Goal: Transaction & Acquisition: Purchase product/service

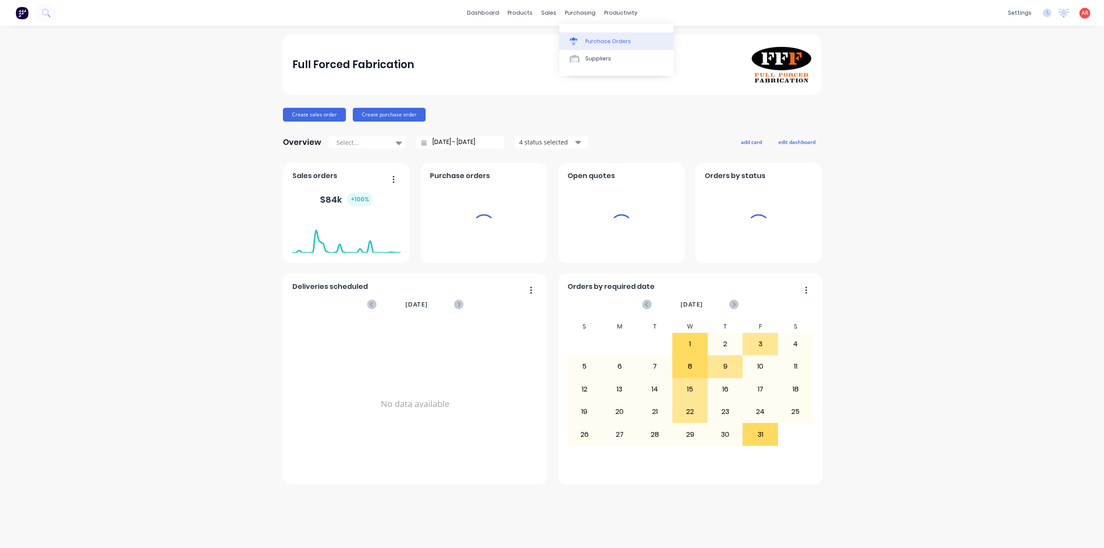
click at [588, 38] on div "Purchase Orders" at bounding box center [608, 42] width 46 height 8
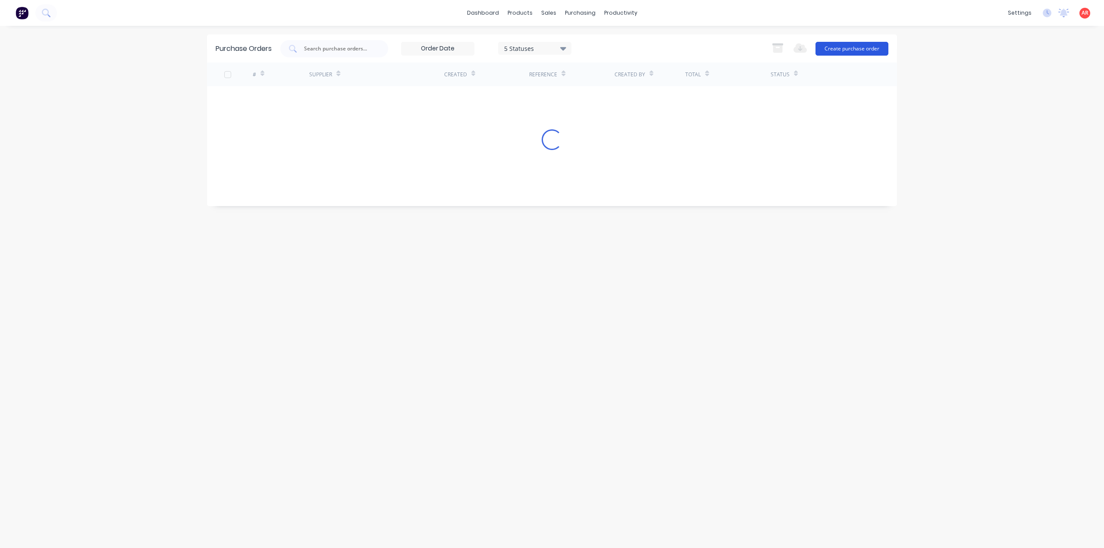
click at [864, 45] on button "Create purchase order" at bounding box center [852, 49] width 73 height 14
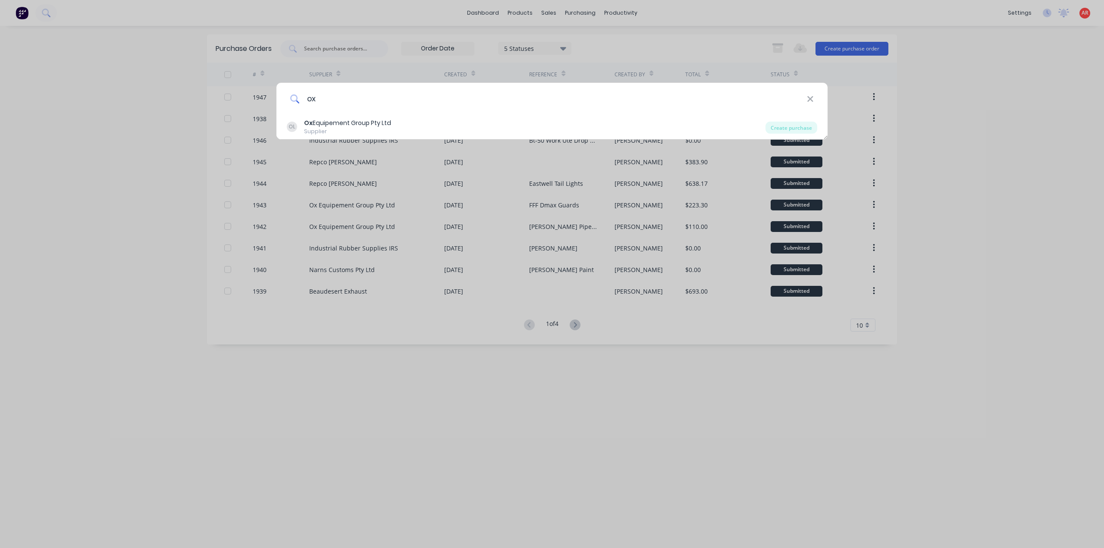
click at [441, 113] on input "ox" at bounding box center [553, 99] width 507 height 32
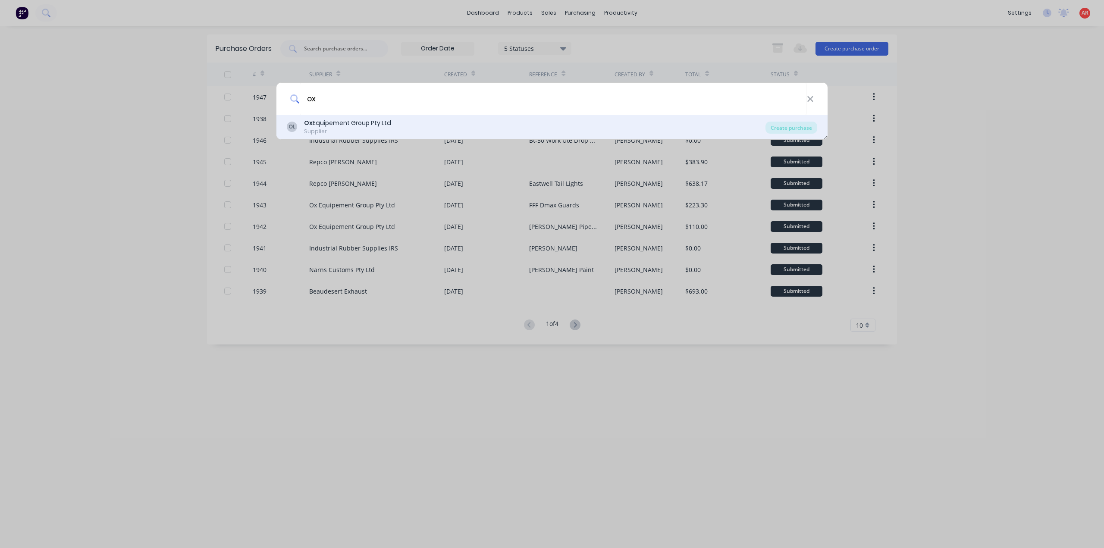
type input "ox"
click at [441, 123] on div "OL Ox Equipement Group Pty Ltd Supplier" at bounding box center [526, 127] width 479 height 17
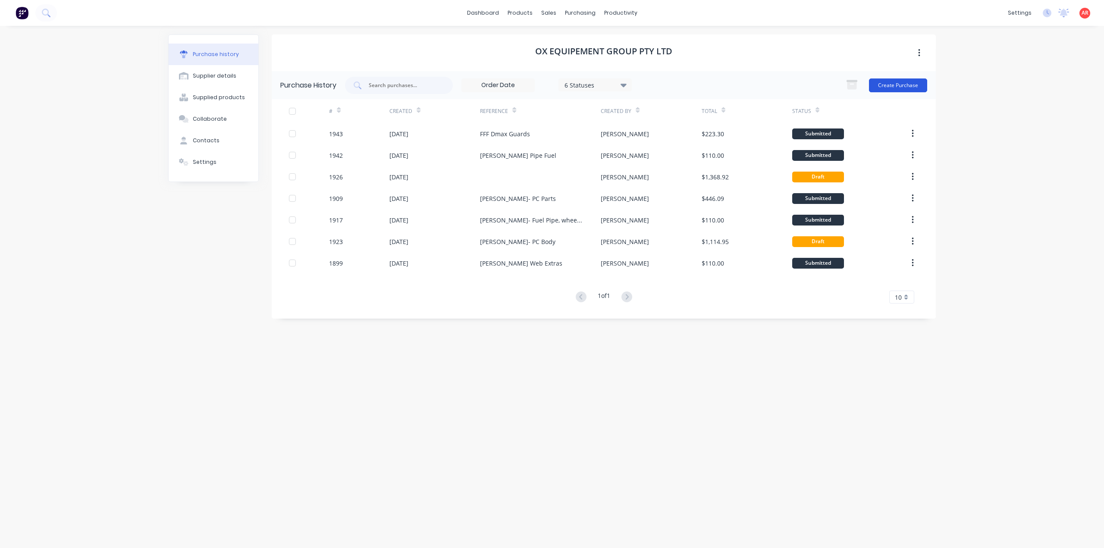
click at [917, 85] on button "Create Purchase" at bounding box center [898, 86] width 58 height 14
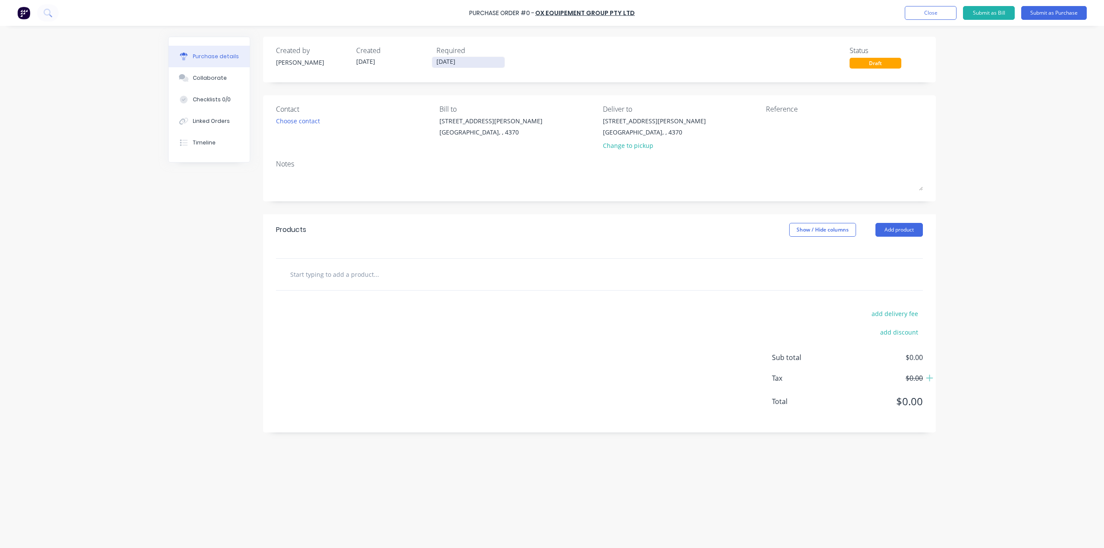
click at [450, 63] on input "[DATE]" at bounding box center [468, 62] width 72 height 11
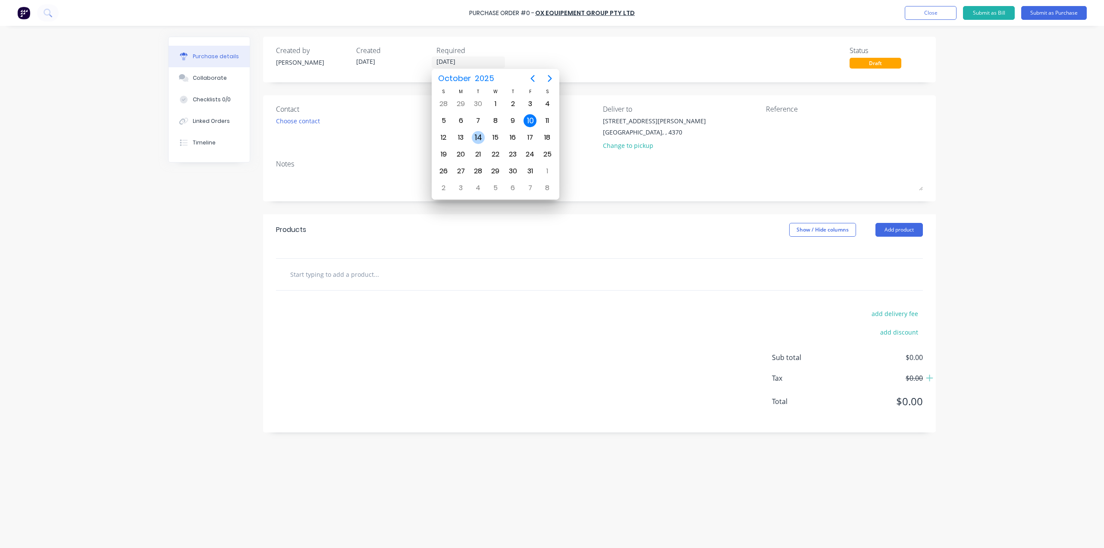
click at [484, 137] on div "14" at bounding box center [478, 137] width 13 height 13
type input "14/10/25"
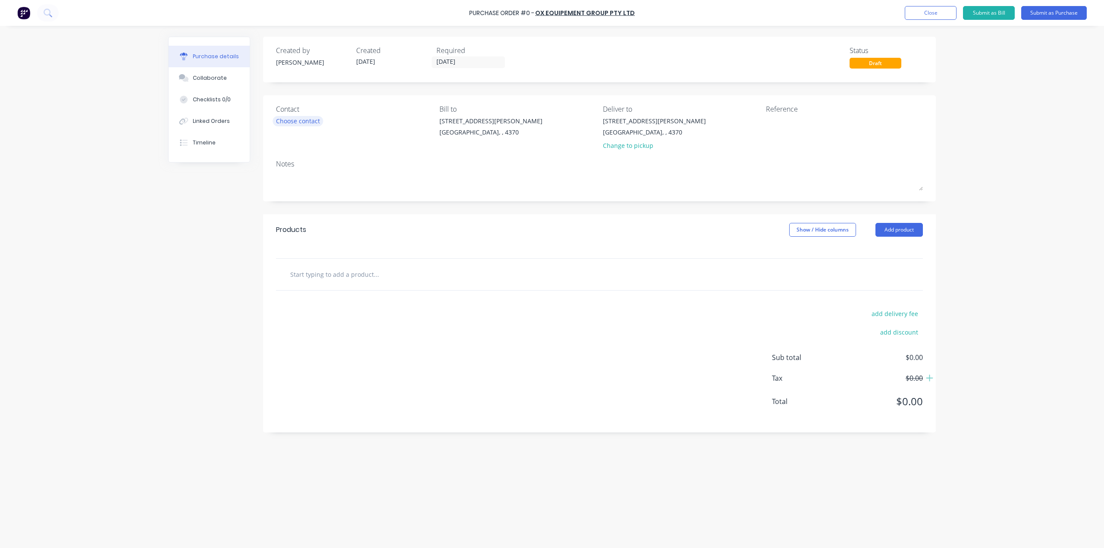
click at [302, 120] on div "Choose contact" at bounding box center [298, 120] width 44 height 9
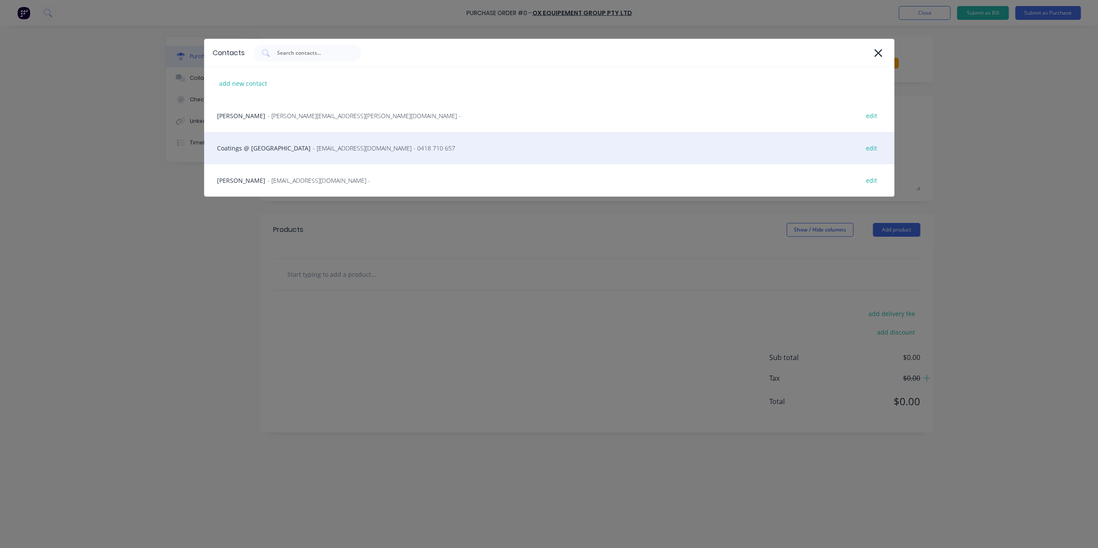
click at [313, 150] on span "- coatings@oxtrailers.com.au - 0418 710 657" at bounding box center [384, 148] width 142 height 9
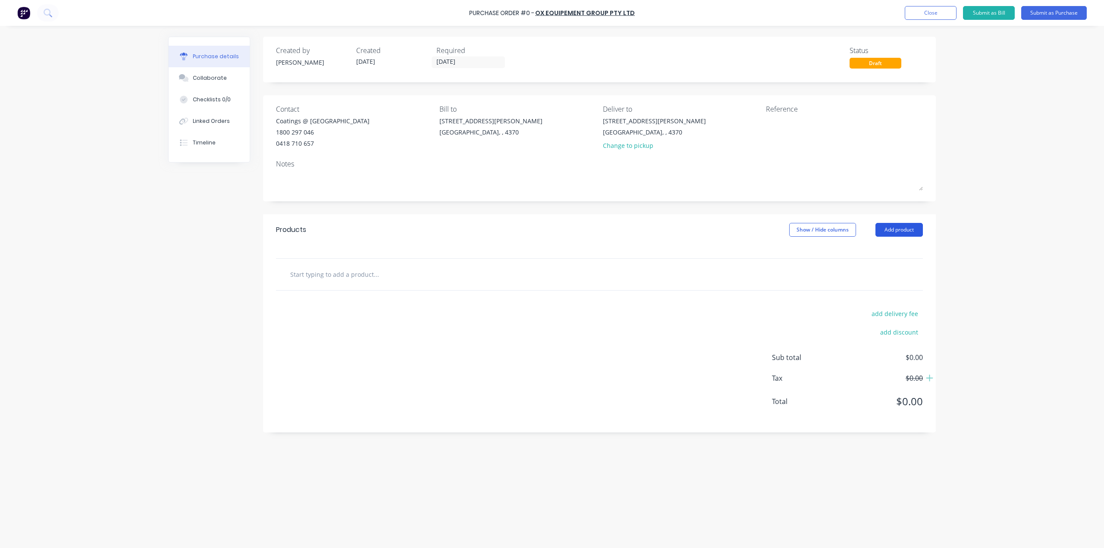
click at [883, 228] on button "Add product" at bounding box center [899, 230] width 47 height 14
click at [878, 250] on div "Product catalogue" at bounding box center [882, 252] width 66 height 13
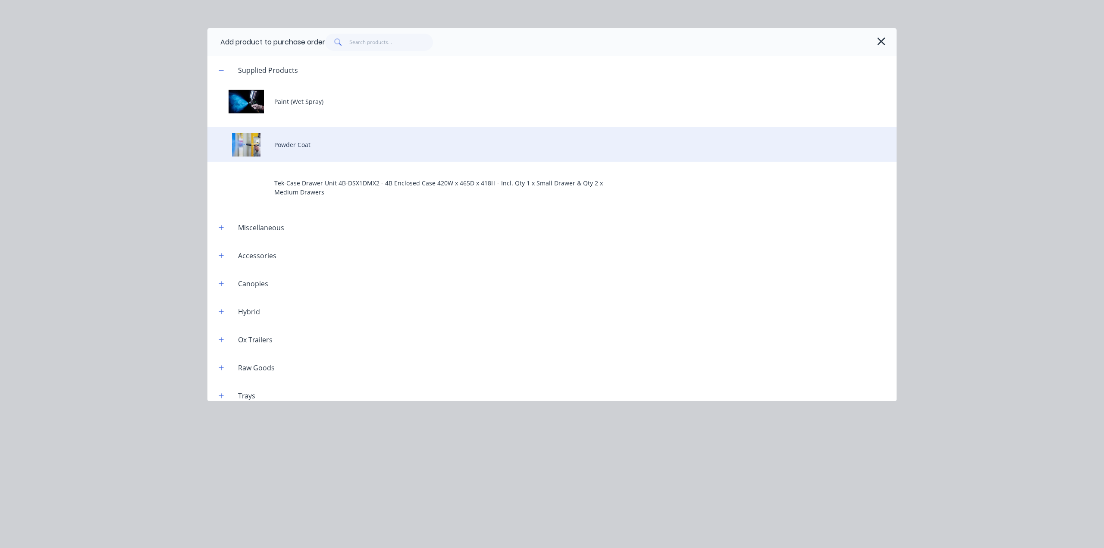
click at [267, 136] on div "Powder Coat" at bounding box center [551, 144] width 689 height 35
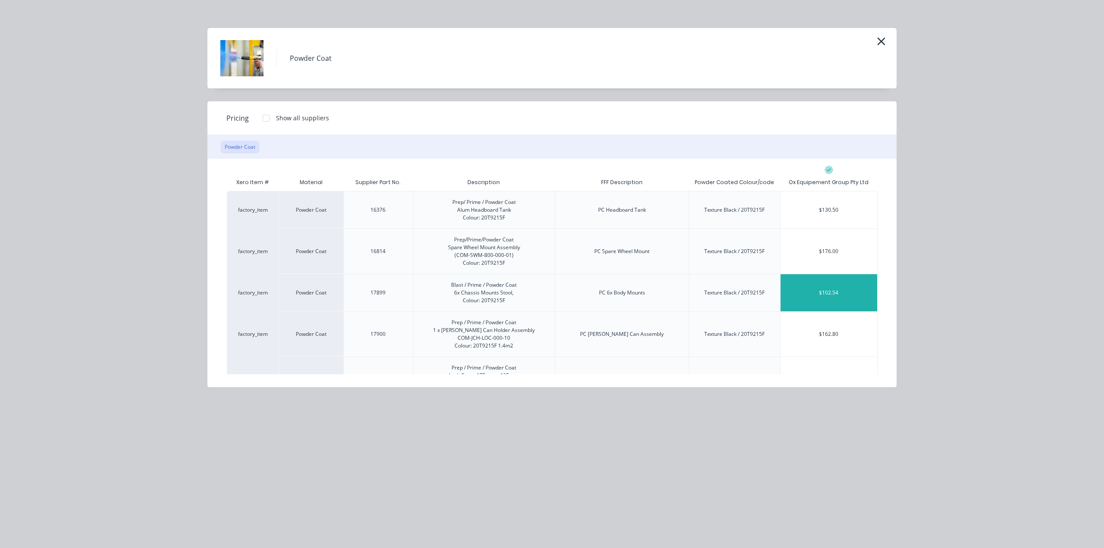
click at [831, 300] on div "$102.54" at bounding box center [829, 292] width 97 height 37
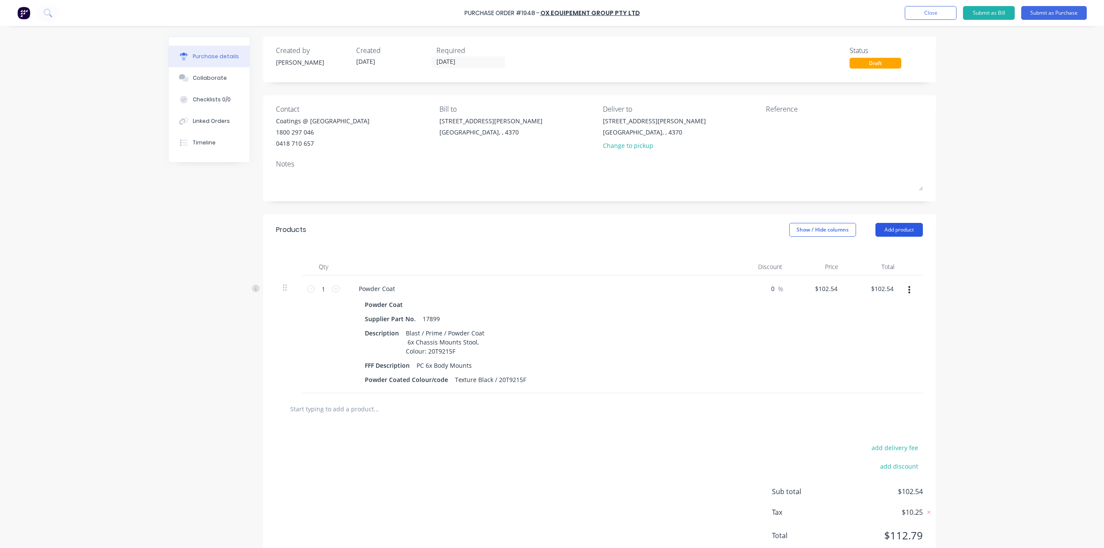
click at [886, 233] on button "Add product" at bounding box center [899, 230] width 47 height 14
click at [880, 260] on button "Product catalogue" at bounding box center [882, 251] width 82 height 17
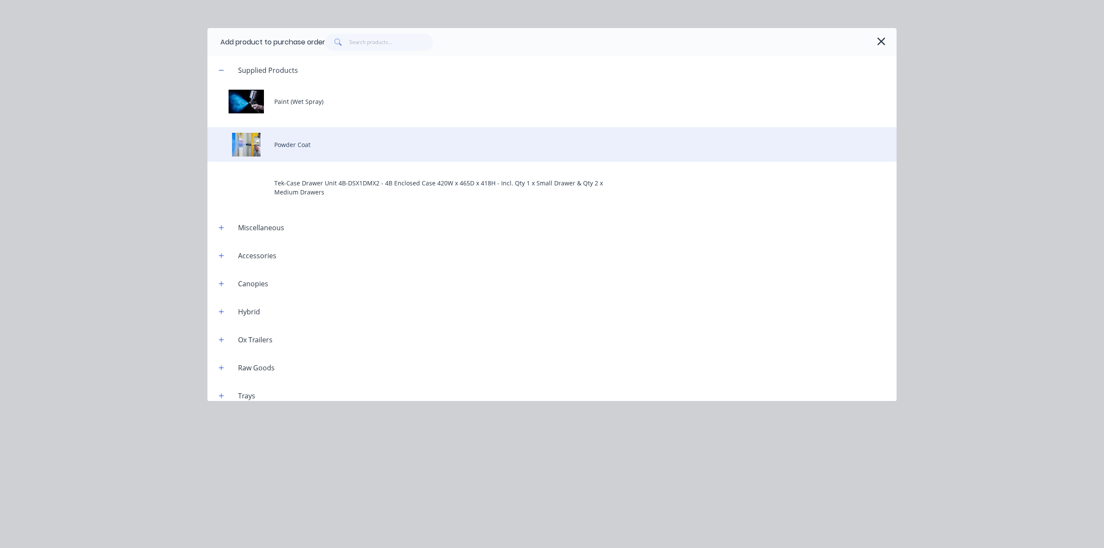
click at [319, 143] on div "Powder Coat" at bounding box center [551, 144] width 689 height 35
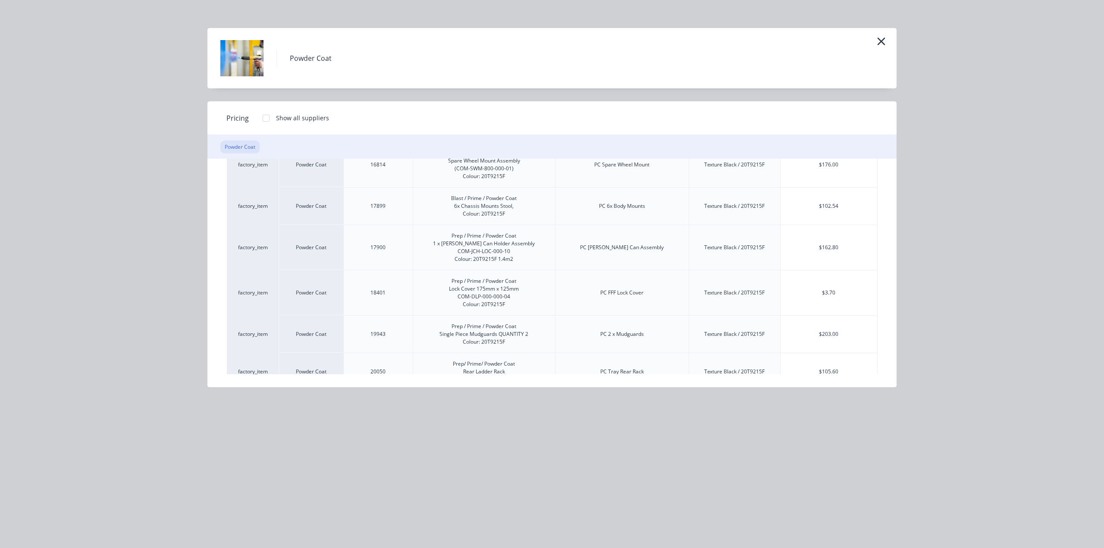
scroll to position [129, 0]
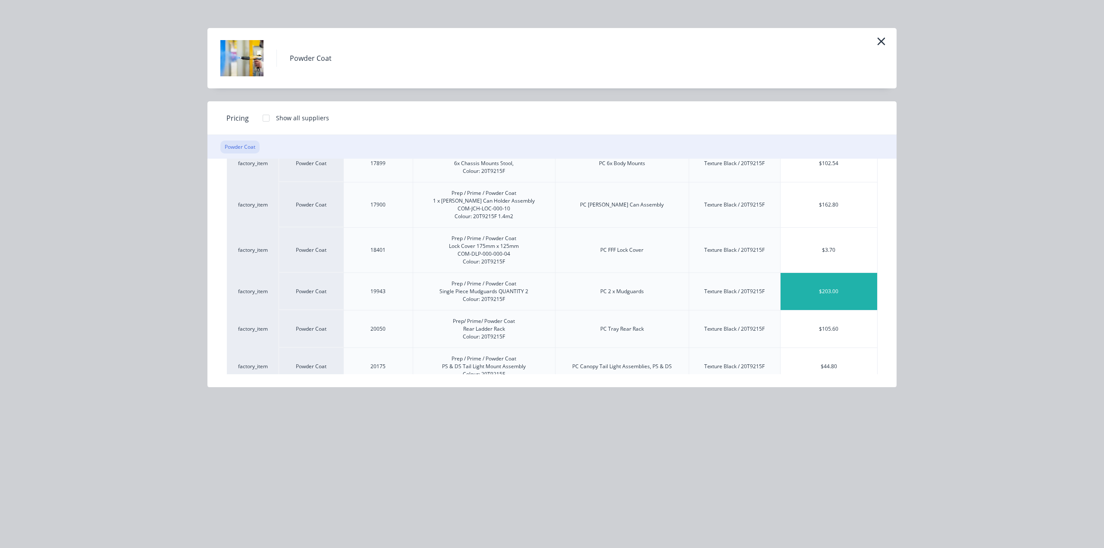
click at [817, 295] on div "$203.00" at bounding box center [829, 291] width 97 height 37
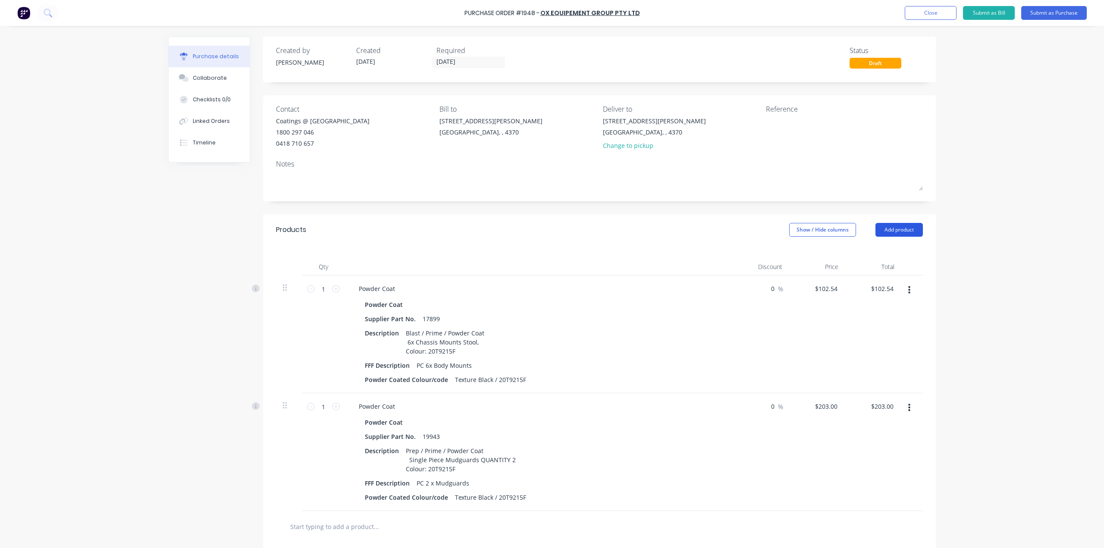
click at [902, 229] on button "Add product" at bounding box center [899, 230] width 47 height 14
click at [890, 251] on div "Product catalogue" at bounding box center [882, 252] width 66 height 13
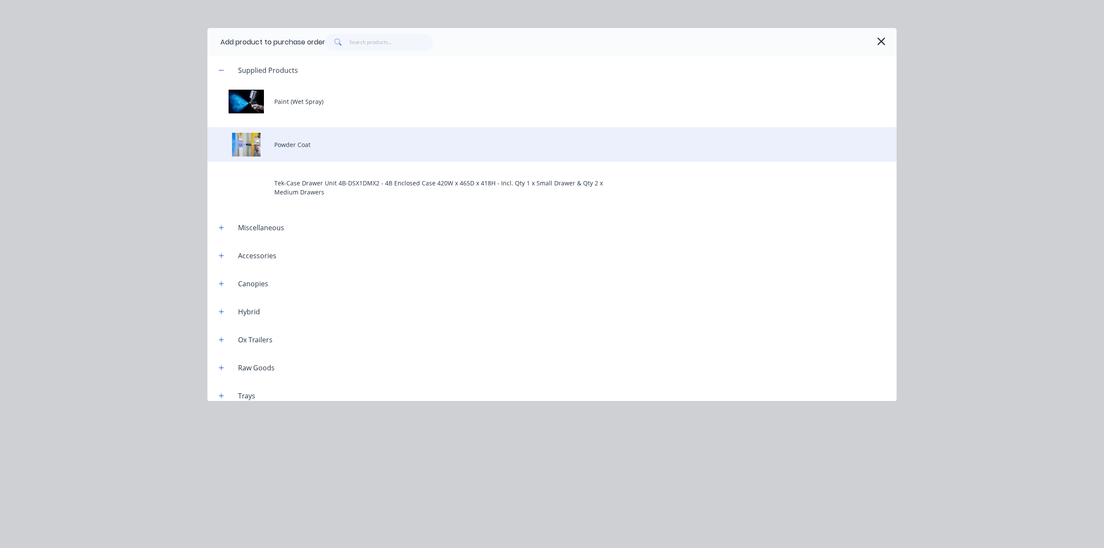
click at [409, 133] on div "Powder Coat" at bounding box center [551, 144] width 689 height 35
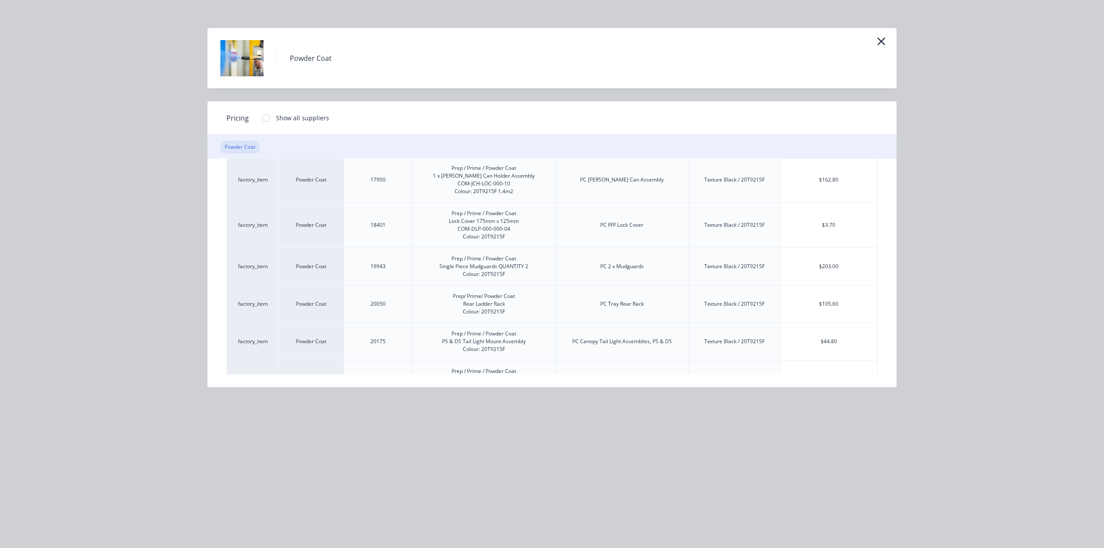
scroll to position [173, 0]
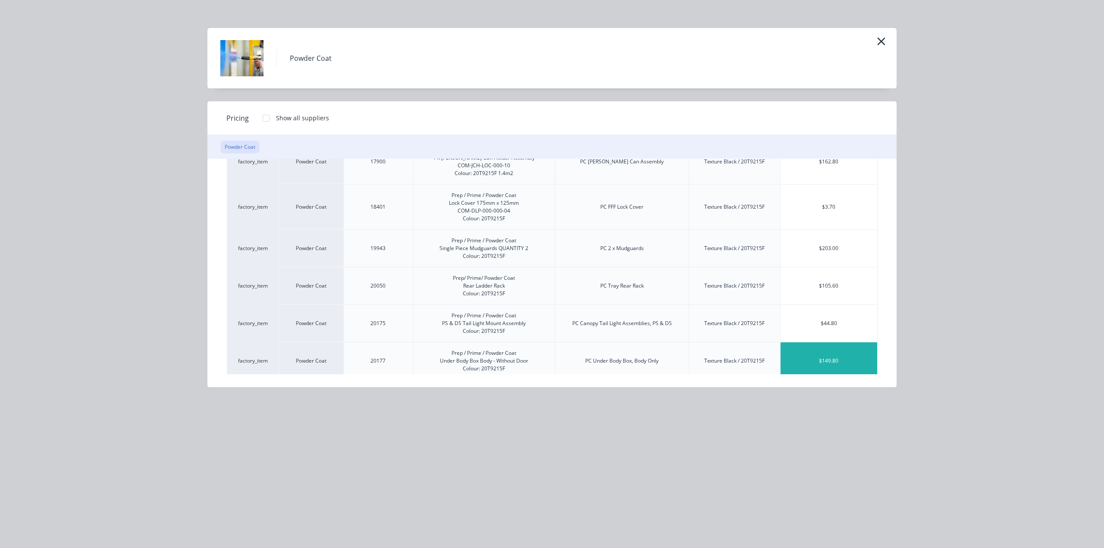
click at [835, 355] on div "$149.80" at bounding box center [829, 361] width 97 height 37
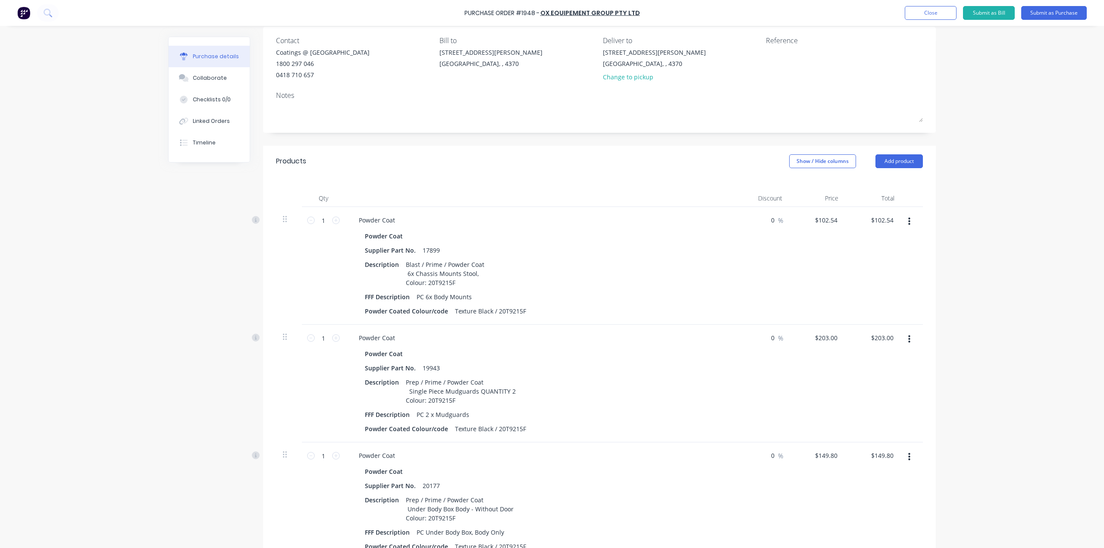
scroll to position [86, 0]
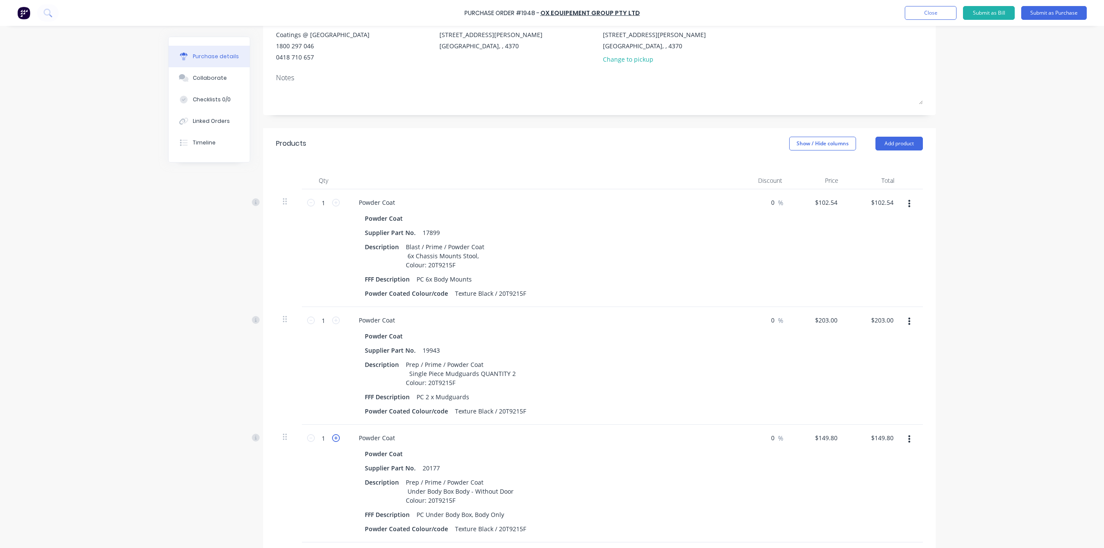
click at [332, 435] on icon at bounding box center [336, 438] width 8 height 8
type input "2"
type input "$299.60"
click at [883, 151] on div "Products Show / Hide columns Add product" at bounding box center [599, 143] width 673 height 31
click at [884, 150] on button "Add product" at bounding box center [899, 144] width 47 height 14
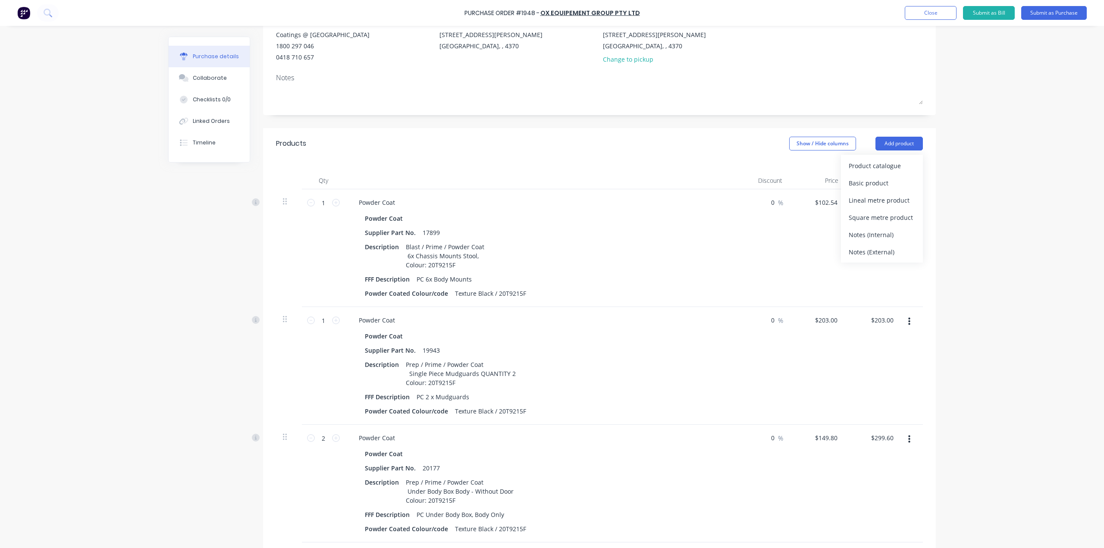
click at [882, 157] on div "Product catalogue Basic product Lineal metre product Square metre product Notes…" at bounding box center [882, 209] width 82 height 108
click at [880, 164] on div "Product catalogue" at bounding box center [882, 166] width 66 height 13
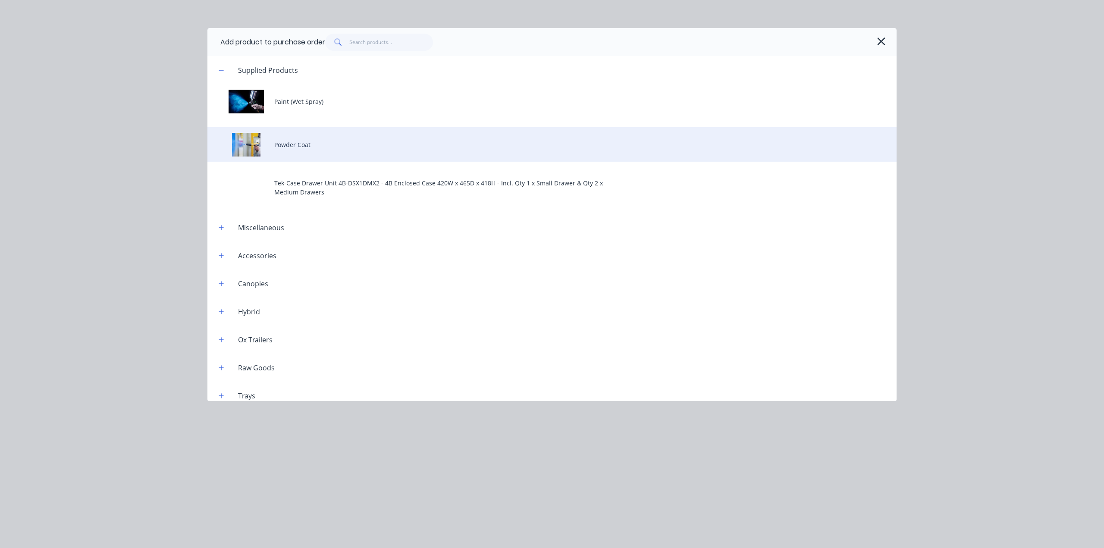
click at [451, 142] on div "Powder Coat" at bounding box center [551, 144] width 689 height 35
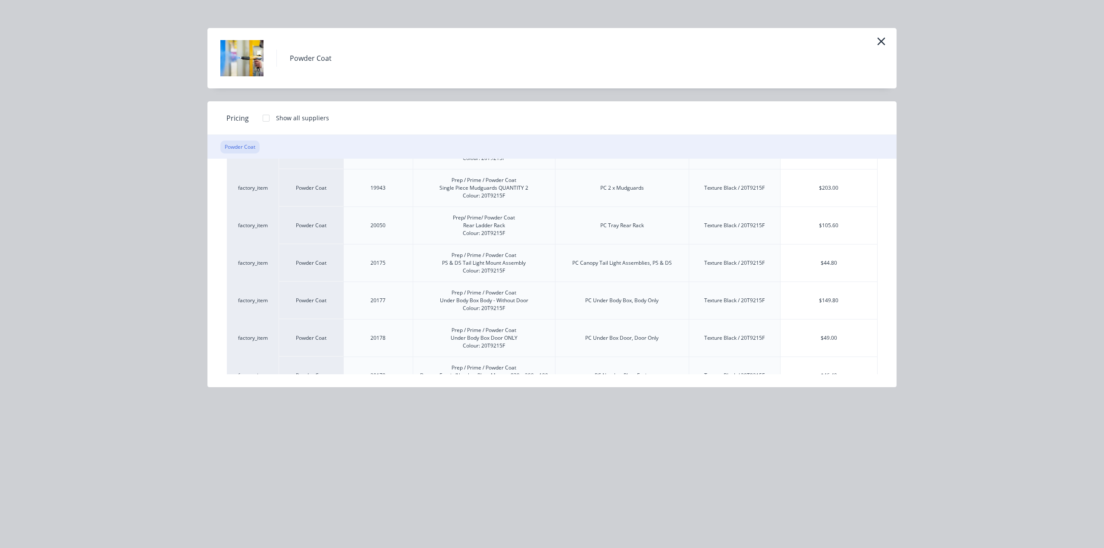
scroll to position [259, 0]
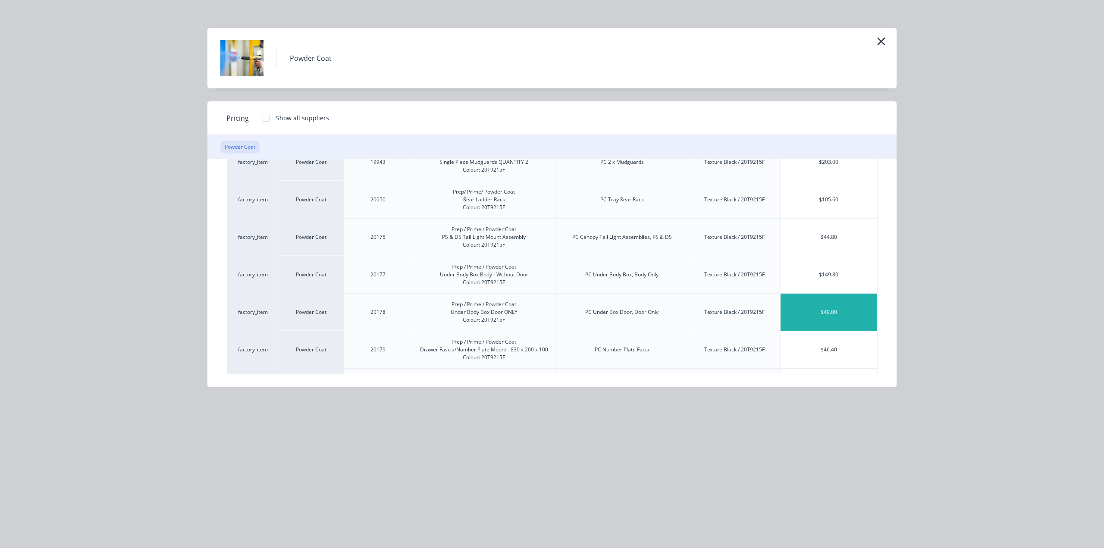
click at [831, 317] on div "$49.00" at bounding box center [829, 312] width 97 height 37
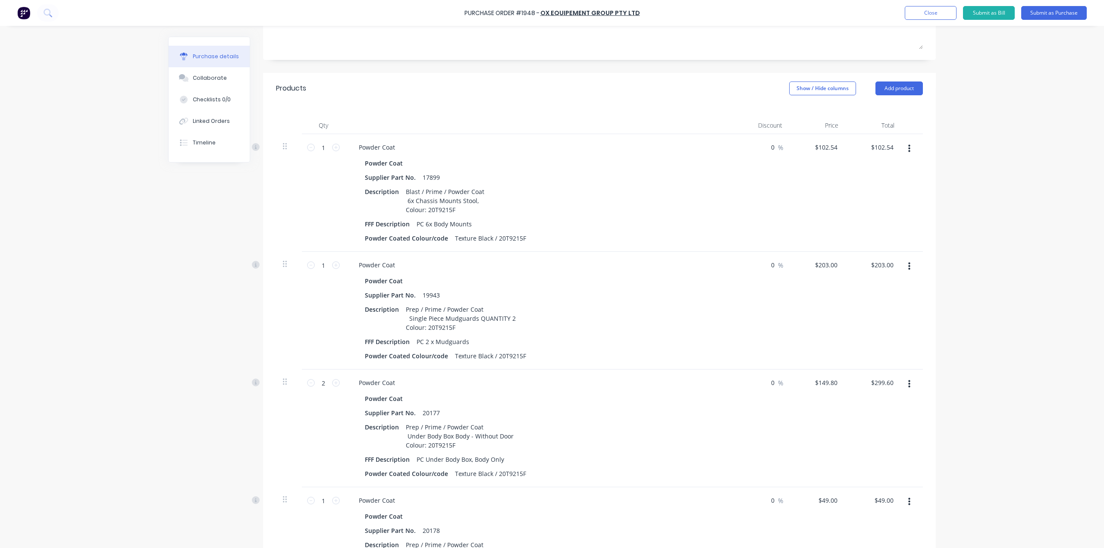
scroll to position [173, 0]
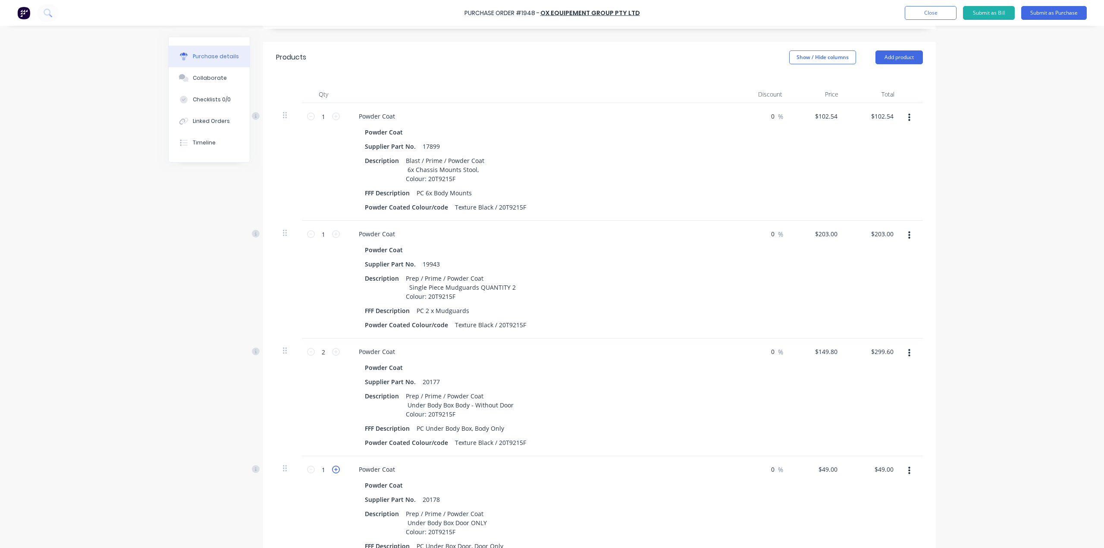
click at [332, 468] on icon at bounding box center [336, 470] width 8 height 8
type input "2"
type input "$98.00"
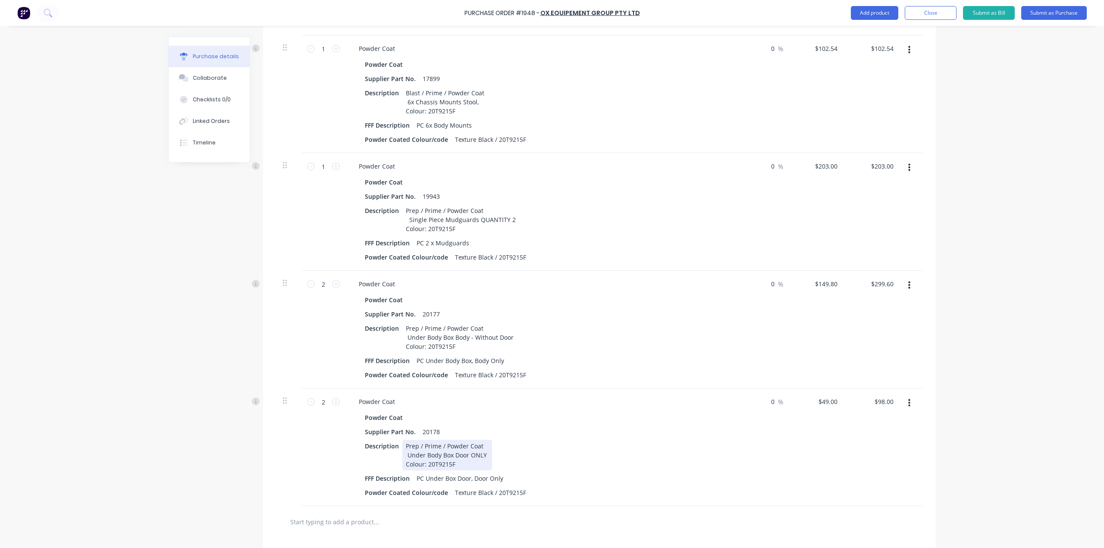
scroll to position [302, 0]
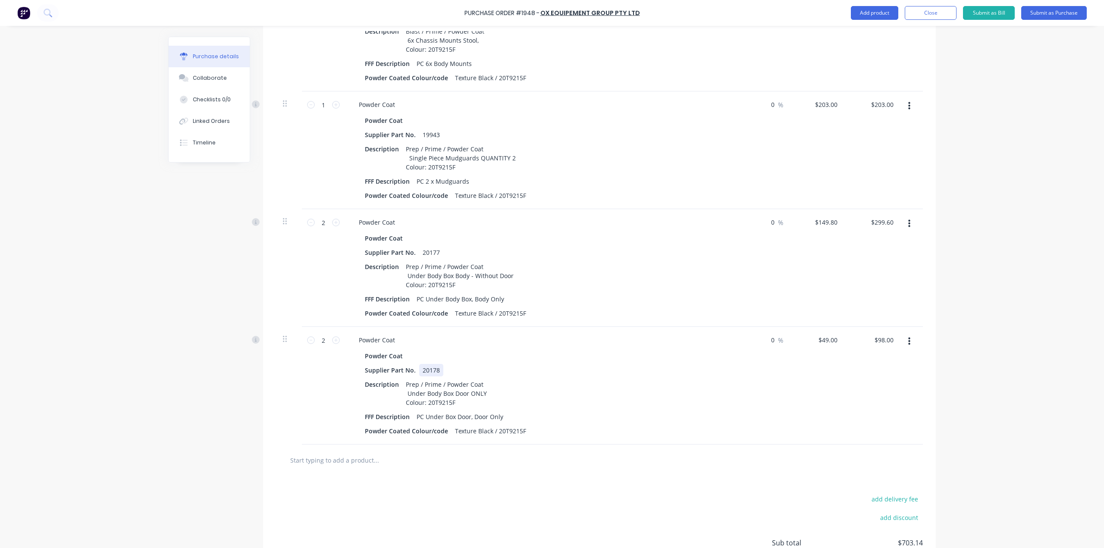
click at [437, 368] on div "20178" at bounding box center [431, 370] width 24 height 13
click at [458, 405] on div "Prep / Prime / Powder Coat Under Body Box Door ONLY Colour: 20T9215F" at bounding box center [447, 393] width 90 height 31
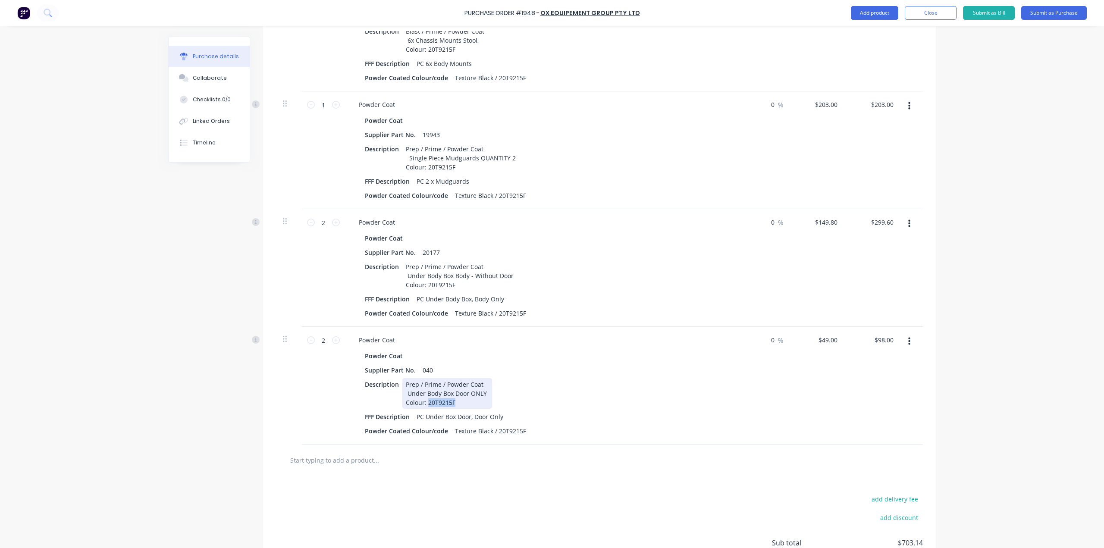
drag, startPoint x: 457, startPoint y: 403, endPoint x: 424, endPoint y: 409, distance: 33.3
click at [424, 409] on div "Powder Coat Supplier Part No. 040 Description Prep / Prime / Powder Coat Under …" at bounding box center [539, 394] width 374 height 88
drag, startPoint x: 520, startPoint y: 431, endPoint x: 456, endPoint y: 429, distance: 64.3
click at [429, 431] on div "Powder Coated Colour/code Texture Black / 20T9215F" at bounding box center [538, 431] width 352 height 13
click at [879, 12] on button "Add product" at bounding box center [874, 13] width 47 height 14
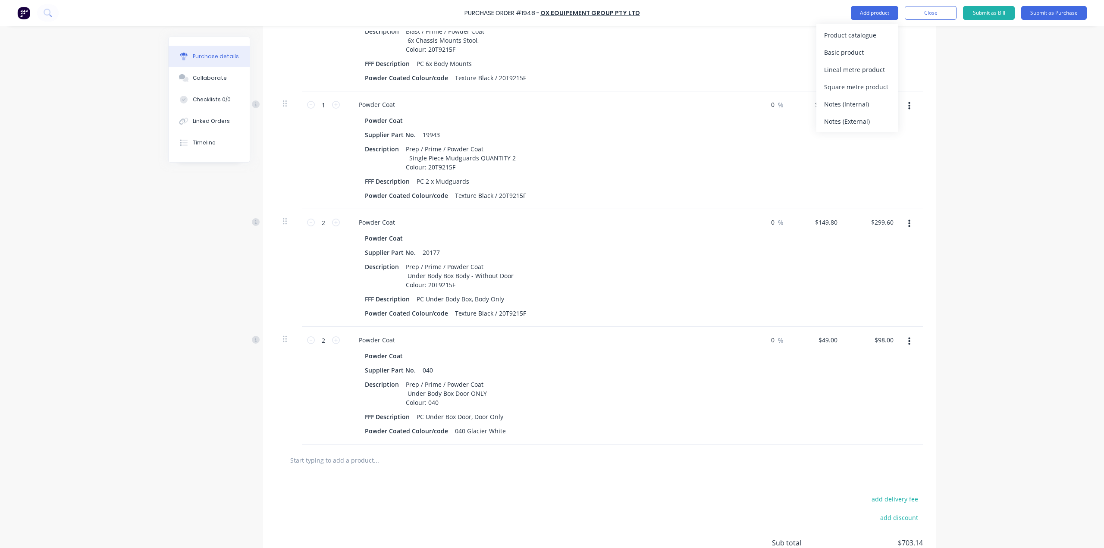
click at [883, 35] on div "Product catalogue" at bounding box center [857, 35] width 66 height 13
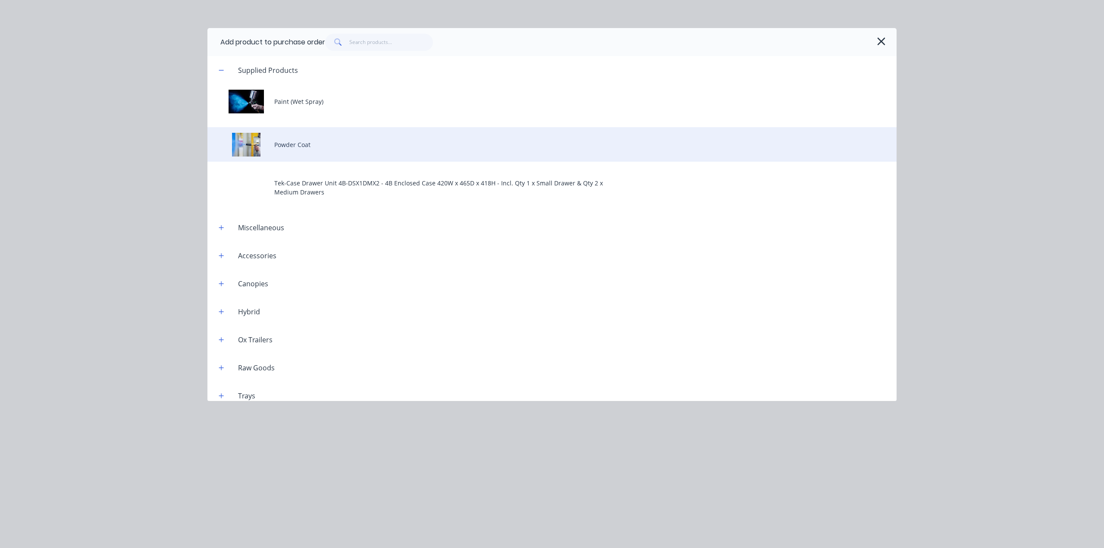
click at [362, 138] on div "Powder Coat" at bounding box center [551, 144] width 689 height 35
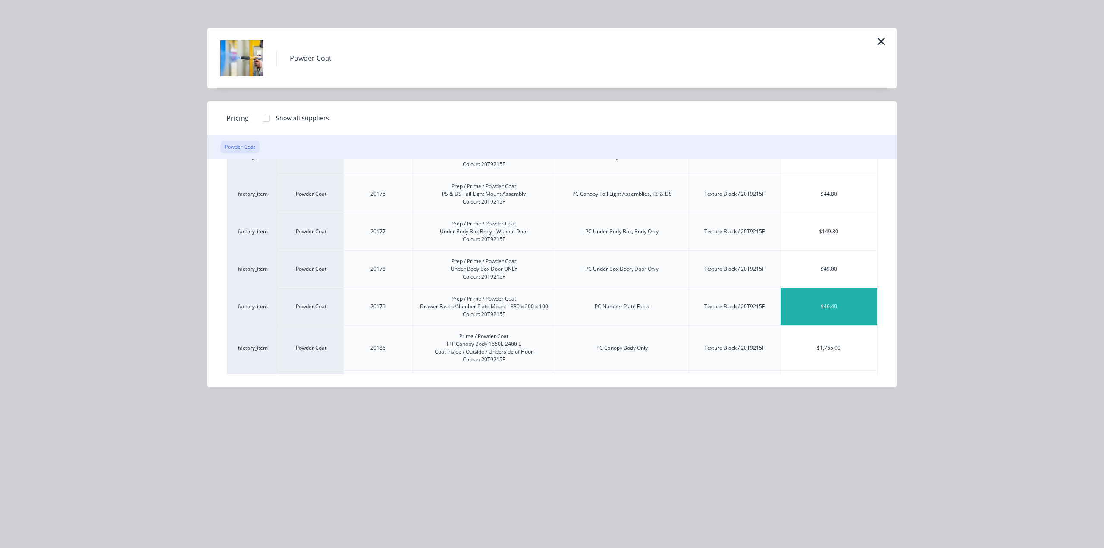
click at [820, 307] on div "$46.40" at bounding box center [829, 306] width 97 height 37
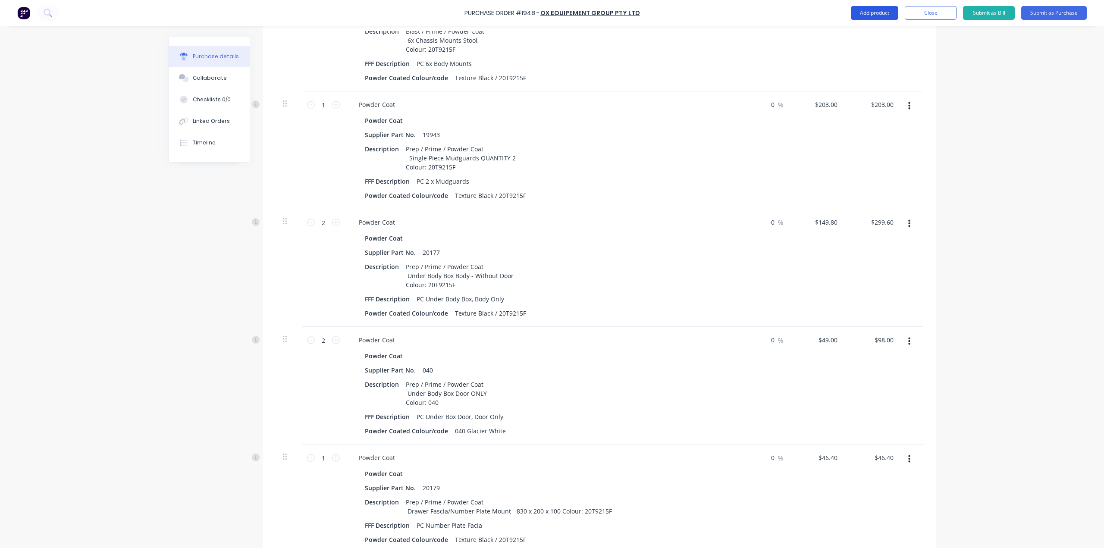
click at [868, 14] on button "Add product" at bounding box center [874, 13] width 47 height 14
click at [868, 37] on div "Product catalogue" at bounding box center [857, 35] width 66 height 13
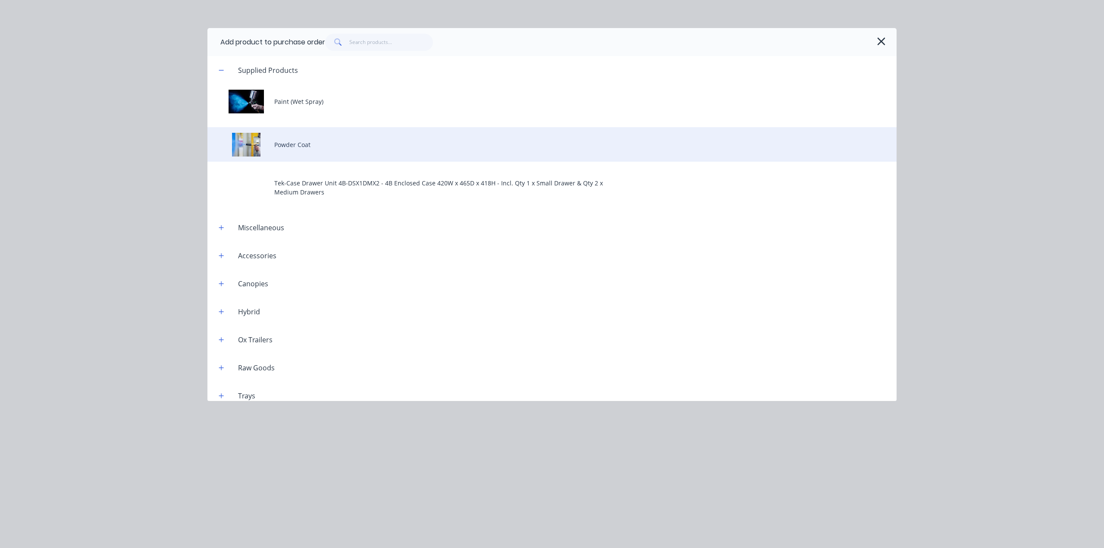
click at [420, 150] on div "Powder Coat" at bounding box center [551, 144] width 689 height 35
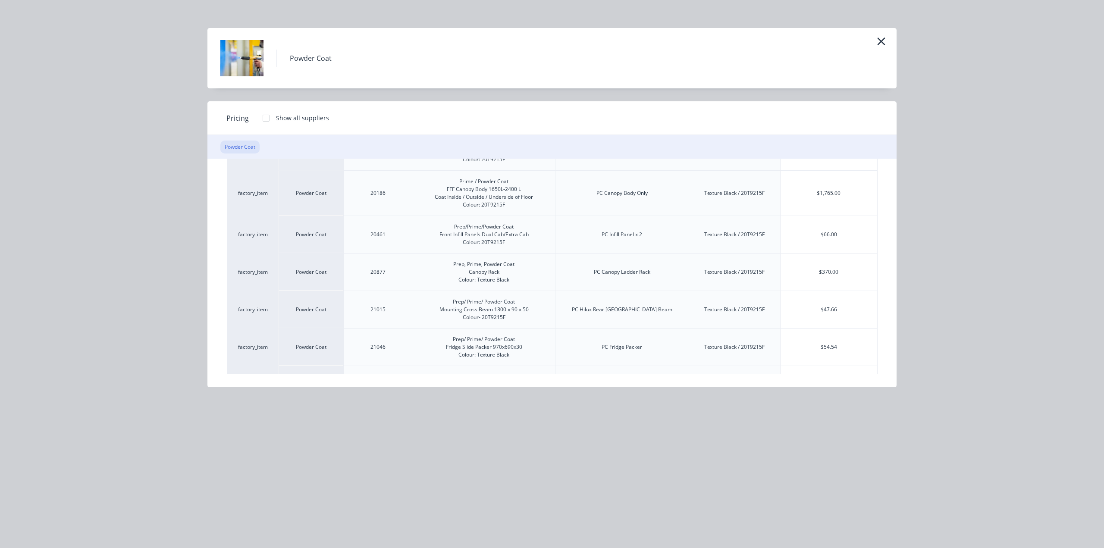
scroll to position [475, 0]
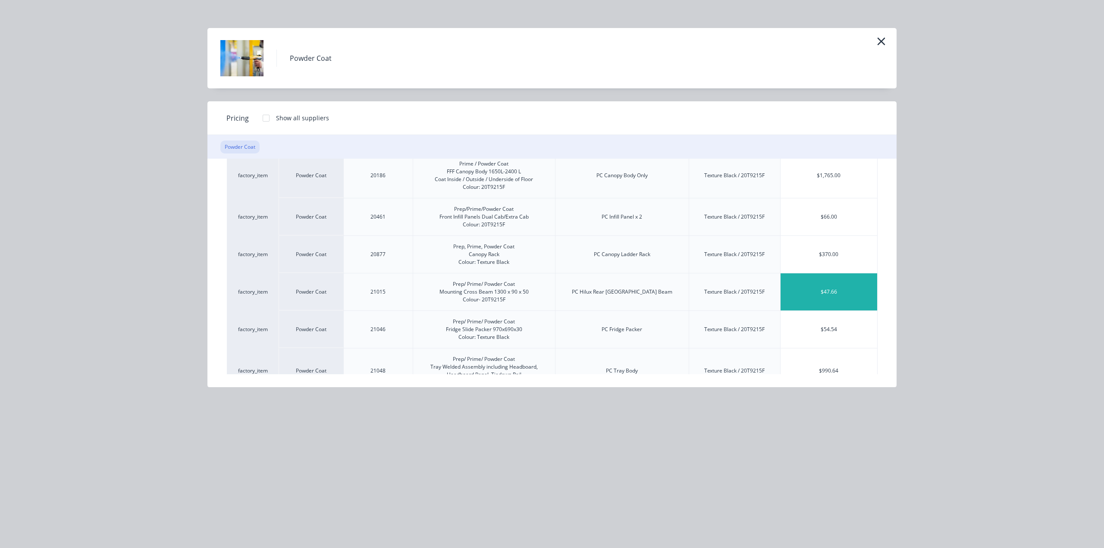
click at [829, 289] on div "$47.66" at bounding box center [829, 291] width 97 height 37
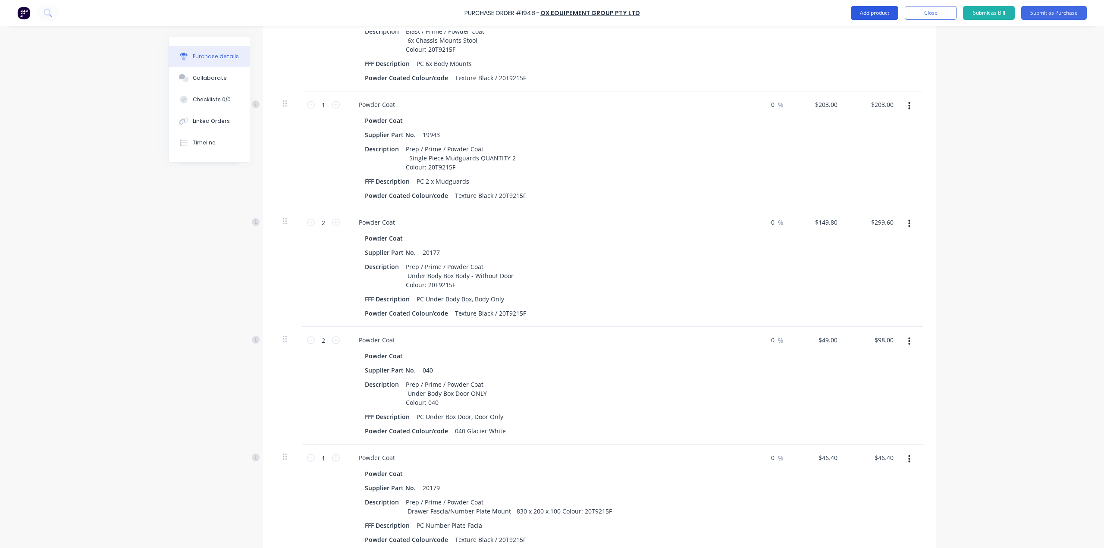
click at [889, 10] on button "Add product" at bounding box center [874, 13] width 47 height 14
click at [874, 31] on div "Product catalogue" at bounding box center [857, 35] width 66 height 13
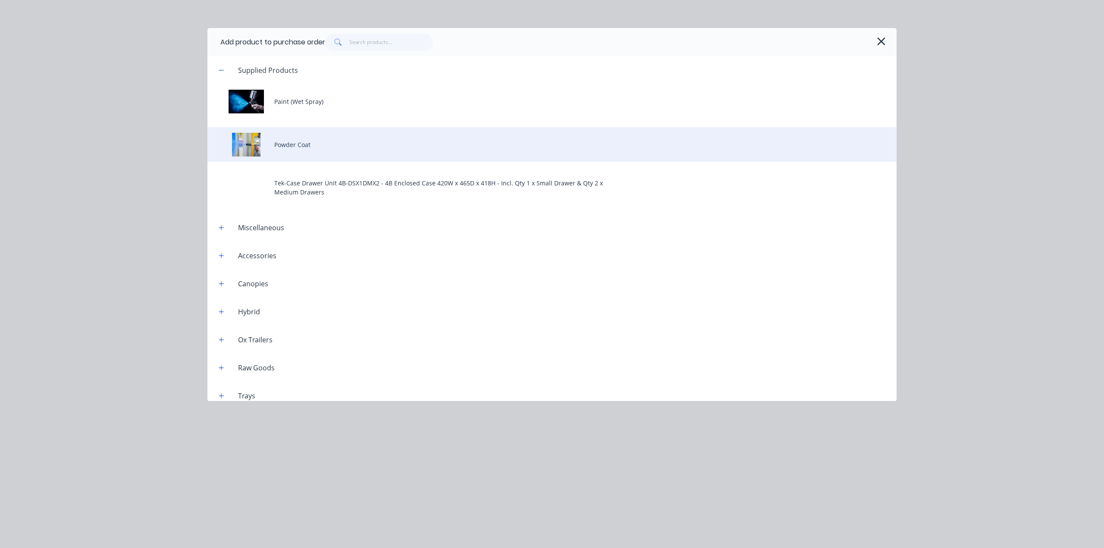
click at [495, 135] on div "Powder Coat" at bounding box center [551, 144] width 689 height 35
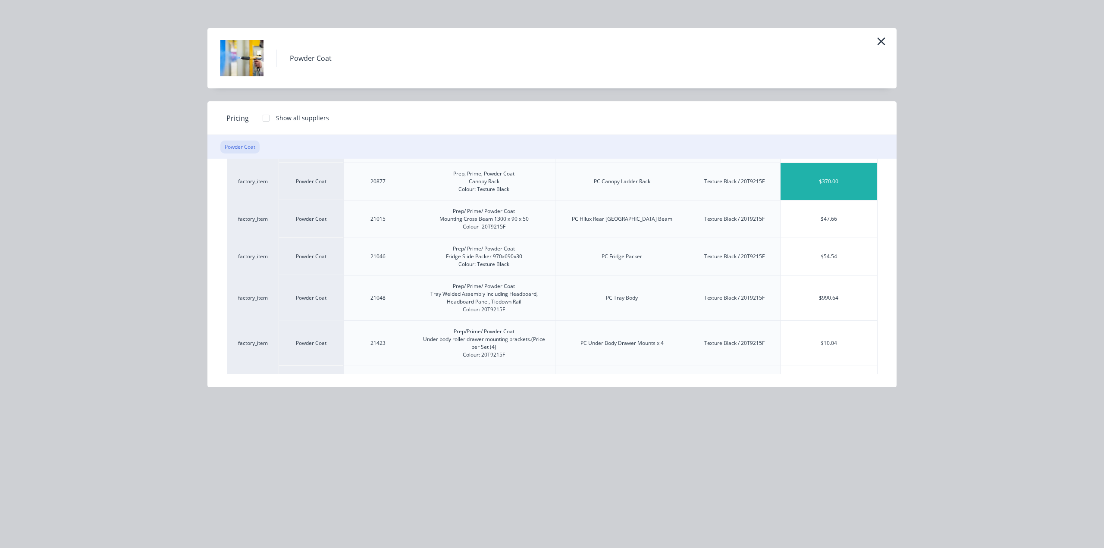
scroll to position [561, 0]
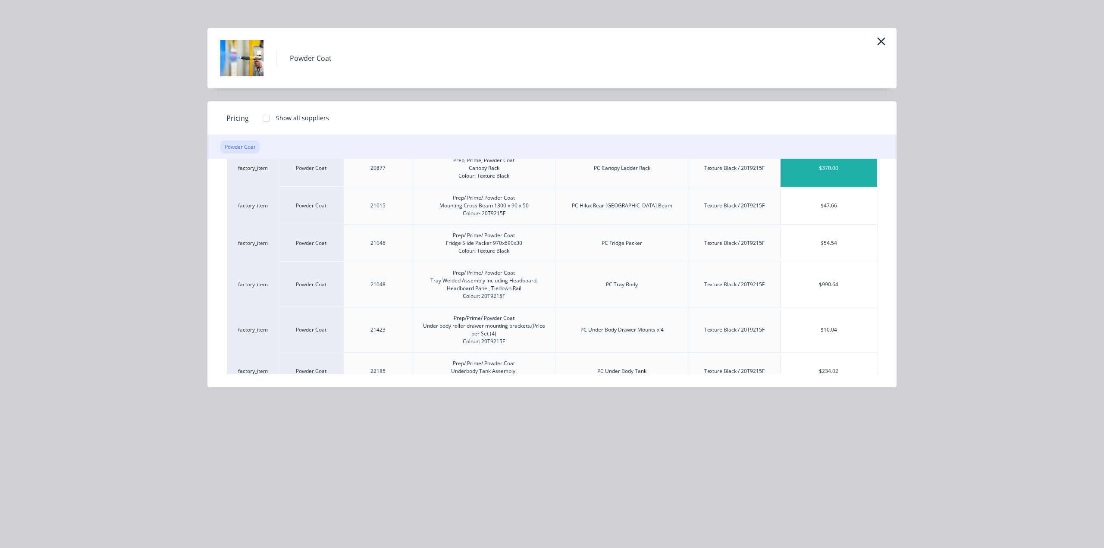
click at [797, 302] on div "$990.64" at bounding box center [829, 284] width 97 height 45
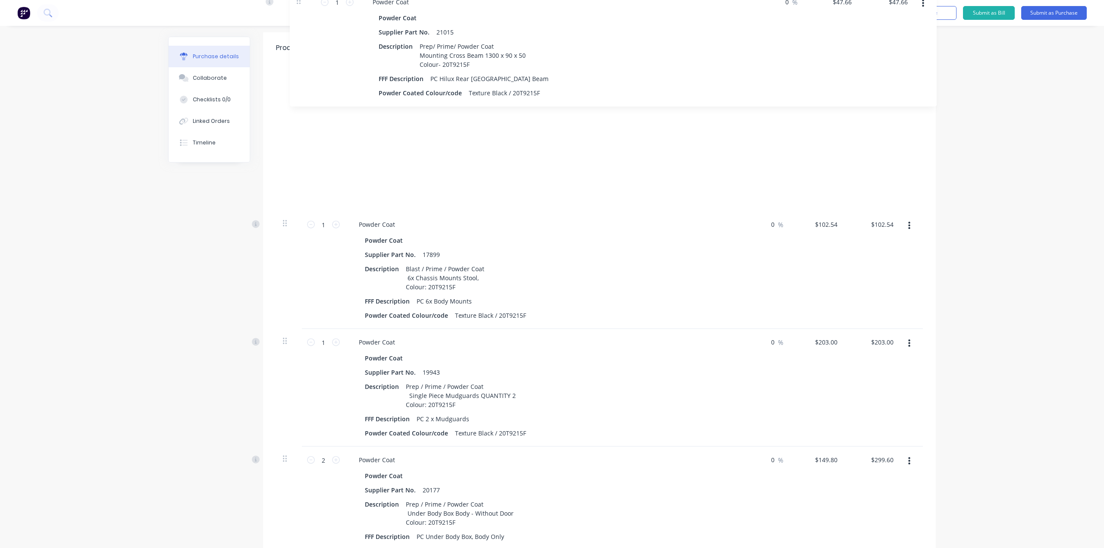
scroll to position [168, 0]
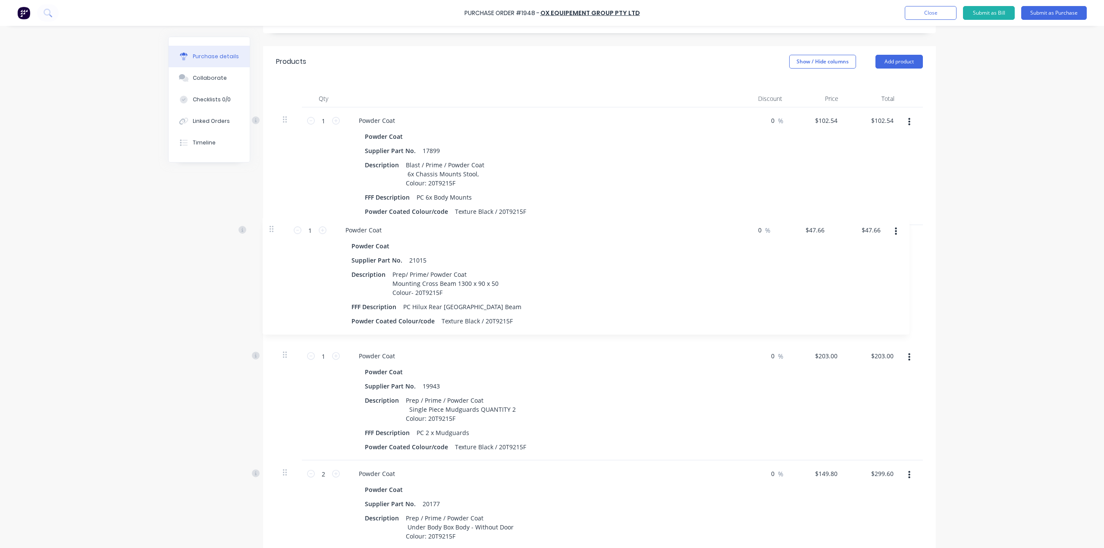
drag, startPoint x: 285, startPoint y: 436, endPoint x: 277, endPoint y: 223, distance: 212.4
click at [277, 223] on div "1 1 Powder Coat Powder Coat Supplier Part No. 17899 Description Blast / Prime /…" at bounding box center [599, 456] width 647 height 698
click at [907, 64] on button "Add product" at bounding box center [899, 62] width 47 height 14
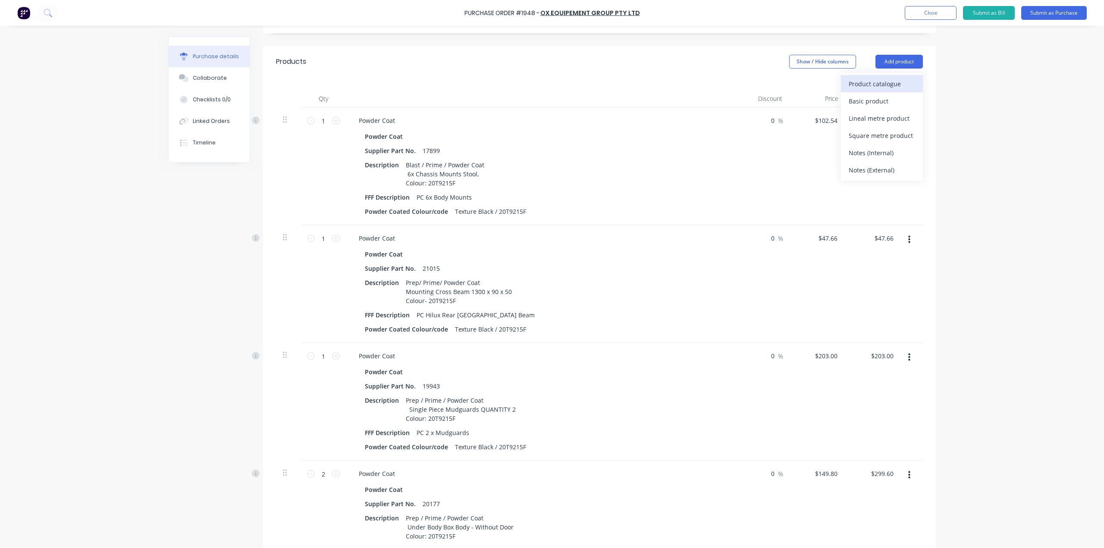
click at [905, 78] on div "Product catalogue" at bounding box center [882, 84] width 66 height 13
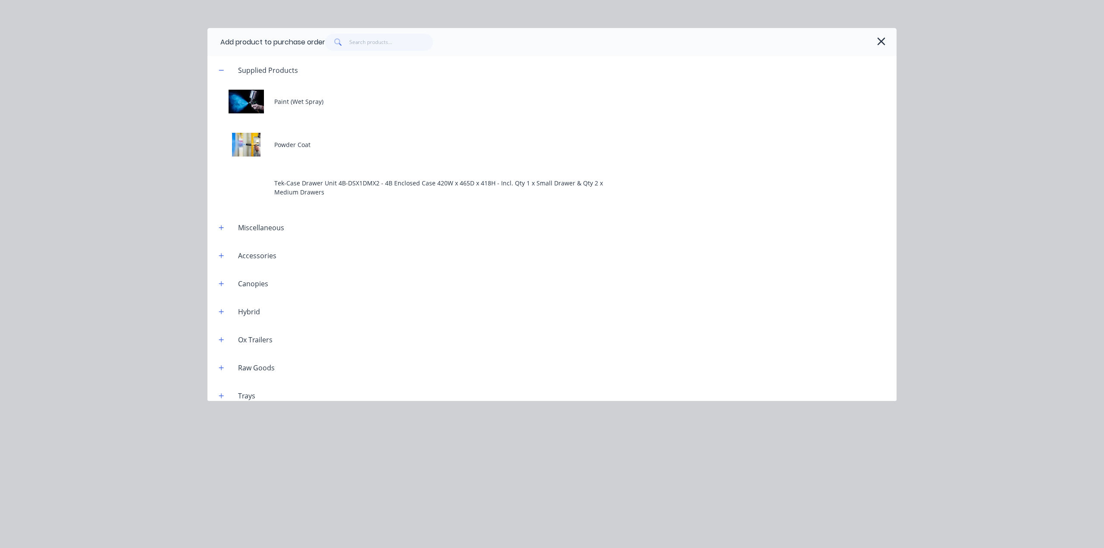
click at [419, 165] on div "Paint (Wet Spray) Powder Coat Tek-Case Drawer Unit 4B-DSX1DMX2 - 4B Enclosed Ca…" at bounding box center [551, 144] width 689 height 121
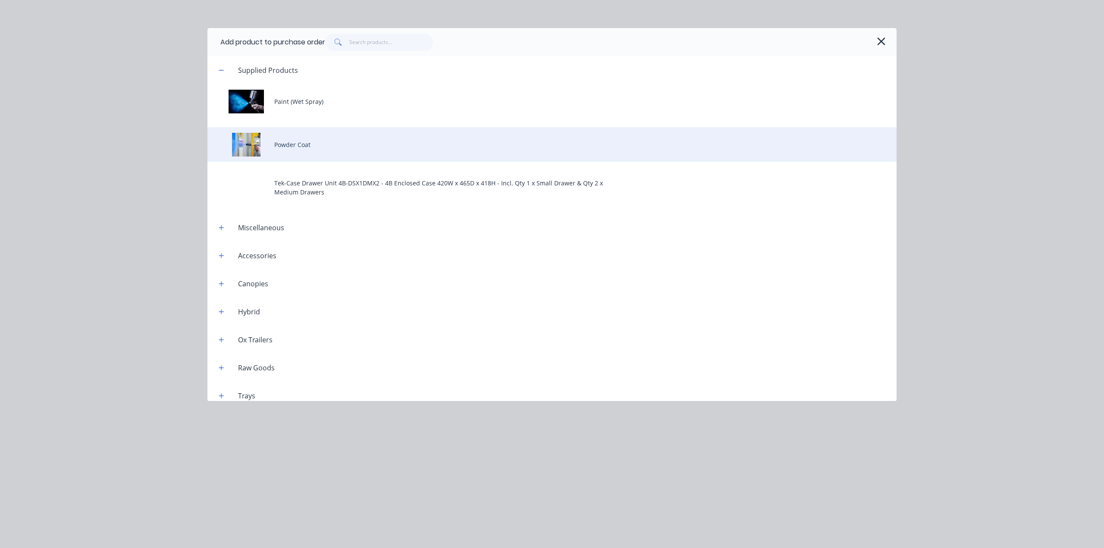
click at [419, 161] on div "Powder Coat" at bounding box center [551, 144] width 689 height 35
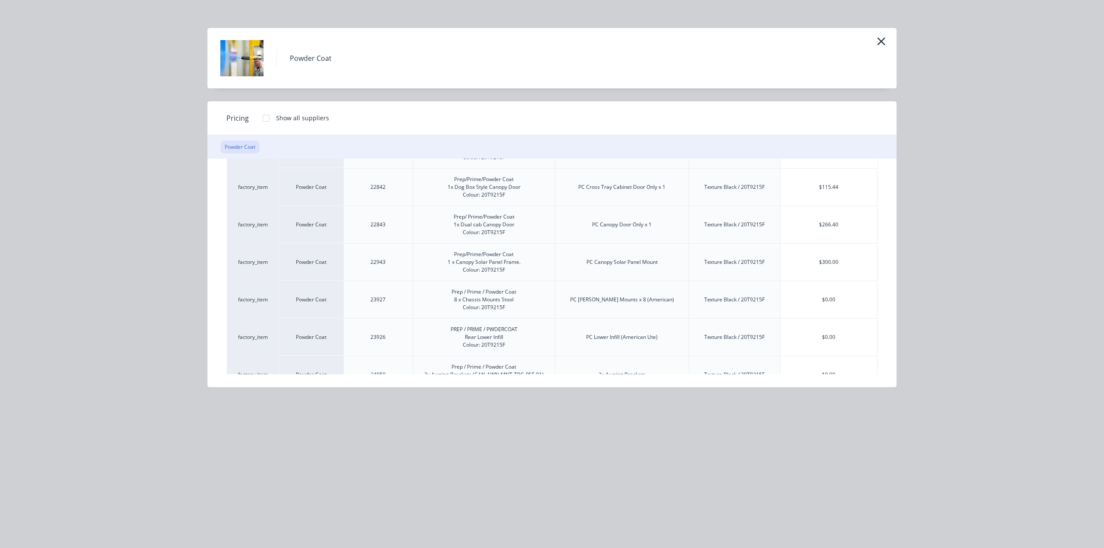
scroll to position [771, 0]
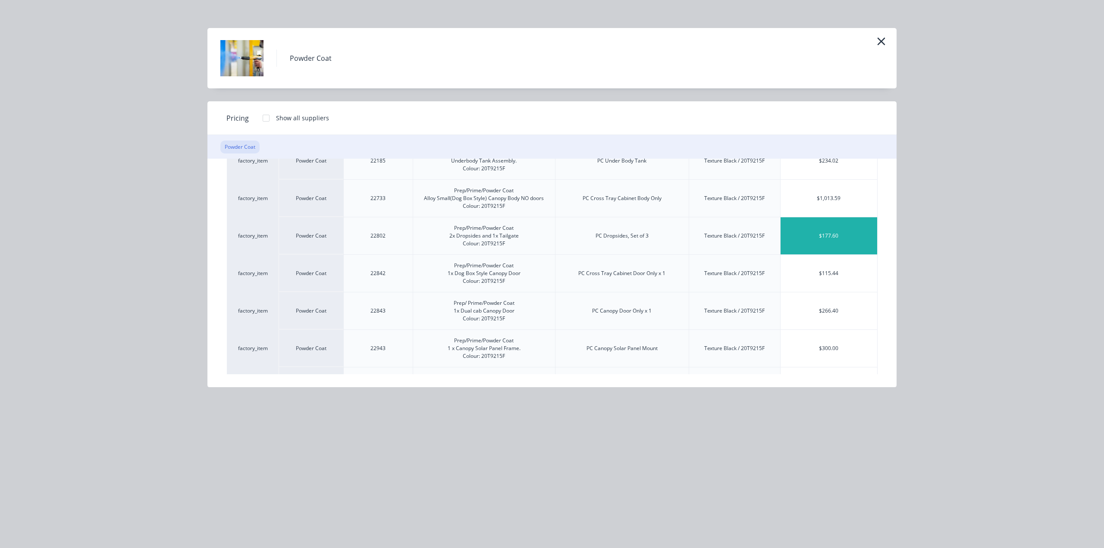
click at [849, 238] on div "$177.60" at bounding box center [829, 235] width 97 height 37
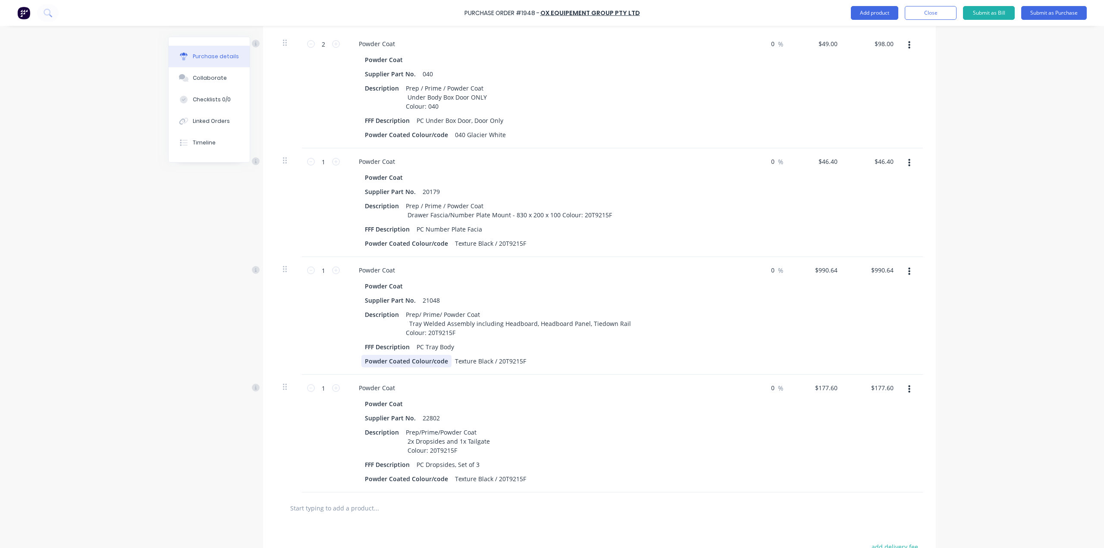
scroll to position [772, 0]
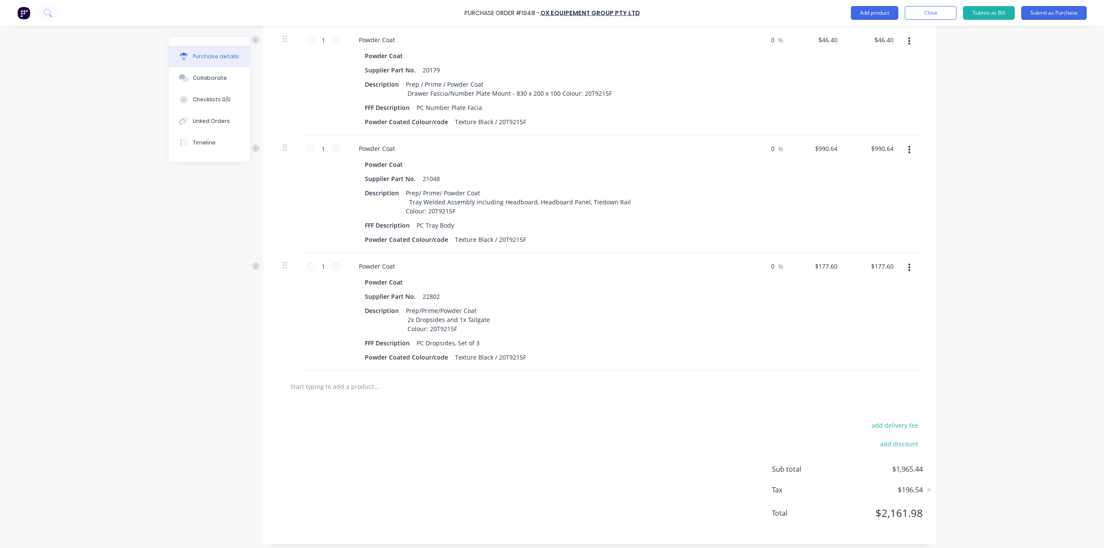
drag, startPoint x: 299, startPoint y: 125, endPoint x: 301, endPoint y: 162, distance: 37.2
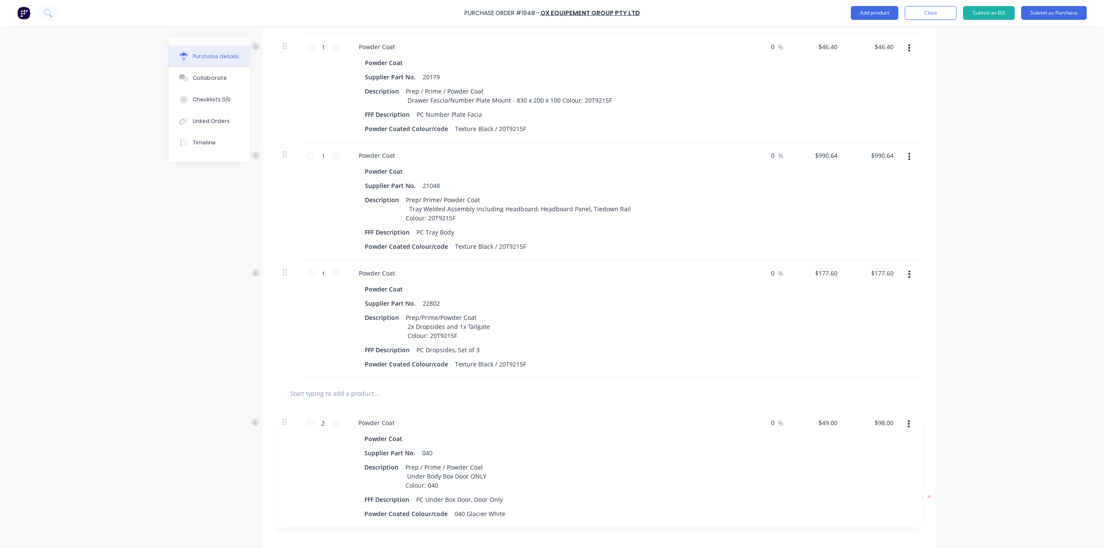
scroll to position [723, 0]
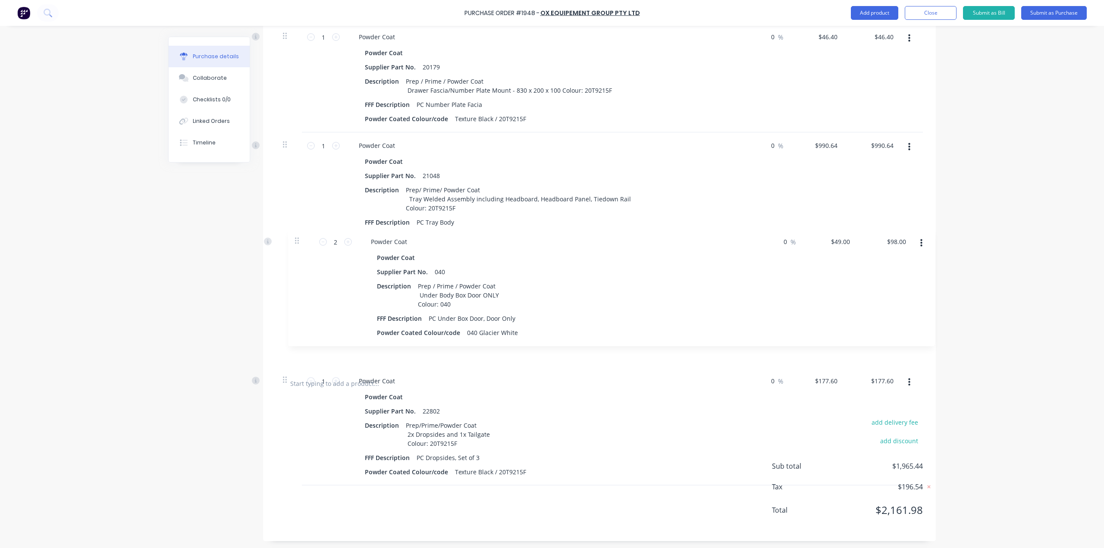
drag, startPoint x: 283, startPoint y: 44, endPoint x: 298, endPoint y: 240, distance: 197.3
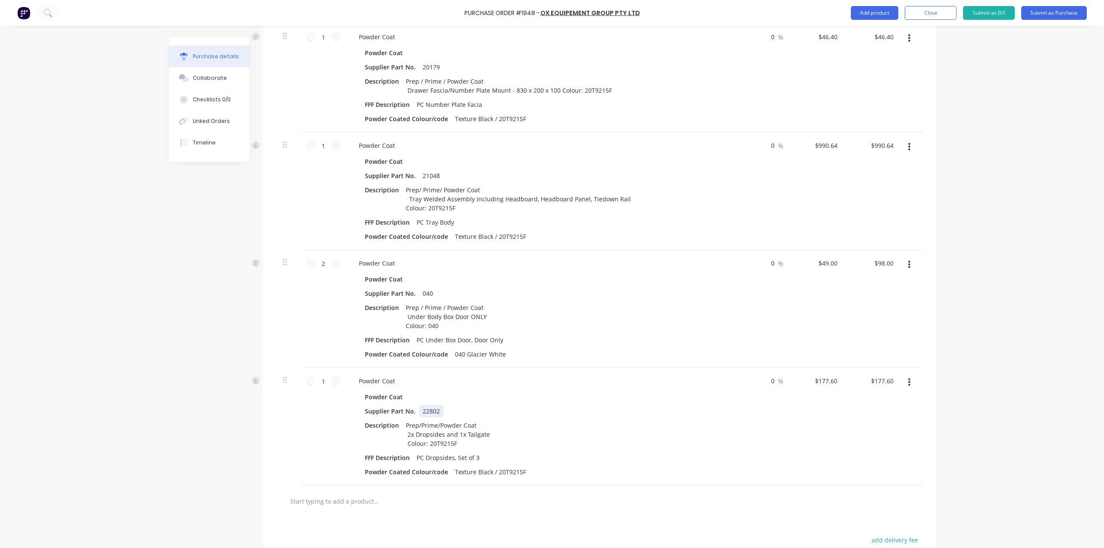
click at [432, 409] on div "22802" at bounding box center [431, 411] width 24 height 13
drag, startPoint x: 456, startPoint y: 442, endPoint x: 426, endPoint y: 445, distance: 30.3
click at [426, 445] on div "Prep/Prime/Powder Coat 2x Dropsides and 1x Tailgate Colour: 20T9215F" at bounding box center [447, 434] width 91 height 31
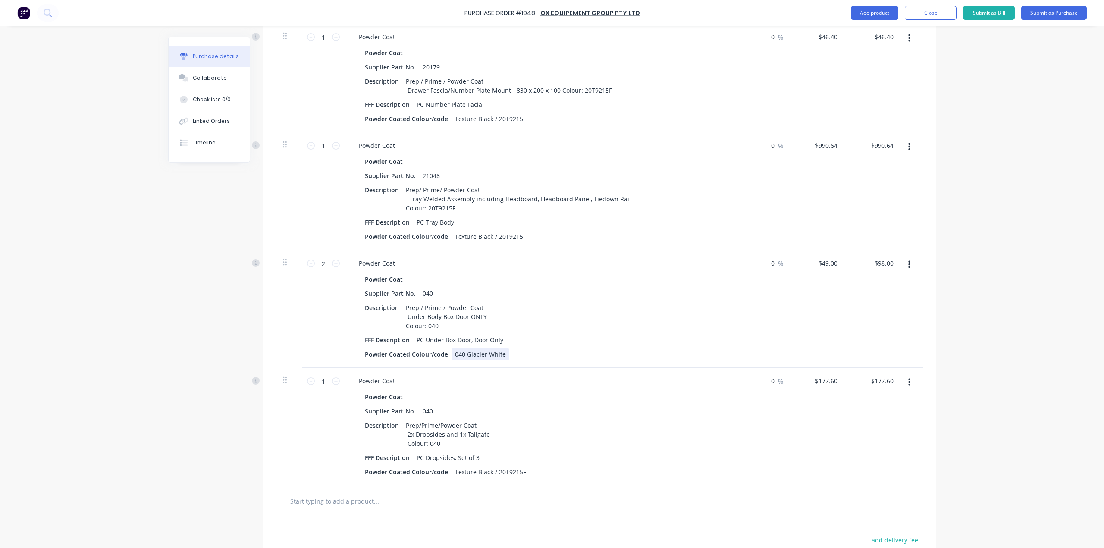
click at [486, 350] on div "040 Glacier White" at bounding box center [481, 354] width 58 height 13
copy div "040 Glacier White"
click at [502, 469] on div "Texture Black / 20T9215F" at bounding box center [491, 472] width 78 height 13
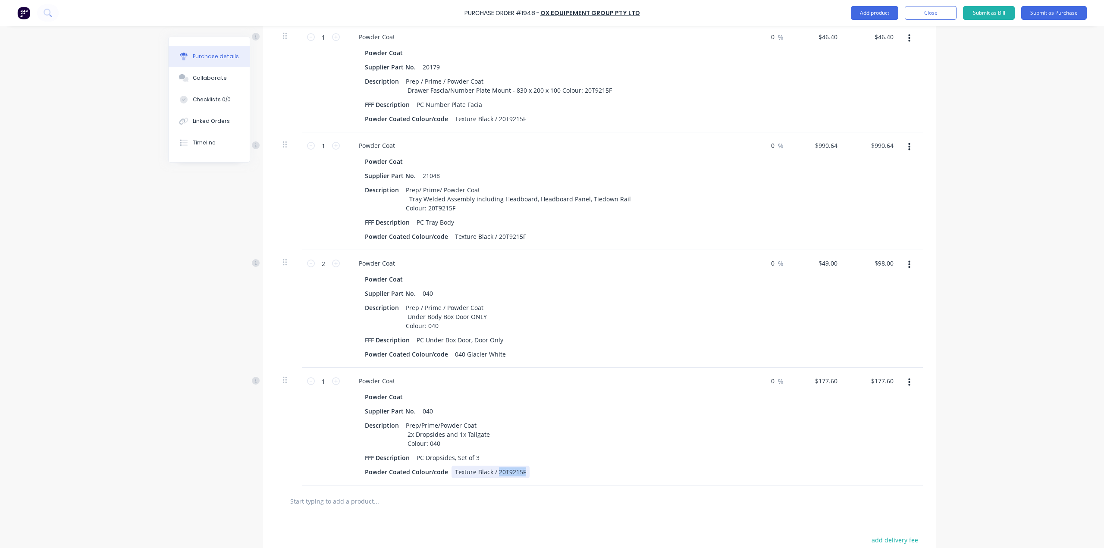
click at [501, 469] on div "Texture Black / 20T9215F" at bounding box center [491, 472] width 78 height 13
paste div
click at [871, 13] on button "Add product" at bounding box center [874, 13] width 47 height 14
click at [117, 353] on div "Purchase Order #1948 - Ox Equipement Group Pty Ltd Add product Product catalogu…" at bounding box center [552, 274] width 1104 height 548
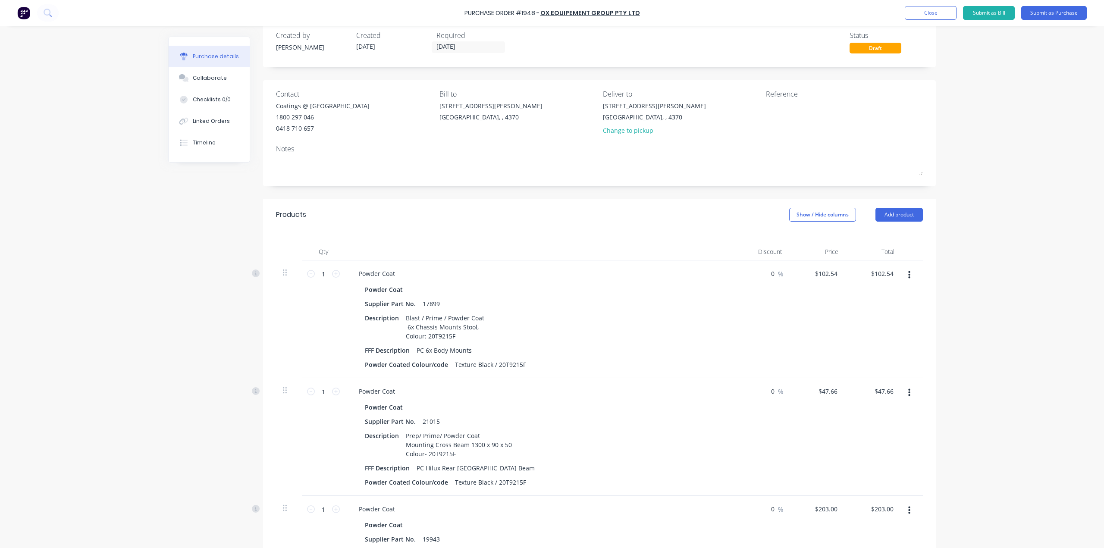
scroll to position [0, 0]
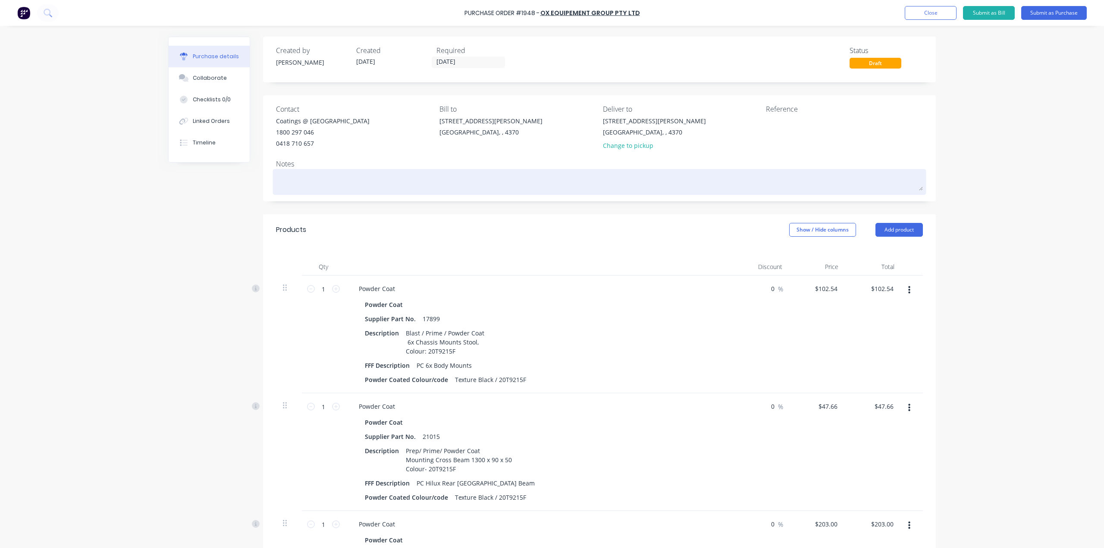
click at [294, 185] on textarea at bounding box center [599, 180] width 647 height 19
type textarea "x"
type textarea "S"
type textarea "x"
type textarea "St"
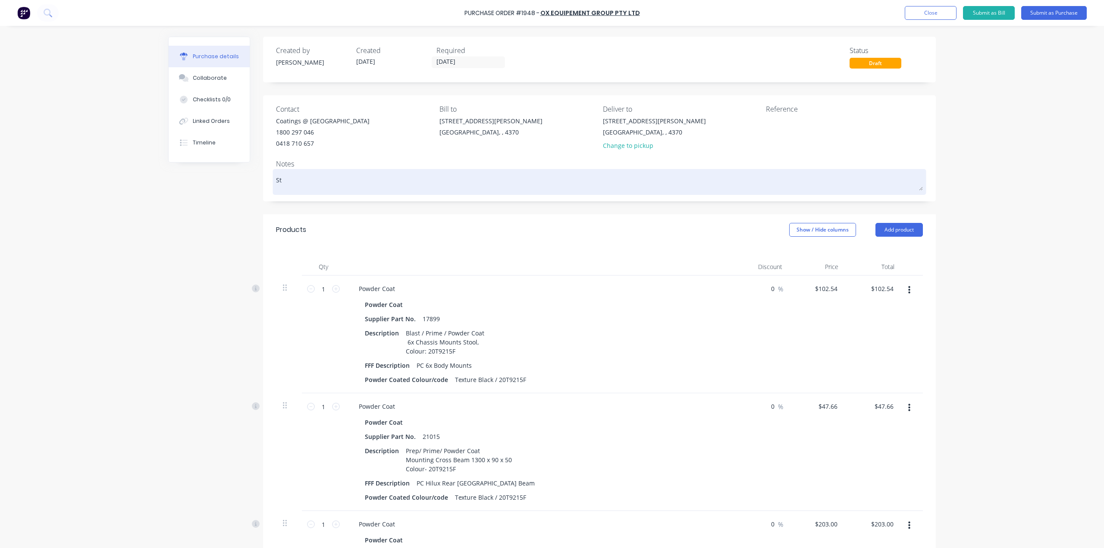
type textarea "x"
type textarea "Ste"
type textarea "x"
type textarea "Stee"
type textarea "x"
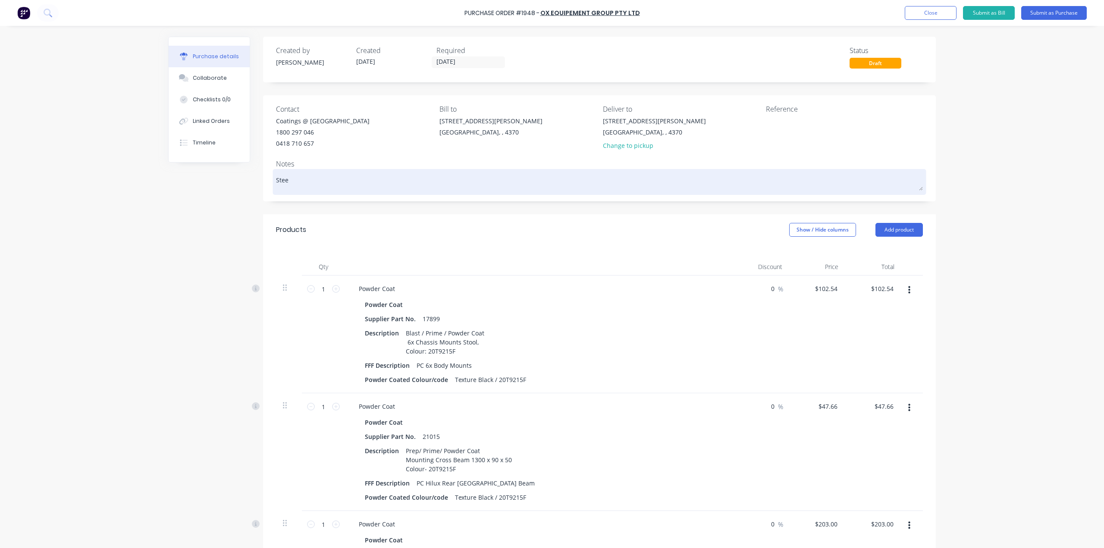
type textarea "Steel"
type textarea "x"
type textarea "Steel"
type textarea "x"
type textarea "Steel T"
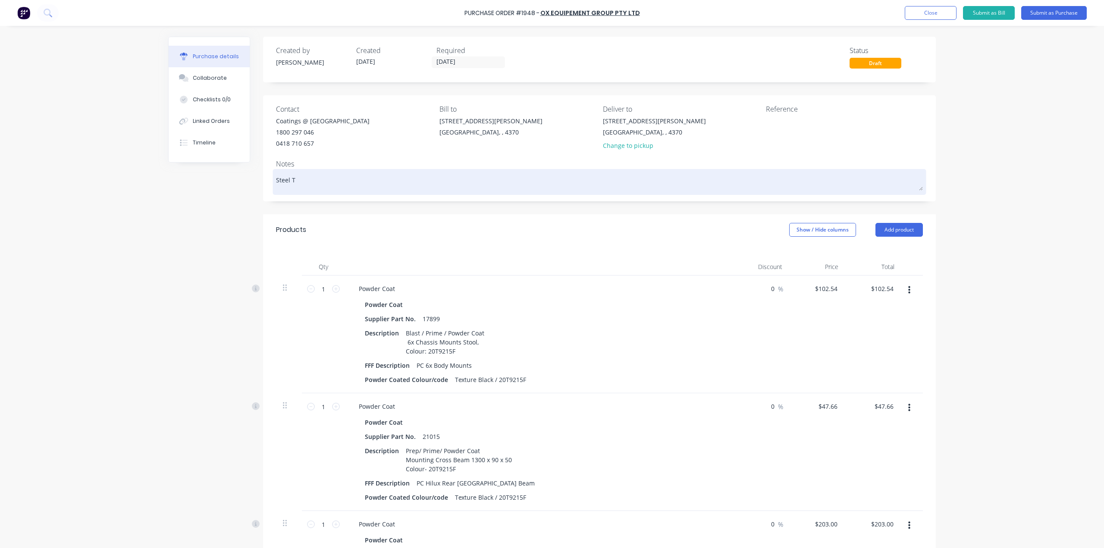
type textarea "x"
type textarea "Steel Tr"
type textarea "x"
type textarea "Steel Tra"
type textarea "x"
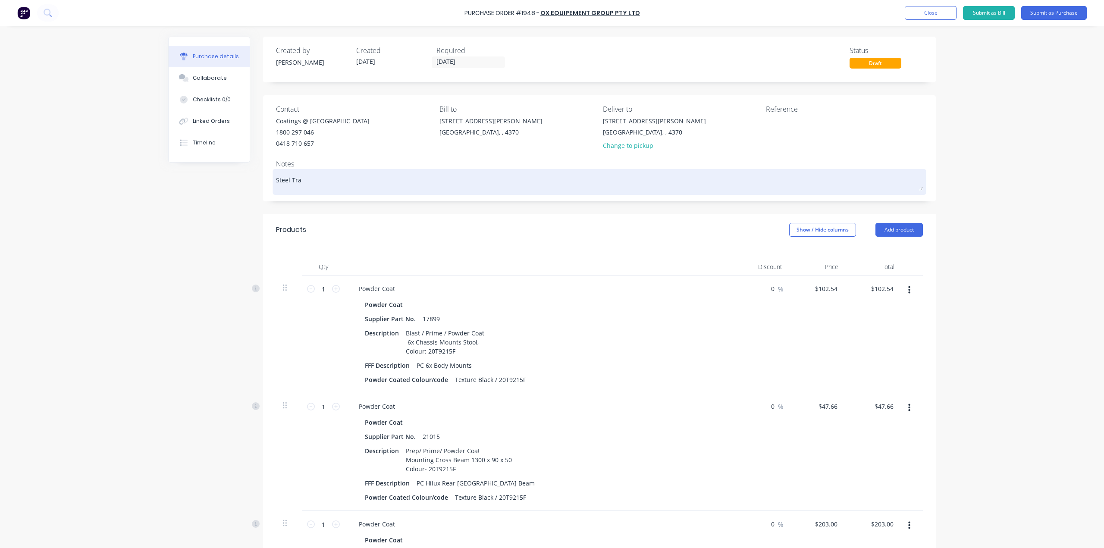
type textarea "Steel Tray"
type textarea "x"
type textarea "Steel Tray"
type textarea "x"
type textarea "Steel Tray D"
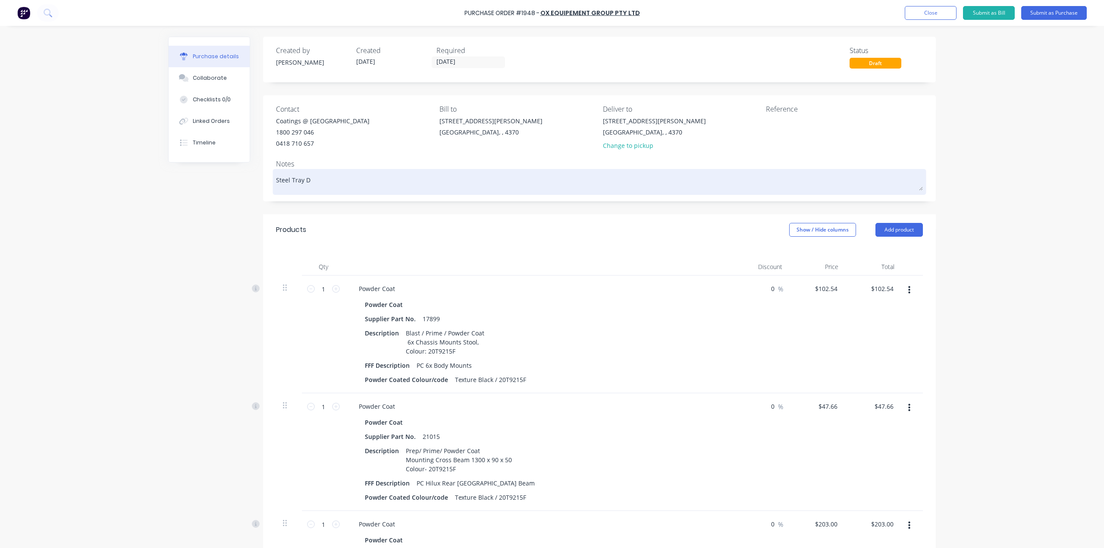
type textarea "x"
type textarea "Steel Tray De"
type textarea "x"
type textarea "Steel Tray Dem"
type textarea "x"
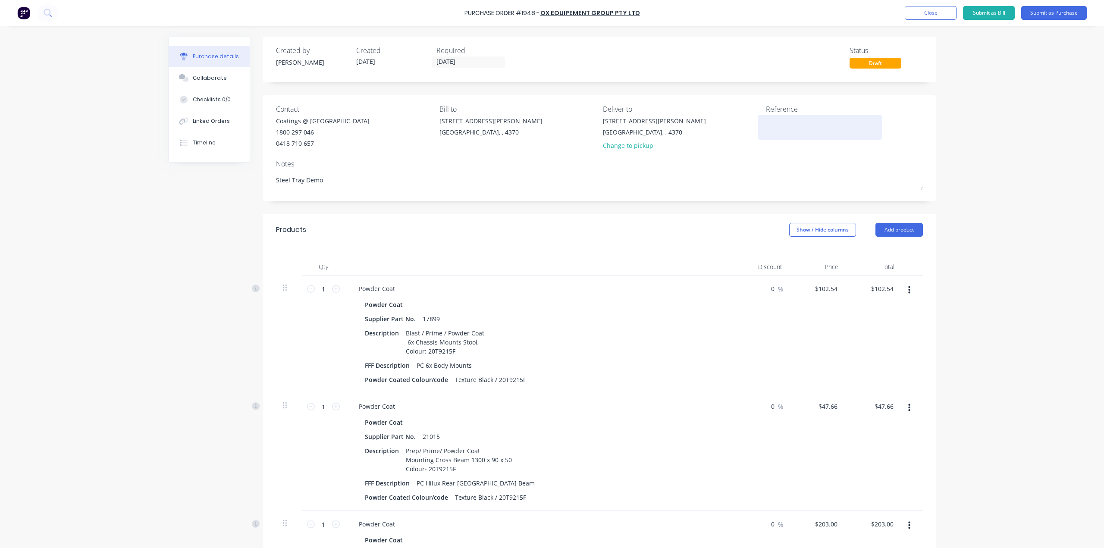
type textarea "Steel Tray Demo"
type textarea "x"
type textarea "Steel Tray Demo"
click at [782, 125] on textarea at bounding box center [820, 125] width 108 height 19
type textarea "Steel Tray Demo Powder Coat"
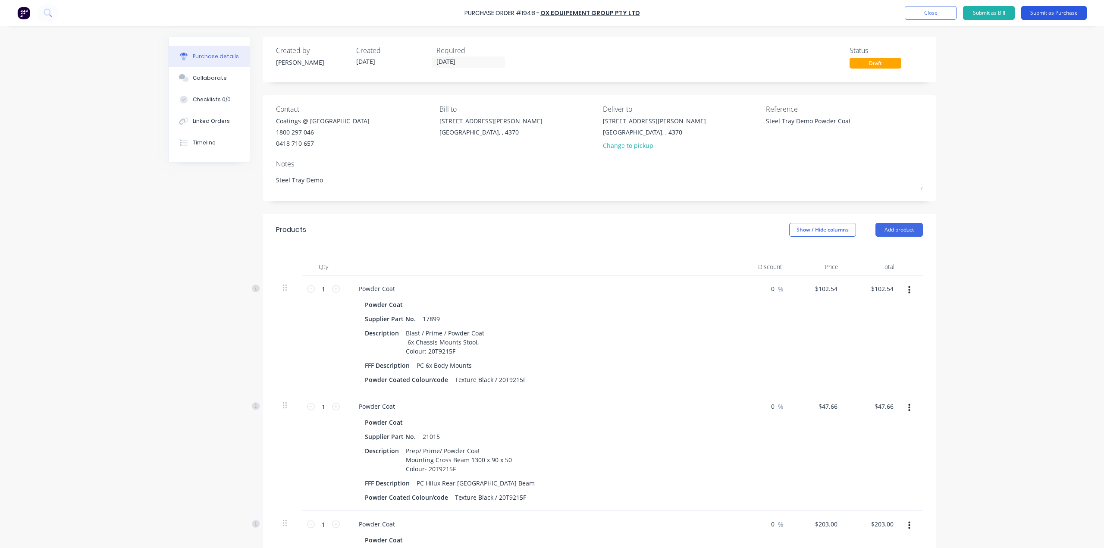
click at [1054, 16] on button "Submit as Purchase" at bounding box center [1055, 13] width 66 height 14
type textarea "x"
type textarea "Steel Tray Demo Powder Coat"
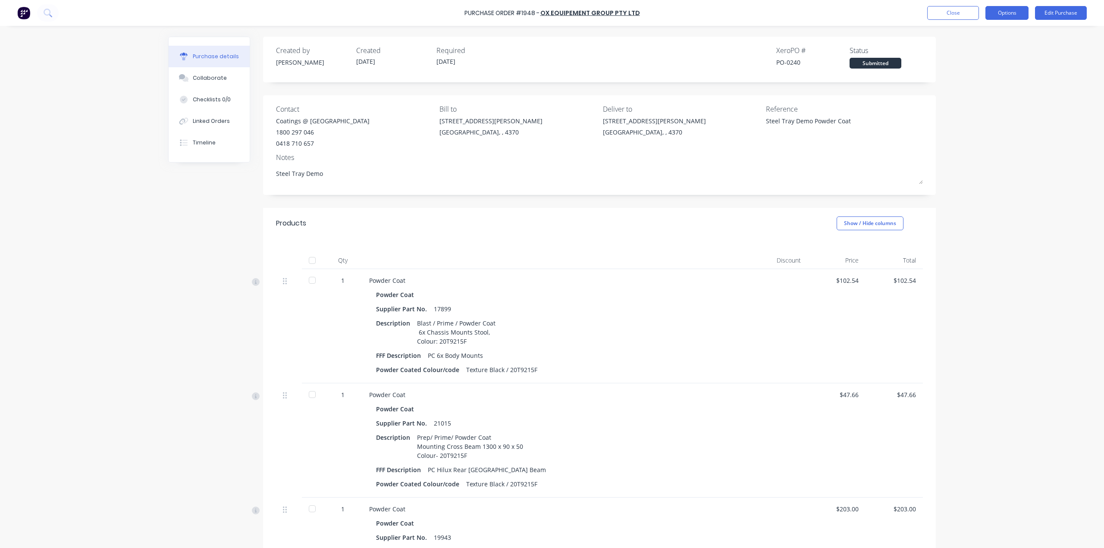
click at [1013, 15] on button "Options" at bounding box center [1007, 13] width 43 height 14
click at [1009, 35] on div "Print / Email" at bounding box center [988, 35] width 66 height 13
click at [988, 44] on button "With pricing" at bounding box center [988, 52] width 82 height 17
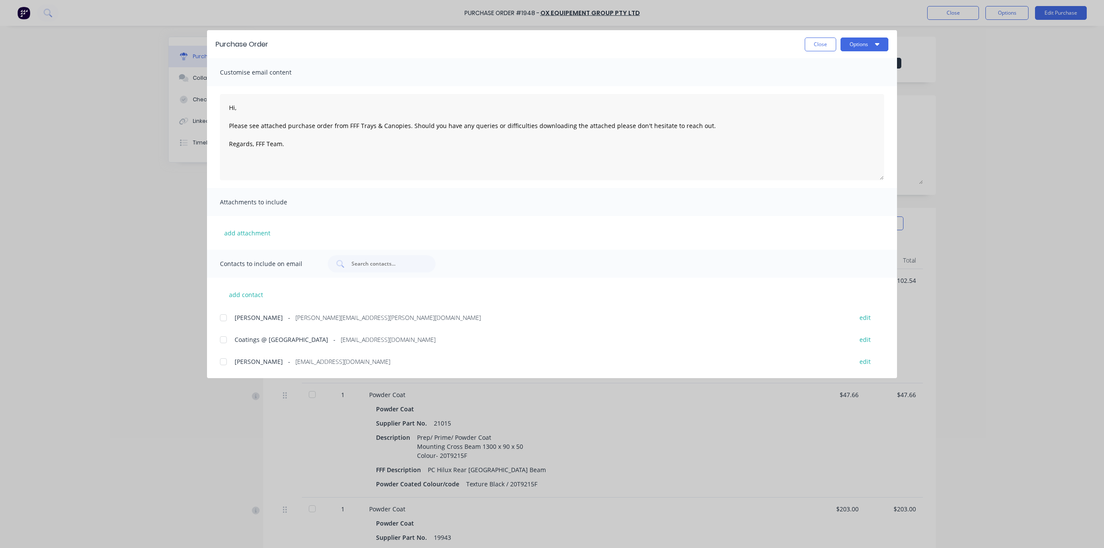
drag, startPoint x: 223, startPoint y: 340, endPoint x: 259, endPoint y: 253, distance: 93.2
click at [223, 339] on div at bounding box center [223, 339] width 17 height 17
click at [258, 232] on button "add attachment" at bounding box center [247, 232] width 55 height 13
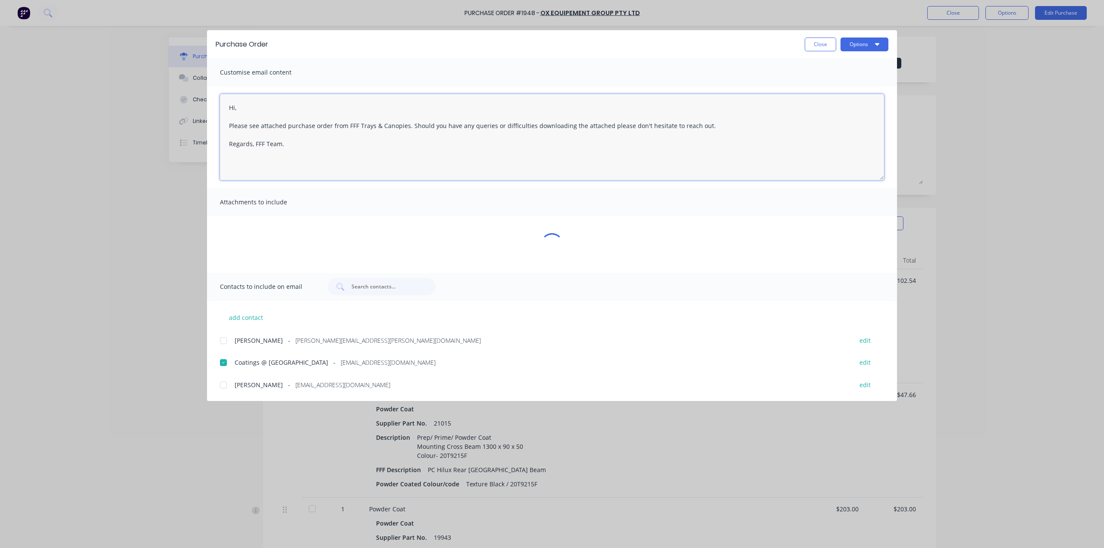
drag, startPoint x: 228, startPoint y: 112, endPoint x: 220, endPoint y: 113, distance: 8.2
click at [220, 113] on div "Hi, Please see attached purchase order from FFF Trays & Canopies. Should you ha…" at bounding box center [552, 137] width 690 height 102
type textarea "x"
type textarea "Hi, Please see attached purchase order from FFF Trays & Canopies. Should you ha…"
type textarea "x"
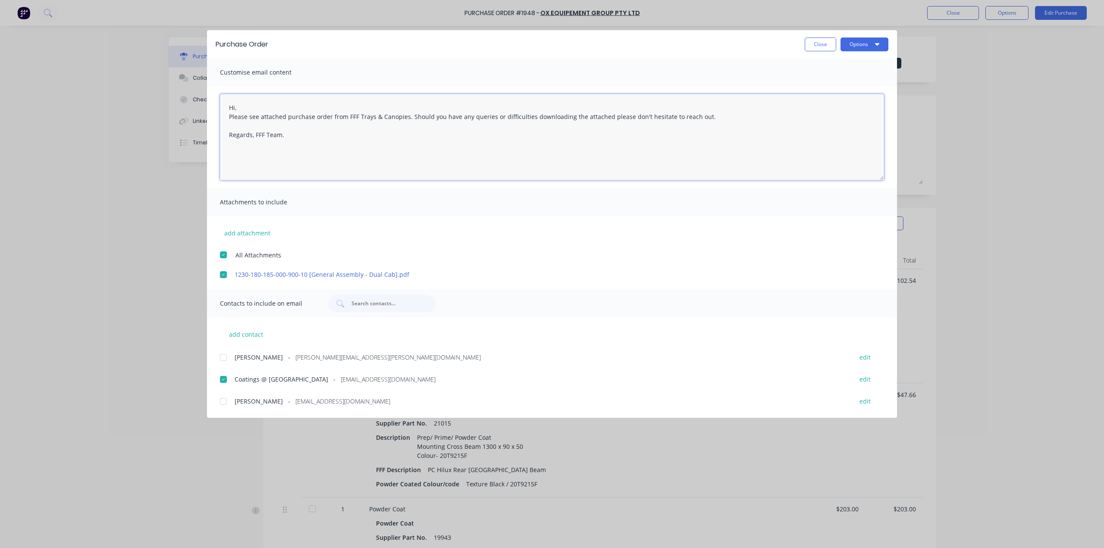
click at [242, 116] on textarea "Hi, Please see attached purchase order from FFF Trays & Canopies. Should you ha…" at bounding box center [552, 137] width 664 height 86
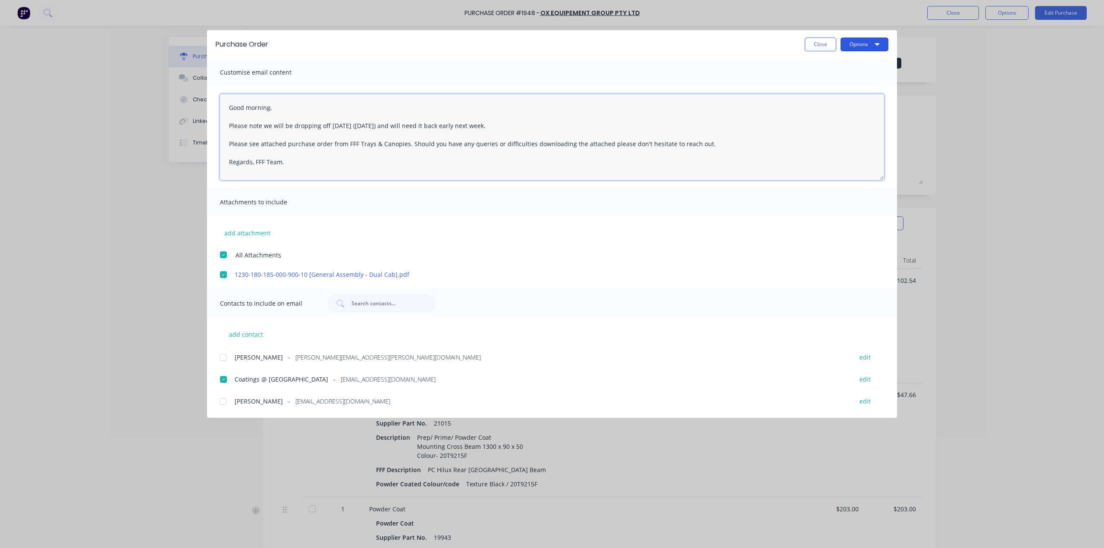
type textarea "Good morning, Please note we will be dropping off Friday (10/10/2025) and will …"
click at [871, 40] on button "Options" at bounding box center [865, 45] width 48 height 14
click at [858, 104] on div "Email" at bounding box center [847, 100] width 66 height 13
click at [824, 49] on button "Close" at bounding box center [820, 45] width 31 height 14
type textarea "x"
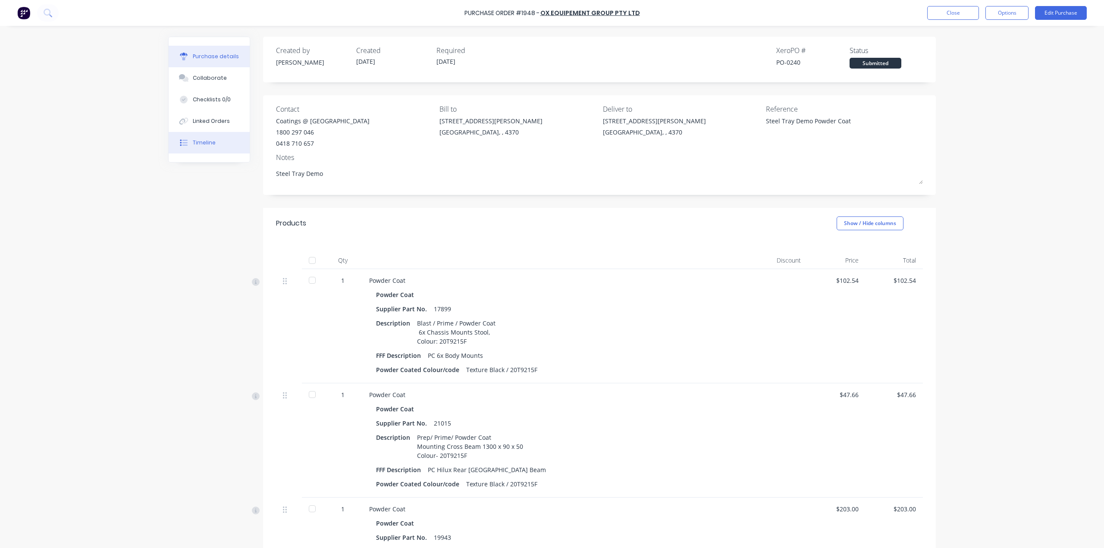
click at [202, 148] on button "Timeline" at bounding box center [209, 143] width 81 height 22
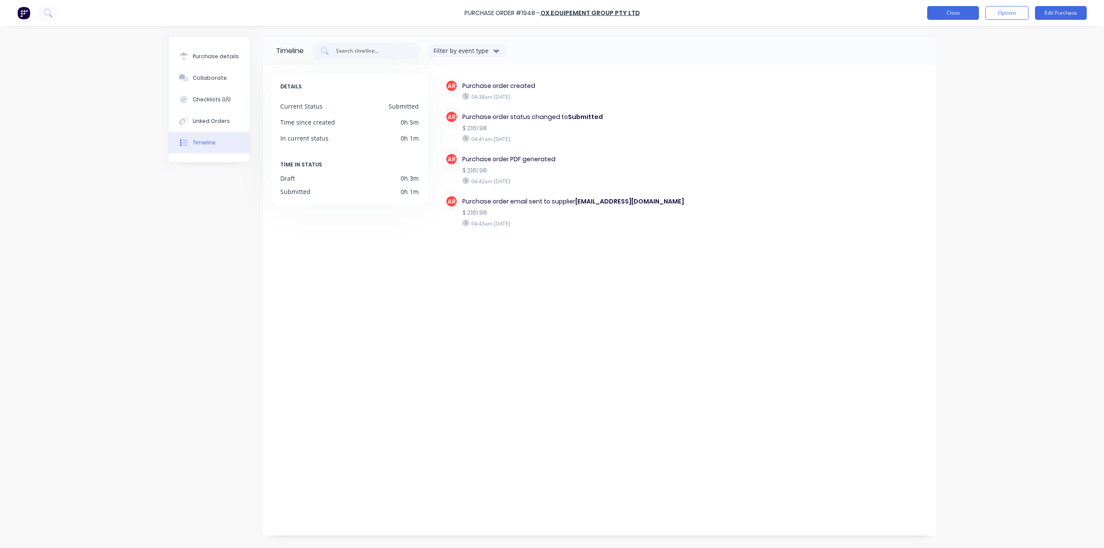
click at [935, 9] on button "Close" at bounding box center [953, 13] width 52 height 14
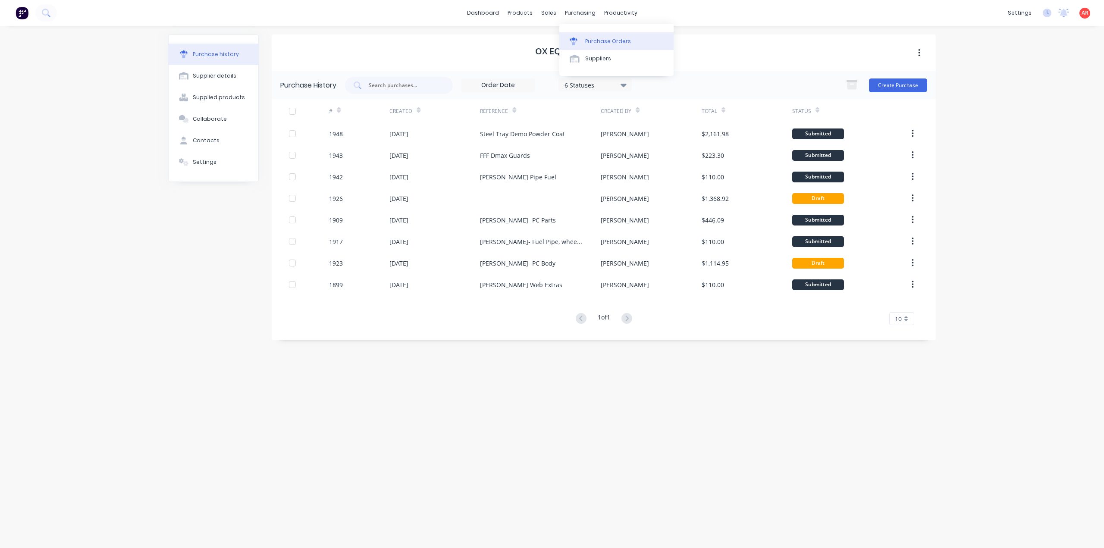
click at [583, 39] on link "Purchase Orders" at bounding box center [617, 40] width 114 height 17
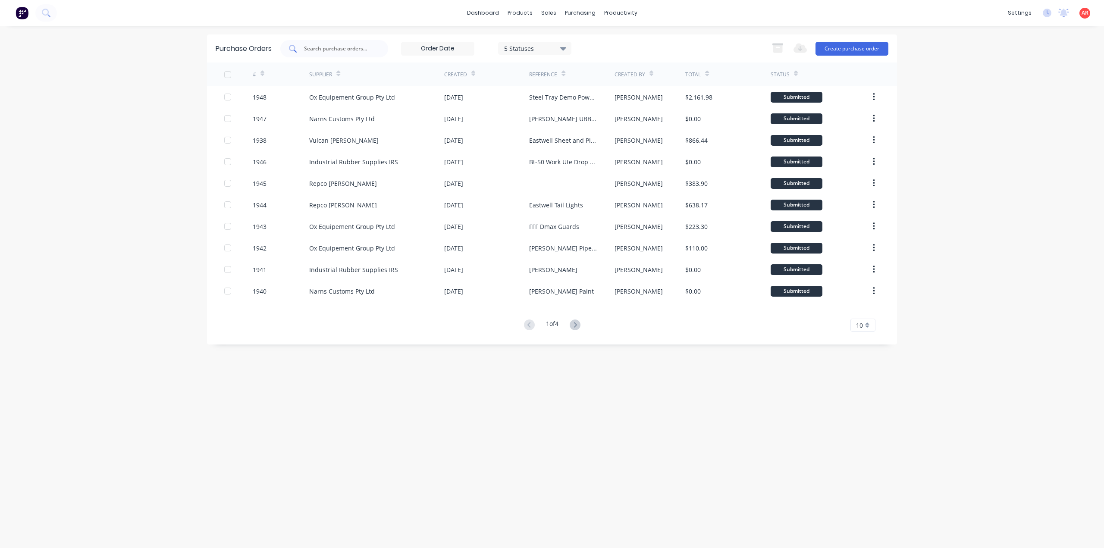
click at [352, 44] on input "text" at bounding box center [339, 48] width 72 height 9
type input "irs"
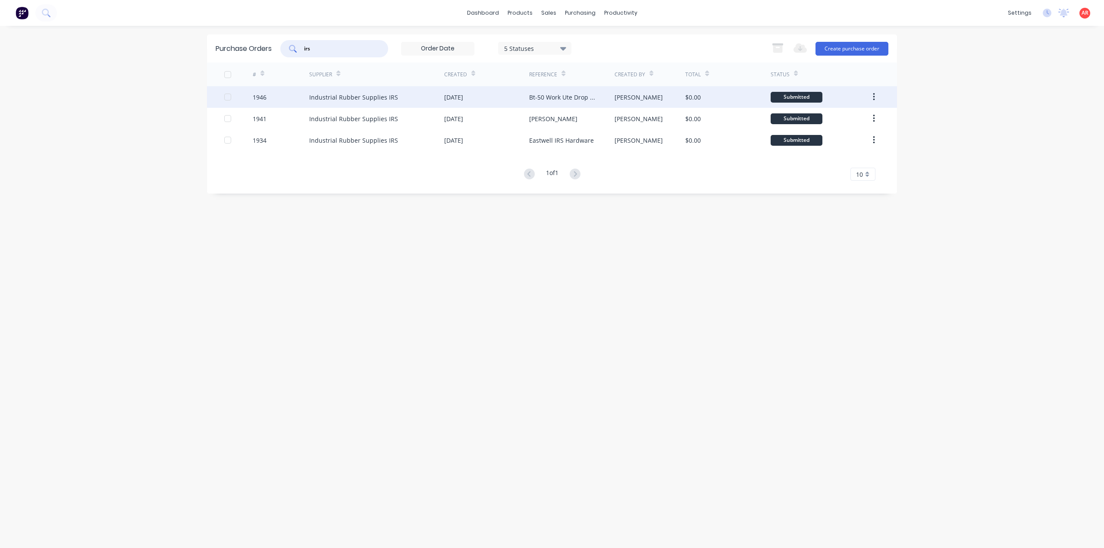
click at [550, 103] on div "Bt-50 Work Ute Drop side Hardware" at bounding box center [571, 97] width 85 height 22
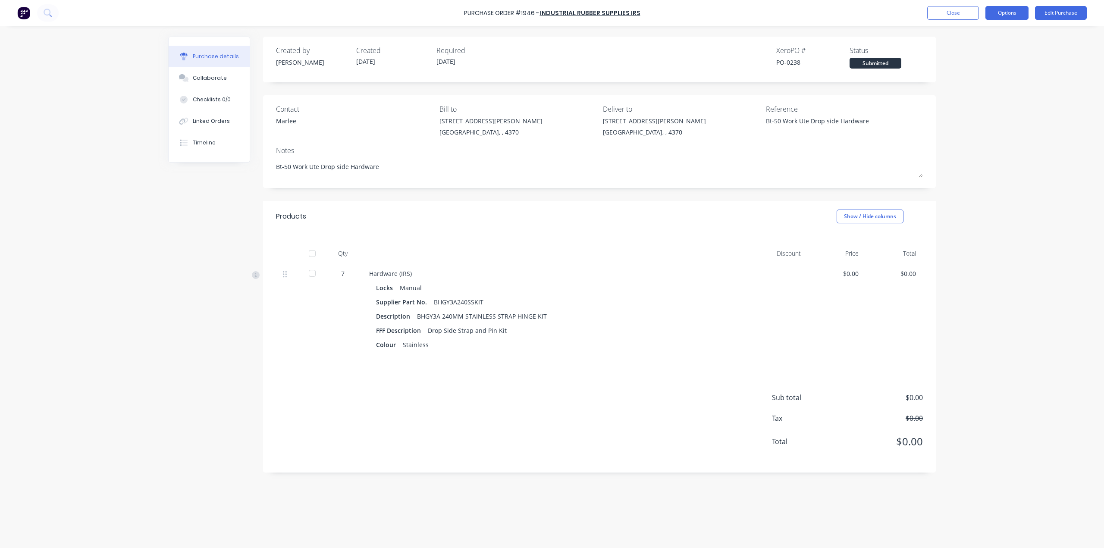
click at [1014, 15] on button "Options" at bounding box center [1007, 13] width 43 height 14
click at [991, 119] on div "Archive" at bounding box center [988, 121] width 66 height 13
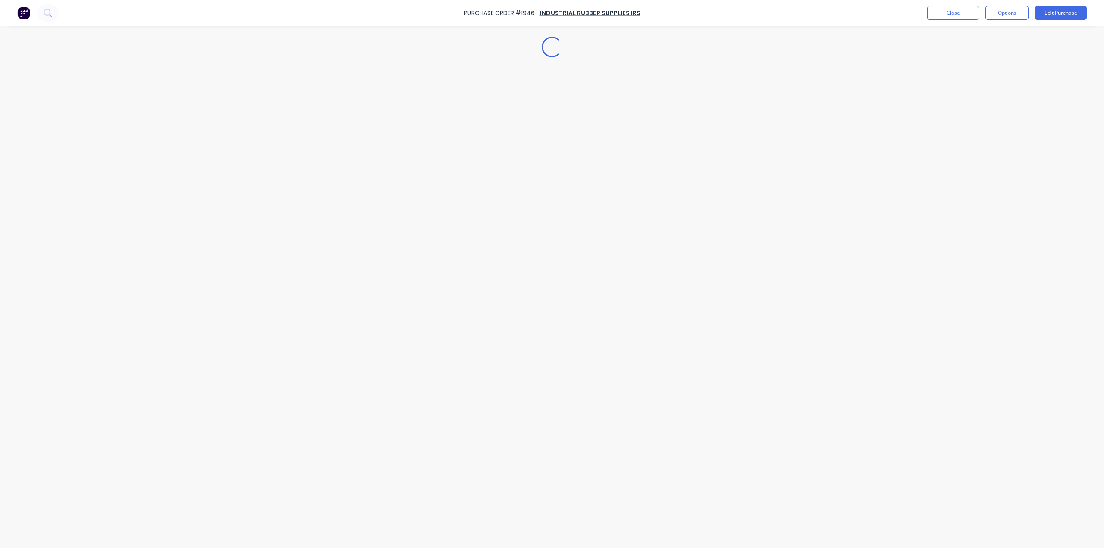
type textarea "x"
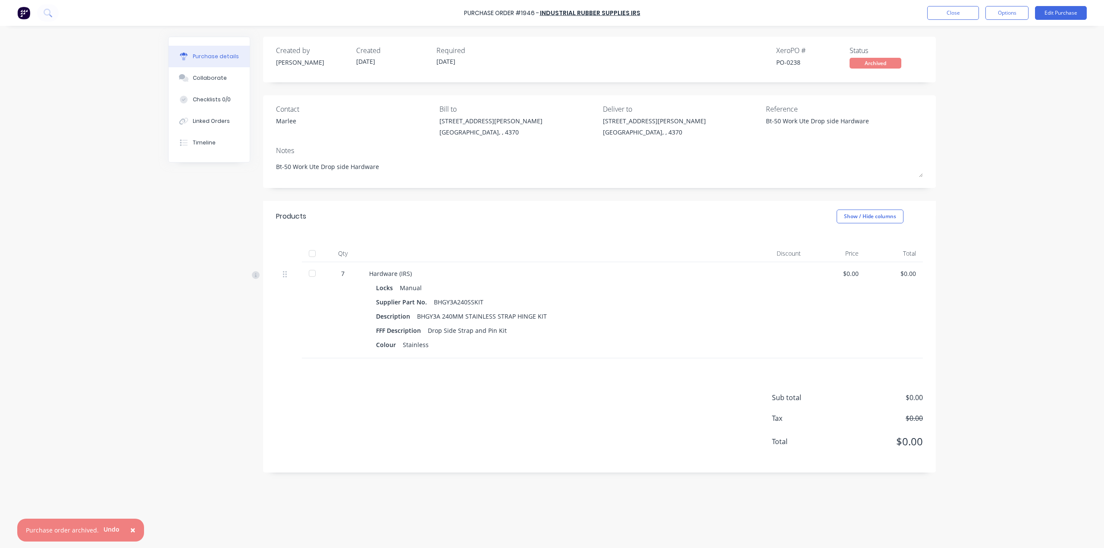
click at [961, 1] on div "Purchase Order #1946 - Industrial Rubber Supplies IRS Close Options Edit Purcha…" at bounding box center [552, 13] width 1104 height 26
click at [959, 6] on button "Close" at bounding box center [953, 13] width 52 height 14
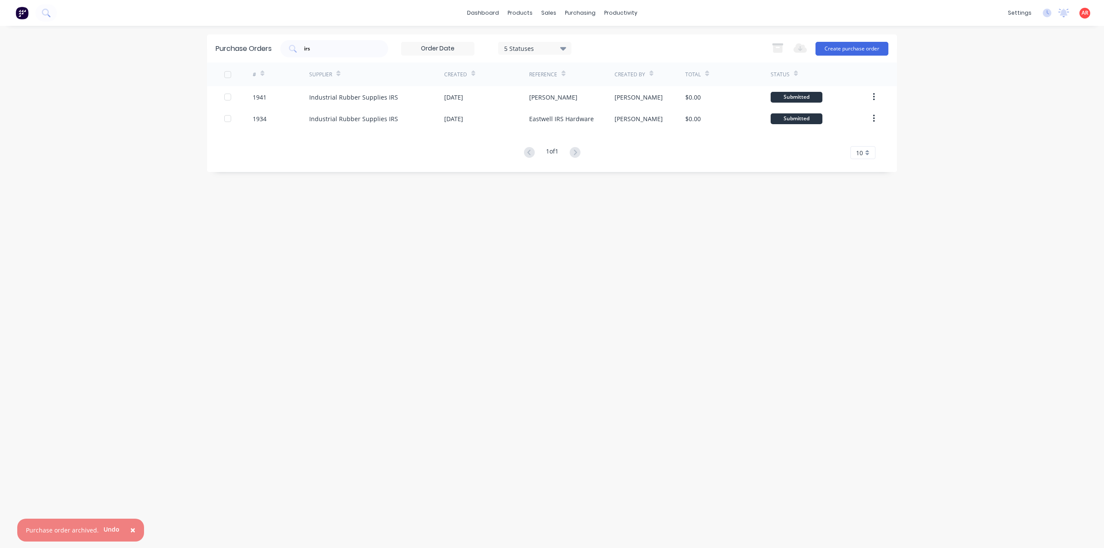
click at [130, 535] on span "×" at bounding box center [132, 530] width 5 height 12
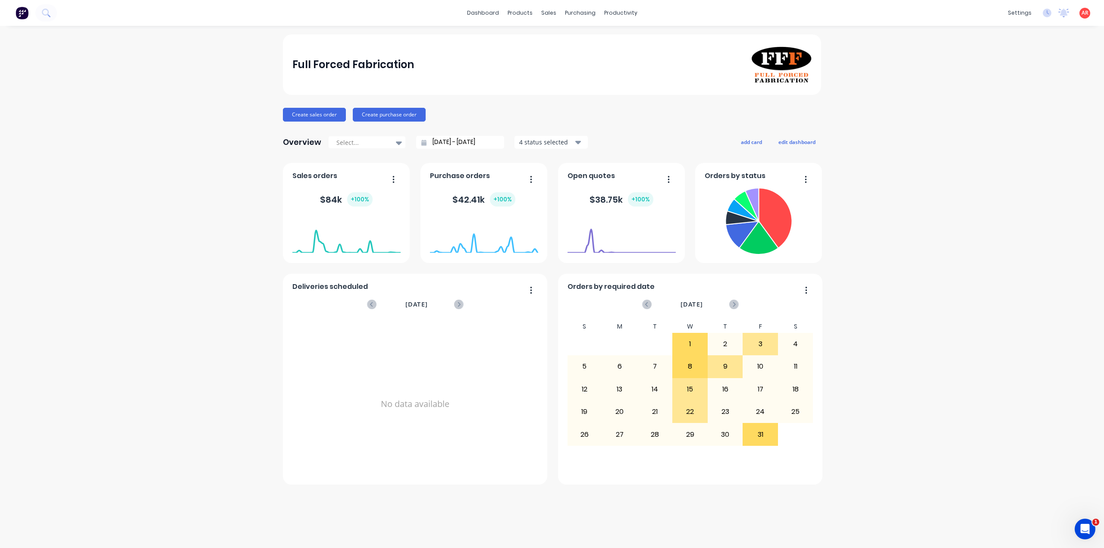
click at [941, 151] on div "Full Forced Fabrication Create sales order Create purchase order Overview Selec…" at bounding box center [552, 287] width 1104 height 505
click at [544, 39] on link "Sales Orders" at bounding box center [595, 40] width 114 height 17
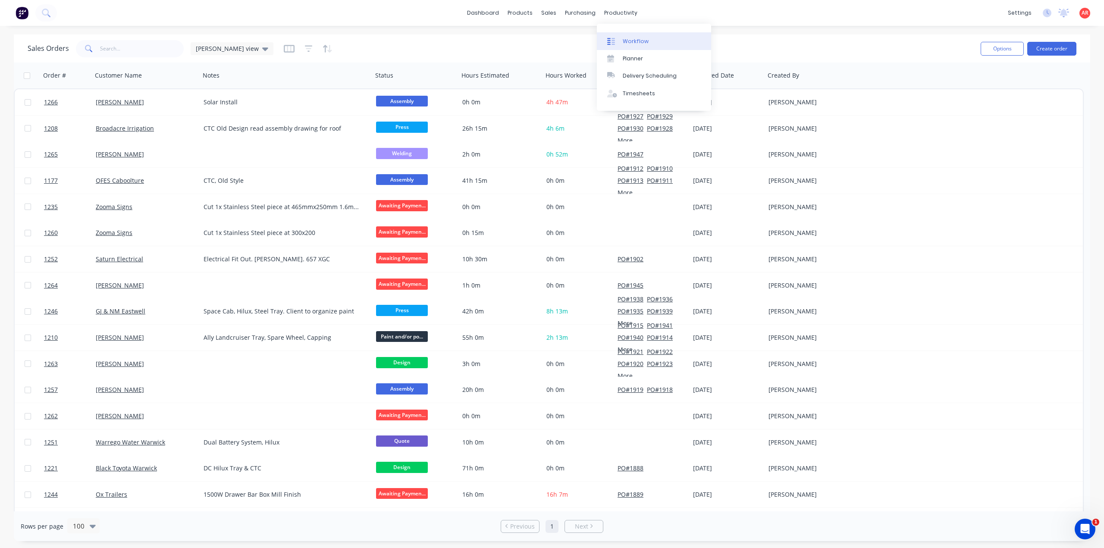
click at [619, 33] on link "Workflow" at bounding box center [654, 40] width 114 height 17
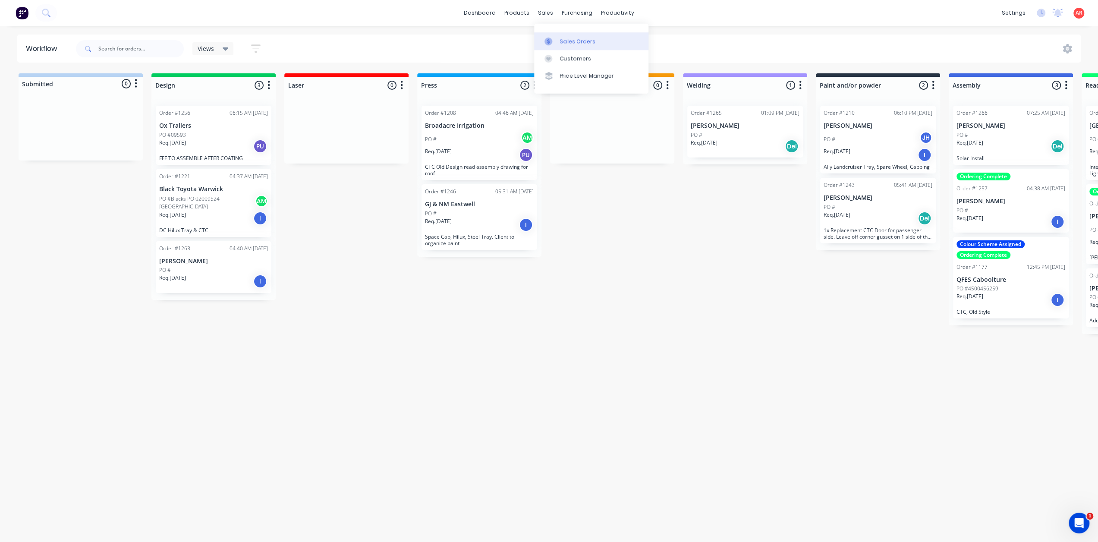
click at [555, 33] on link "Sales Orders" at bounding box center [591, 40] width 114 height 17
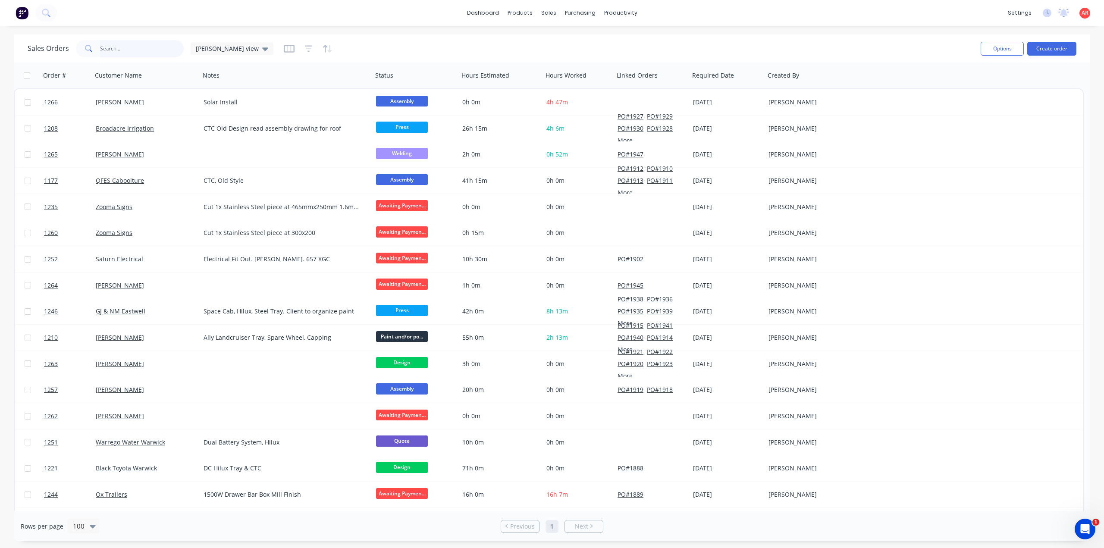
click at [150, 47] on input "text" at bounding box center [142, 48] width 84 height 17
type input "1221"
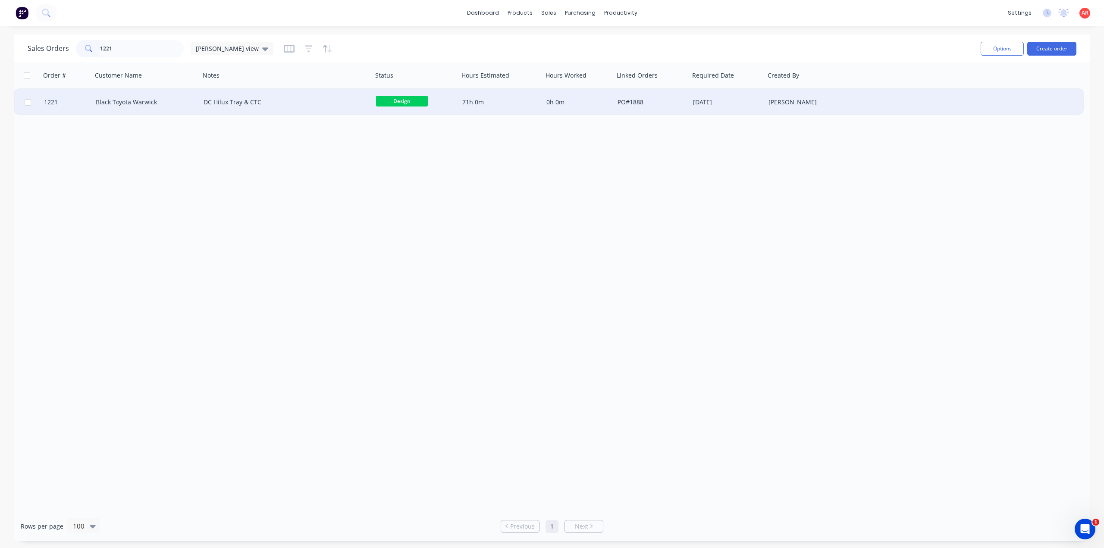
click at [188, 109] on div "Black Toyota Warwick" at bounding box center [146, 102] width 108 height 26
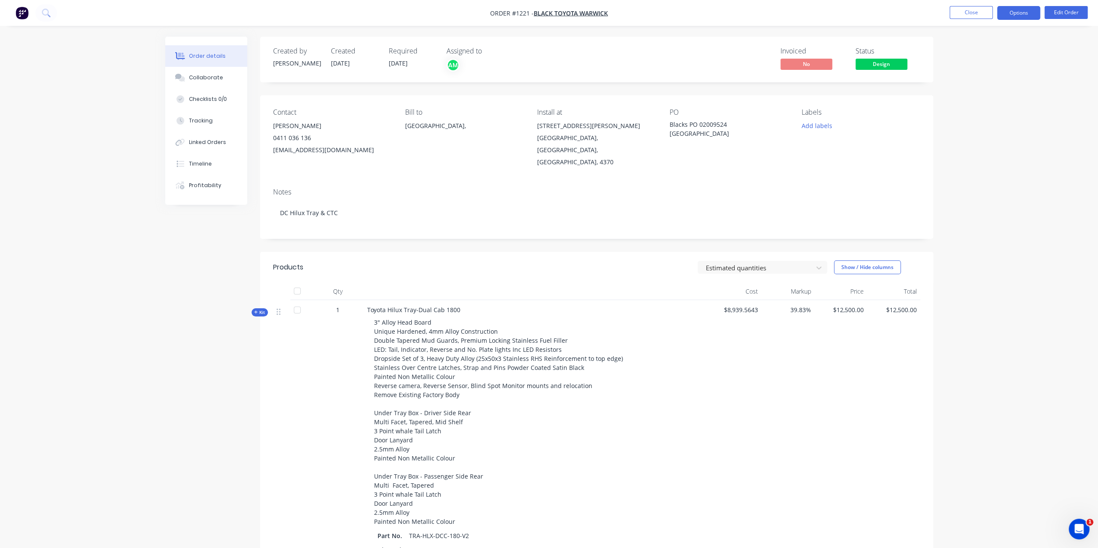
click at [1034, 13] on button "Options" at bounding box center [1018, 13] width 43 height 14
click at [1013, 157] on div "Purchase Products" at bounding box center [992, 156] width 79 height 13
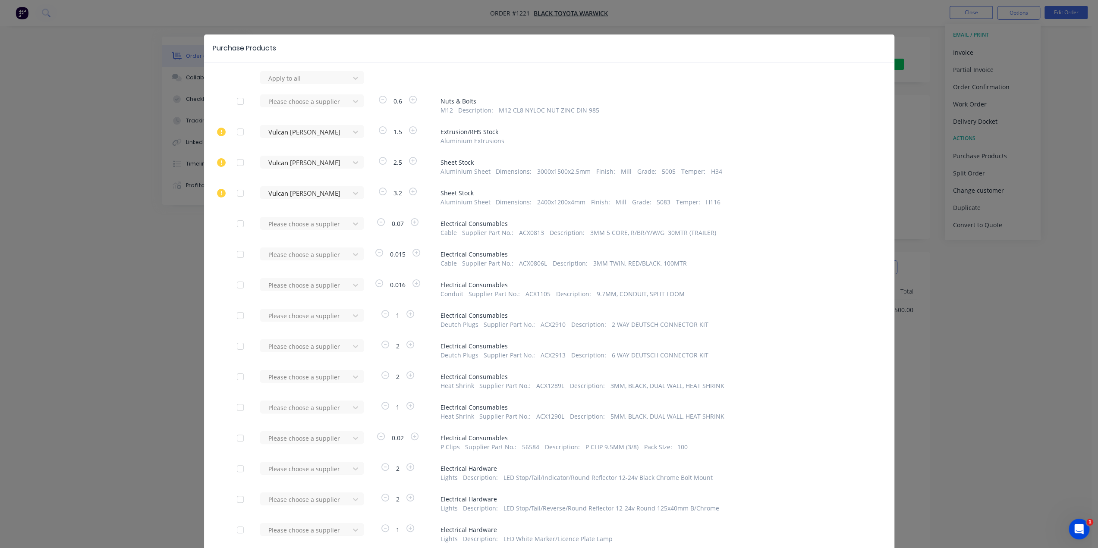
click at [115, 178] on div "Purchase Products Apply to all Please choose a supplier 0.6 Nuts & Bolts M12 De…" at bounding box center [549, 274] width 1098 height 548
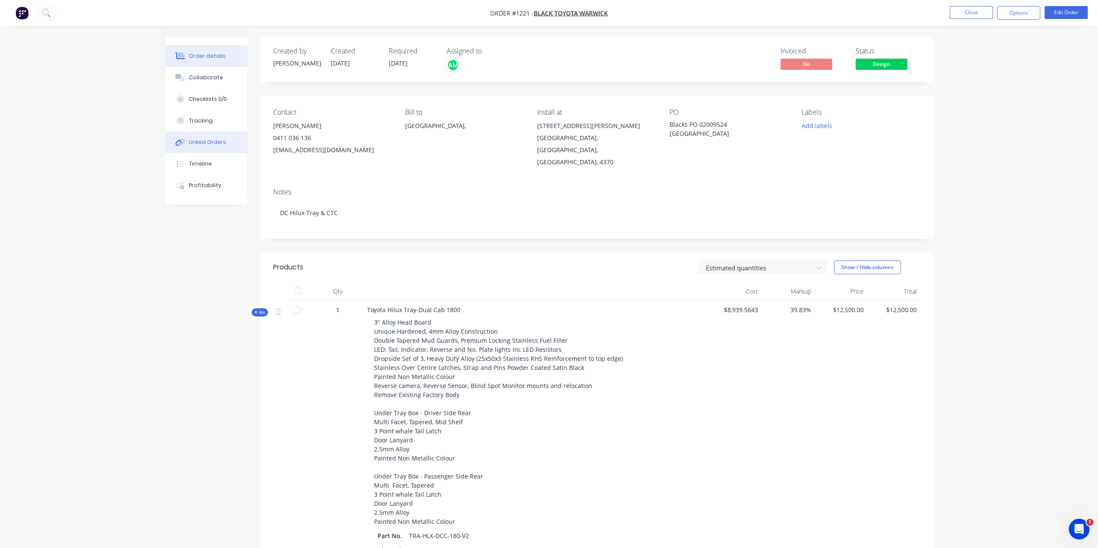
click at [226, 138] on button "Linked Orders" at bounding box center [206, 143] width 82 height 22
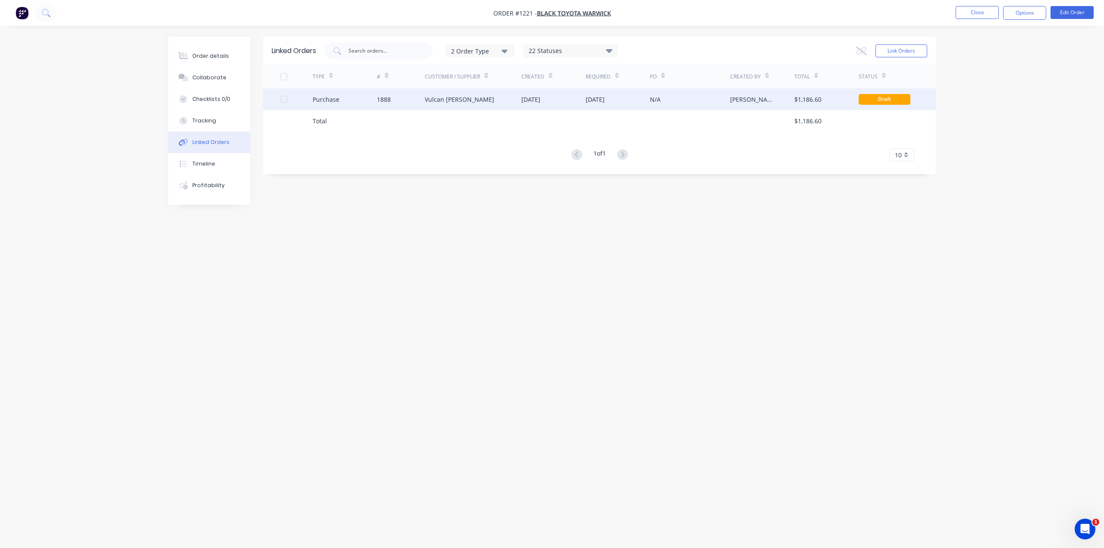
click at [479, 106] on div "Vulcan [PERSON_NAME]" at bounding box center [473, 99] width 97 height 22
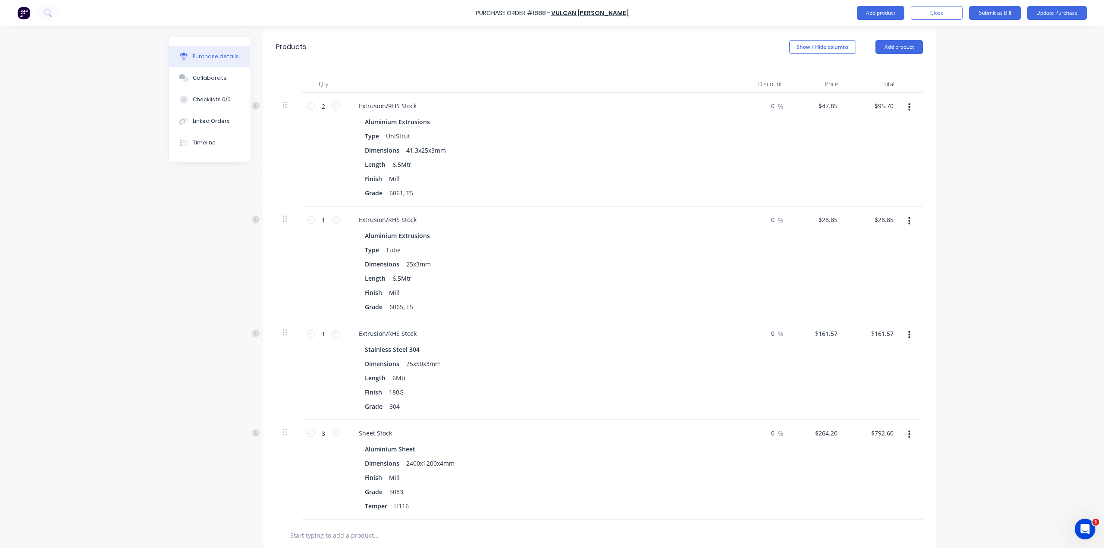
scroll to position [120, 0]
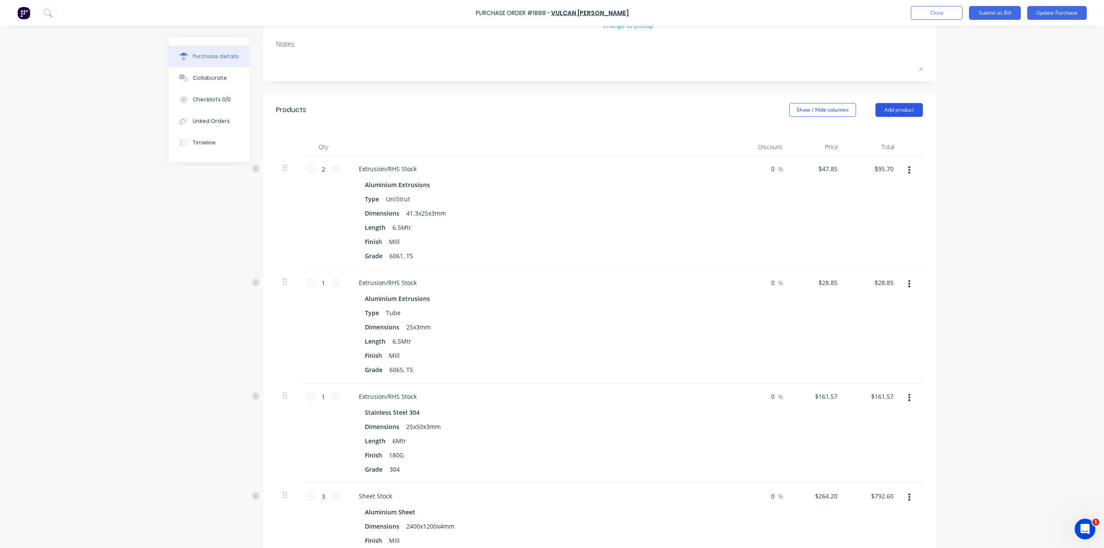
click at [899, 116] on button "Add product" at bounding box center [899, 110] width 47 height 14
click at [887, 126] on div "Product catalogue" at bounding box center [882, 132] width 66 height 13
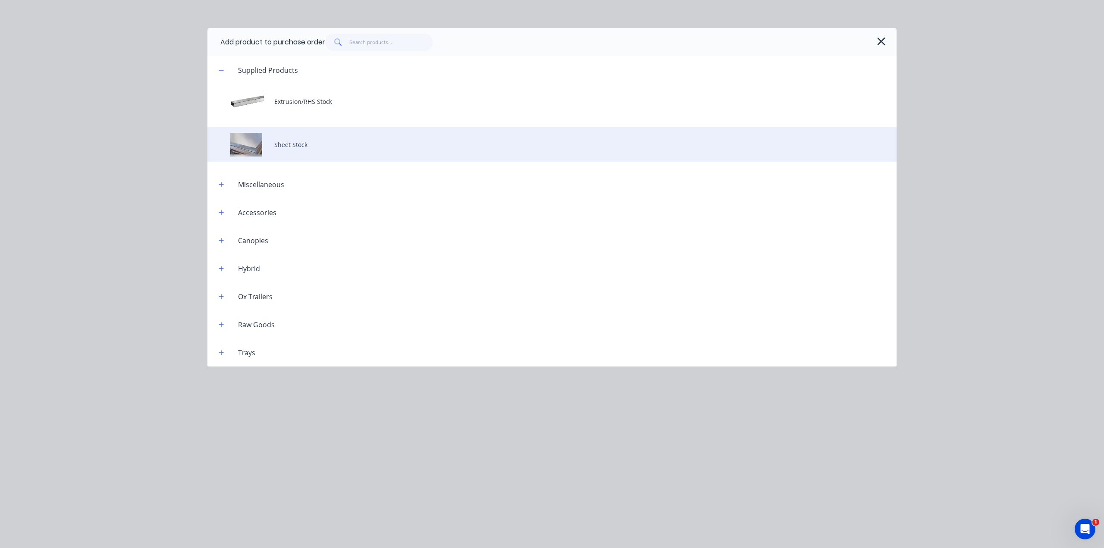
click at [300, 132] on div "Sheet Stock" at bounding box center [551, 144] width 689 height 35
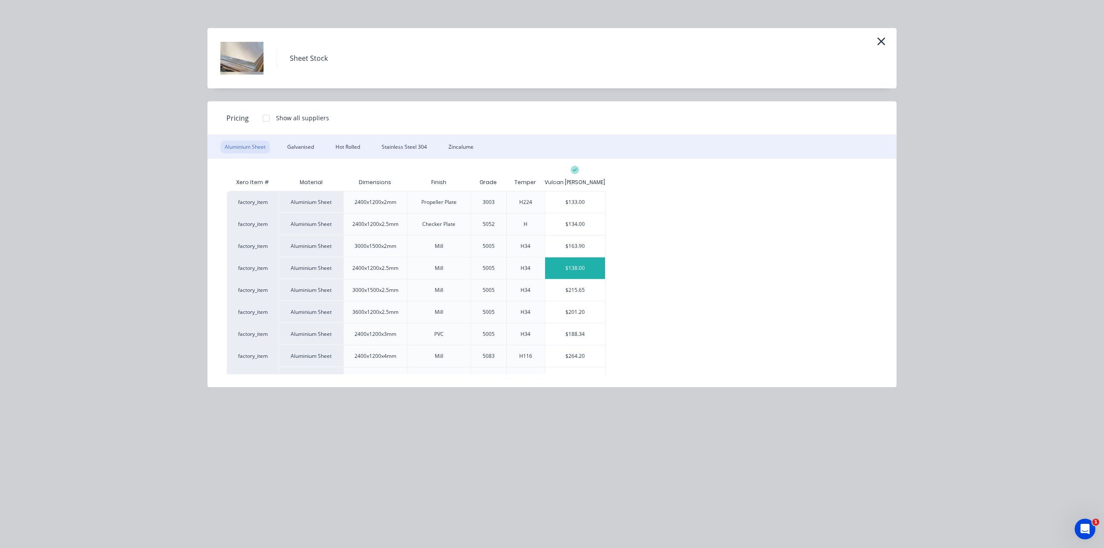
click at [577, 268] on div "$138.00" at bounding box center [575, 269] width 60 height 22
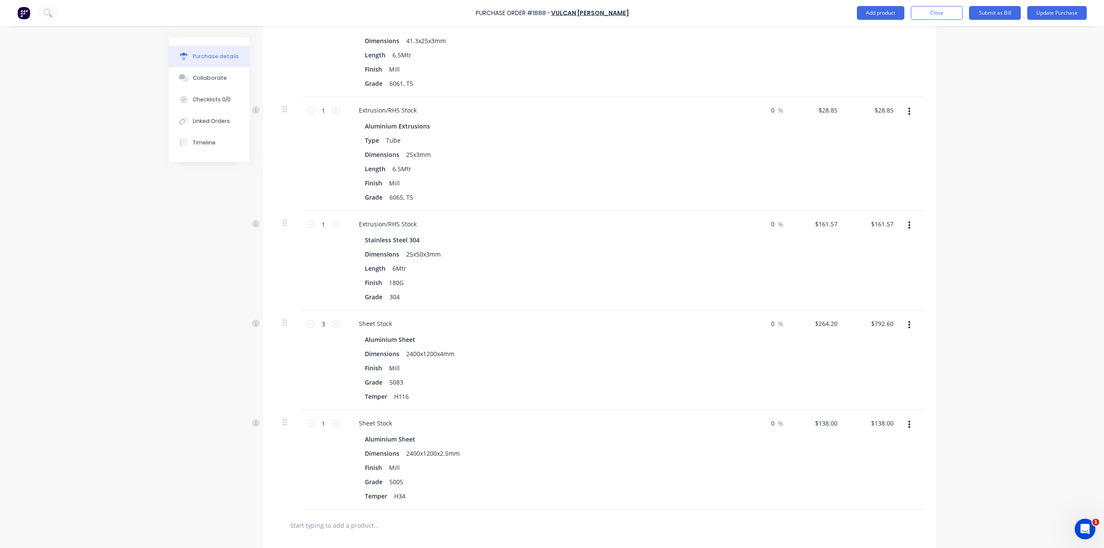
scroll to position [422, 0]
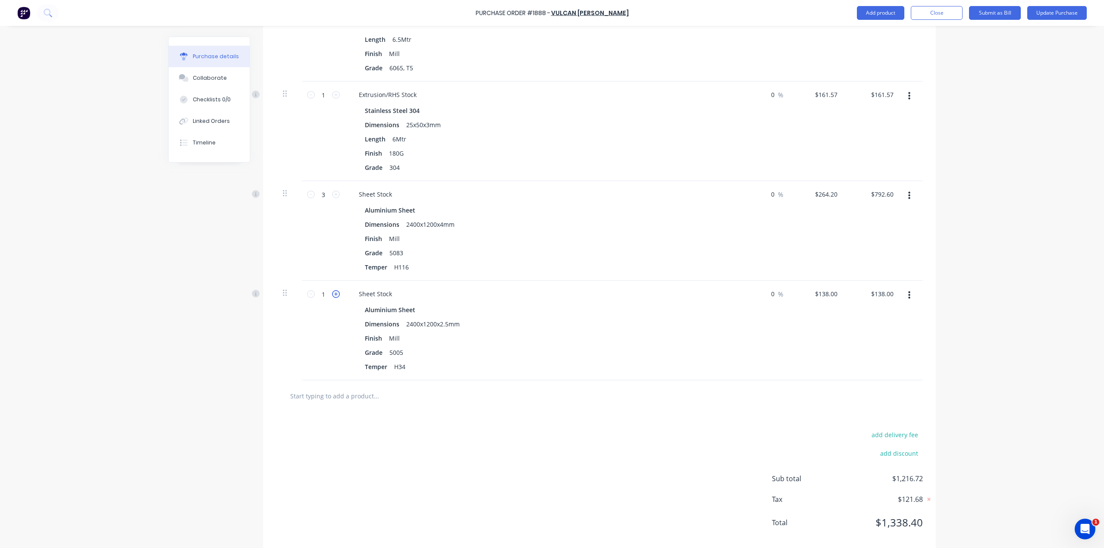
click at [332, 295] on icon at bounding box center [336, 294] width 8 height 8
type textarea "x"
type input "2"
type input "$276.00"
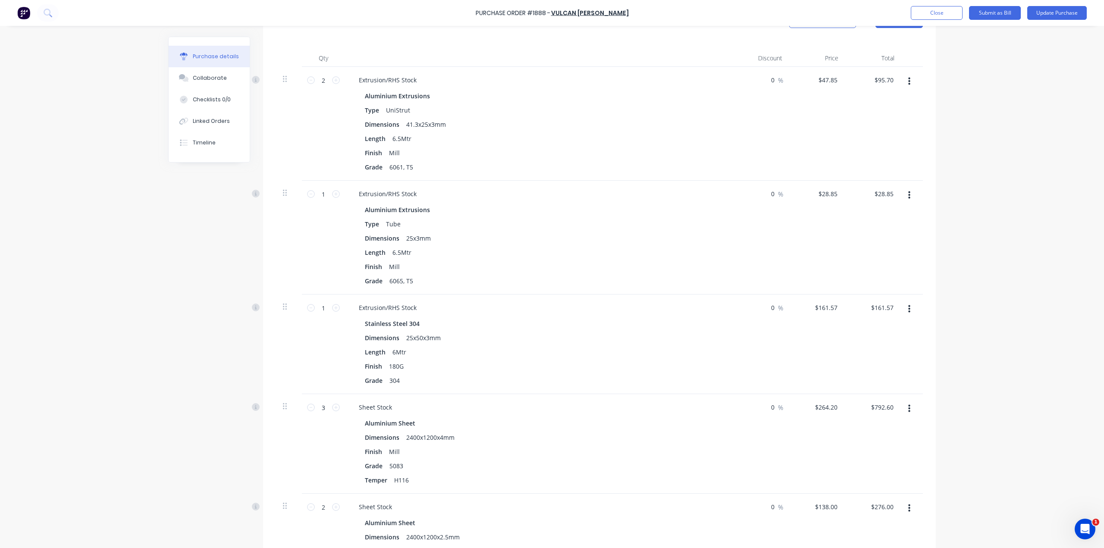
scroll to position [163, 0]
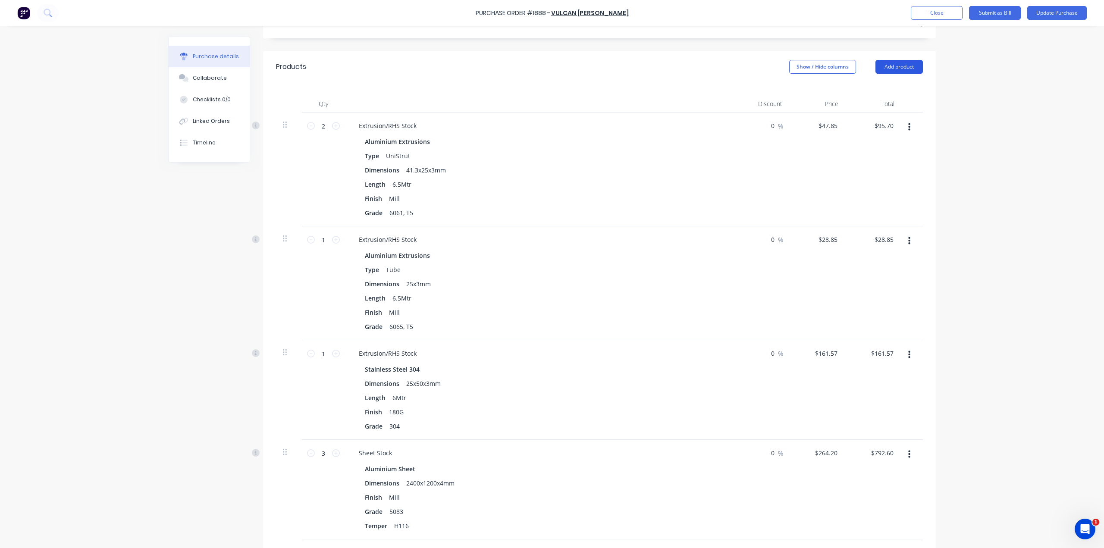
click at [893, 64] on button "Add product" at bounding box center [899, 67] width 47 height 14
click at [481, 64] on div "Products Show / Hide columns Add product Product catalogue Basic product Lineal…" at bounding box center [599, 66] width 673 height 31
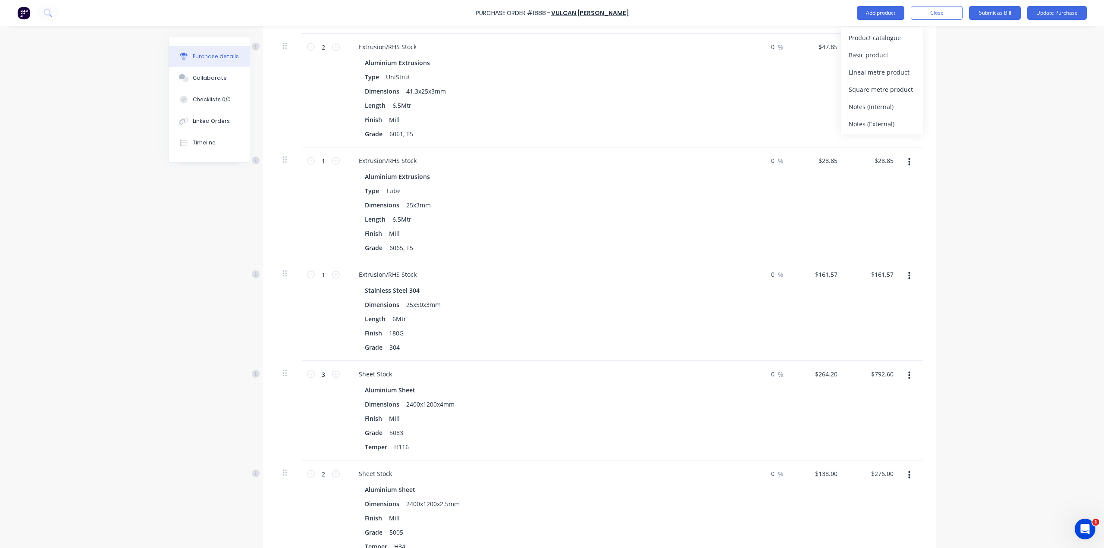
scroll to position [292, 0]
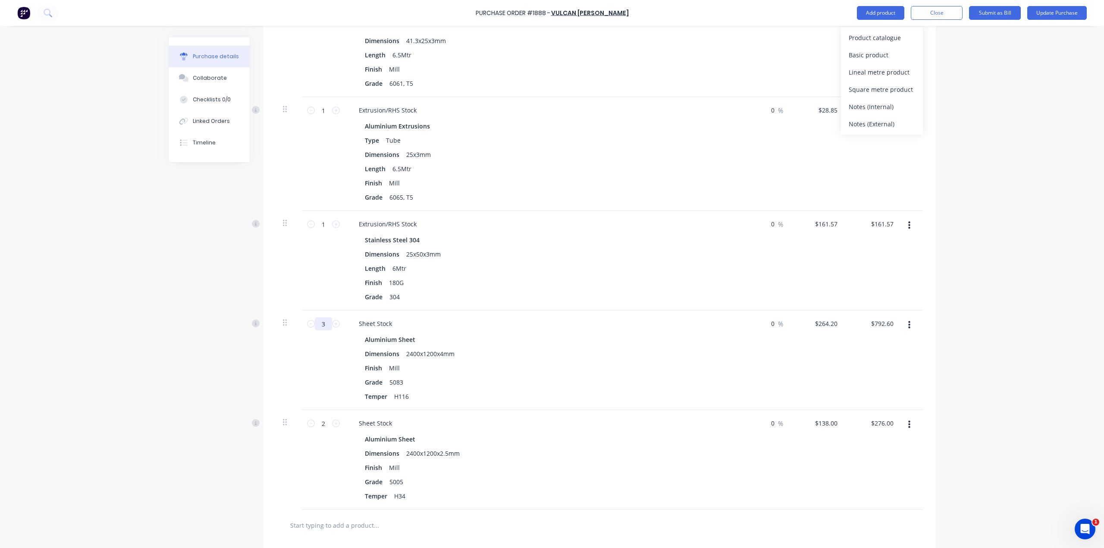
click at [321, 324] on input "3" at bounding box center [323, 324] width 17 height 13
type textarea "x"
type input "5"
type input "$1,321.00"
type textarea "x"
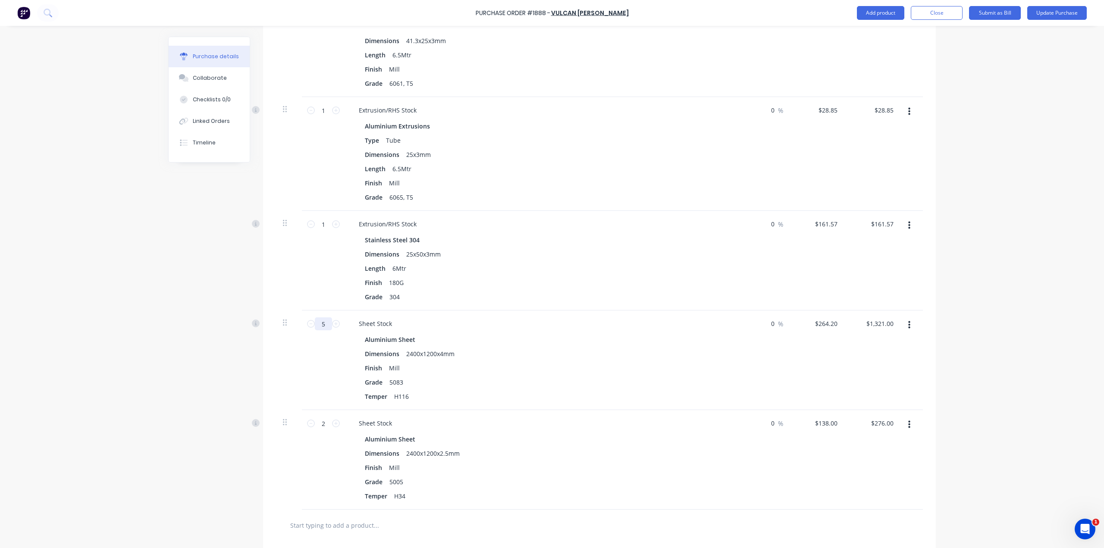
type input "5"
drag, startPoint x: 94, startPoint y: 340, endPoint x: 106, endPoint y: 334, distance: 13.9
click at [94, 340] on div "Purchase Order #1888 - Vulcan [PERSON_NAME] Add product Close Submit as Bill Up…" at bounding box center [552, 274] width 1104 height 548
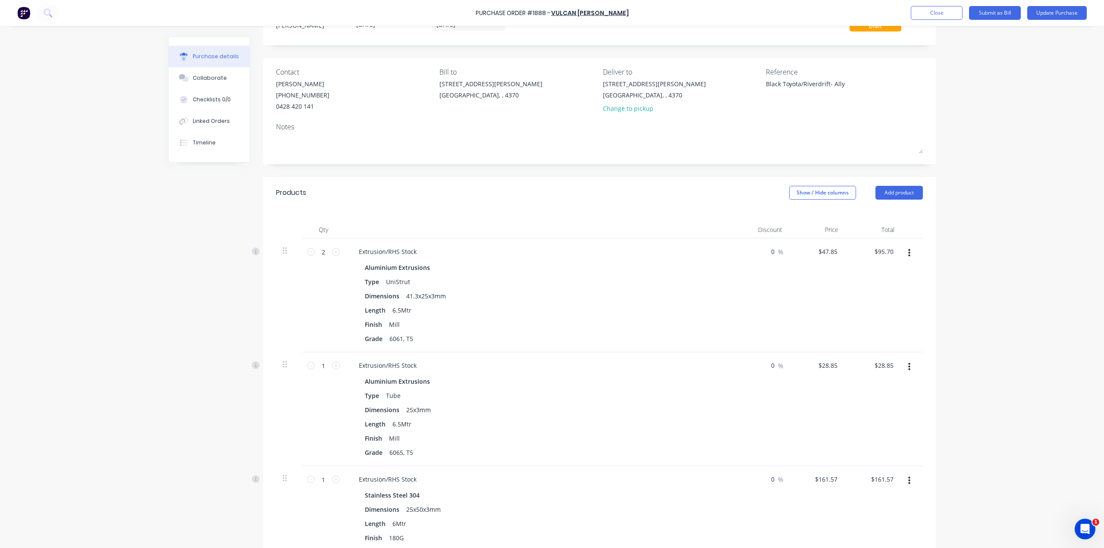
scroll to position [0, 0]
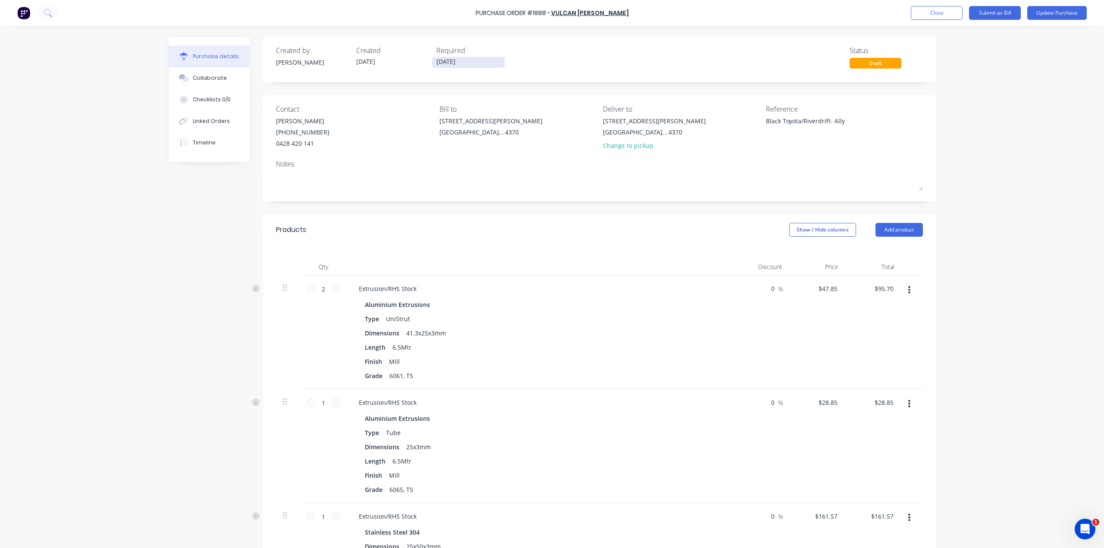
click at [483, 59] on input "[DATE]" at bounding box center [468, 62] width 72 height 11
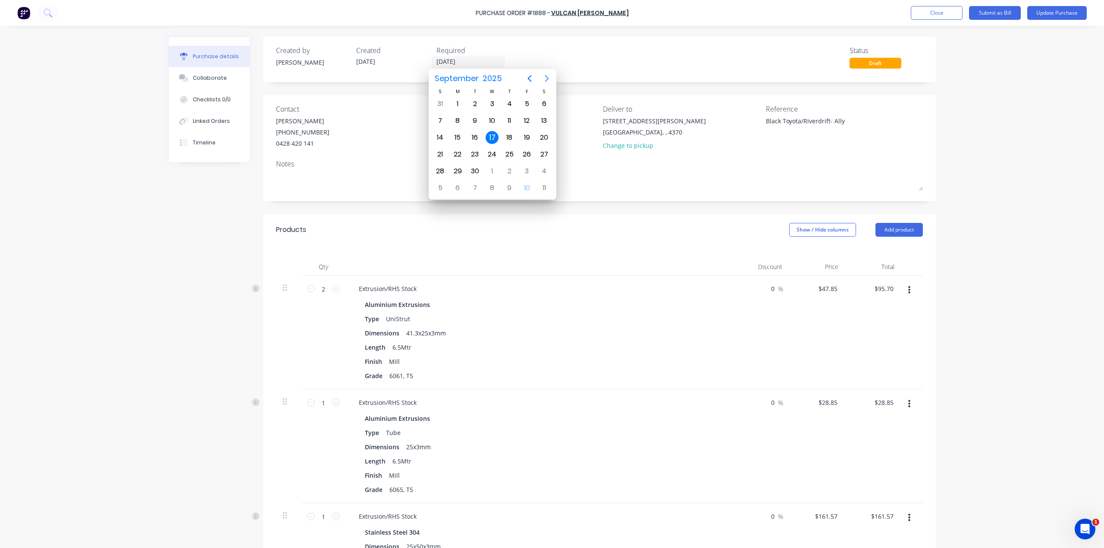
click at [550, 77] on icon "Next page" at bounding box center [547, 78] width 10 height 10
click at [528, 123] on div "10" at bounding box center [527, 120] width 13 height 13
type textarea "x"
type input "[DATE]"
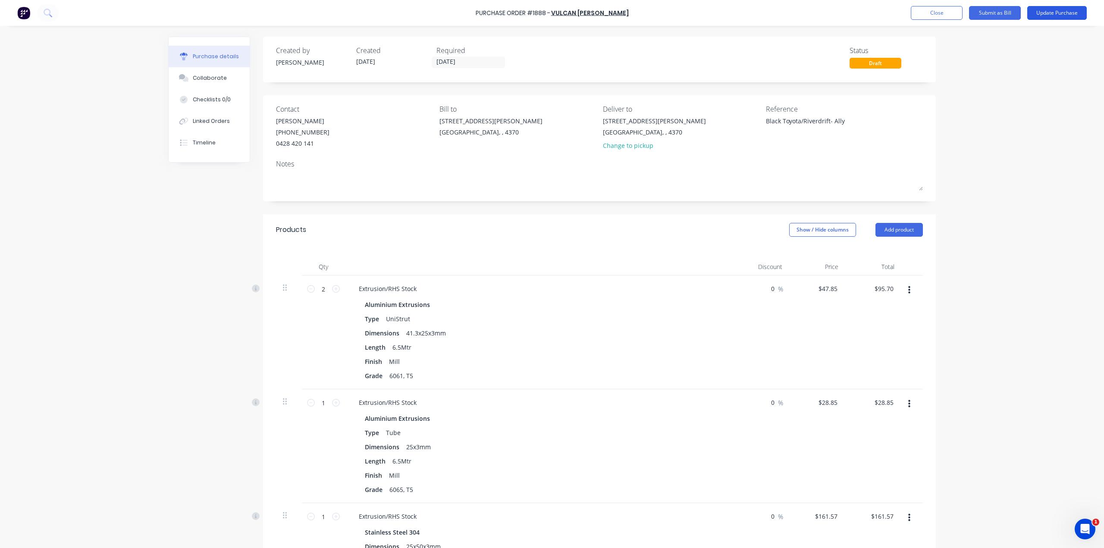
click at [1068, 13] on button "Update Purchase" at bounding box center [1058, 13] width 60 height 14
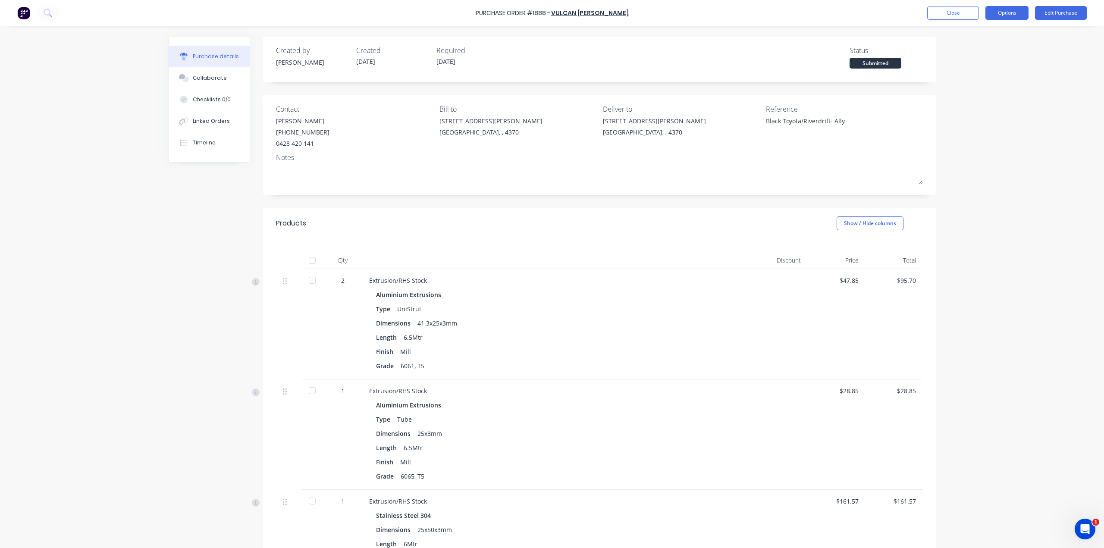
click at [1014, 18] on button "Options" at bounding box center [1007, 13] width 43 height 14
click at [1005, 38] on div "Print / Email" at bounding box center [988, 35] width 66 height 13
click at [1000, 45] on button "With pricing" at bounding box center [988, 52] width 82 height 17
type textarea "x"
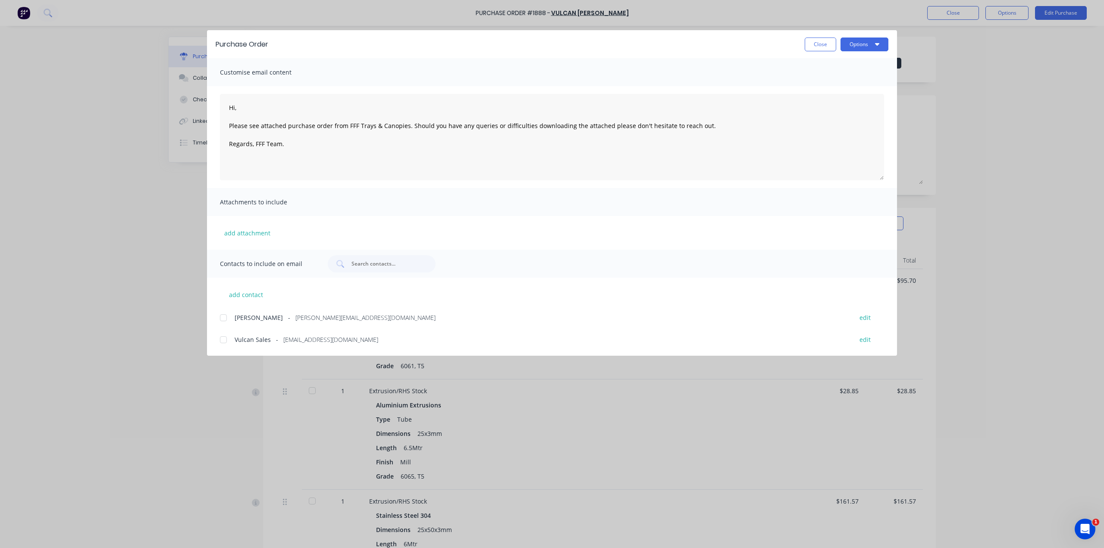
click at [223, 318] on div at bounding box center [223, 317] width 17 height 17
click at [227, 341] on div at bounding box center [223, 339] width 17 height 17
drag, startPoint x: 252, startPoint y: 107, endPoint x: 218, endPoint y: 109, distance: 34.1
click at [218, 109] on div "Hi, Please see attached purchase order from FFF Trays & Canopies. Should you ha…" at bounding box center [552, 137] width 690 height 102
type textarea "Good morning, Please see attached purchase order from FFF Trays & Canopies. Sho…"
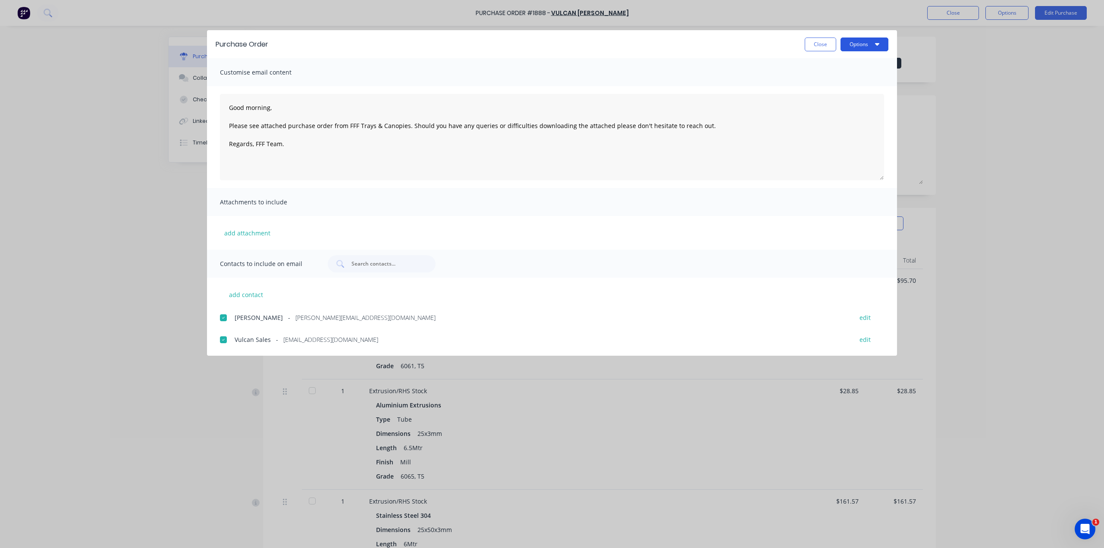
drag, startPoint x: 874, startPoint y: 41, endPoint x: 874, endPoint y: 45, distance: 4.3
click at [874, 41] on button "Options" at bounding box center [865, 45] width 48 height 14
click at [226, 338] on div at bounding box center [223, 339] width 17 height 17
click at [882, 40] on button "Options" at bounding box center [865, 45] width 48 height 14
click at [852, 98] on div "Email" at bounding box center [847, 100] width 66 height 13
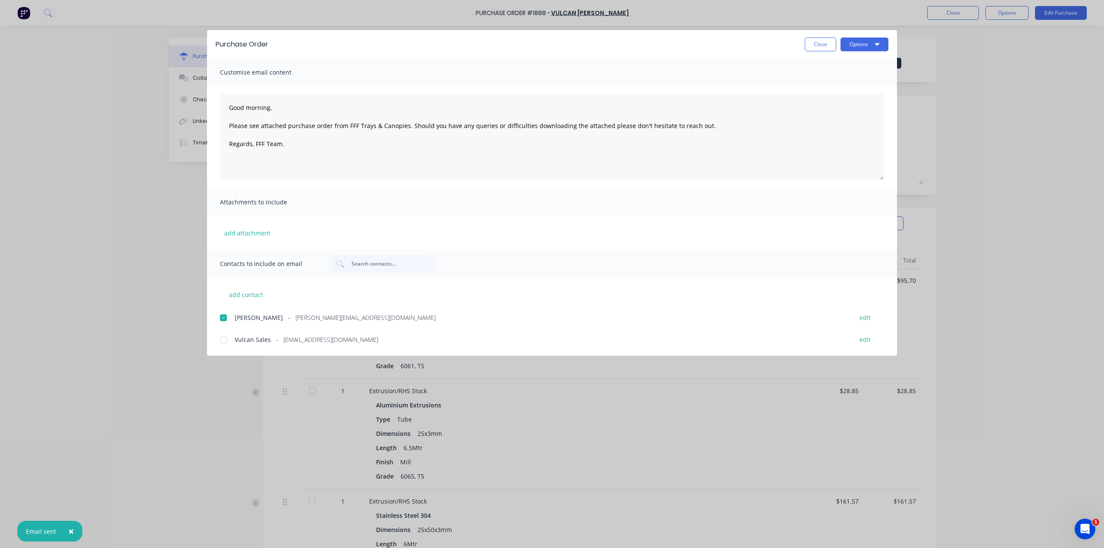
click at [822, 38] on button "Close" at bounding box center [820, 45] width 31 height 14
type textarea "x"
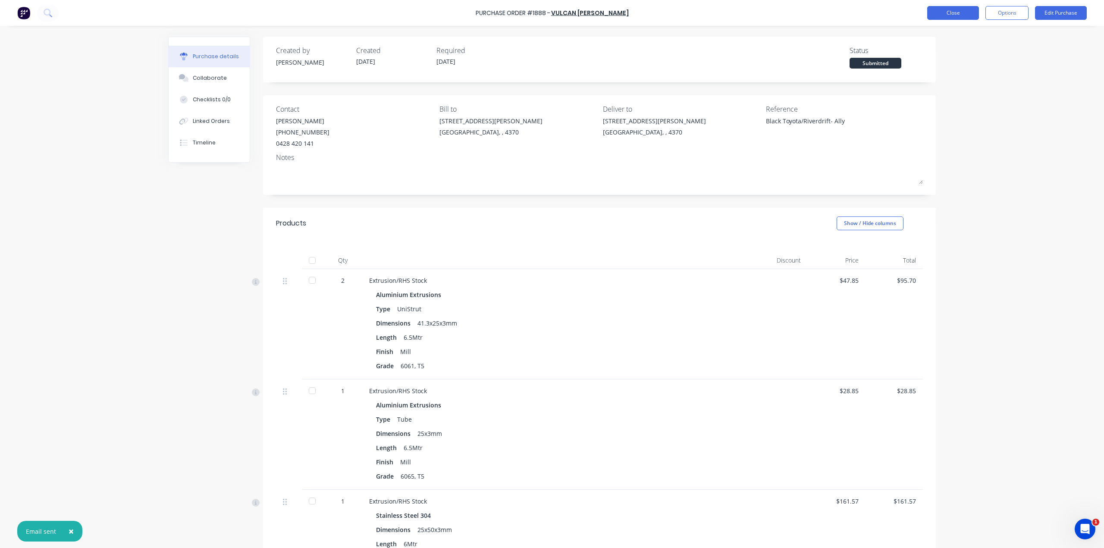
click at [943, 18] on button "Close" at bounding box center [953, 13] width 52 height 14
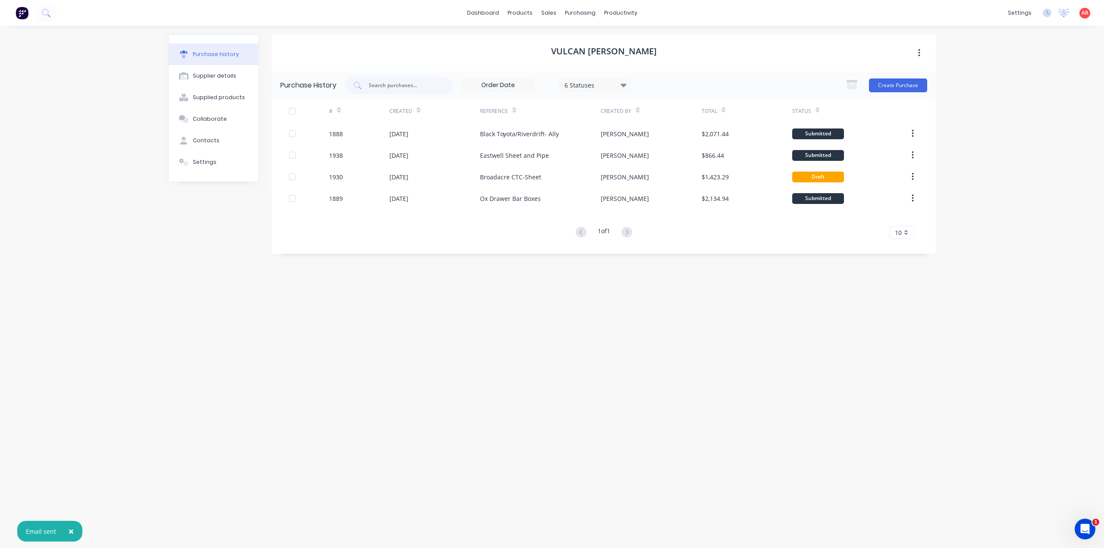
click at [72, 532] on span "×" at bounding box center [71, 531] width 5 height 12
click at [554, 43] on icon at bounding box center [552, 42] width 8 height 8
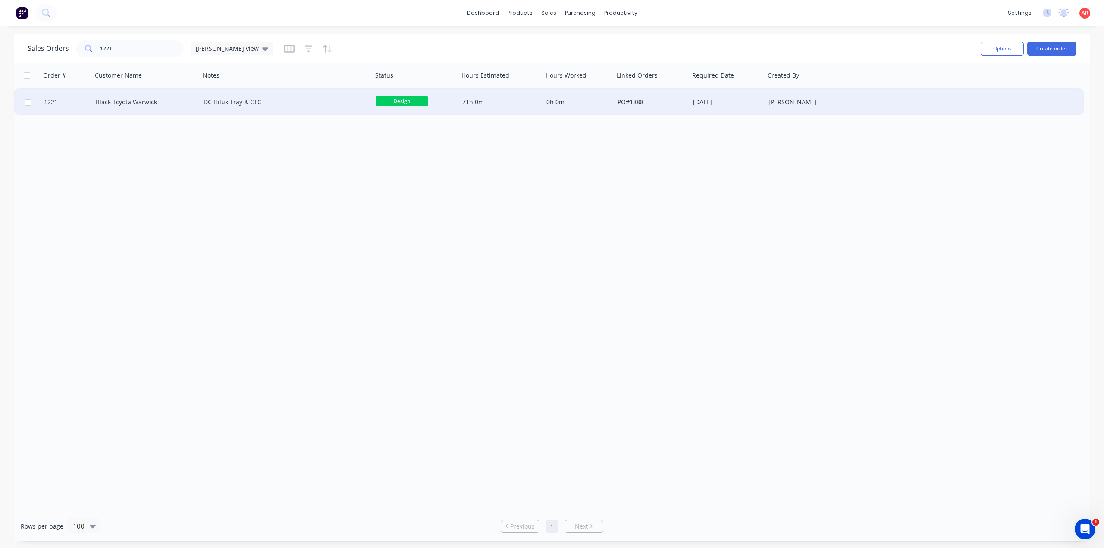
click at [170, 106] on div "Black Toyota Warwick" at bounding box center [144, 102] width 96 height 9
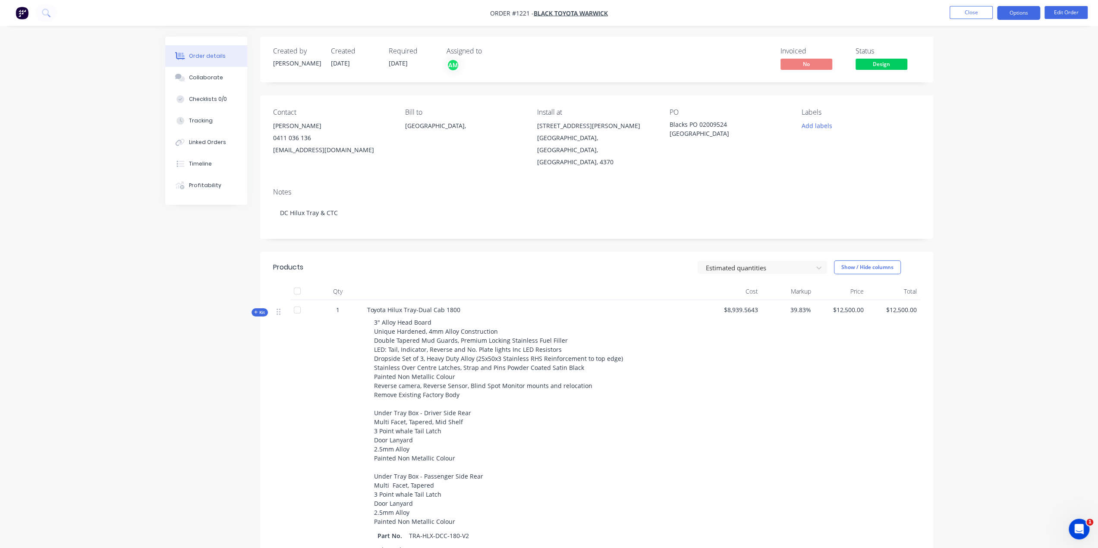
click at [1018, 14] on button "Options" at bounding box center [1018, 13] width 43 height 14
click at [992, 163] on button "Purchase Products" at bounding box center [992, 155] width 95 height 17
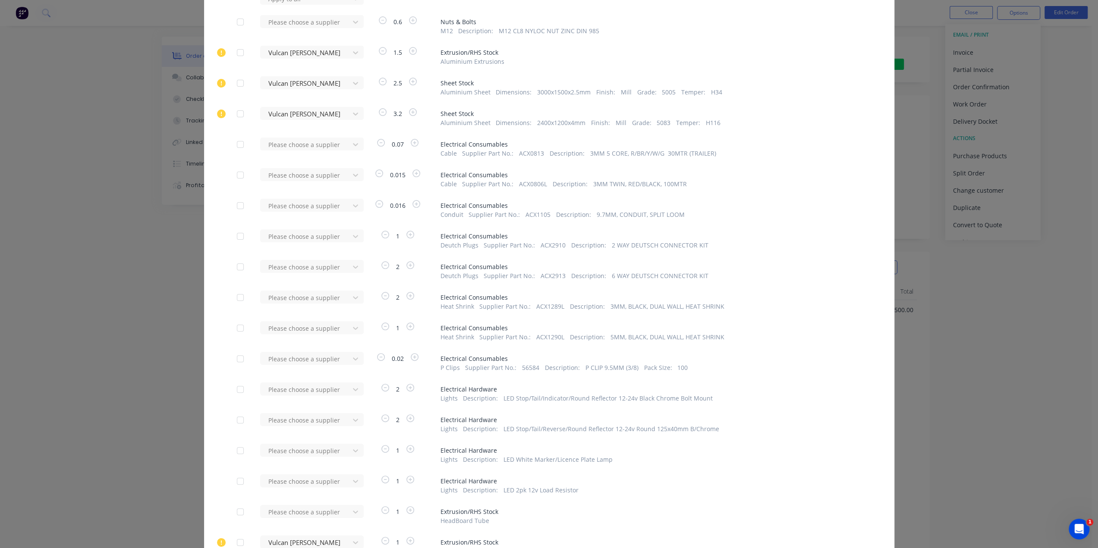
scroll to position [129, 0]
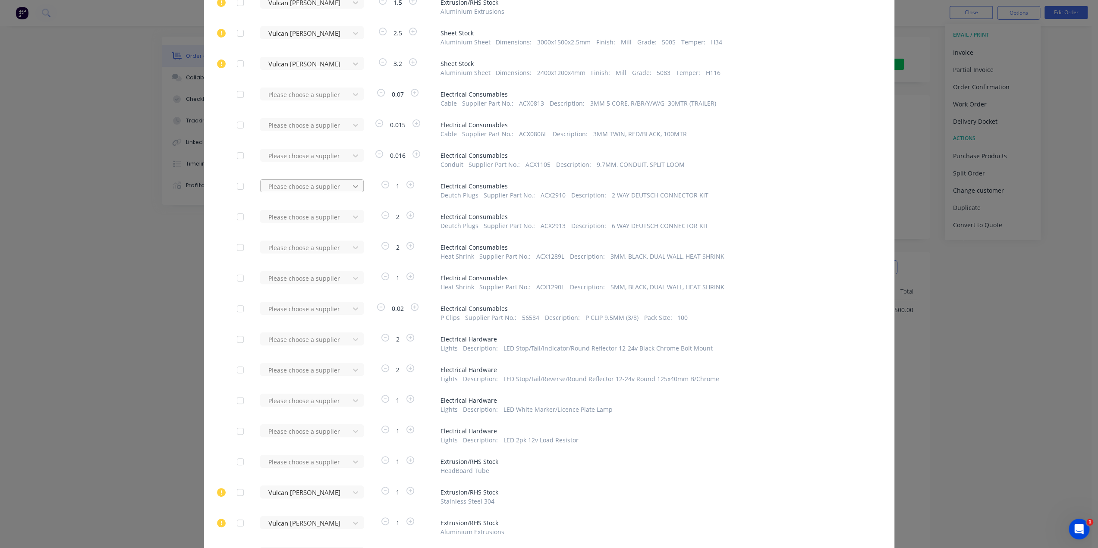
click at [348, 191] on div at bounding box center [356, 186] width 16 height 14
type input "re"
click at [323, 217] on div "Repco [PERSON_NAME]" at bounding box center [312, 218] width 104 height 16
click at [319, 221] on div at bounding box center [306, 217] width 78 height 11
type input "re"
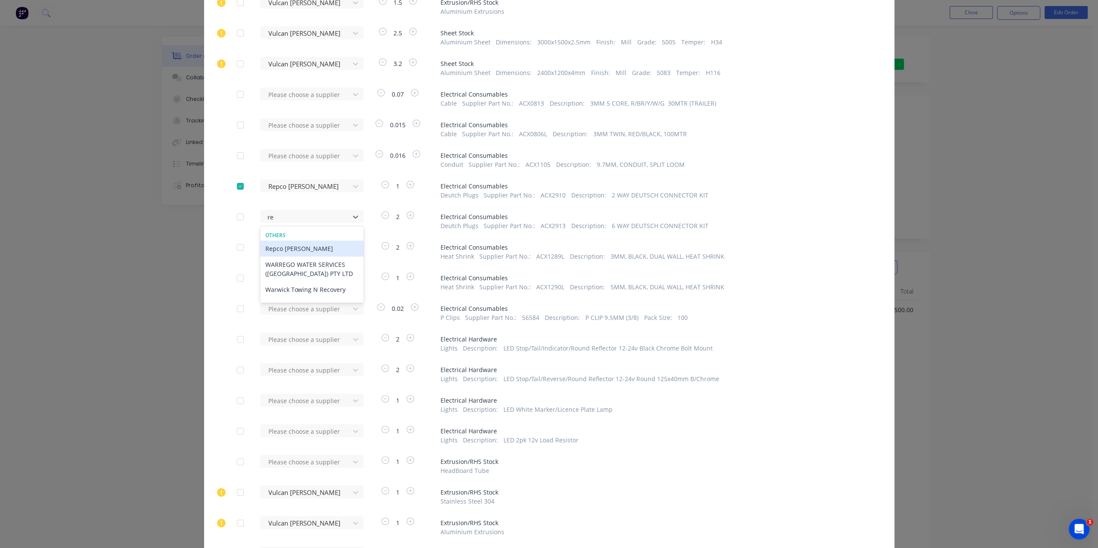
click at [310, 252] on div "Repco [PERSON_NAME]" at bounding box center [312, 249] width 104 height 16
click at [351, 338] on icon at bounding box center [355, 339] width 9 height 9
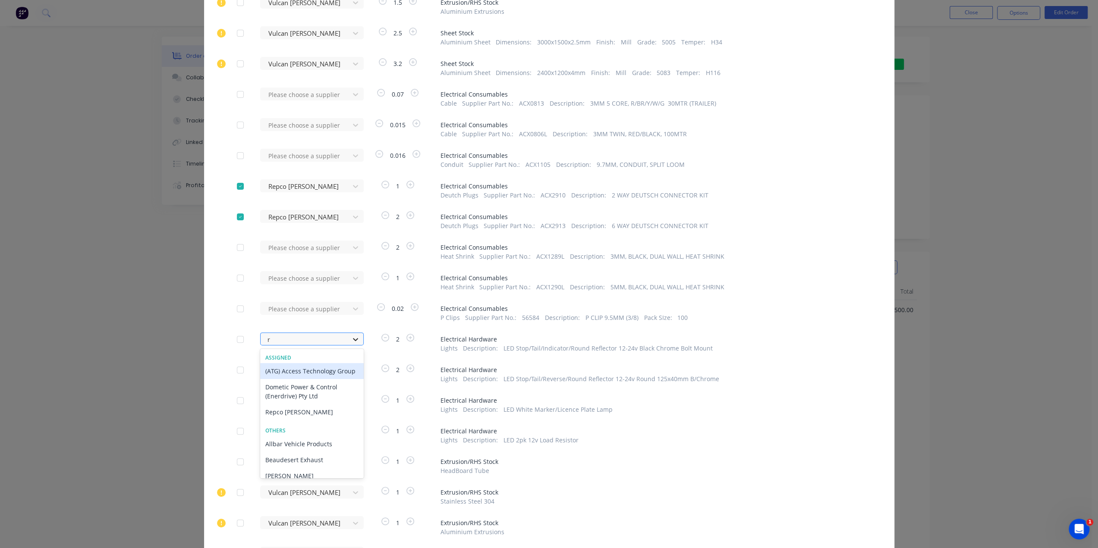
type input "re"
click at [329, 370] on div "Repco [PERSON_NAME]" at bounding box center [312, 371] width 104 height 16
click at [332, 366] on div at bounding box center [306, 370] width 78 height 11
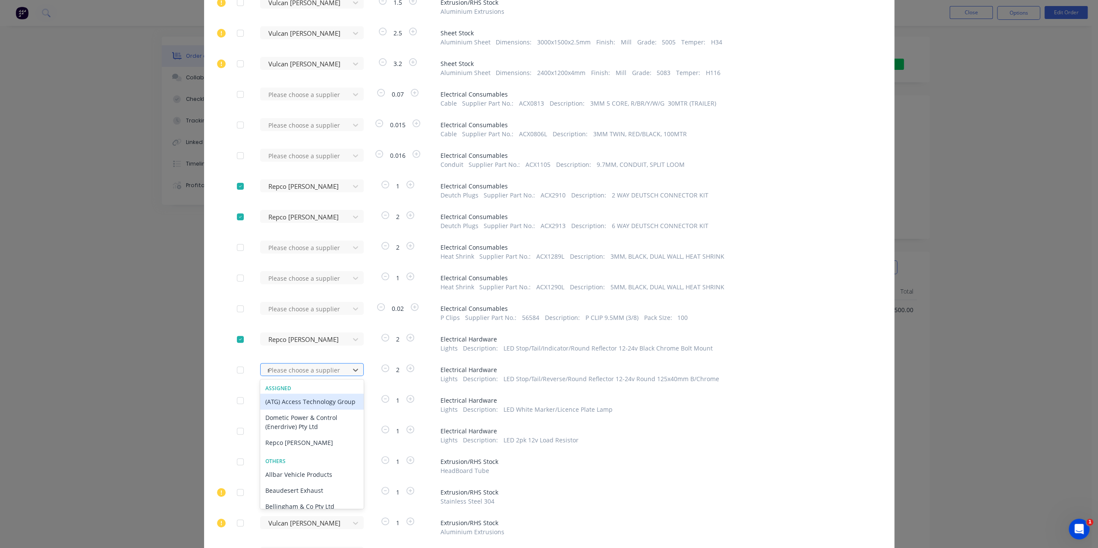
type input "re"
click at [313, 402] on div "Repco [PERSON_NAME]" at bounding box center [312, 402] width 104 height 16
click at [406, 399] on icon "button" at bounding box center [410, 399] width 8 height 8
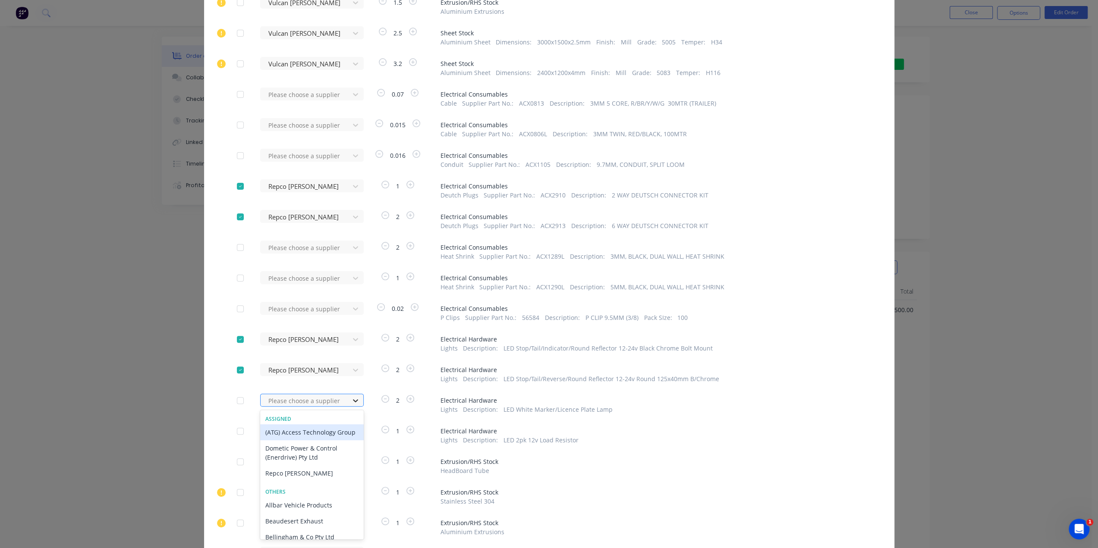
click at [352, 401] on icon at bounding box center [355, 400] width 9 height 9
type input "re"
click at [318, 431] on div "Repco [PERSON_NAME]" at bounding box center [312, 432] width 104 height 16
click at [318, 431] on div "Please choose a supplier" at bounding box center [307, 430] width 95 height 13
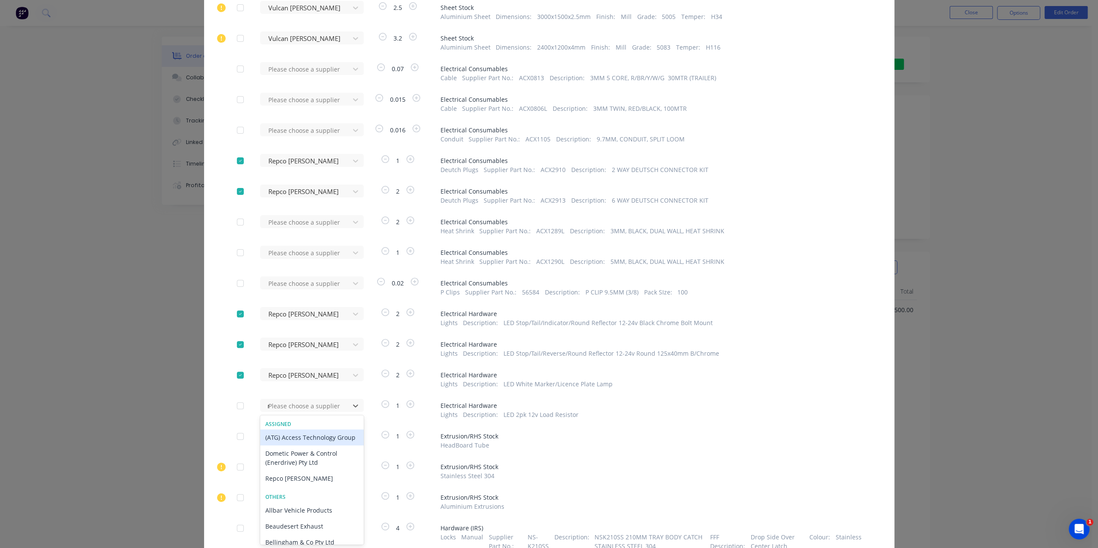
type input "re"
click at [319, 437] on div "Repco [PERSON_NAME]" at bounding box center [312, 438] width 104 height 16
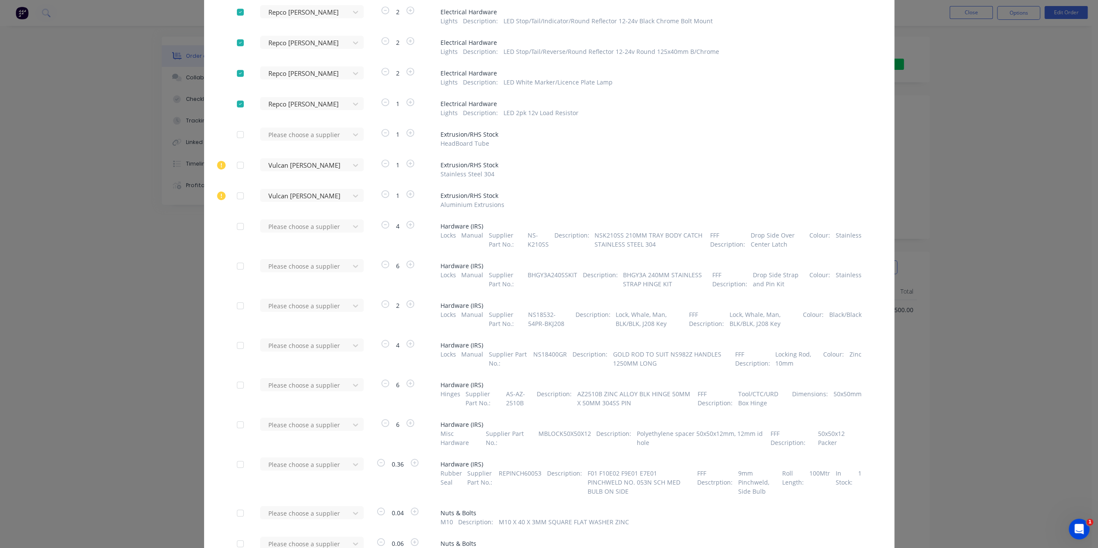
scroll to position [198, 0]
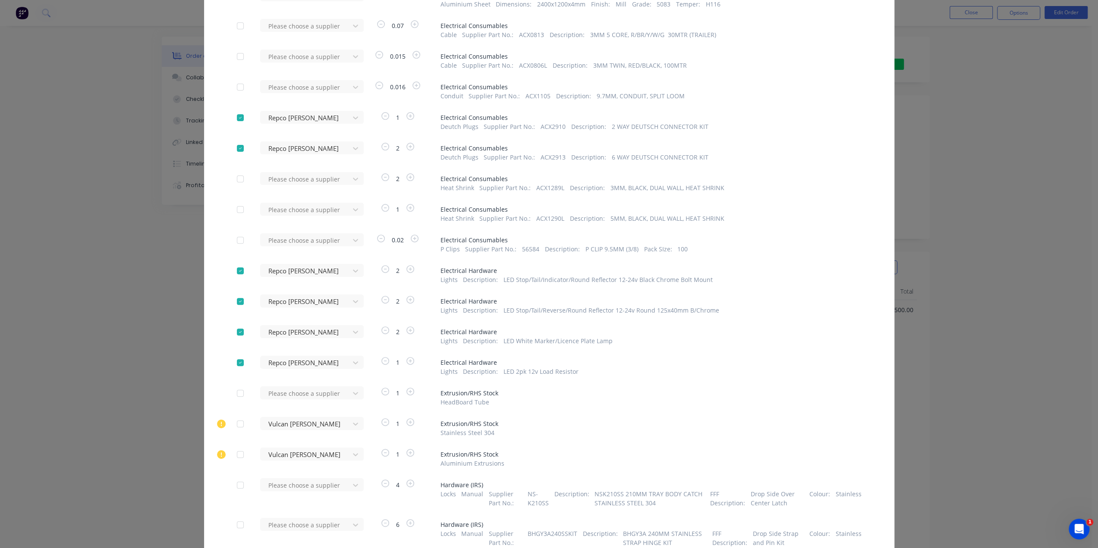
drag, startPoint x: 238, startPoint y: 360, endPoint x: 239, endPoint y: 337, distance: 23.3
click at [238, 360] on div at bounding box center [240, 362] width 17 height 17
click at [237, 331] on div at bounding box center [240, 332] width 17 height 17
click at [238, 304] on div at bounding box center [240, 301] width 17 height 17
drag, startPoint x: 240, startPoint y: 274, endPoint x: 241, endPoint y: 233, distance: 40.6
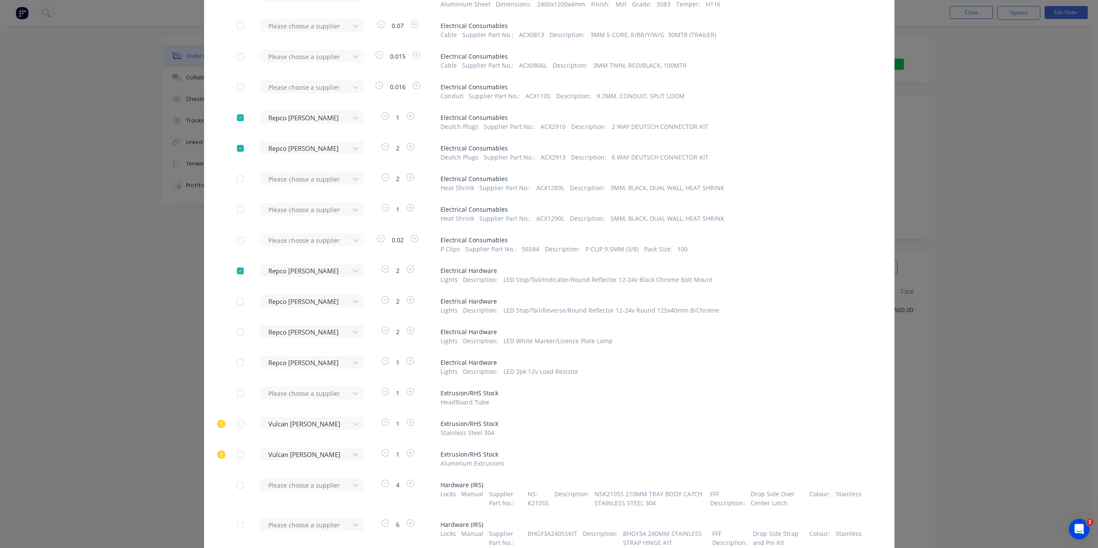
click at [240, 273] on div at bounding box center [240, 270] width 17 height 17
click at [233, 142] on div at bounding box center [240, 148] width 17 height 17
click at [238, 123] on div at bounding box center [240, 117] width 17 height 17
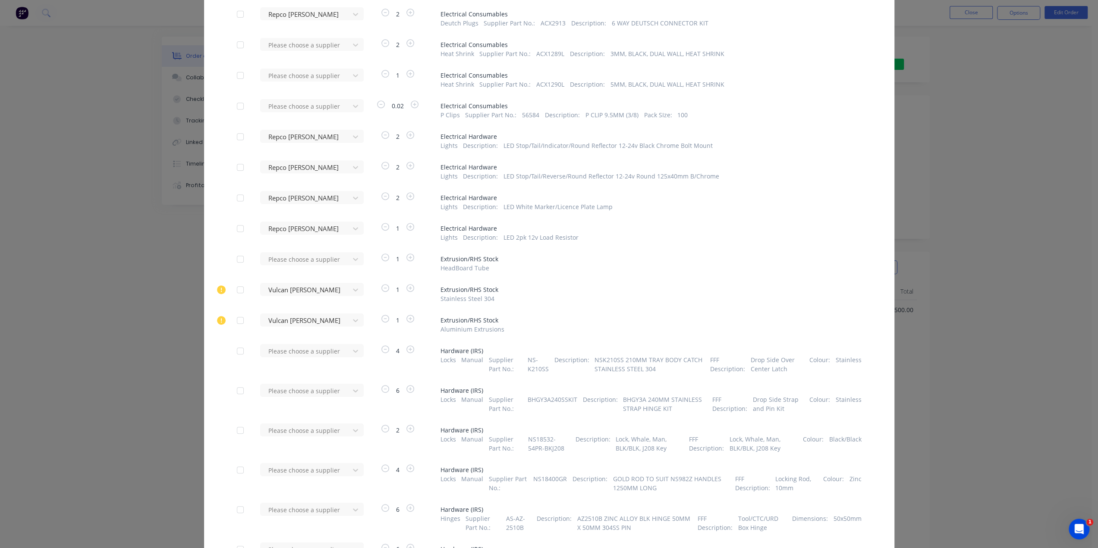
scroll to position [371, 0]
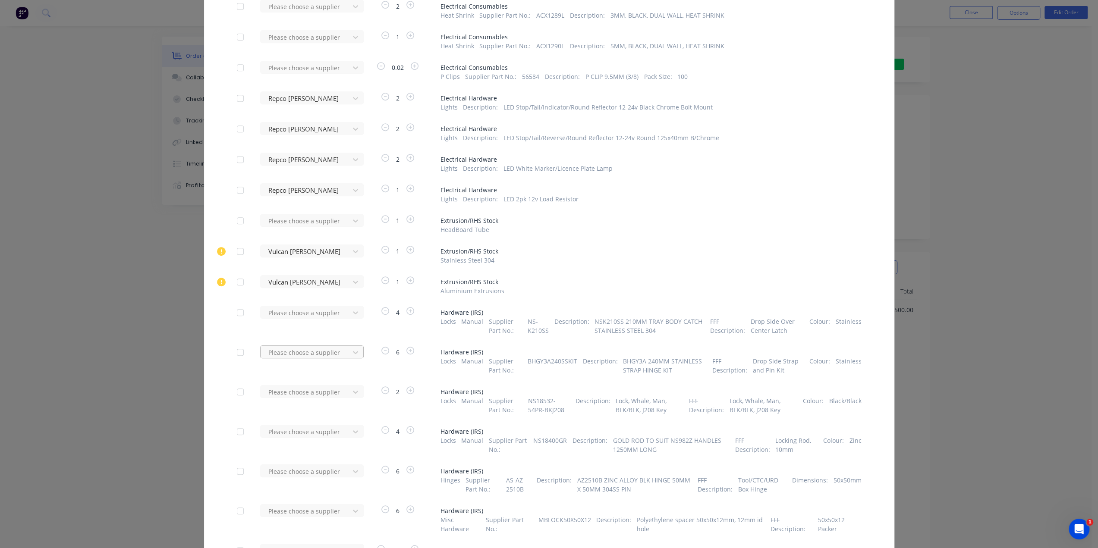
click at [334, 356] on div at bounding box center [306, 352] width 78 height 11
type input "irs"
click at [333, 412] on div "Industrial Rubber Supplies IRS" at bounding box center [312, 416] width 104 height 16
click at [337, 386] on div "Please choose a supplier" at bounding box center [306, 392] width 83 height 13
type input "irs"
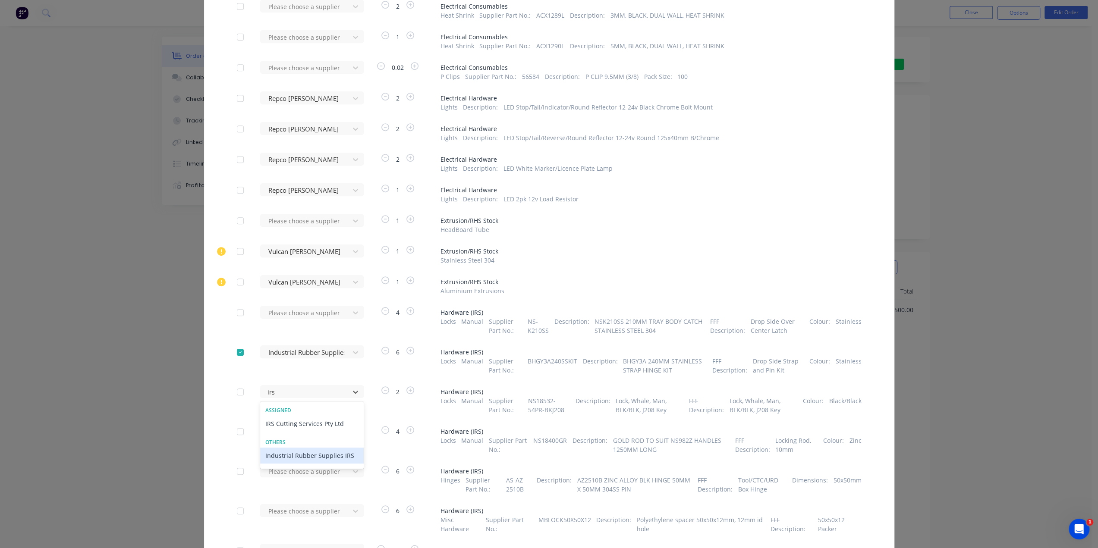
click at [345, 456] on div "Industrial Rubber Supplies IRS" at bounding box center [312, 456] width 104 height 16
click at [328, 427] on div "Please choose a supplier" at bounding box center [307, 431] width 95 height 13
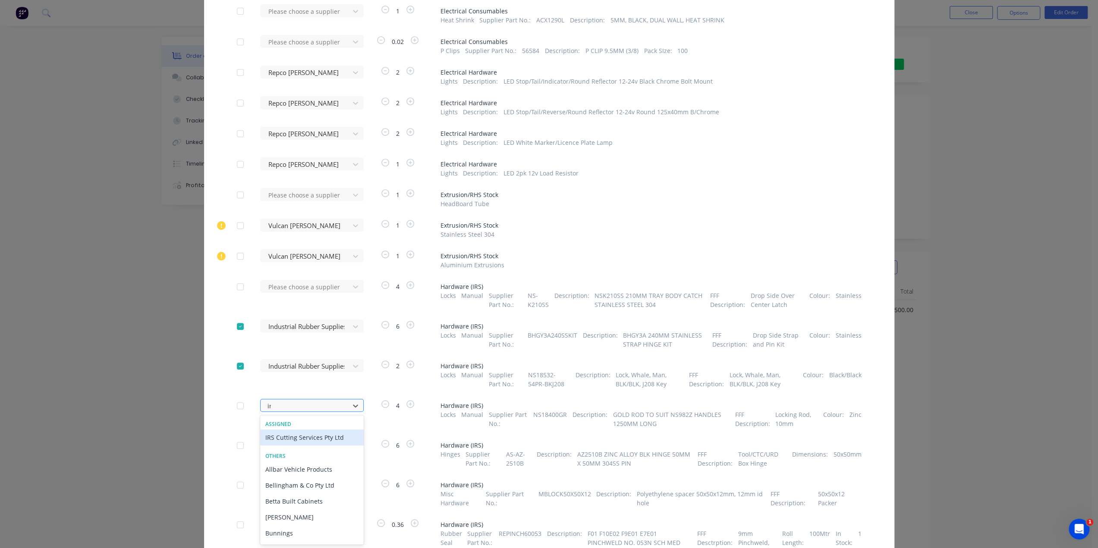
type input "irs"
click at [310, 468] on div "Industrial Rubber Supplies IRS" at bounding box center [312, 470] width 104 height 16
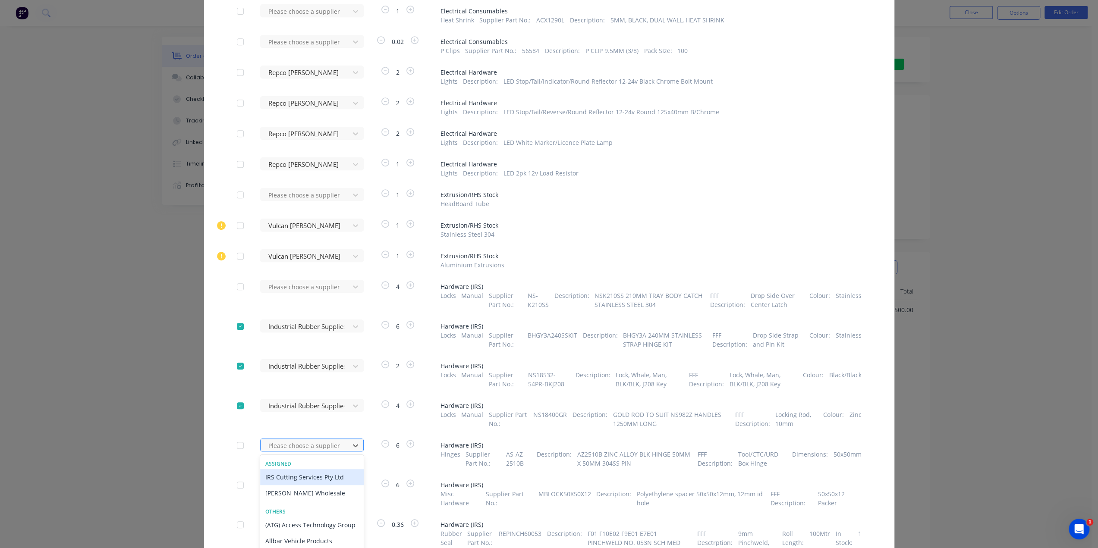
click at [324, 443] on div "35 results available. Use Up and Down to choose options, press Enter to select …" at bounding box center [307, 445] width 95 height 13
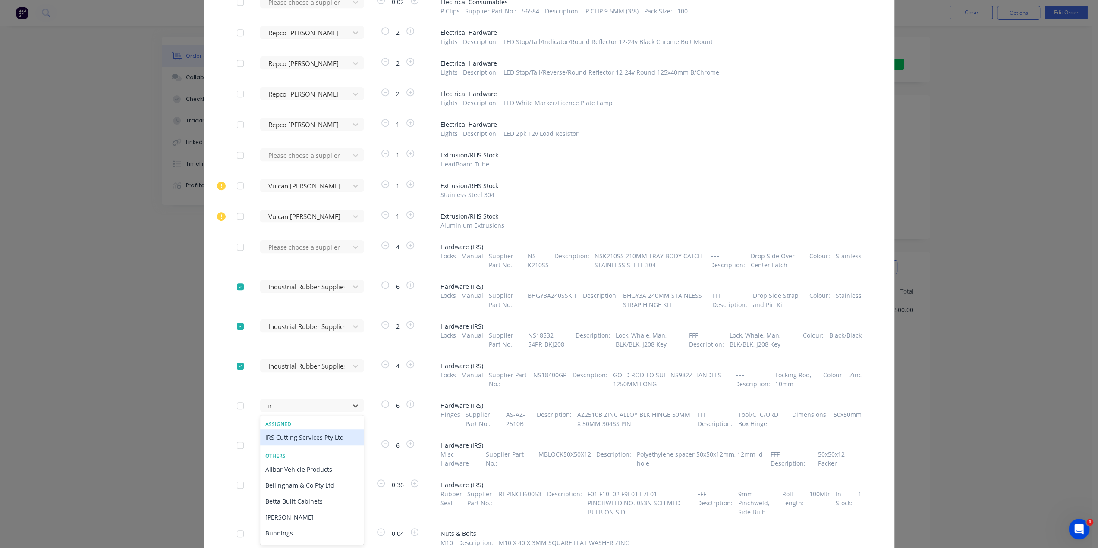
type input "irs"
click at [312, 471] on div "Industrial Rubber Supplies IRS" at bounding box center [312, 470] width 104 height 16
click at [337, 445] on div "Please choose a supplier" at bounding box center [307, 445] width 95 height 13
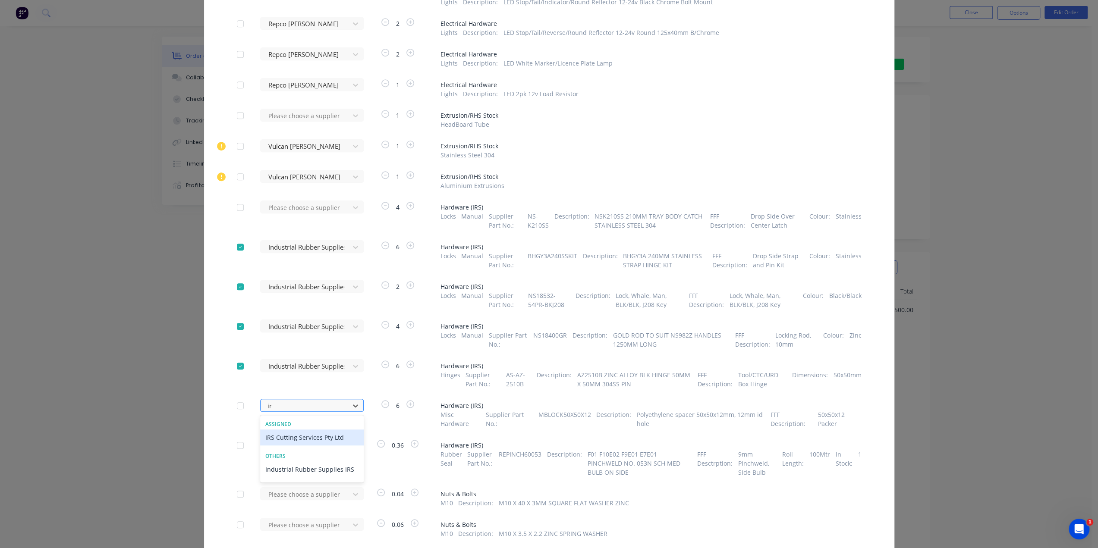
type input "irs"
click at [305, 467] on div "Industrial Rubber Supplies IRS" at bounding box center [312, 470] width 104 height 16
click at [322, 447] on div "35 results available. Use Up and Down to choose options, press Enter to select …" at bounding box center [307, 445] width 95 height 13
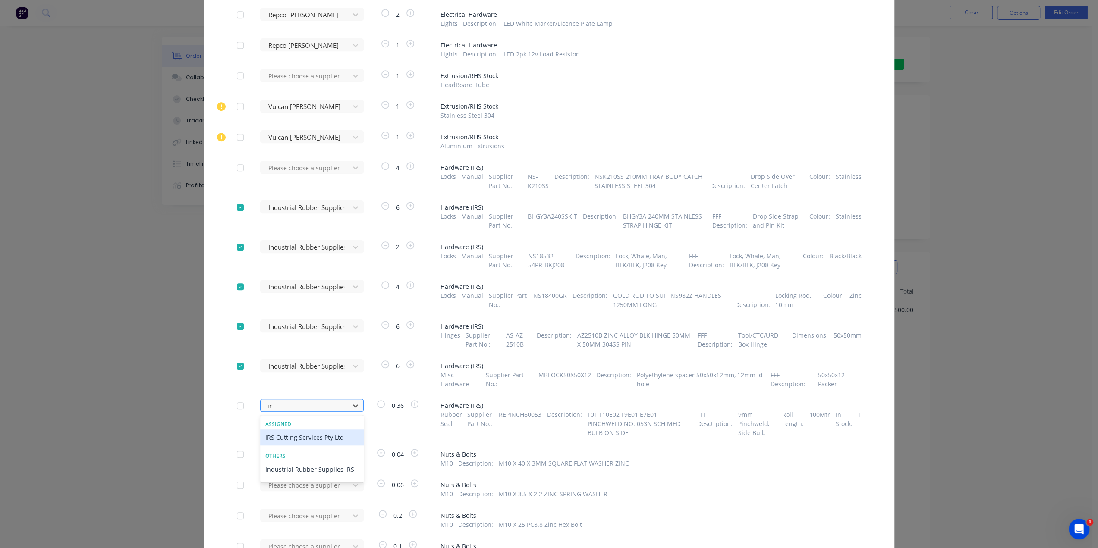
type input "irs"
click at [314, 470] on div "Industrial Rubber Supplies IRS" at bounding box center [312, 470] width 104 height 16
drag, startPoint x: 400, startPoint y: 406, endPoint x: 388, endPoint y: 407, distance: 12.1
click at [388, 407] on span "0.36" at bounding box center [398, 405] width 22 height 9
click at [411, 402] on icon "button" at bounding box center [415, 404] width 8 height 8
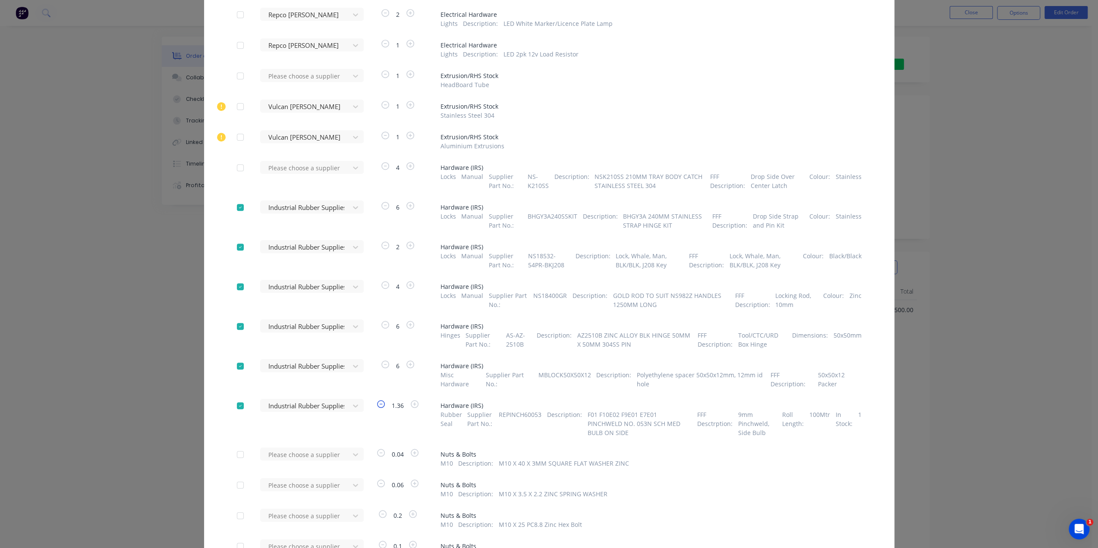
click at [377, 402] on icon "button" at bounding box center [381, 404] width 8 height 8
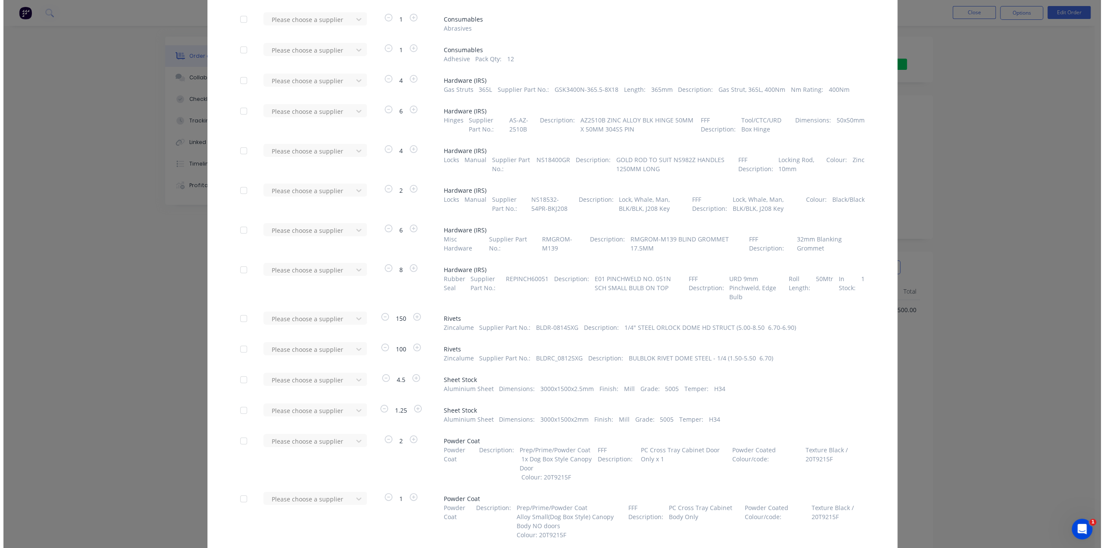
scroll to position [2588, 0]
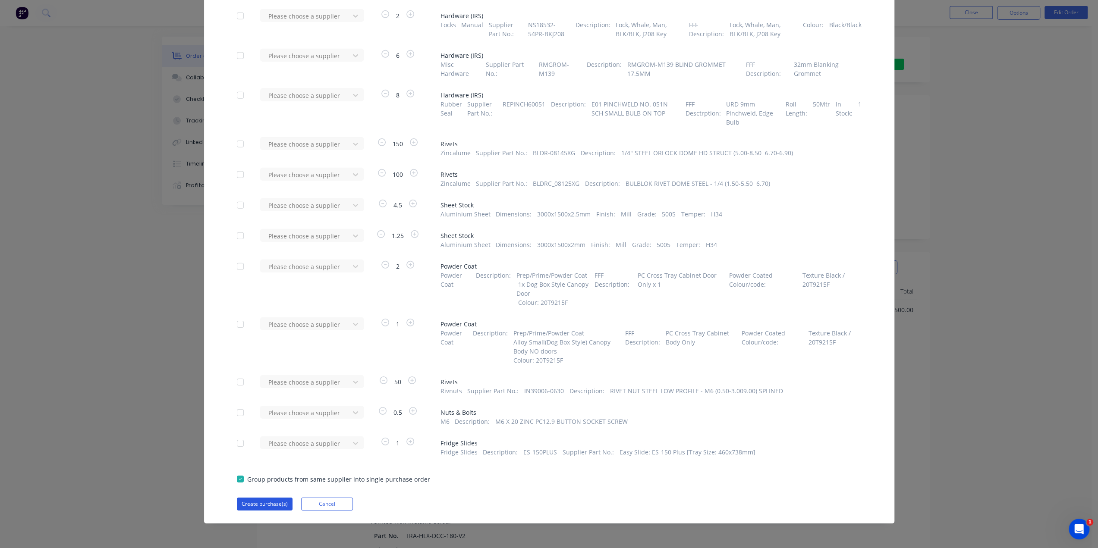
click at [263, 505] on button "Create purchase(s)" at bounding box center [265, 504] width 56 height 13
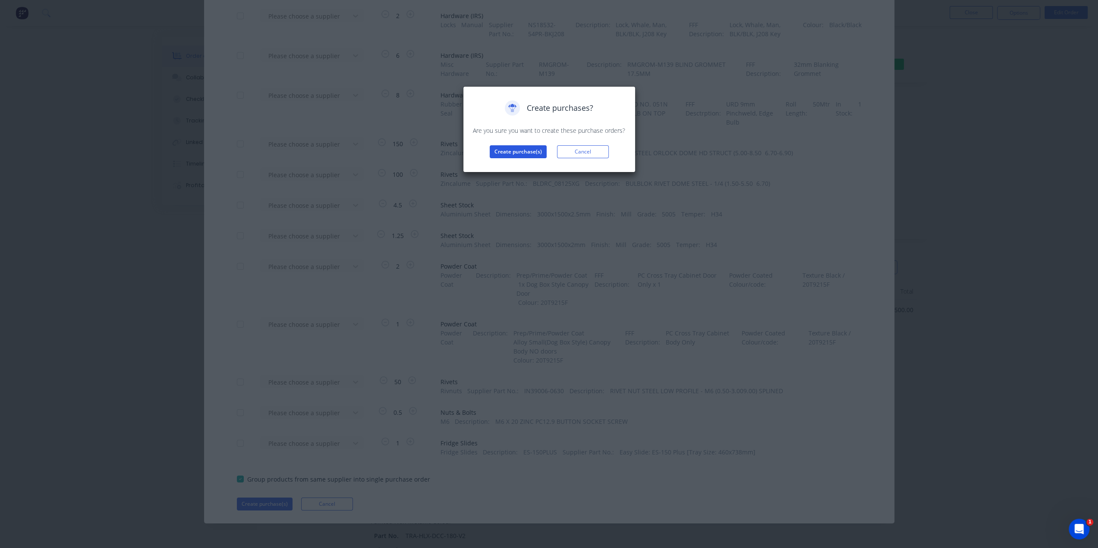
click at [504, 152] on button "Create purchase(s)" at bounding box center [518, 151] width 57 height 13
click at [510, 166] on button "View purchase(s)" at bounding box center [518, 165] width 52 height 13
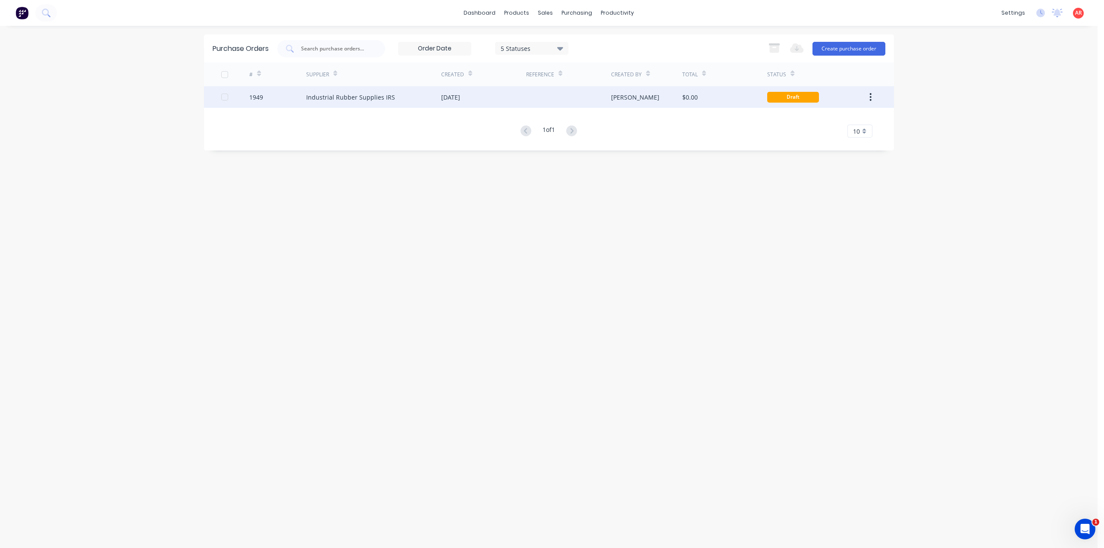
click at [381, 101] on div "Industrial Rubber Supplies IRS" at bounding box center [350, 97] width 89 height 9
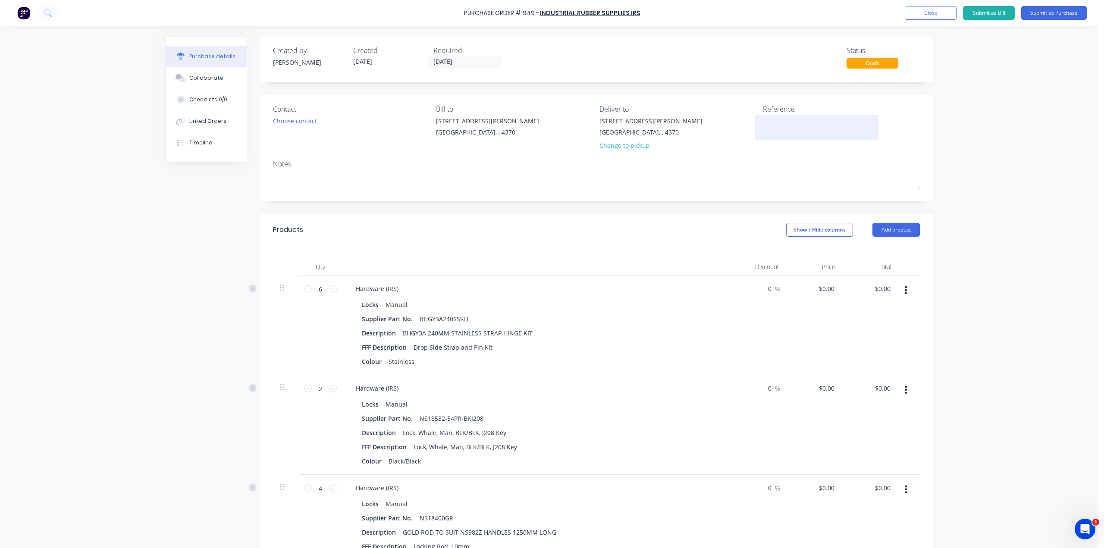
click at [819, 125] on textarea at bounding box center [817, 125] width 108 height 19
type textarea "1221 Blacks [PERSON_NAME]"
type textarea "x"
type textarea "1221 Blacks [PERSON_NAME]"
type textarea "x"
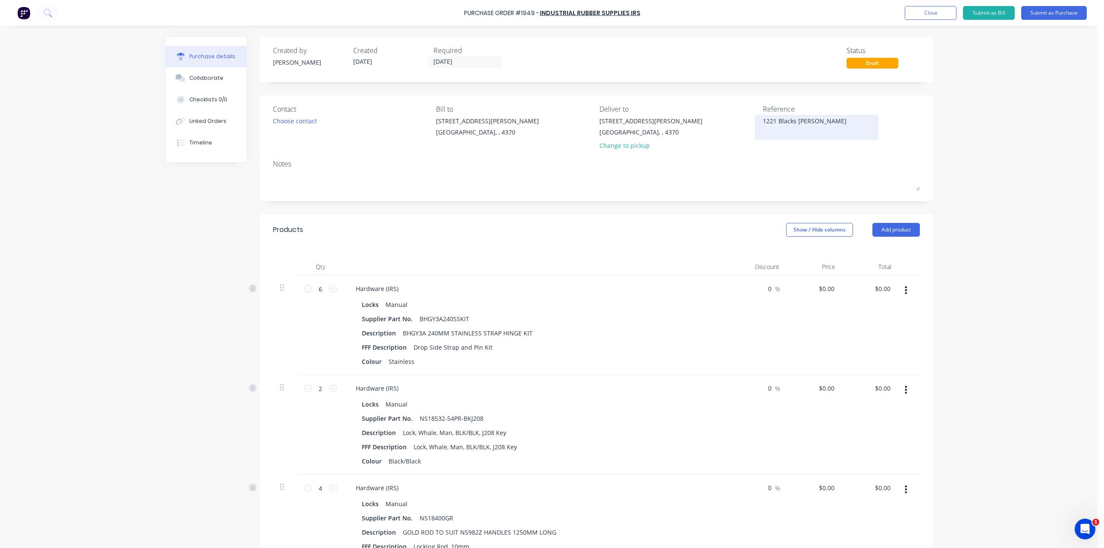
type textarea "1221 Blacks [PERSON_NAME]"
type textarea "x"
type textarea "1221 Blacks Tray Hardware"
type textarea "x"
type textarea "1221 Blacks Tray Hardware"
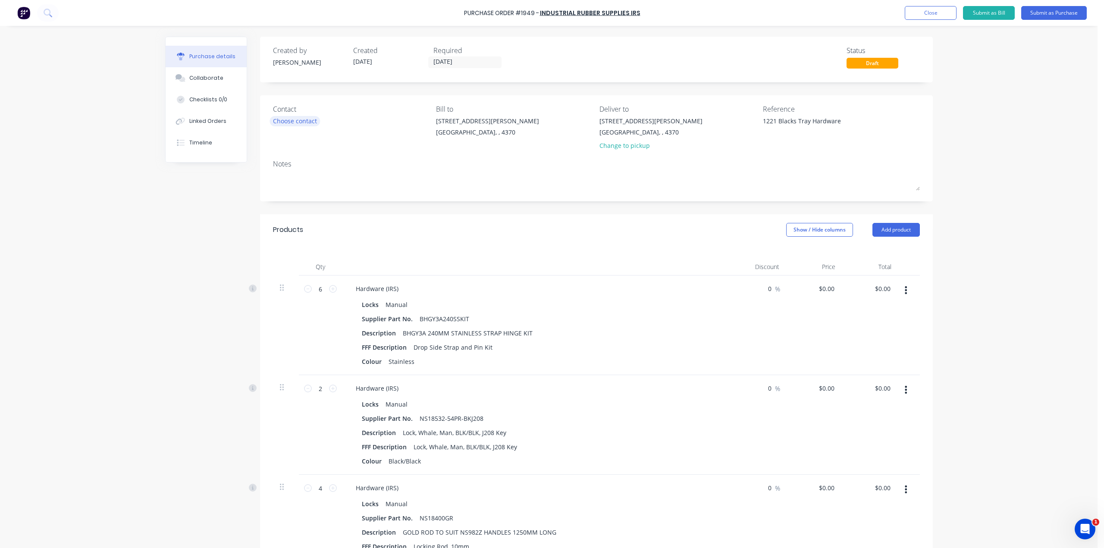
click at [292, 116] on div "Choose contact" at bounding box center [295, 120] width 44 height 9
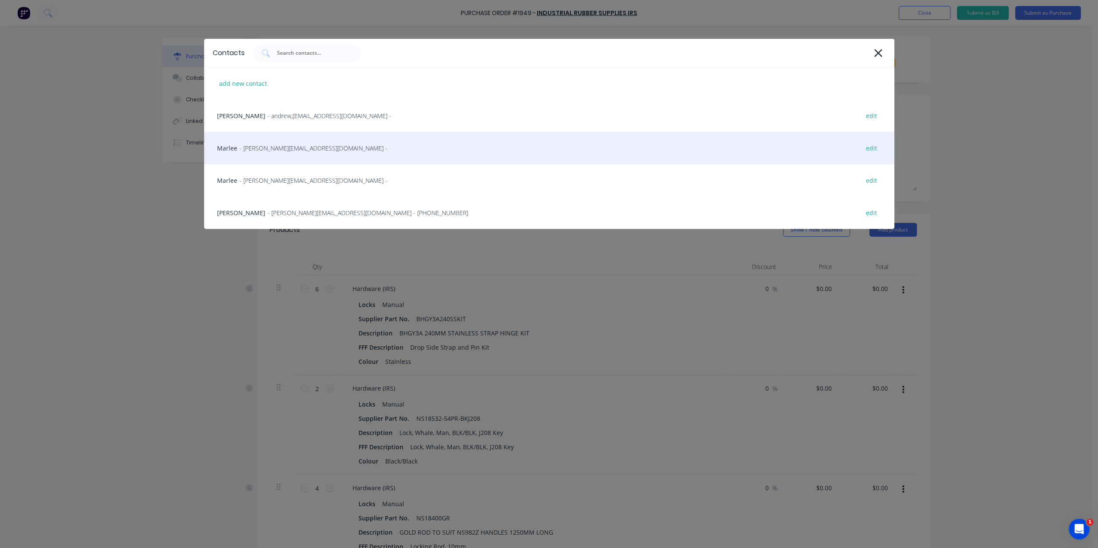
click at [280, 154] on div "Marlee - [EMAIL_ADDRESS][DOMAIN_NAME] - edit" at bounding box center [549, 148] width 690 height 32
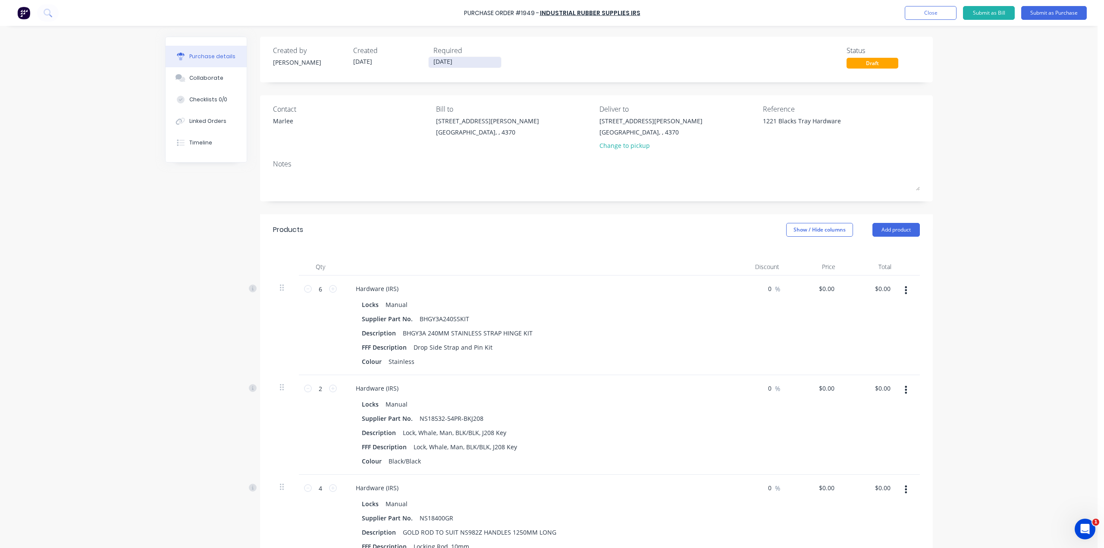
click at [442, 65] on input "[DATE]" at bounding box center [465, 62] width 72 height 11
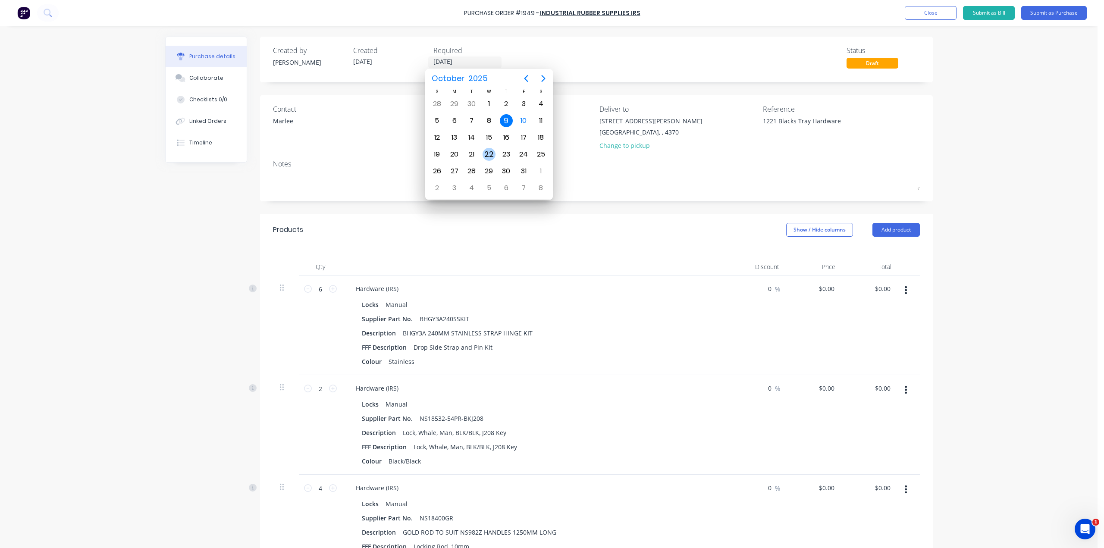
click at [492, 154] on div "22" at bounding box center [489, 154] width 13 height 13
type textarea "x"
type input "[DATE]"
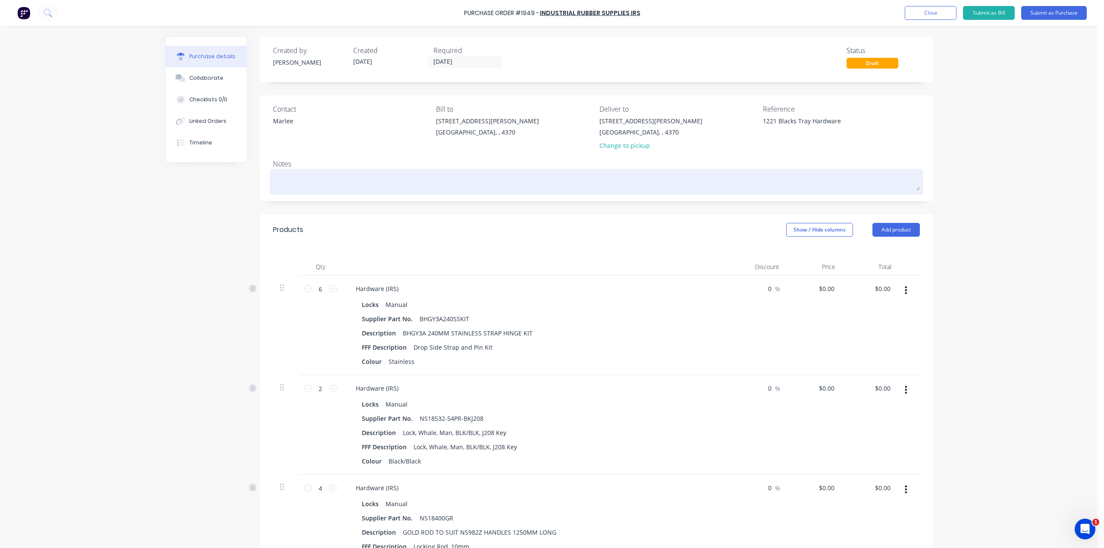
click at [314, 171] on textarea at bounding box center [596, 180] width 647 height 19
type textarea "x"
type textarea "P"
type textarea "x"
type textarea "Pl"
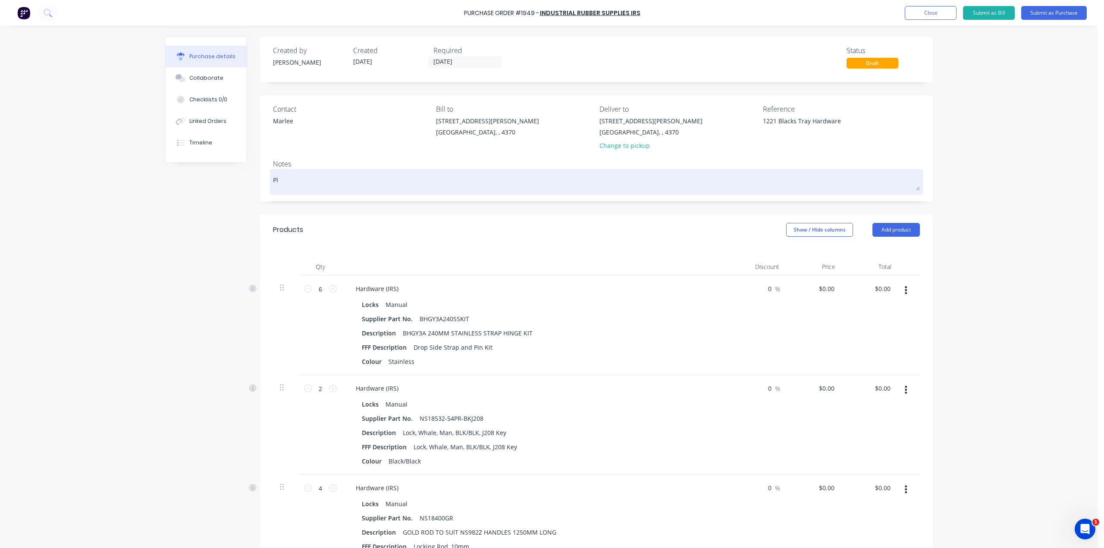
type textarea "x"
type textarea "Plea"
type textarea "x"
type textarea "Pleas"
type textarea "x"
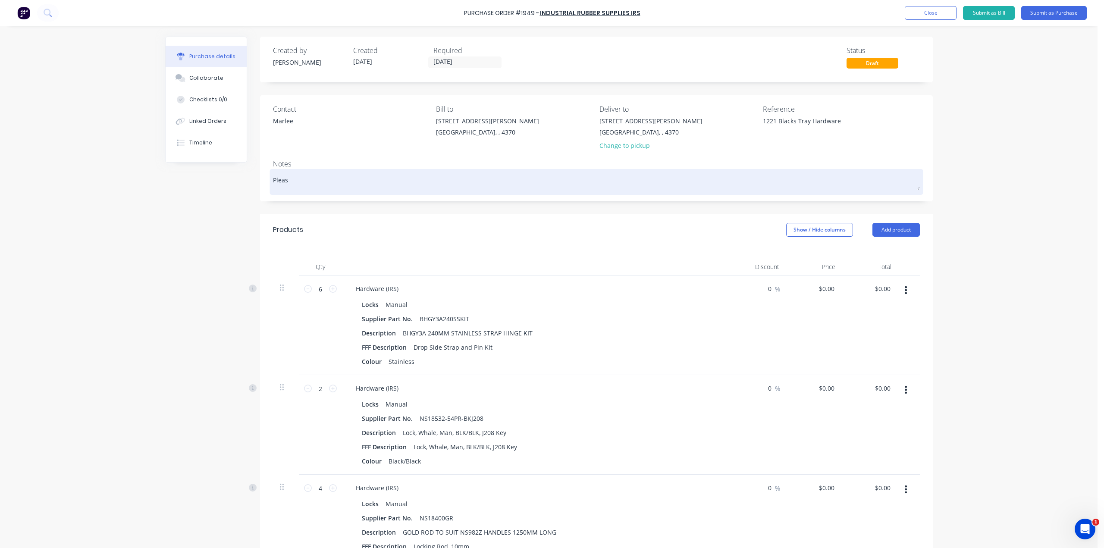
type textarea "Please"
type textarea "x"
type textarea "Please"
type textarea "x"
type textarea "Please N"
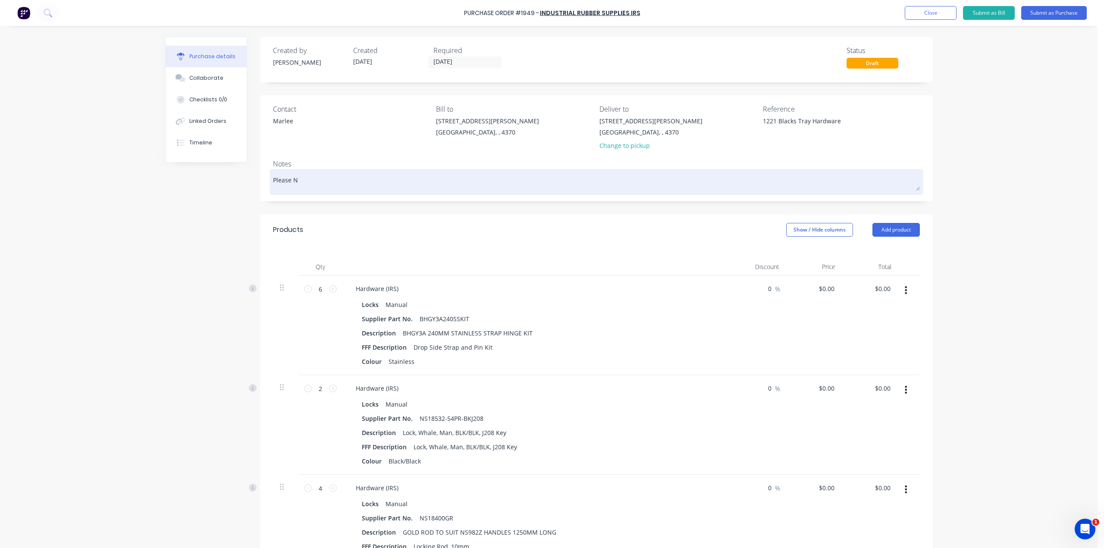
type textarea "x"
type textarea "Please Not"
type textarea "x"
type textarea "Please Note"
type textarea "x"
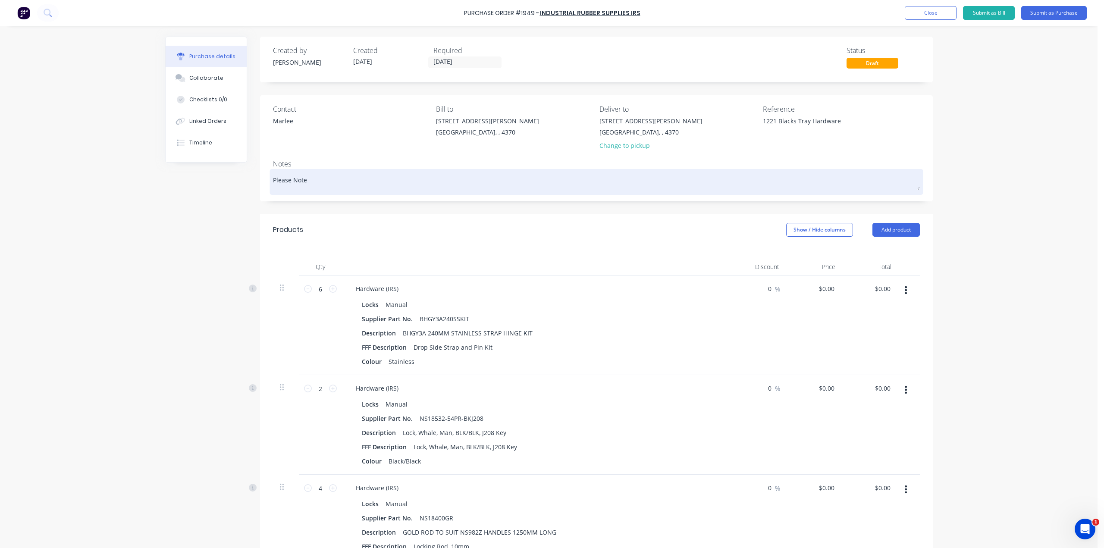
type textarea "Please Note"
type textarea "x"
type textarea "Please Note R"
type textarea "x"
type textarea "Please Note Re"
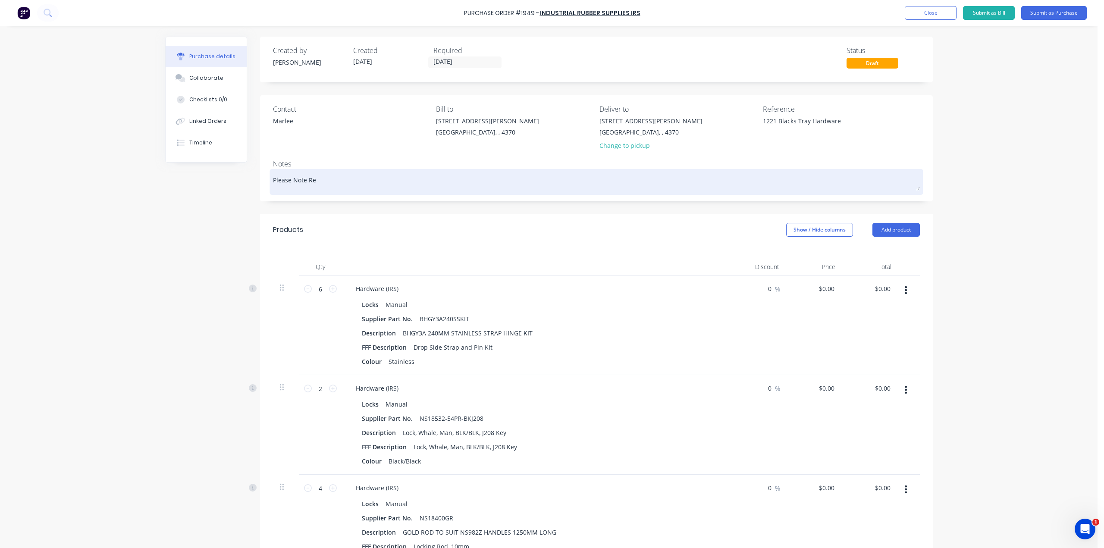
type textarea "x"
type textarea "Please Note R"
type textarea "x"
type textarea "Please Note"
type textarea "x"
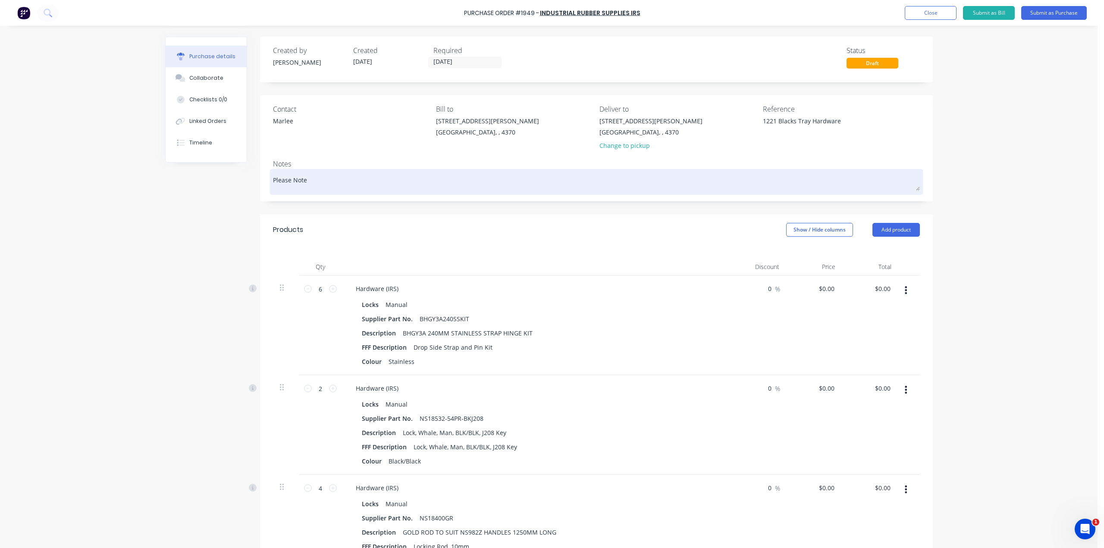
type textarea "Please Not"
type textarea "x"
type textarea "Please No"
type textarea "x"
type textarea "Please N"
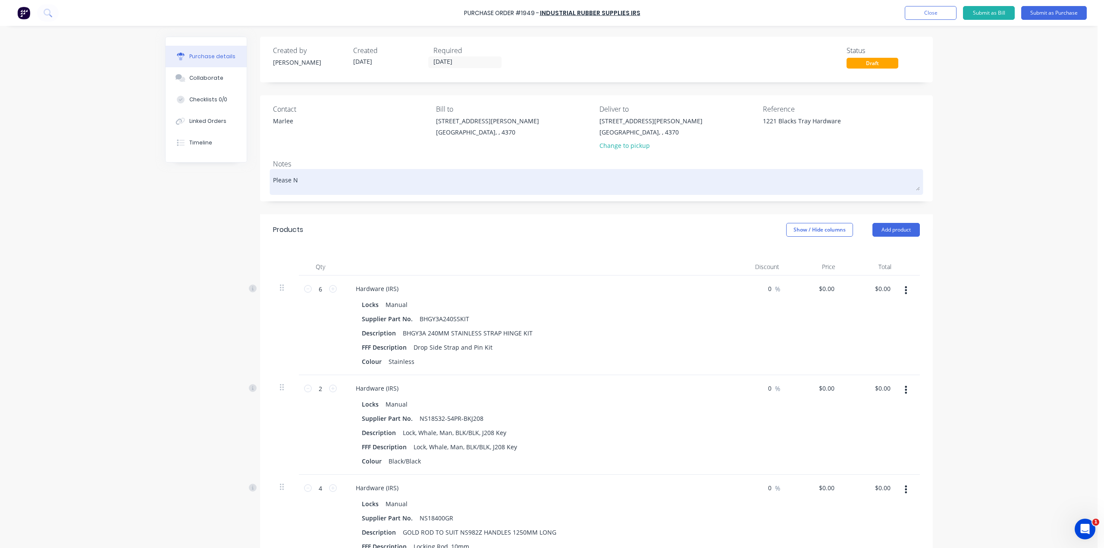
type textarea "x"
type textarea "Please"
type textarea "x"
type textarea "Please n"
type textarea "x"
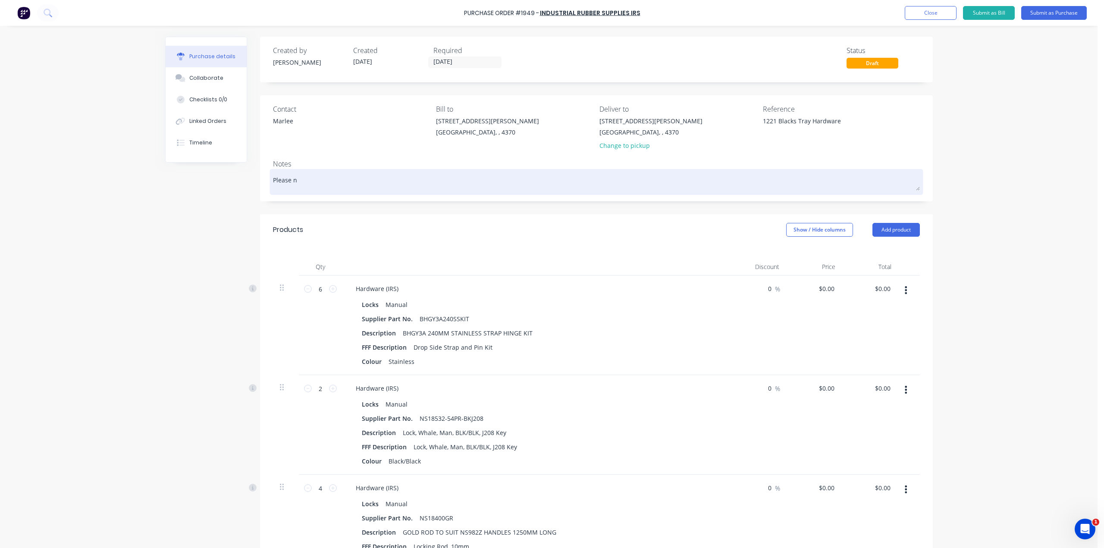
type textarea "Please no"
type textarea "x"
type textarea "Please not"
type textarea "x"
type textarea "Please note"
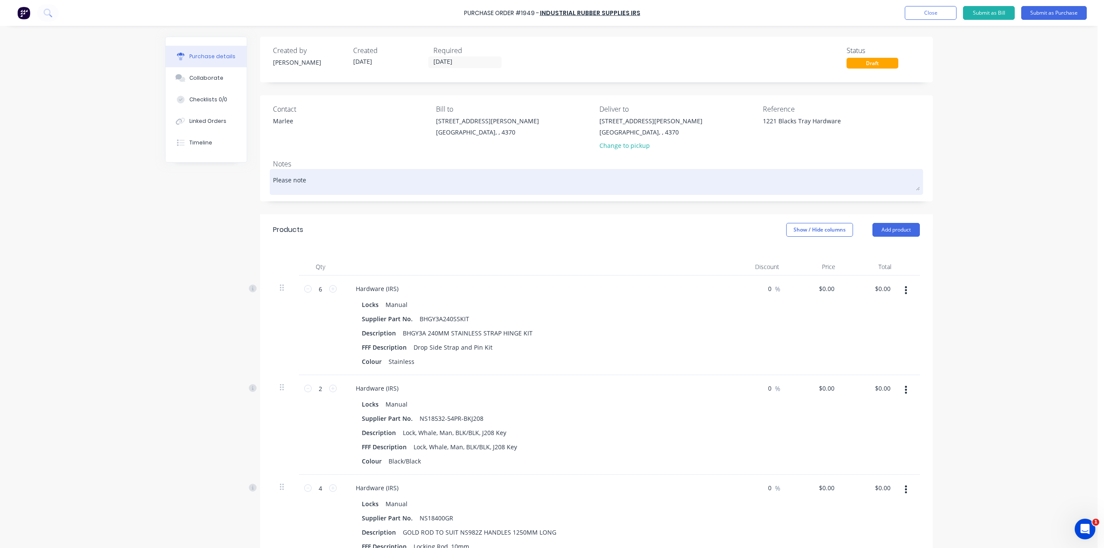
type textarea "x"
type textarea "Please note"
type textarea "x"
type textarea "Please note r"
type textarea "x"
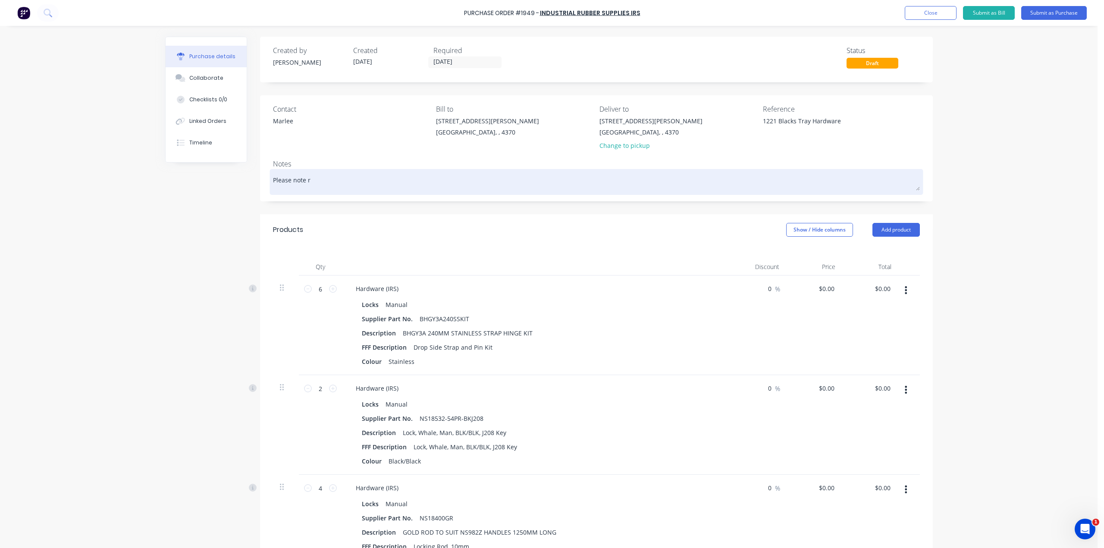
type textarea "Please note re"
type textarea "x"
type textarea "Please note req"
type textarea "x"
type textarea "Please note requ"
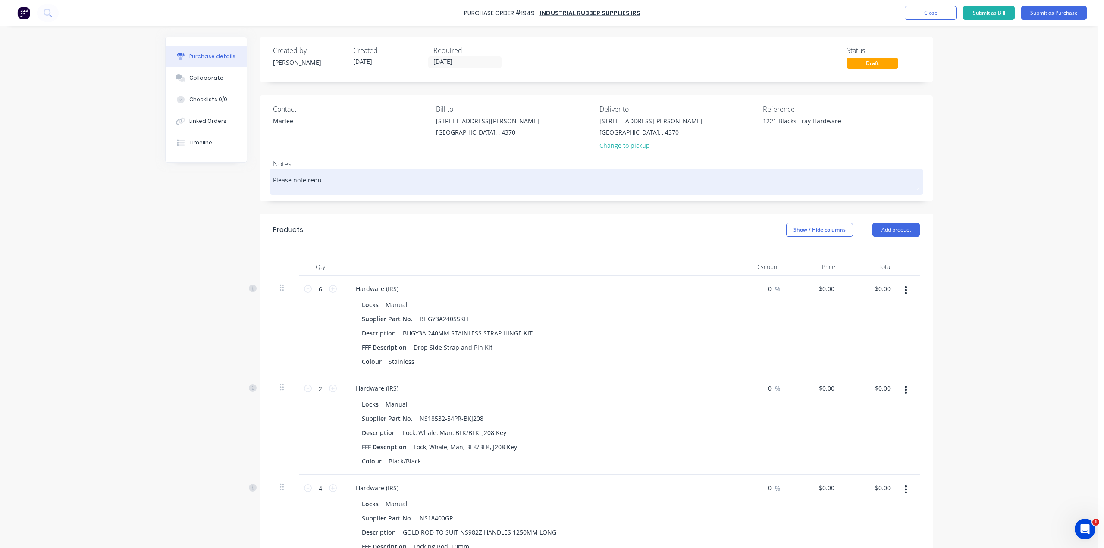
type textarea "x"
type textarea "Please note requi"
type textarea "x"
type textarea "Please note requir"
type textarea "x"
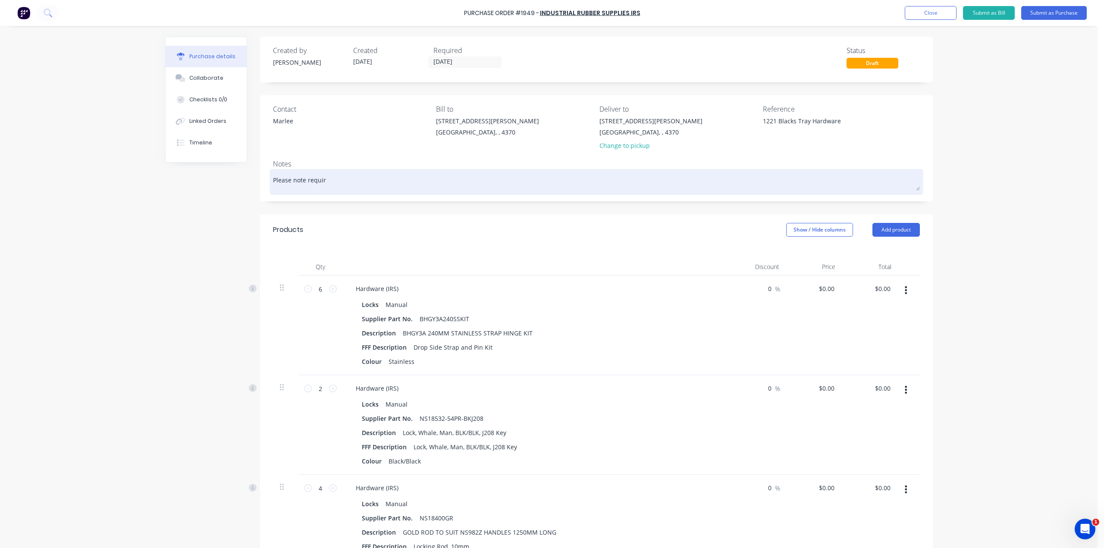
type textarea "Please note require"
type textarea "x"
type textarea "Please note required"
type textarea "x"
type textarea "Please note required"
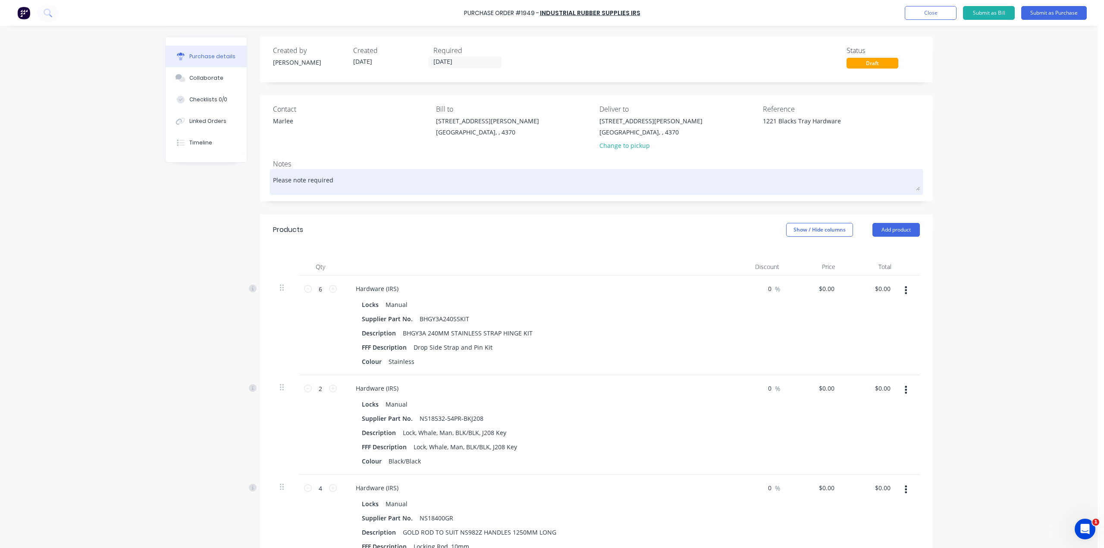
type textarea "x"
type textarea "Please note required b"
type textarea "x"
type textarea "Please note required bn"
type textarea "x"
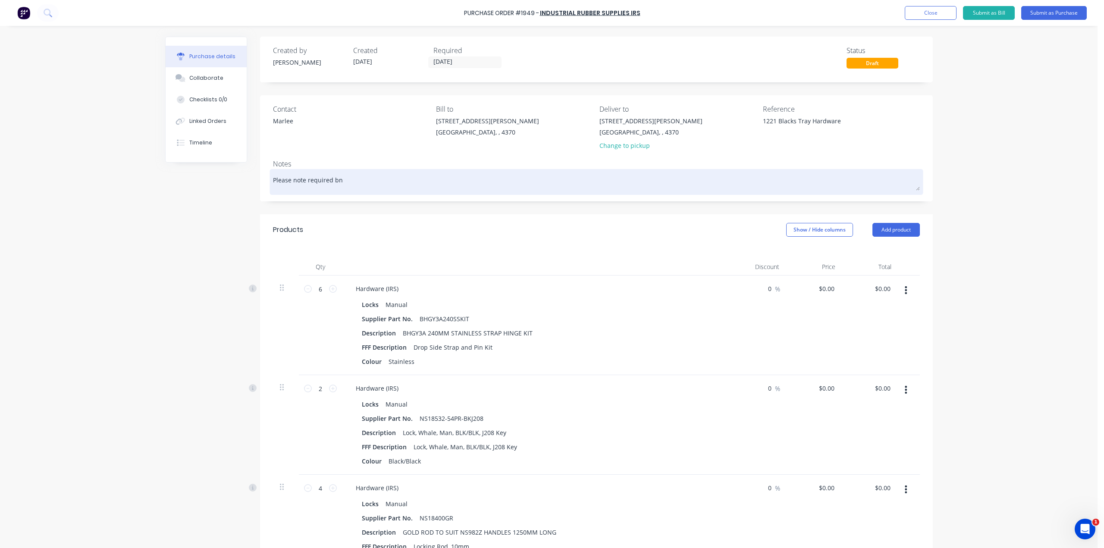
type textarea "Please note required b"
type textarea "x"
type textarea "Please note required by"
type textarea "x"
type textarea "Please note required by"
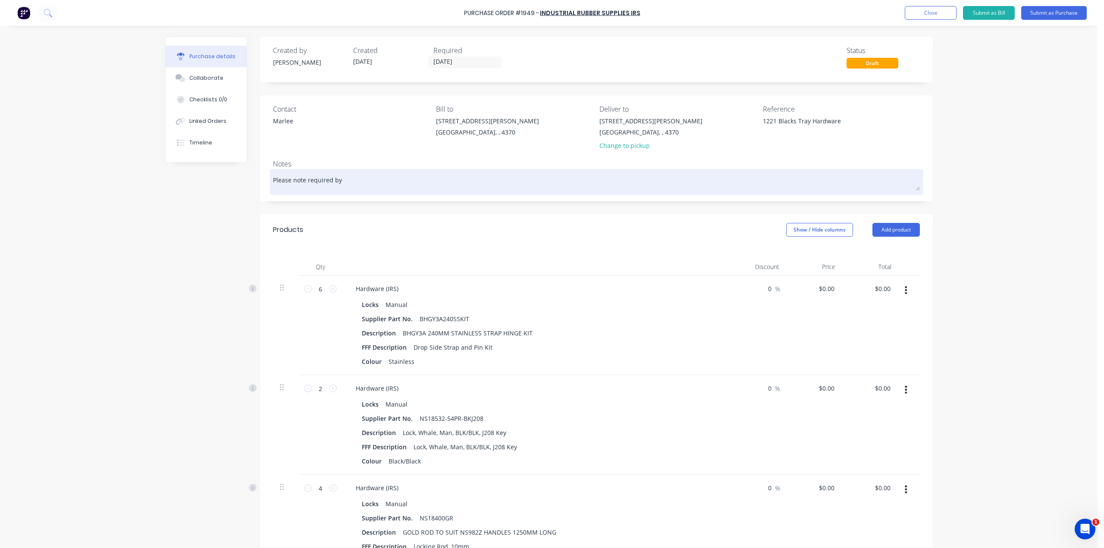
type textarea "x"
type textarea "Please note required by d"
type textarea "x"
type textarea "Please note required by da"
type textarea "x"
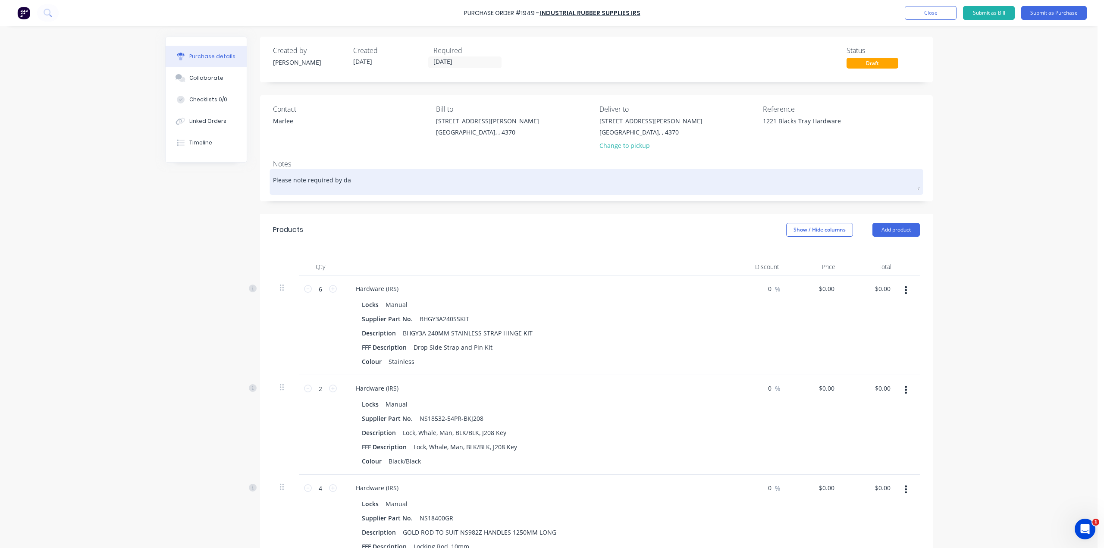
type textarea "Please note required by dat"
type textarea "x"
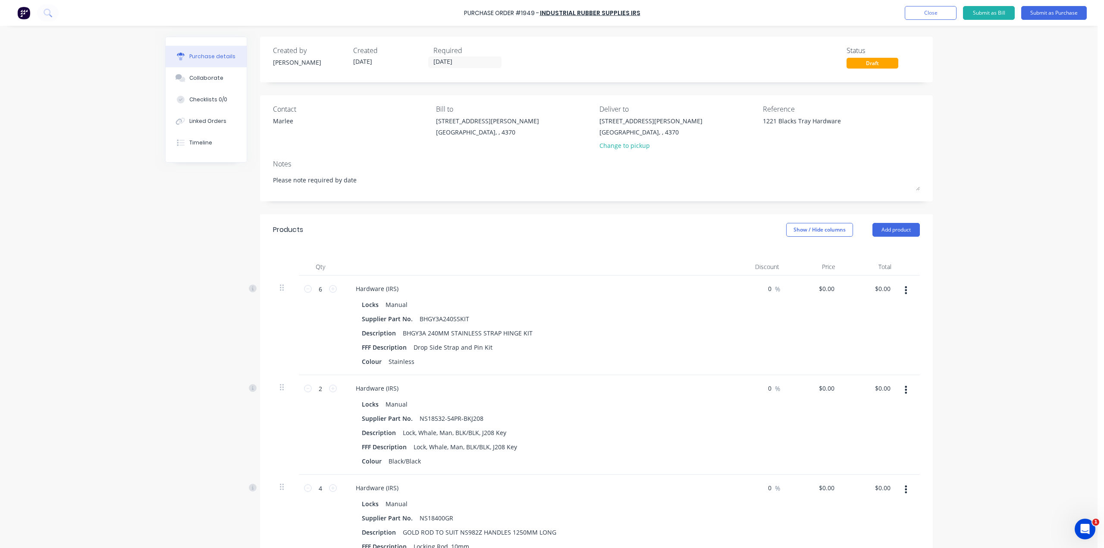
type textarea "Please note required by date"
type textarea "x"
type textarea "Please note required by date"
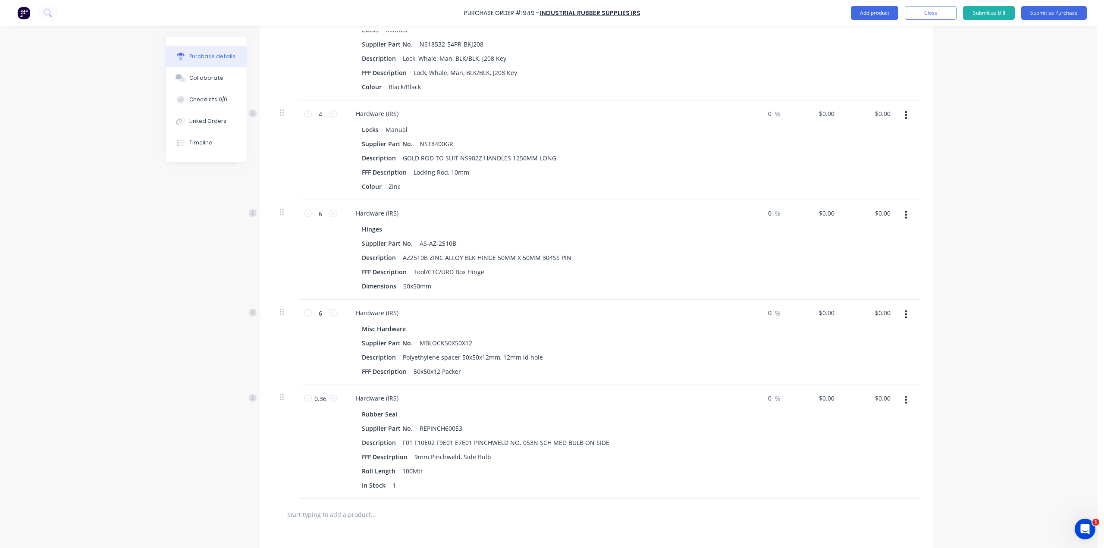
scroll to position [388, 0]
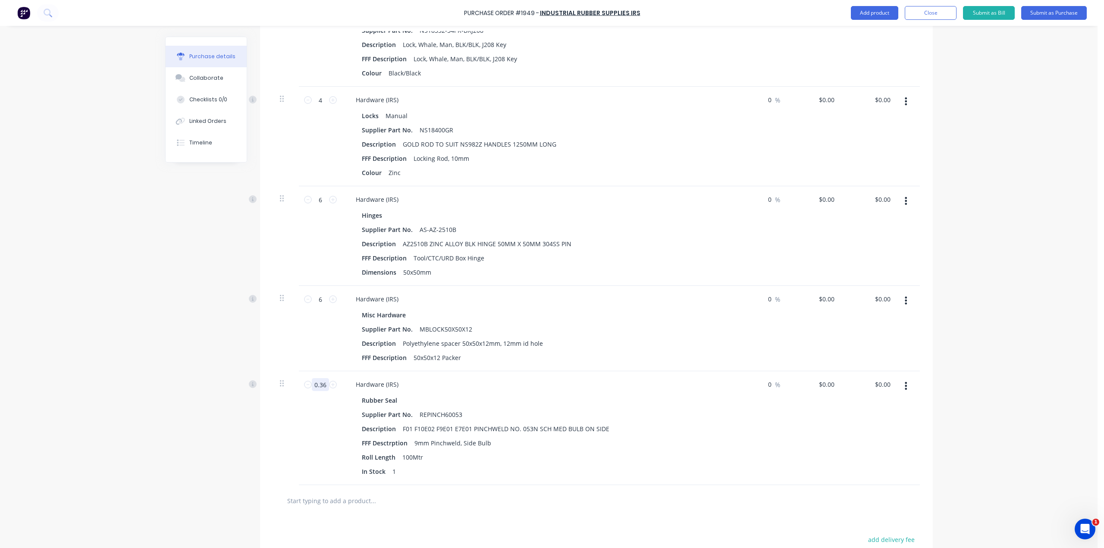
click at [319, 386] on input "0.36" at bounding box center [320, 384] width 17 height 13
type textarea "x"
type input "1"
type textarea "x"
type input "1"
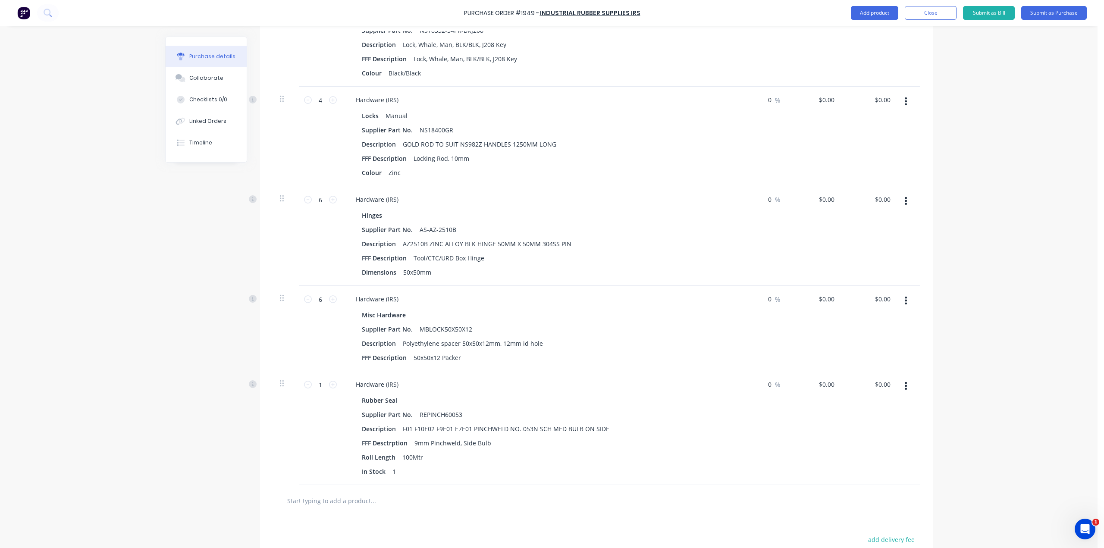
click at [160, 358] on div "Purchase Order #1949 - Industrial Rubber Supplies IRS Add product Close Submit …" at bounding box center [549, 274] width 1098 height 548
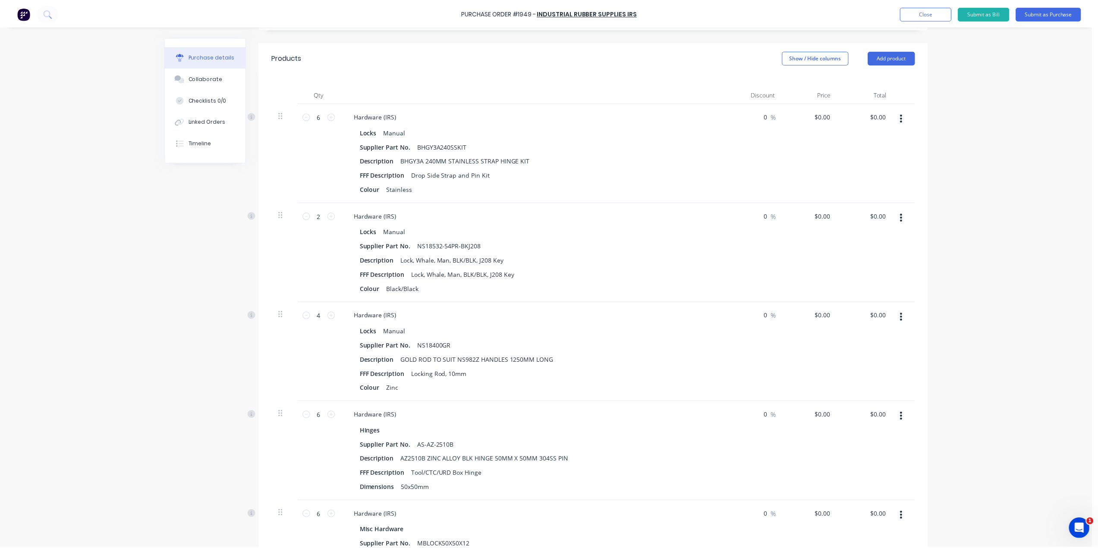
scroll to position [0, 0]
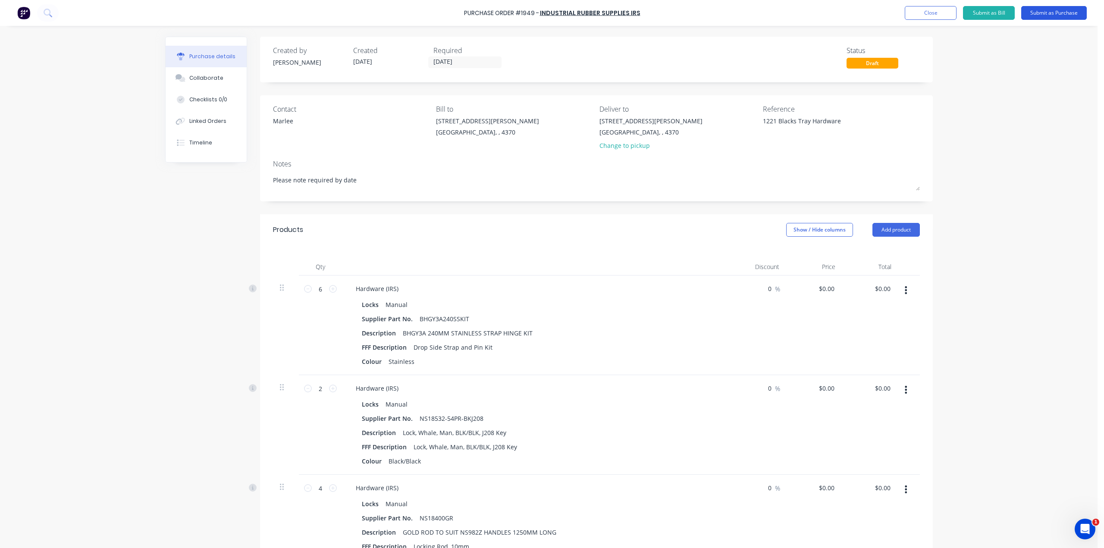
click at [1058, 15] on button "Submit as Purchase" at bounding box center [1055, 13] width 66 height 14
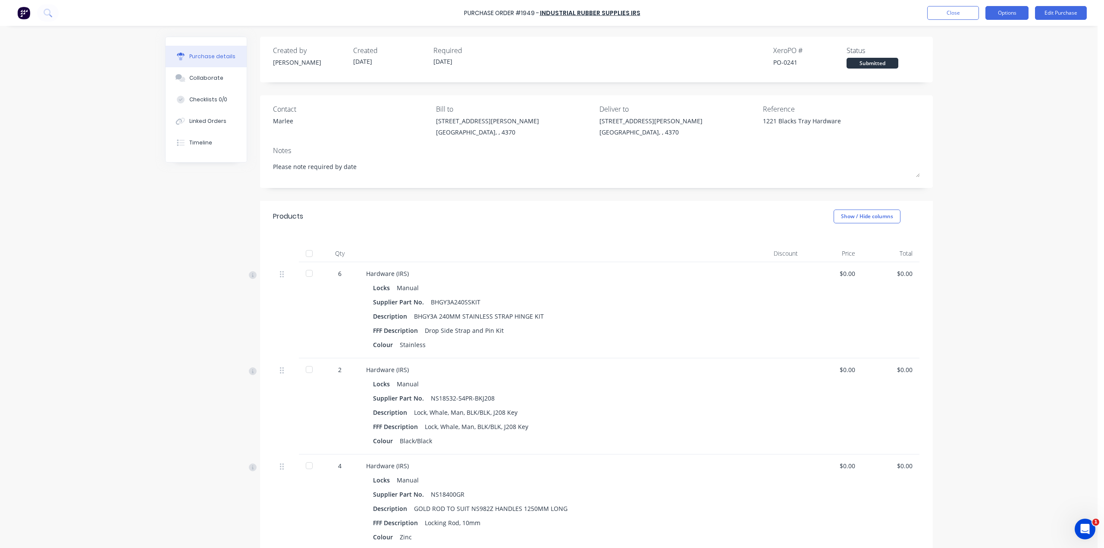
click at [1002, 17] on button "Options" at bounding box center [1007, 13] width 43 height 14
click at [998, 39] on div "Print / Email" at bounding box center [988, 35] width 66 height 13
click at [996, 47] on div "With pricing" at bounding box center [988, 52] width 66 height 13
type textarea "x"
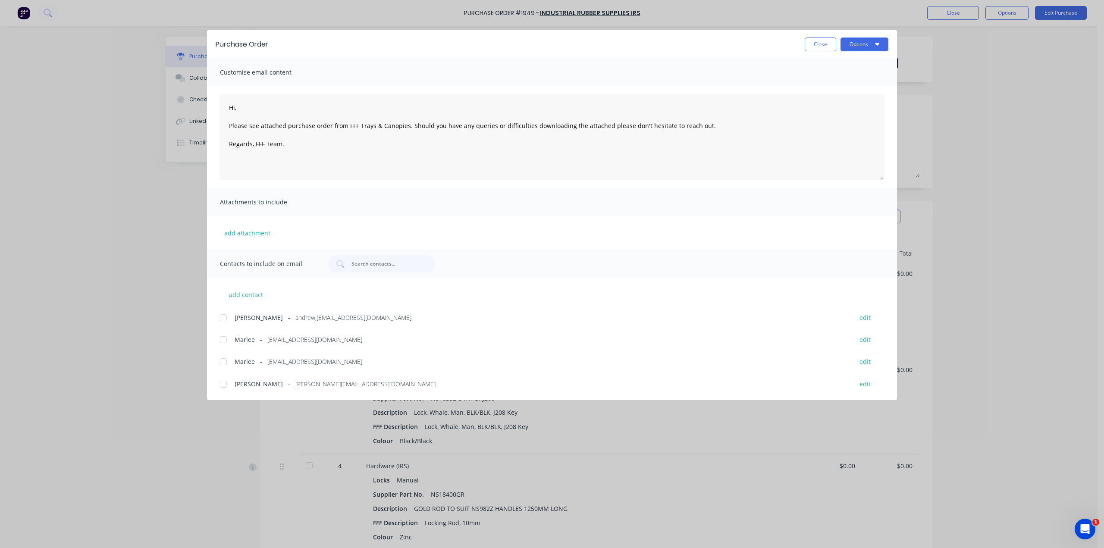
click at [223, 366] on div at bounding box center [223, 361] width 17 height 17
drag, startPoint x: 245, startPoint y: 107, endPoint x: 226, endPoint y: 109, distance: 18.7
click at [226, 109] on textarea "Hi, Please see attached purchase order from FFF Trays & Canopies. Should you ha…" at bounding box center [552, 137] width 664 height 86
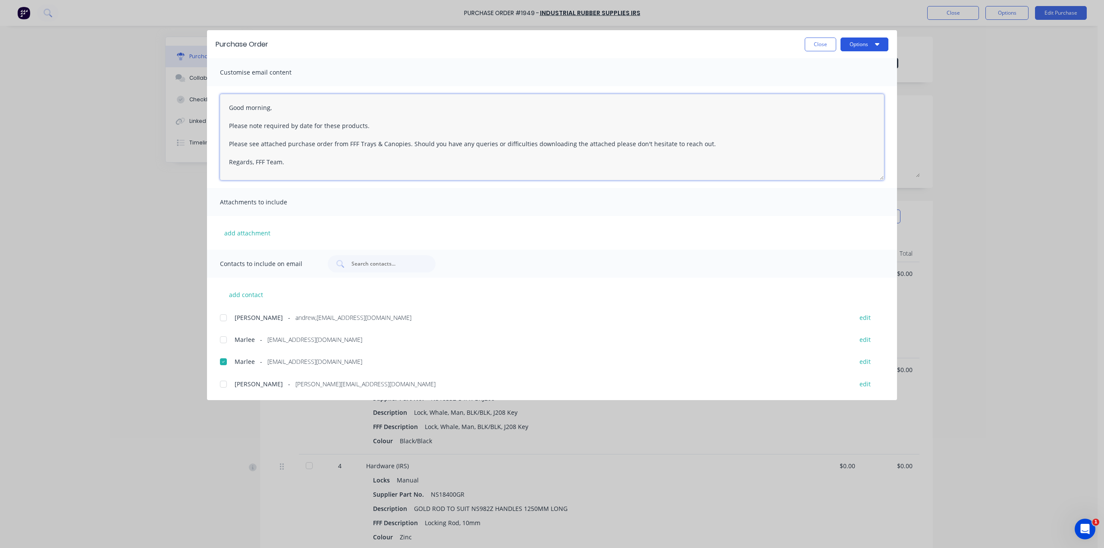
type textarea "Good morning, Please note required by date for these products. Please see attac…"
click at [871, 44] on button "Options" at bounding box center [865, 45] width 48 height 14
click at [849, 101] on div "Email" at bounding box center [847, 100] width 66 height 13
click at [818, 46] on button "Close" at bounding box center [820, 45] width 31 height 14
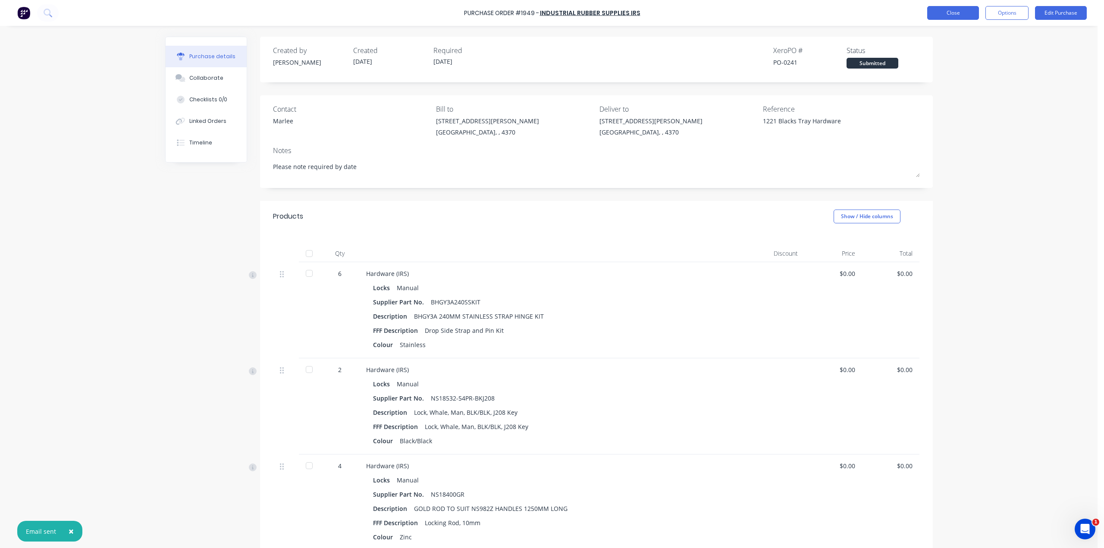
click at [960, 17] on button "Close" at bounding box center [953, 13] width 52 height 14
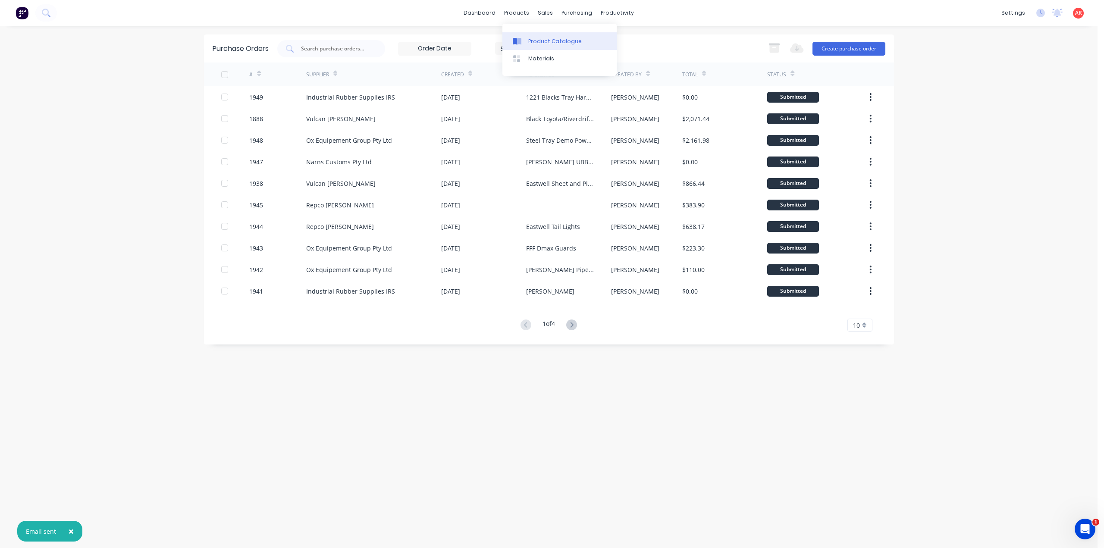
click at [527, 35] on link "Product Catalogue" at bounding box center [560, 40] width 114 height 17
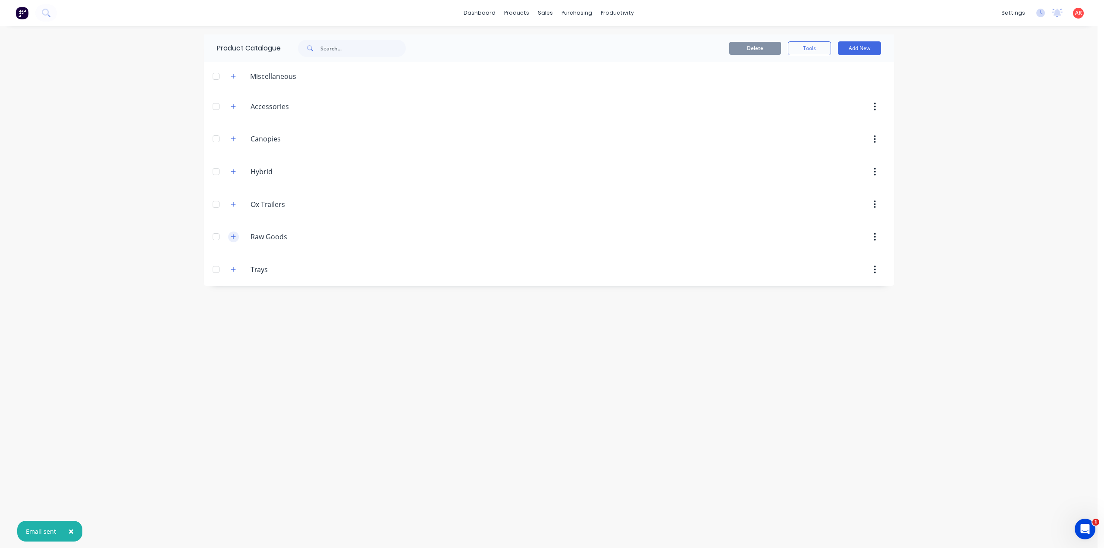
click at [236, 236] on icon "button" at bounding box center [233, 237] width 5 height 6
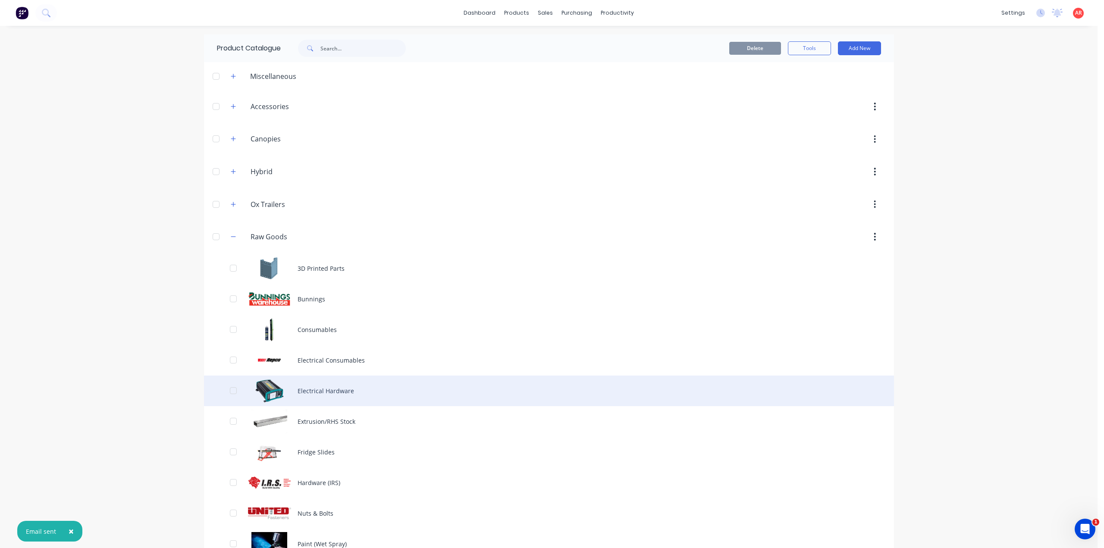
click at [364, 399] on div "Electrical Hardware" at bounding box center [549, 391] width 690 height 31
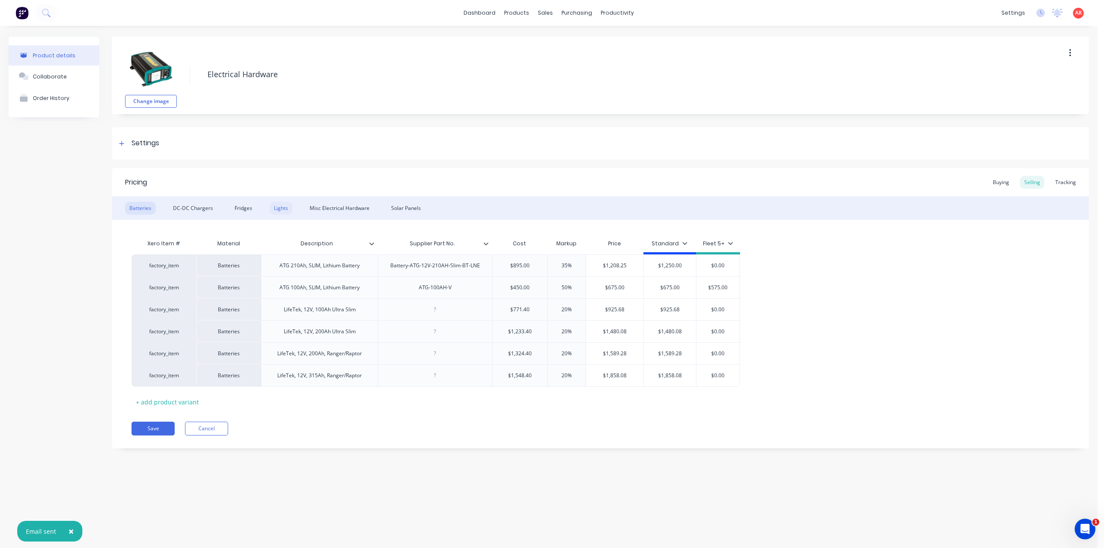
click at [280, 211] on div "Lights" at bounding box center [281, 208] width 23 height 13
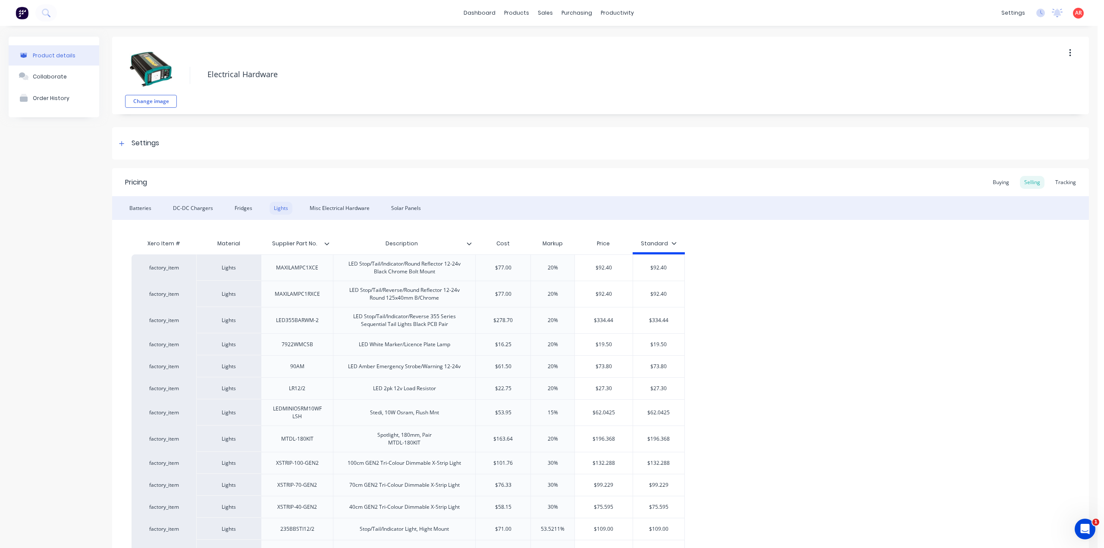
type textarea "x"
click at [560, 48] on link "Sales Orders" at bounding box center [588, 40] width 114 height 17
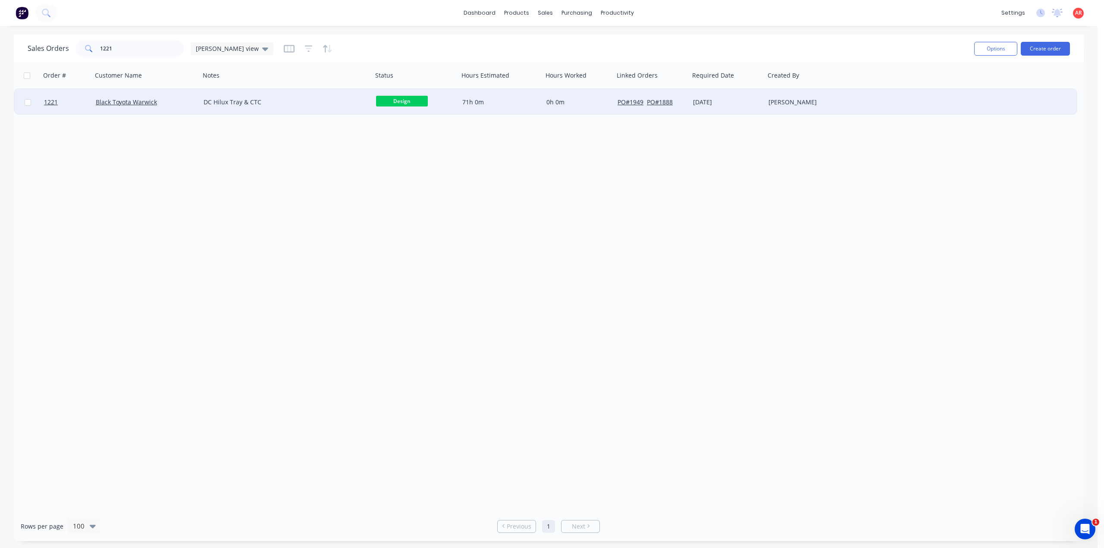
click at [297, 107] on div "DC Hilux Tray & CTC" at bounding box center [286, 102] width 173 height 26
click at [170, 101] on div "Black Toyota Warwick" at bounding box center [144, 102] width 96 height 9
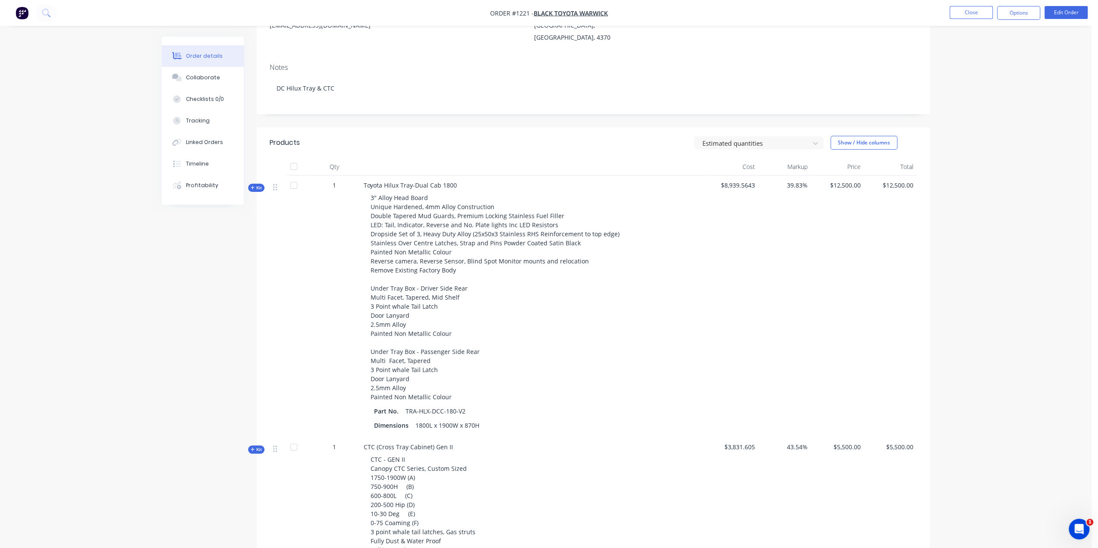
scroll to position [259, 0]
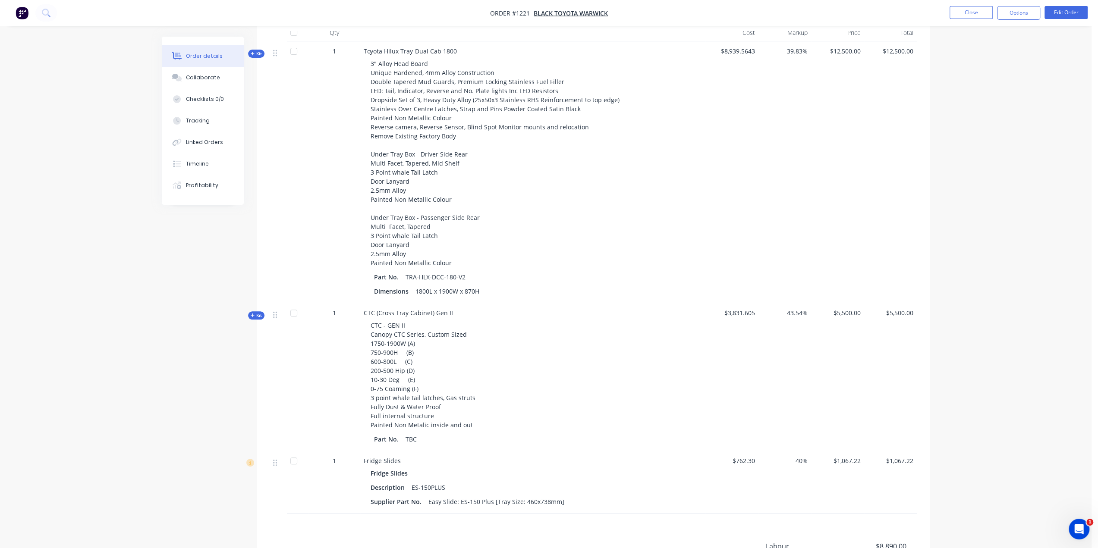
click at [126, 393] on div "Order details Collaborate Checklists 0/0 Tracking Linked Orders Timeline Profit…" at bounding box center [545, 204] width 1091 height 926
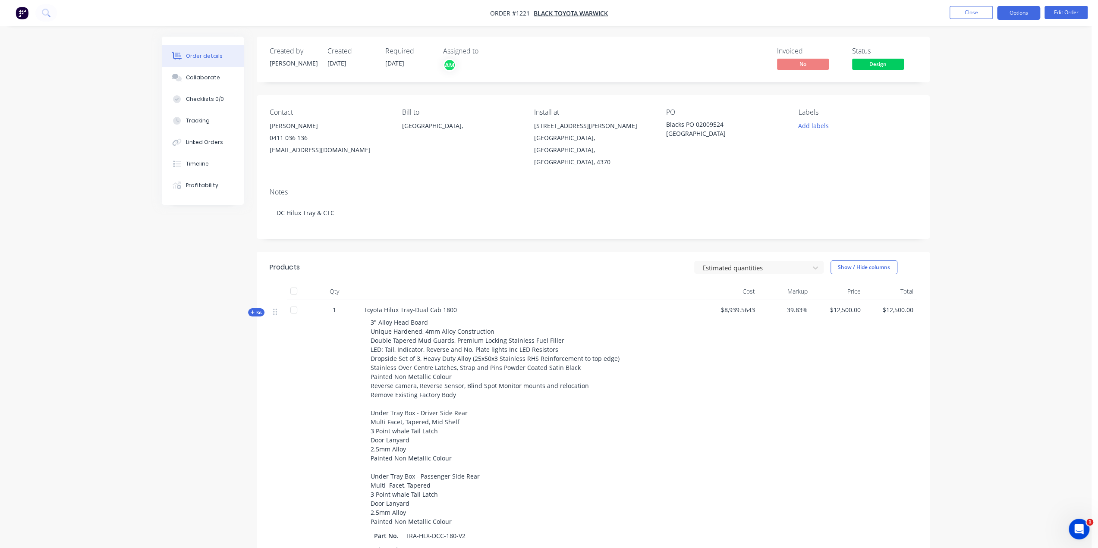
click at [1016, 13] on button "Options" at bounding box center [1018, 13] width 43 height 14
click at [1002, 151] on div "Purchase Products" at bounding box center [992, 156] width 79 height 13
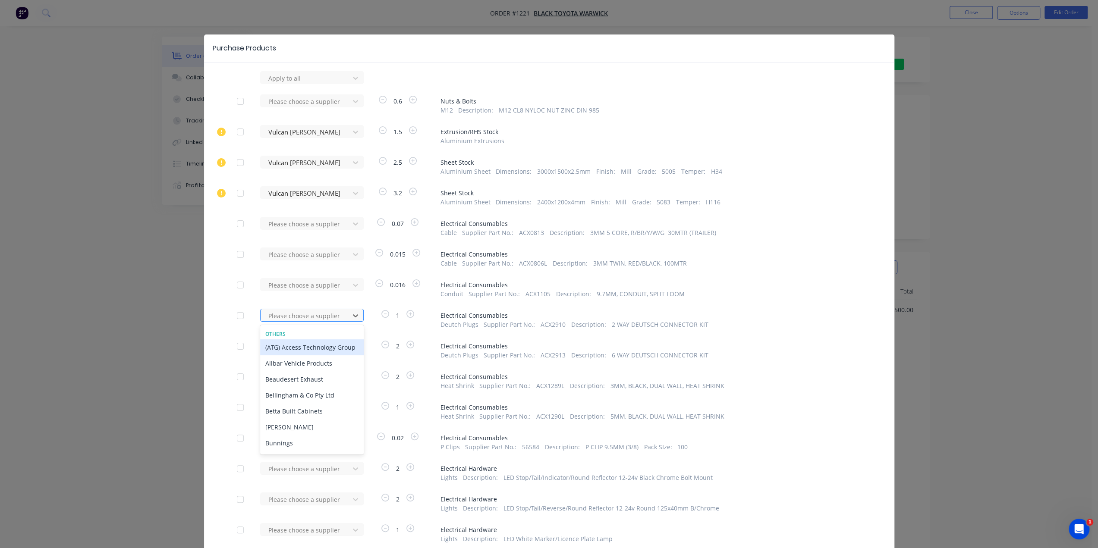
click at [332, 319] on div at bounding box center [306, 316] width 78 height 11
type input "re"
click at [315, 352] on div "Repco [PERSON_NAME]" at bounding box center [312, 348] width 104 height 16
click at [316, 346] on div at bounding box center [306, 346] width 78 height 11
type input "re"
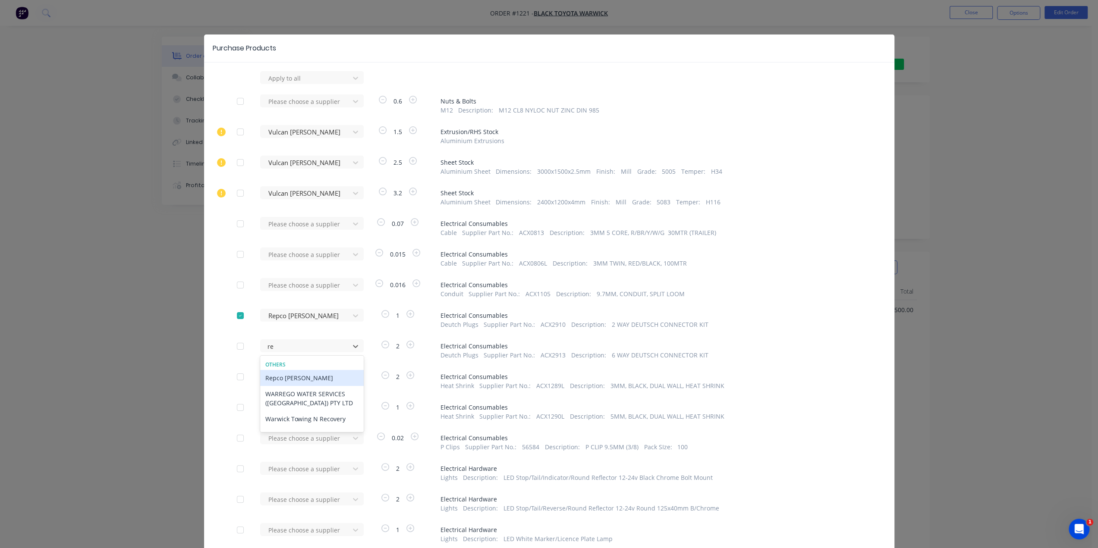
click at [311, 377] on div "Repco [PERSON_NAME]" at bounding box center [312, 378] width 104 height 16
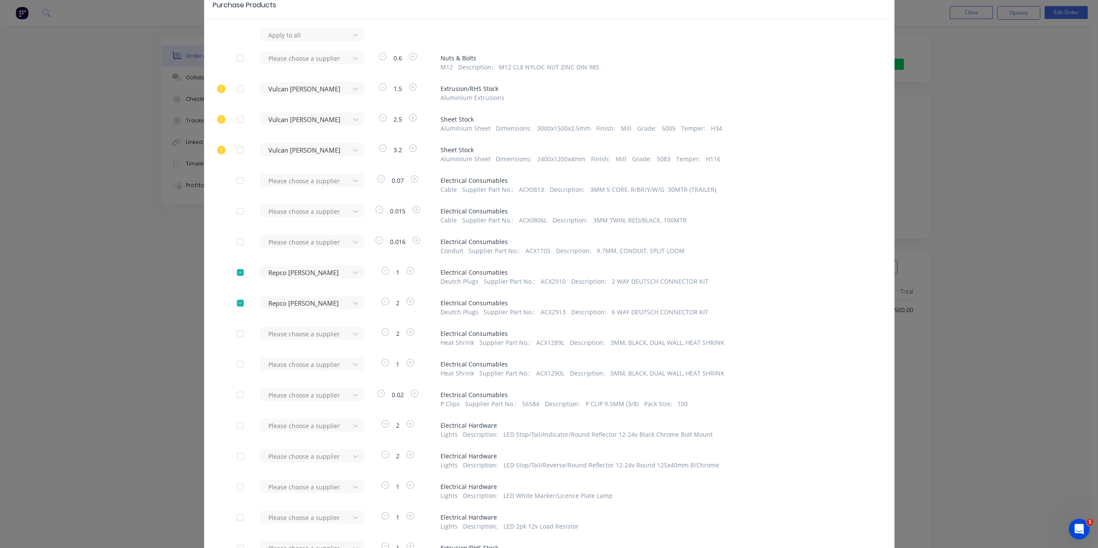
scroll to position [86, 0]
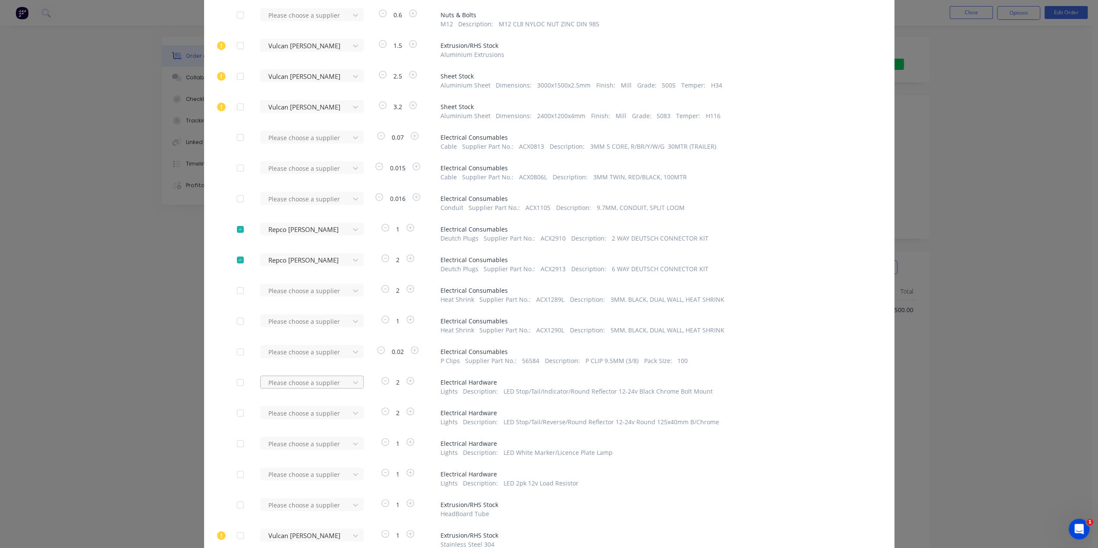
click at [328, 385] on div at bounding box center [306, 382] width 78 height 11
type input "re"
click at [311, 420] on div "Repco [PERSON_NAME]" at bounding box center [312, 414] width 104 height 16
click at [310, 414] on div "Please choose a supplier" at bounding box center [307, 416] width 95 height 20
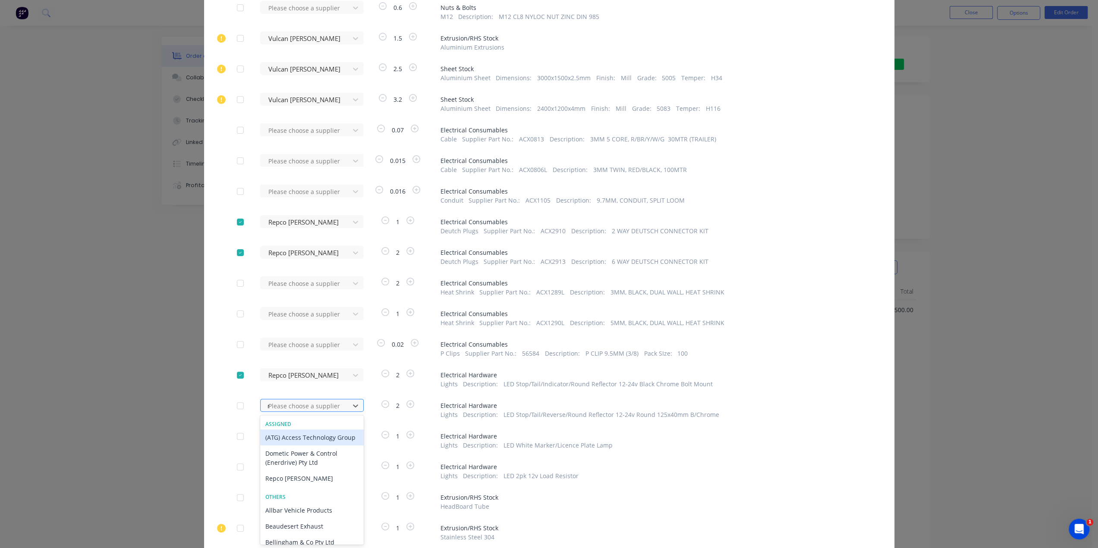
type input "re"
click at [310, 437] on div "Repco [PERSON_NAME]" at bounding box center [312, 438] width 104 height 16
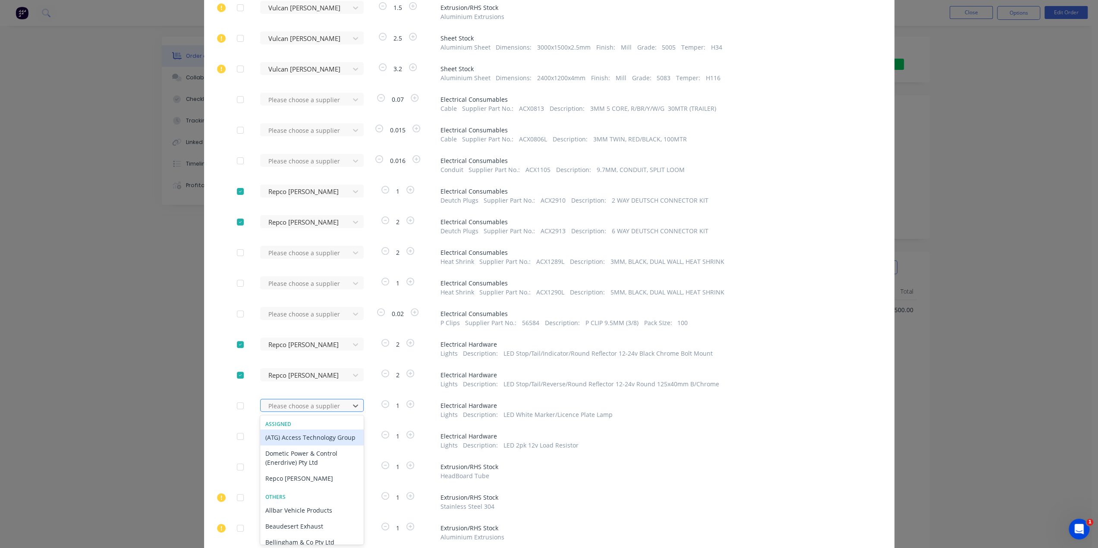
click at [315, 412] on div "35 results available. Use Up and Down to choose options, press Enter to select …" at bounding box center [307, 405] width 95 height 13
type input "re"
click at [312, 441] on div "Repco [PERSON_NAME]" at bounding box center [312, 438] width 104 height 16
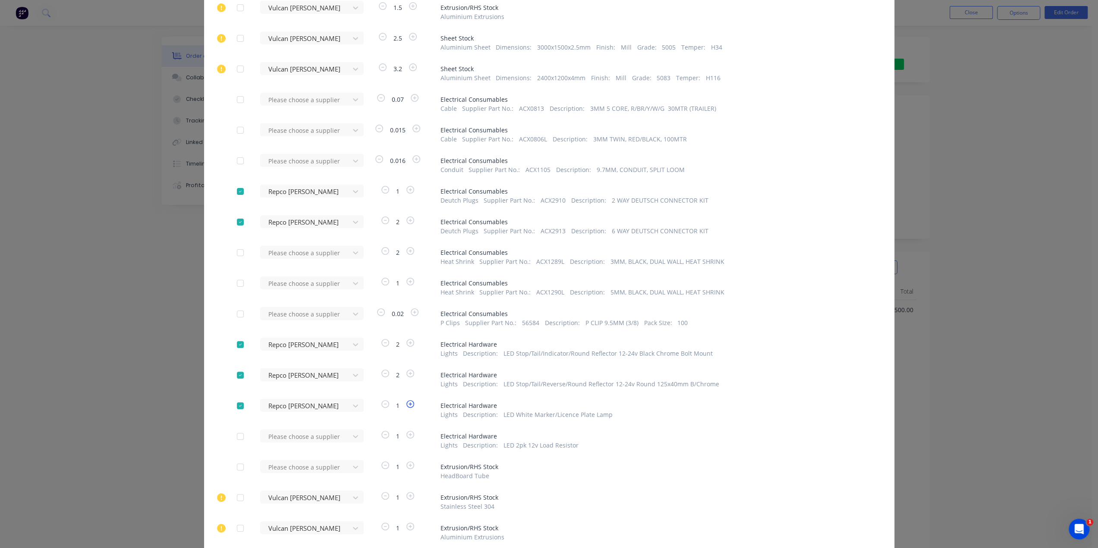
click at [406, 407] on icon "button" at bounding box center [410, 404] width 8 height 8
click at [340, 439] on div "35 results available. Use Up and Down to choose options, press Enter to select …" at bounding box center [307, 436] width 95 height 13
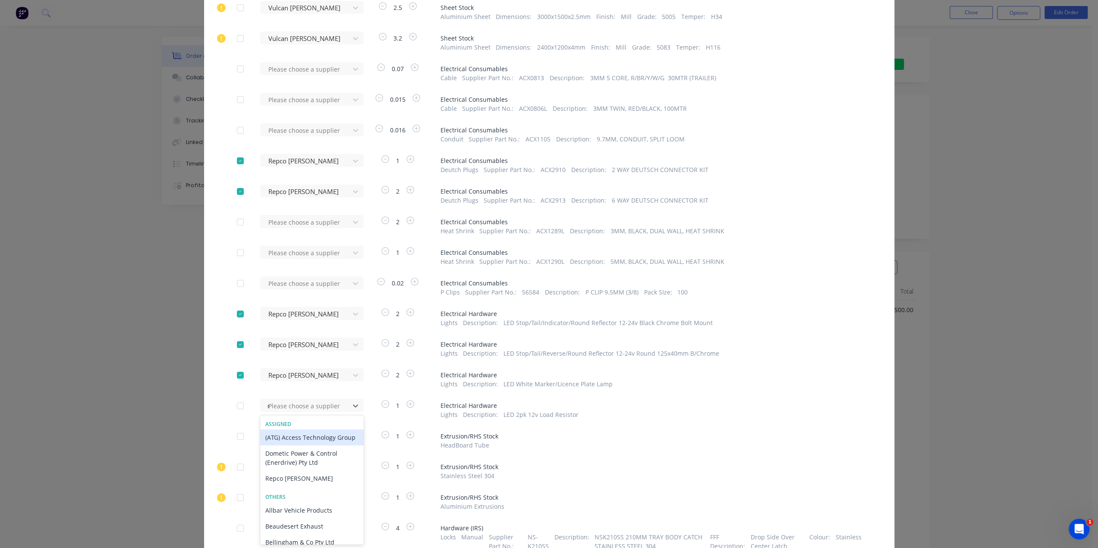
type input "re"
click at [327, 439] on div "Repco [PERSON_NAME]" at bounding box center [312, 438] width 104 height 16
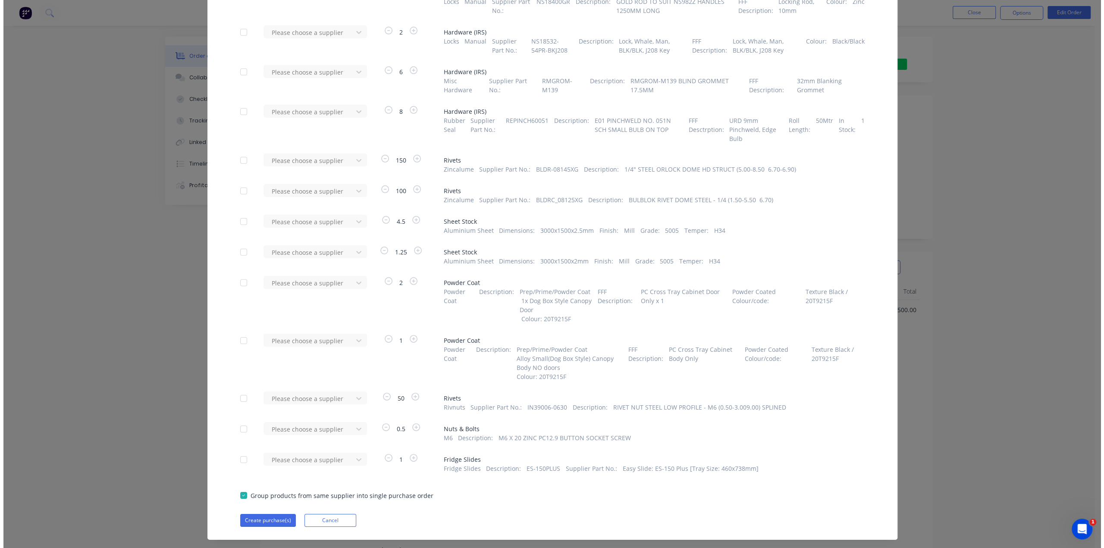
scroll to position [2588, 0]
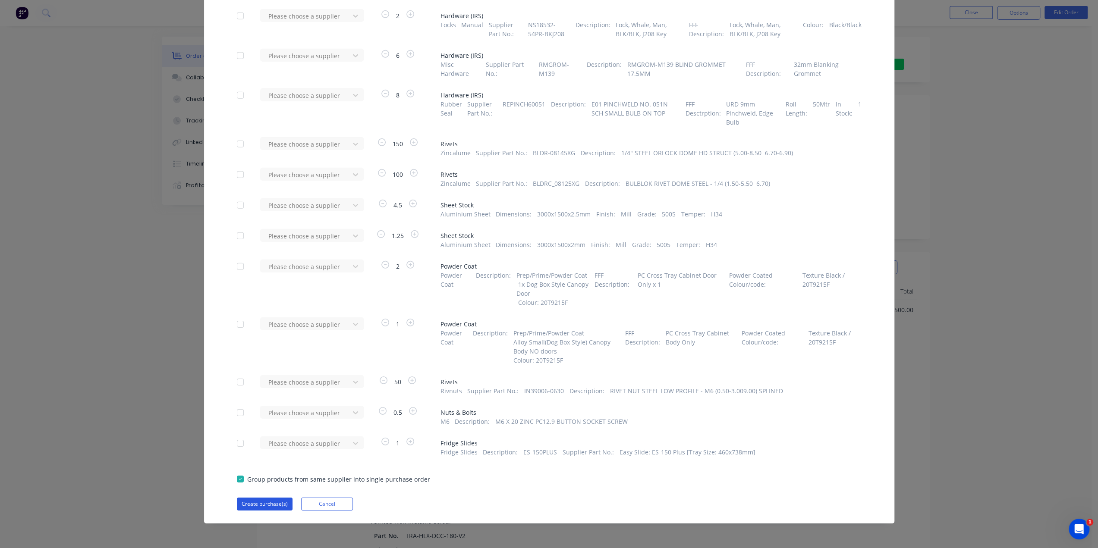
click at [249, 506] on button "Create purchase(s)" at bounding box center [265, 504] width 56 height 13
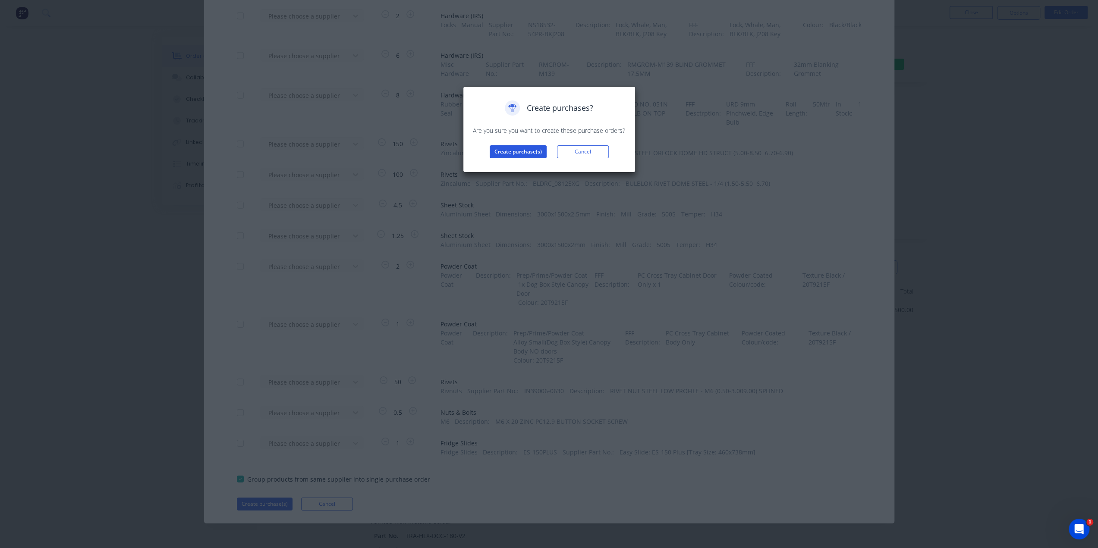
click at [515, 152] on button "Create purchase(s)" at bounding box center [518, 151] width 57 height 13
click at [518, 168] on button "View purchase(s)" at bounding box center [518, 165] width 52 height 13
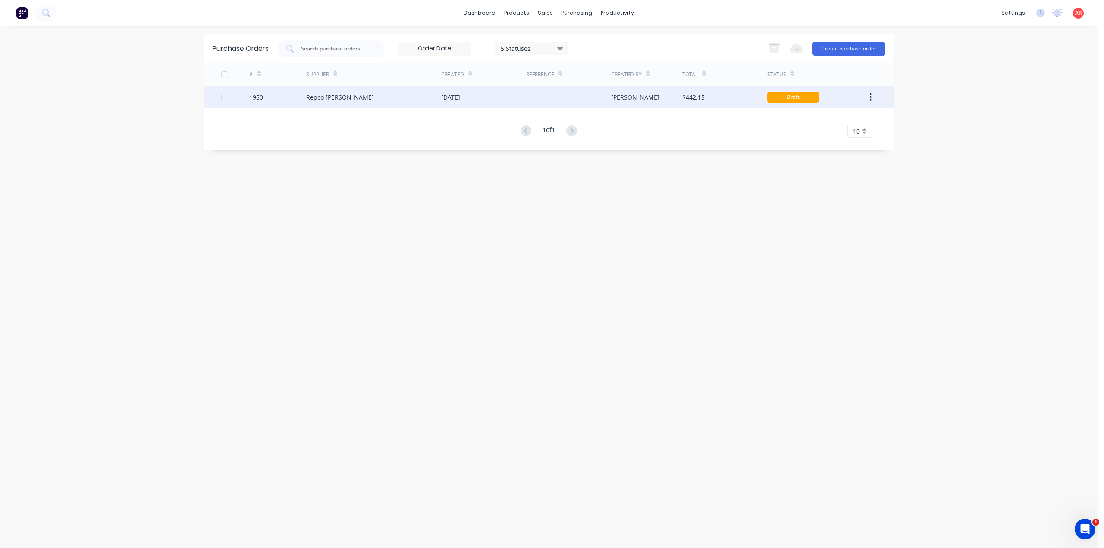
click at [413, 91] on div "Repco [PERSON_NAME]" at bounding box center [373, 97] width 135 height 22
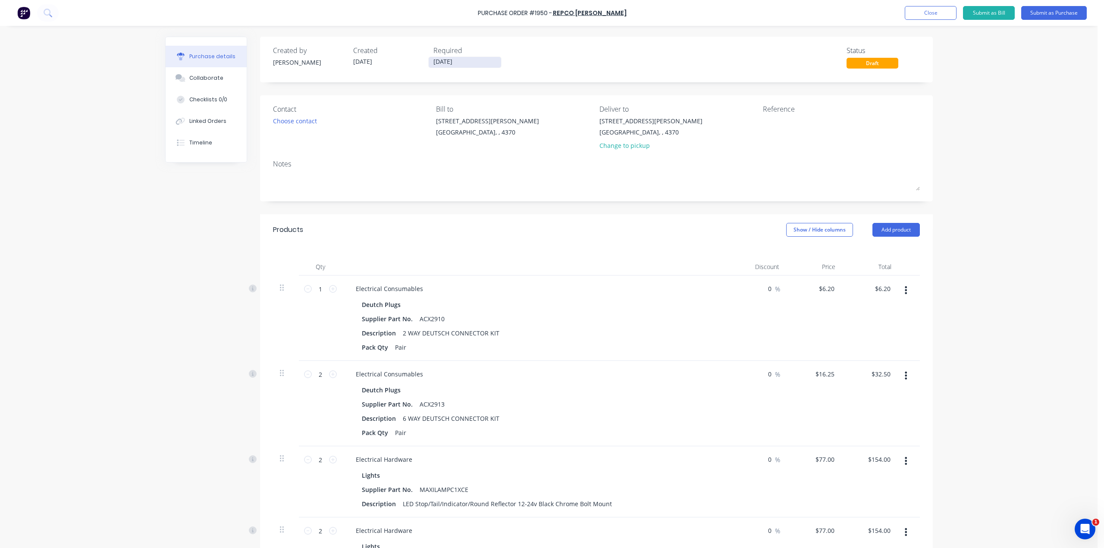
click at [449, 62] on input "[DATE]" at bounding box center [465, 62] width 72 height 11
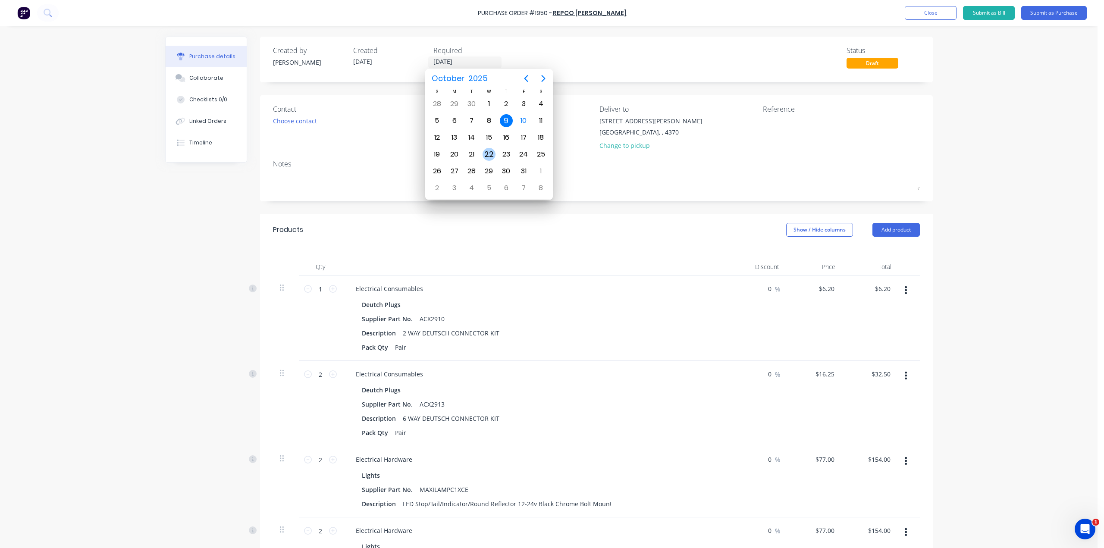
click at [489, 151] on div "22" at bounding box center [489, 154] width 13 height 13
type input "[DATE]"
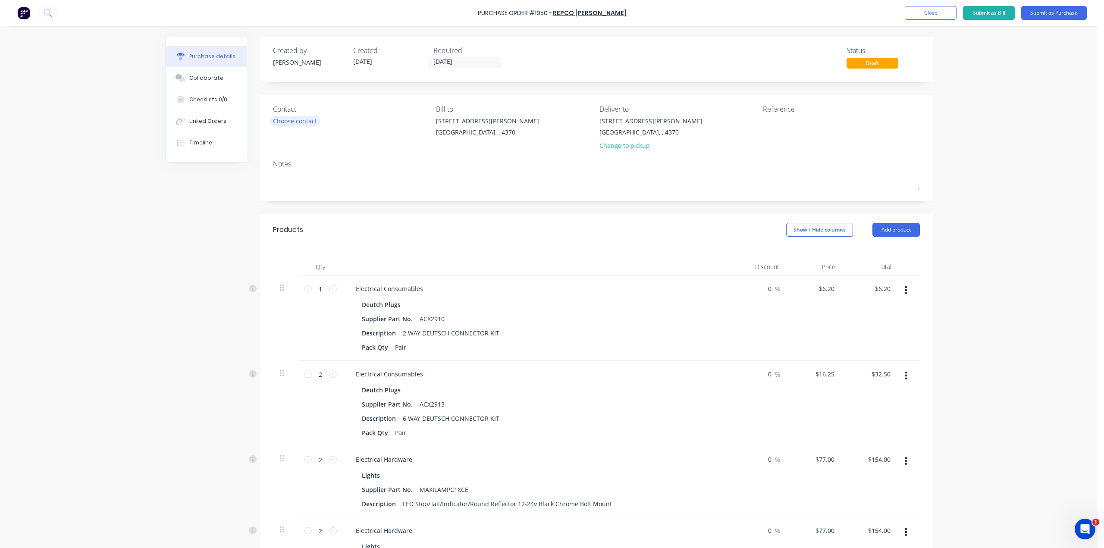
click at [292, 125] on div "Choose contact" at bounding box center [295, 120] width 44 height 9
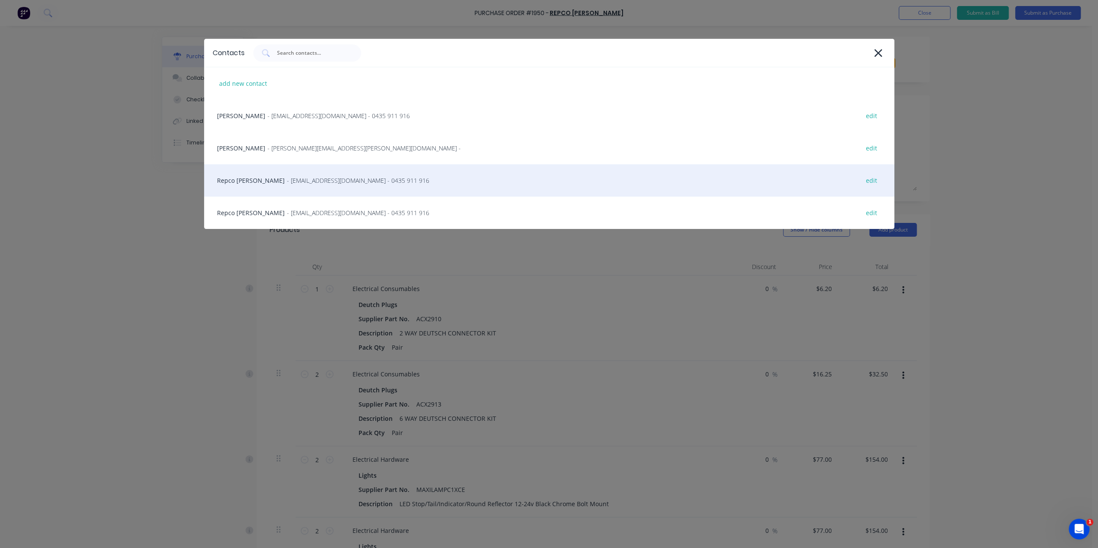
click at [297, 177] on span "- [EMAIL_ADDRESS][DOMAIN_NAME] - 0435 911 916" at bounding box center [358, 180] width 142 height 9
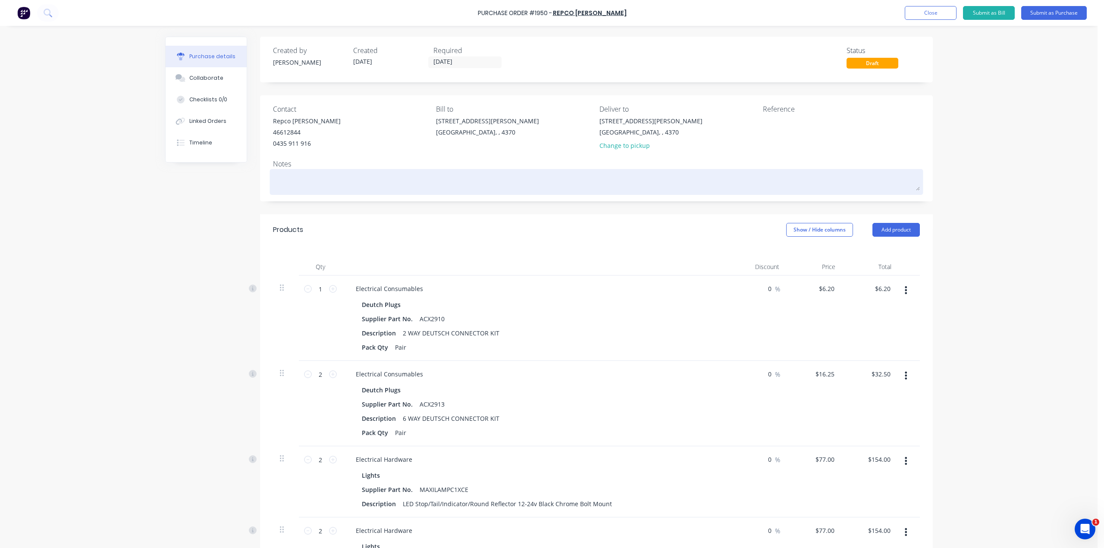
click at [299, 182] on textarea at bounding box center [596, 180] width 647 height 19
type textarea "x"
type textarea "P"
type textarea "x"
type textarea "Pl"
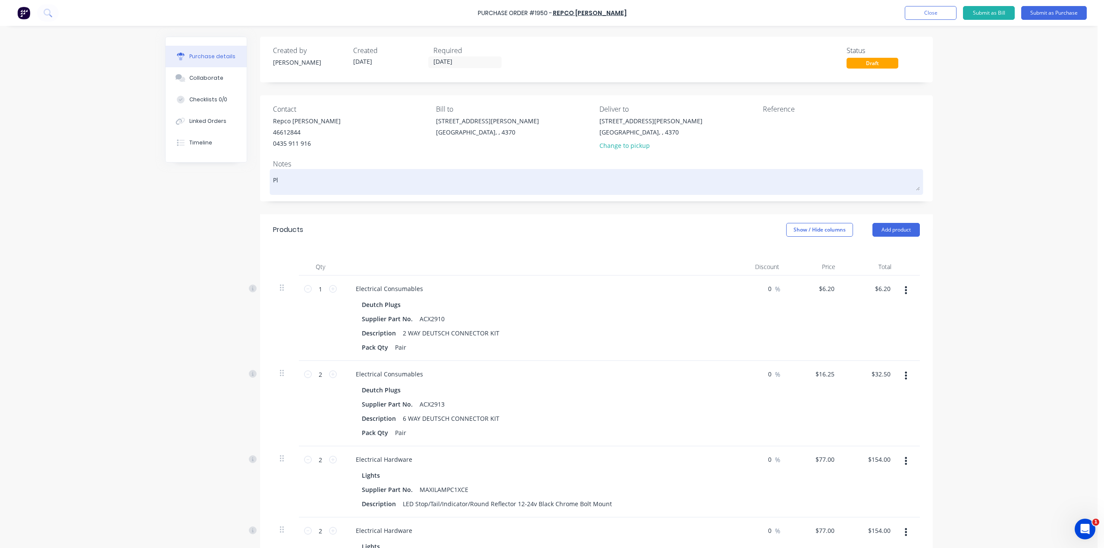
type textarea "x"
type textarea "Ple"
type textarea "x"
type textarea "Plea"
type textarea "x"
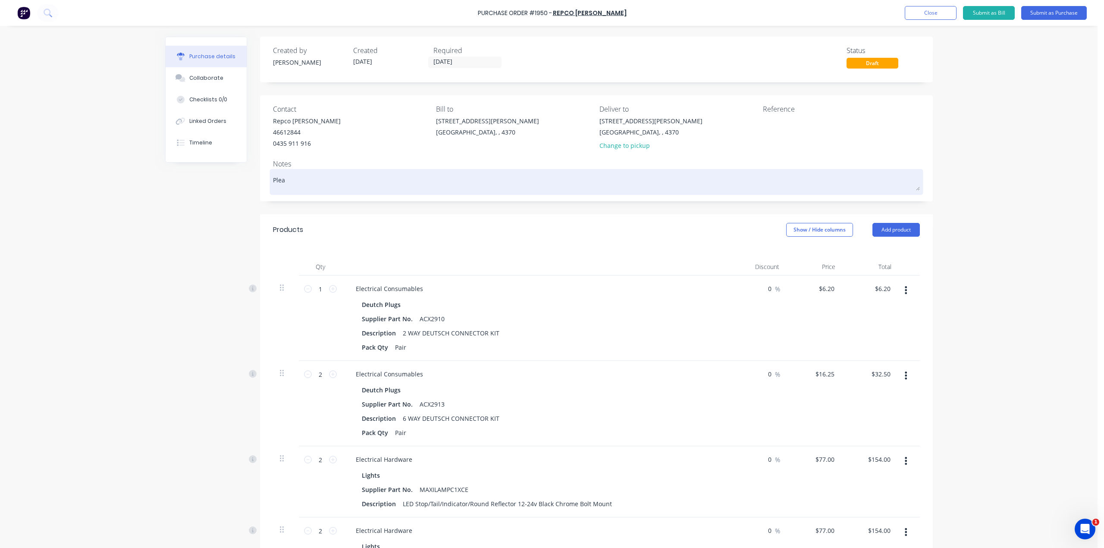
type textarea "Pleas"
type textarea "x"
type textarea "Please"
type textarea "x"
type textarea "Please"
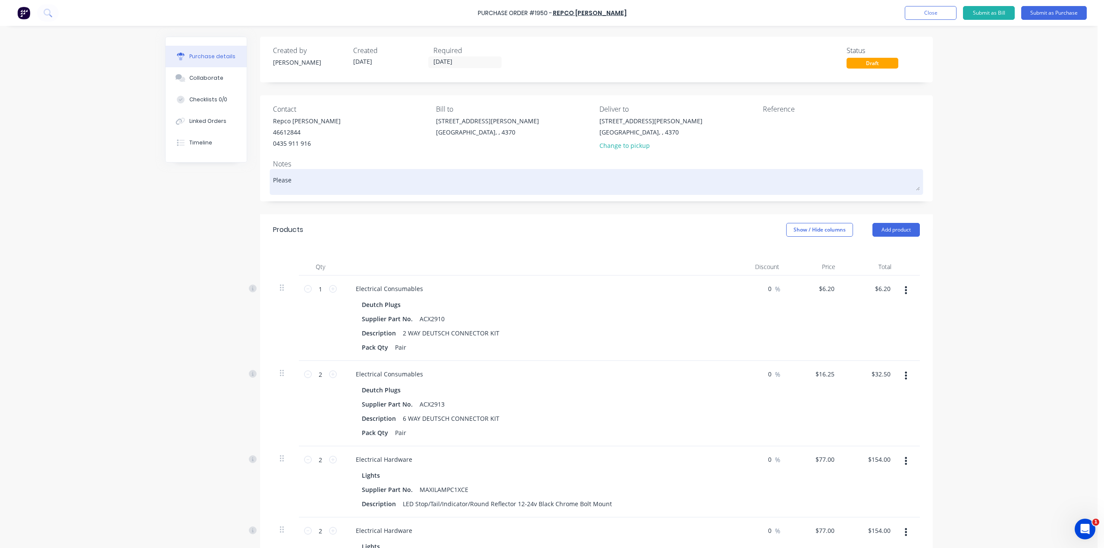
type textarea "x"
type textarea "Please n"
type textarea "x"
type textarea "Please no"
type textarea "x"
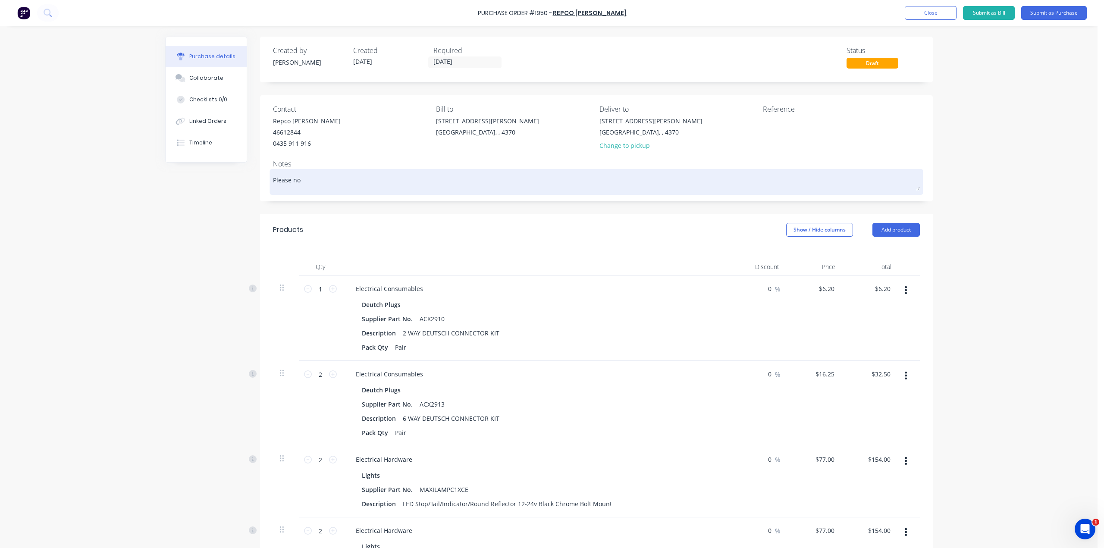
type textarea "Please not"
type textarea "x"
type textarea "Please note"
type textarea "x"
type textarea "Please note"
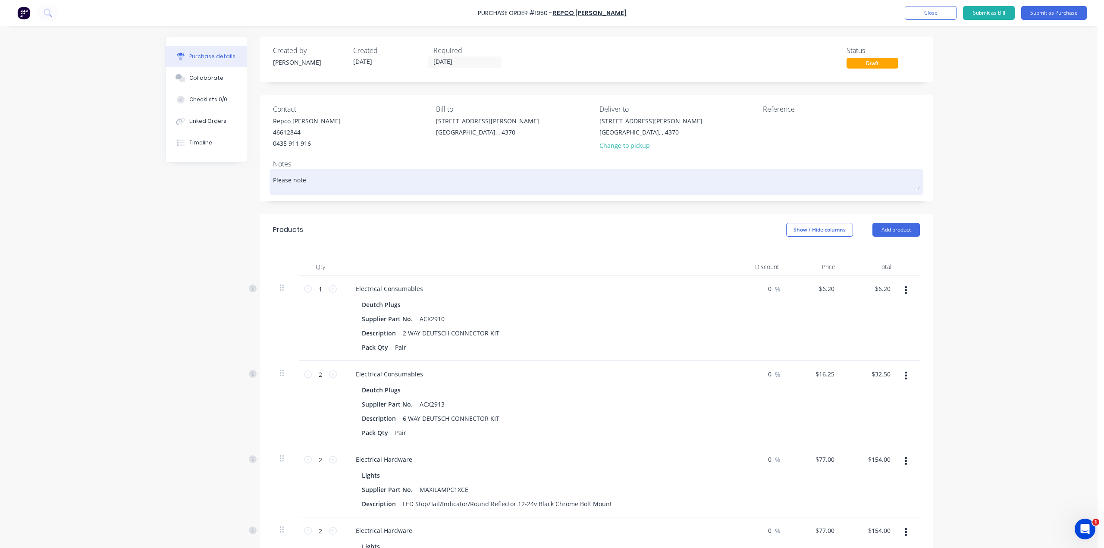
type textarea "x"
type textarea "Please note d"
type textarea "x"
type textarea "Please note du"
type textarea "x"
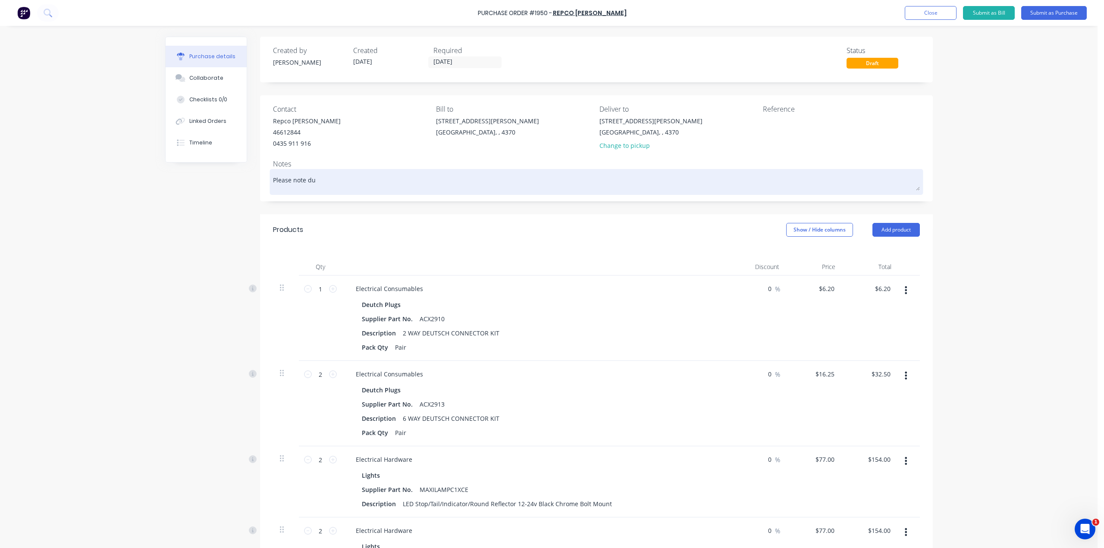
type textarea "Please note due"
type textarea "x"
type textarea "Please note due"
type textarea "x"
type textarea "Please note due d"
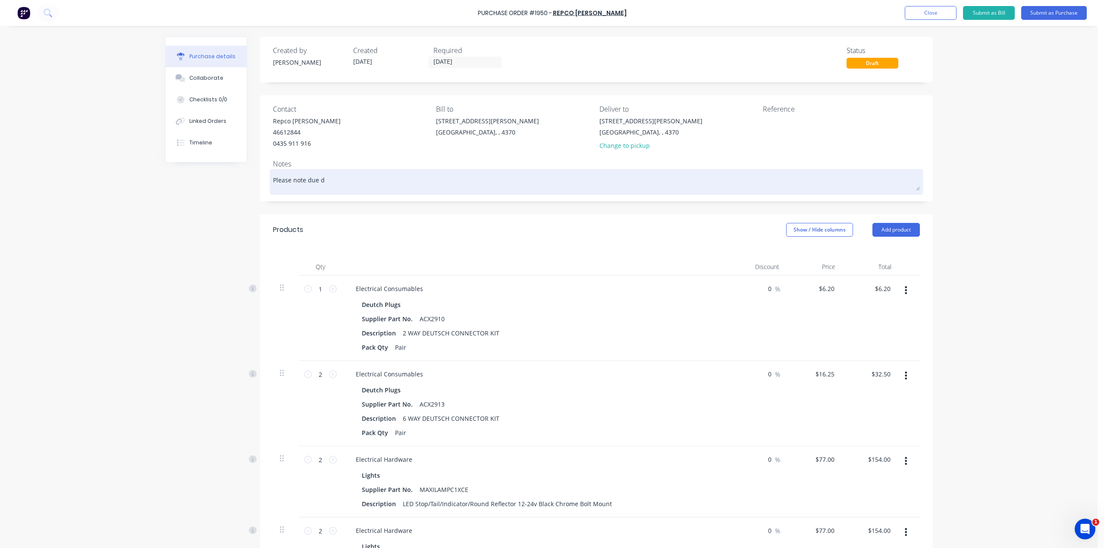
type textarea "x"
type textarea "Please note due da"
type textarea "x"
type textarea "Please note due dat"
type textarea "x"
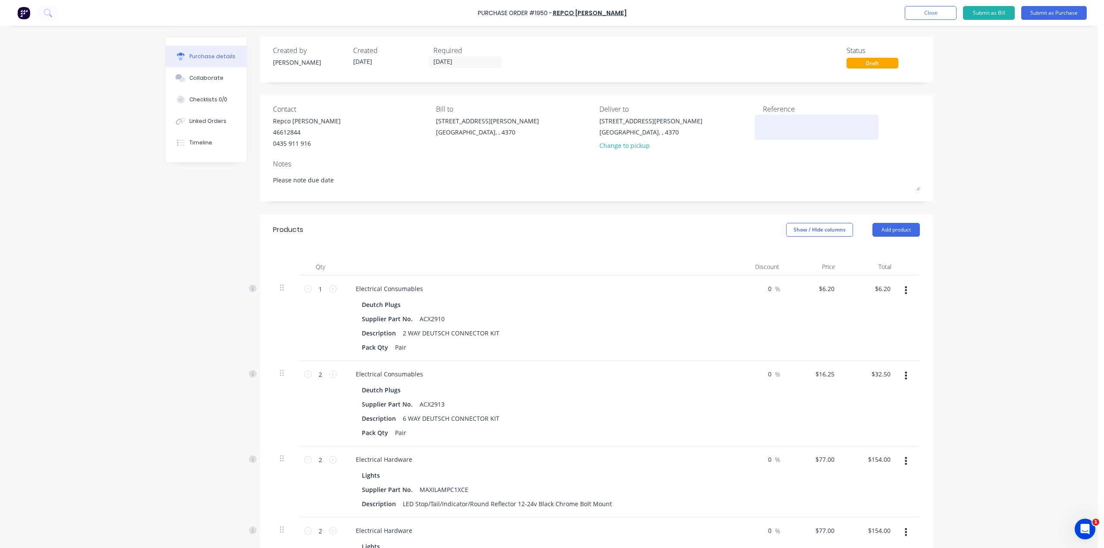
type textarea "Please note due date"
type textarea "x"
type textarea "Please note due date"
click at [815, 129] on textarea at bounding box center [817, 125] width 108 height 19
type textarea "1221 Blacks lighting Tray"
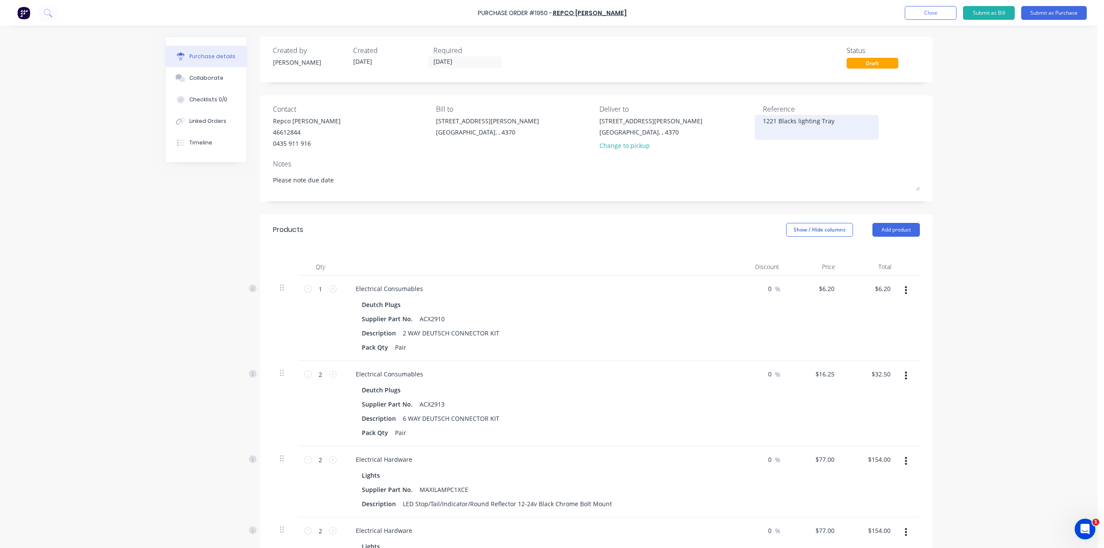
type textarea "x"
click at [796, 121] on textarea "1221 Blacks lighting Tray" at bounding box center [817, 125] width 108 height 19
type textarea "1221 Blacks Lighting Tray"
type textarea "x"
type textarea "1221 Blacks Lighting Tray"
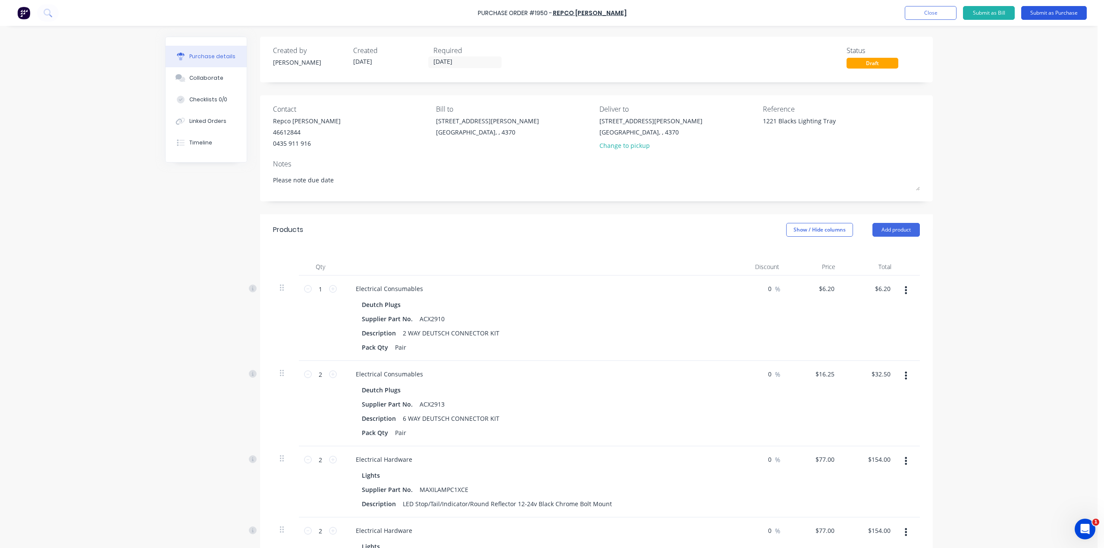
click at [1066, 17] on button "Submit as Purchase" at bounding box center [1055, 13] width 66 height 14
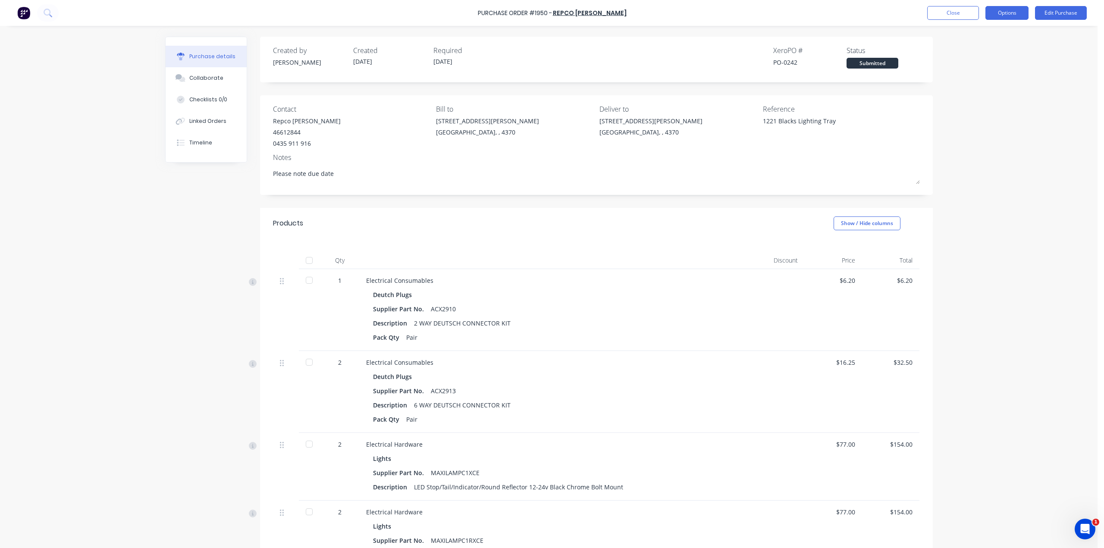
click at [1015, 14] on button "Options" at bounding box center [1007, 13] width 43 height 14
click at [998, 36] on div "Print / Email" at bounding box center [988, 35] width 66 height 13
click at [991, 47] on div "With pricing" at bounding box center [988, 52] width 66 height 13
type textarea "x"
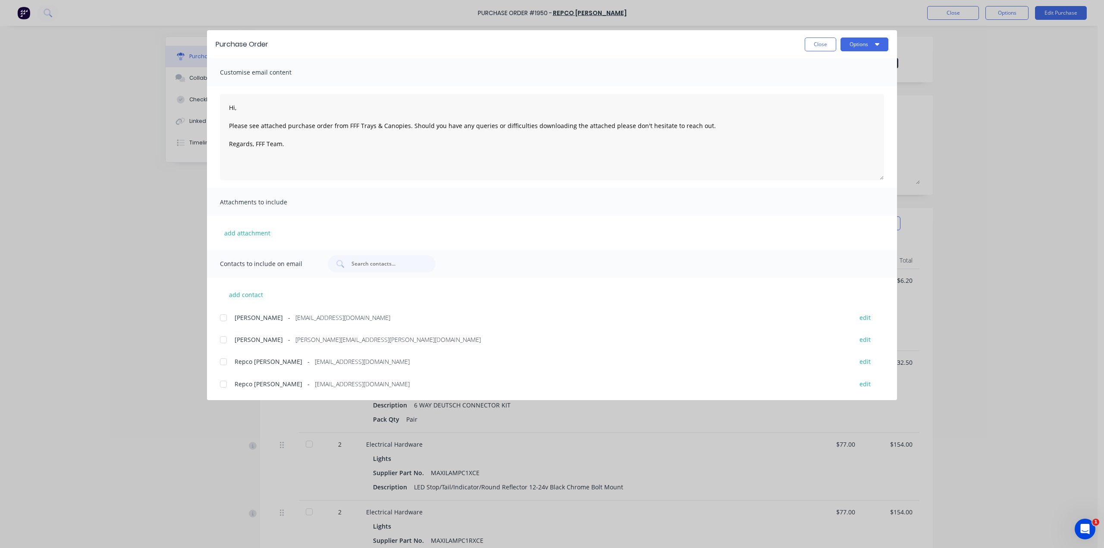
click at [221, 365] on div at bounding box center [223, 361] width 17 height 17
click at [211, 107] on div "Hi, Please see attached purchase order from FFF Trays & Canopies. Should you ha…" at bounding box center [552, 137] width 690 height 102
type textarea "Good morning, Please see attached purchase order from FFF Trays & Canopies. Sho…"
click at [858, 42] on button "Options" at bounding box center [865, 45] width 48 height 14
click at [857, 97] on div "Email" at bounding box center [847, 100] width 66 height 13
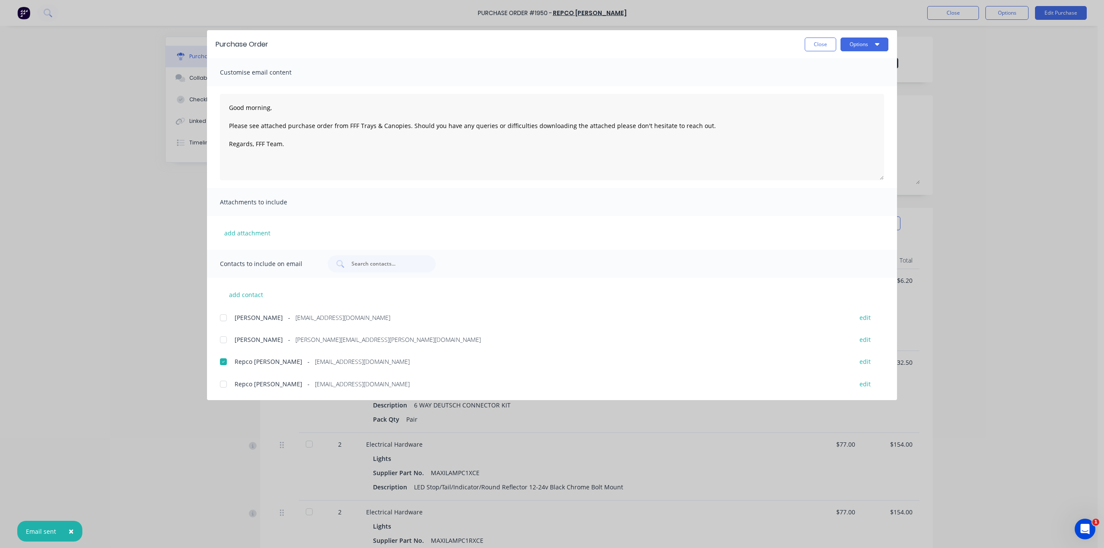
click at [826, 41] on button "Close" at bounding box center [820, 45] width 31 height 14
type textarea "x"
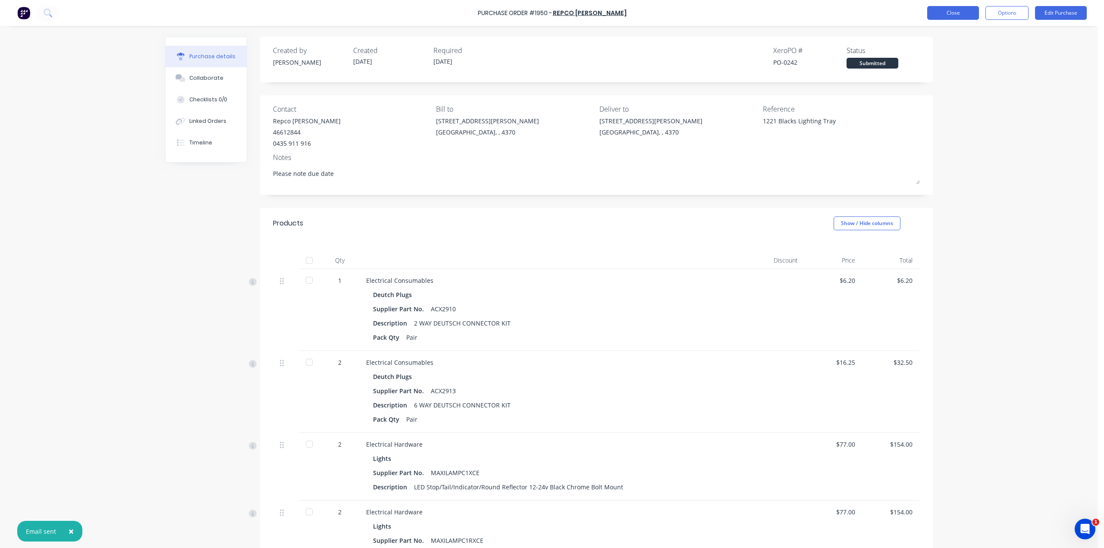
click at [950, 16] on button "Close" at bounding box center [953, 13] width 52 height 14
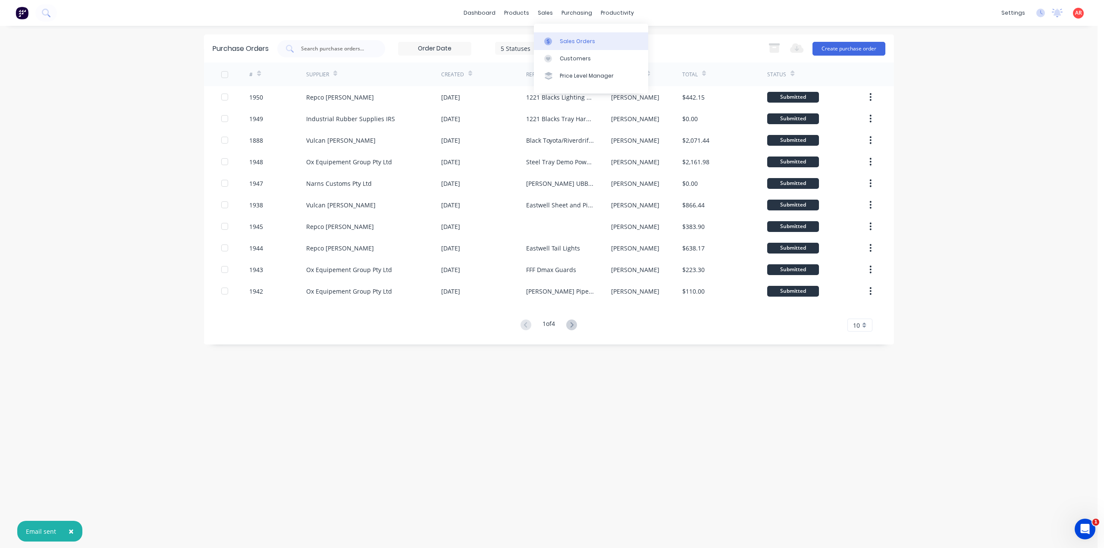
click at [565, 37] on link "Sales Orders" at bounding box center [591, 40] width 114 height 17
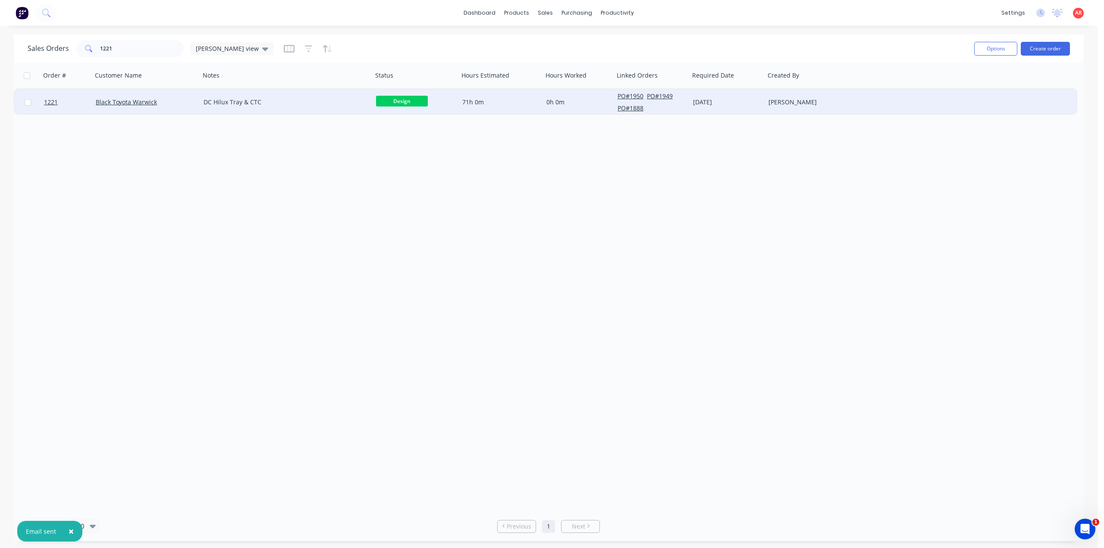
click at [270, 110] on div "DC Hilux Tray & CTC" at bounding box center [286, 102] width 173 height 26
click at [178, 98] on div "Black Toyota Warwick" at bounding box center [144, 102] width 96 height 9
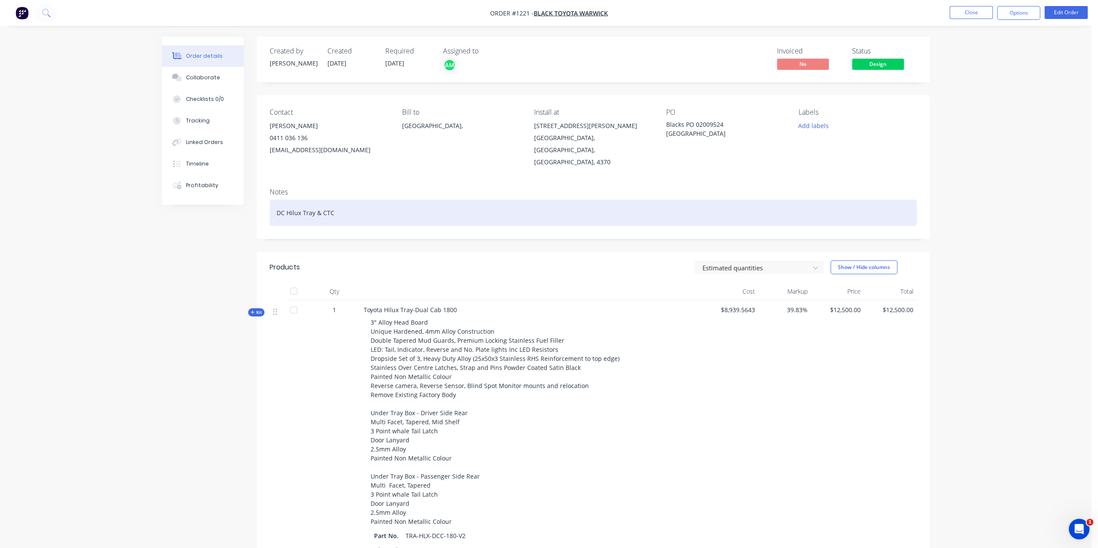
click at [381, 206] on div "DC Hilux Tray & CTC" at bounding box center [593, 213] width 647 height 26
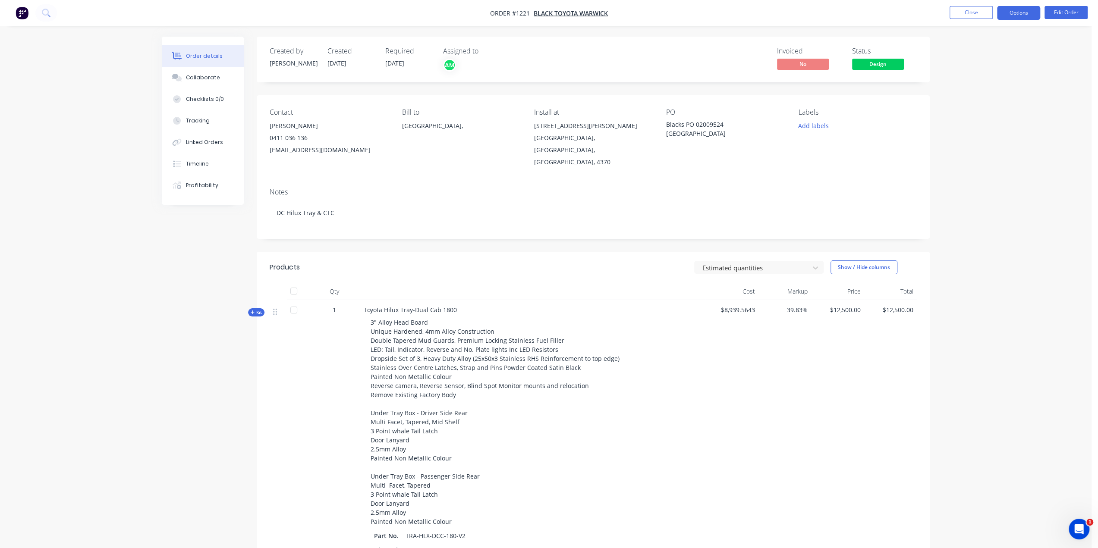
click at [1021, 11] on button "Options" at bounding box center [1018, 13] width 43 height 14
click at [995, 154] on div "Purchase Products" at bounding box center [992, 156] width 79 height 13
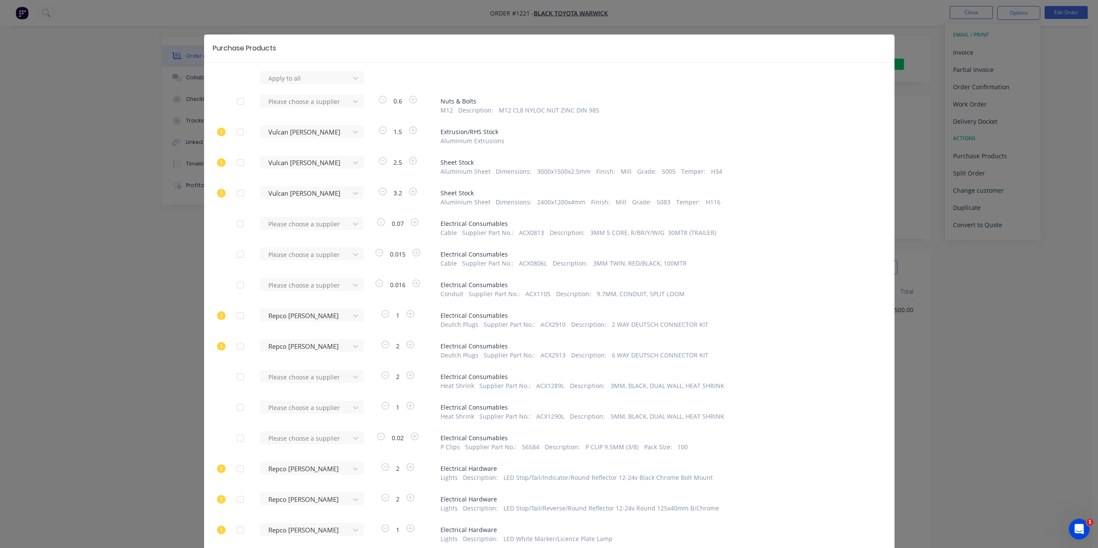
click at [983, 328] on div "Purchase Products Apply to all Please choose a supplier 0.6 Nuts & Bolts M12 De…" at bounding box center [549, 274] width 1098 height 548
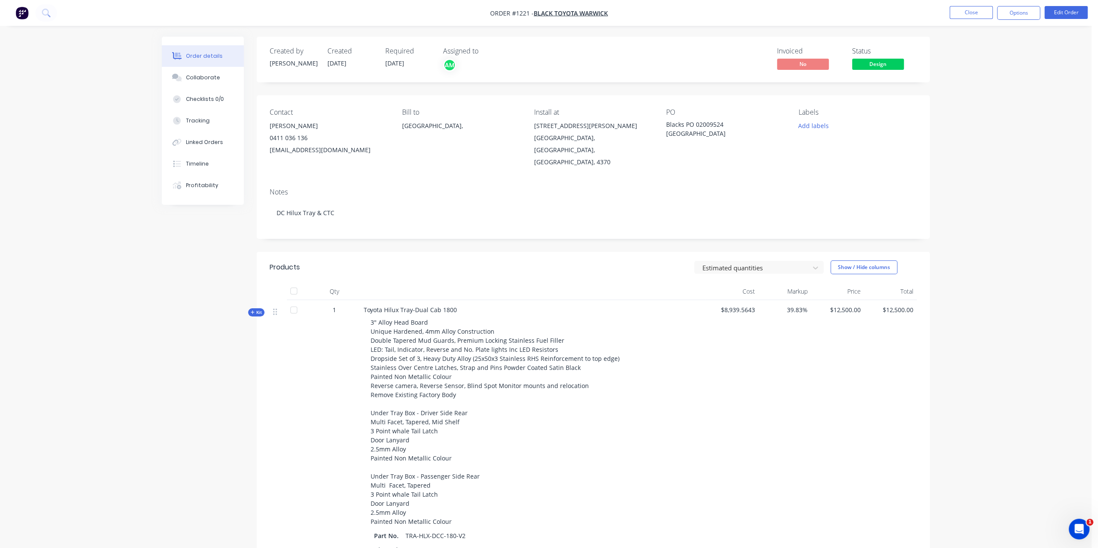
click at [962, 19] on nav "Order #1221 - Black Toyota Warwick Close Options Edit Order" at bounding box center [549, 13] width 1098 height 26
click at [962, 13] on button "Close" at bounding box center [970, 12] width 43 height 13
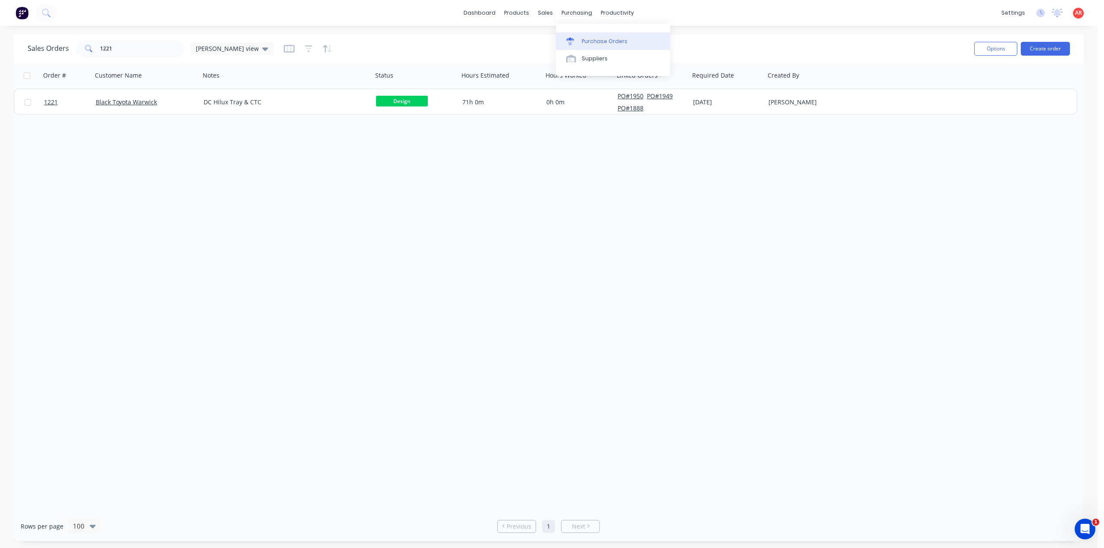
click at [596, 38] on div "Purchase Orders" at bounding box center [605, 42] width 46 height 8
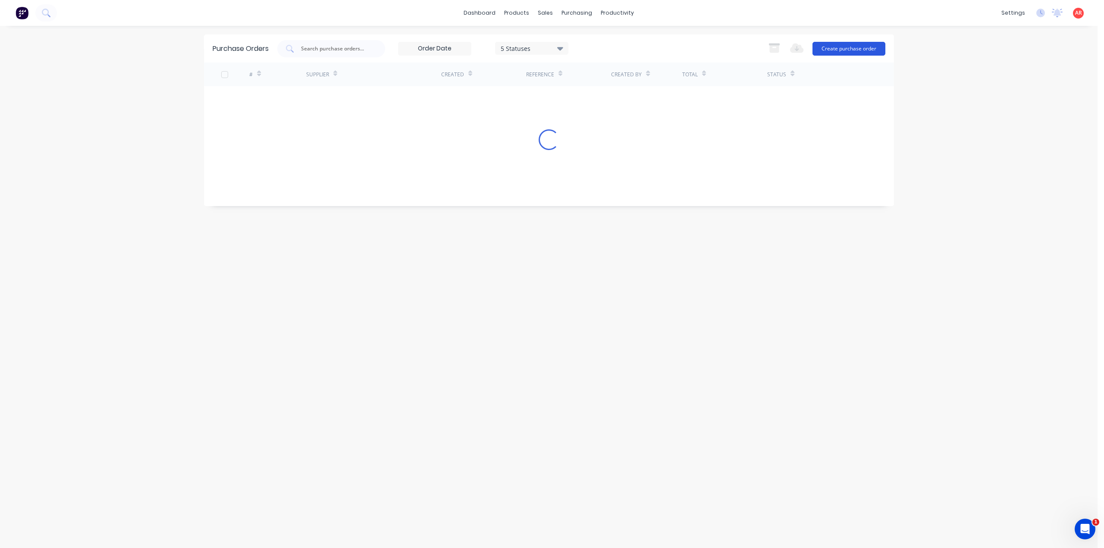
click at [855, 49] on button "Create purchase order" at bounding box center [849, 49] width 73 height 14
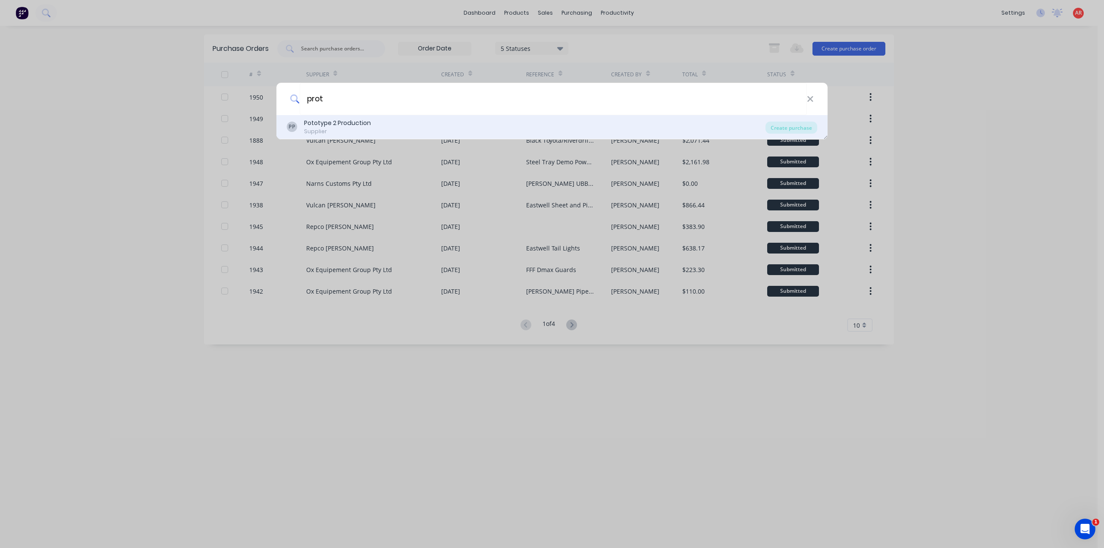
type input "prot"
click at [427, 127] on div "PP Pototype 2 Production Supplier" at bounding box center [526, 127] width 479 height 17
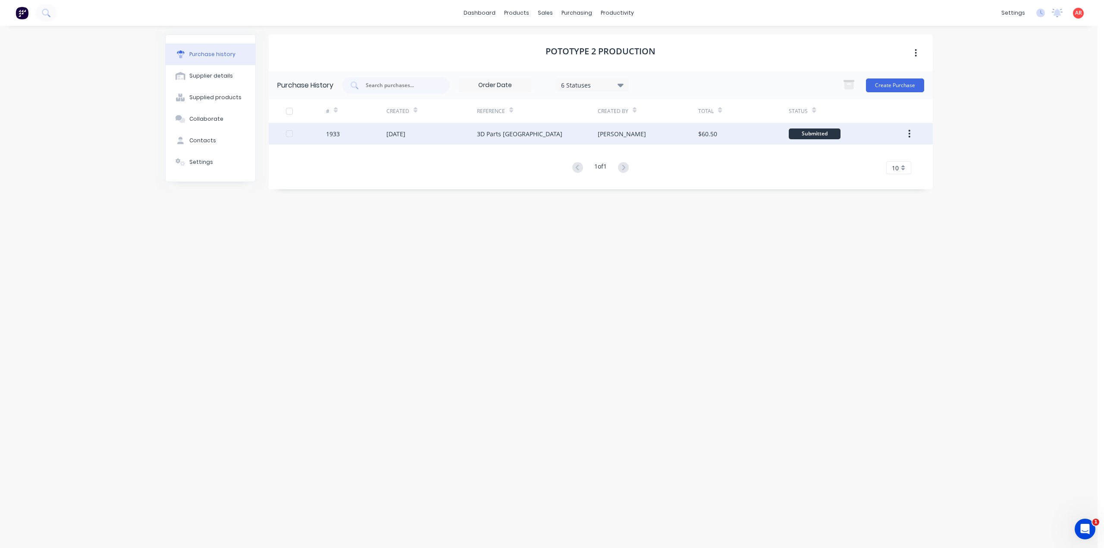
click at [909, 135] on icon "button" at bounding box center [910, 133] width 2 height 9
click at [866, 158] on div "Archive" at bounding box center [879, 156] width 66 height 13
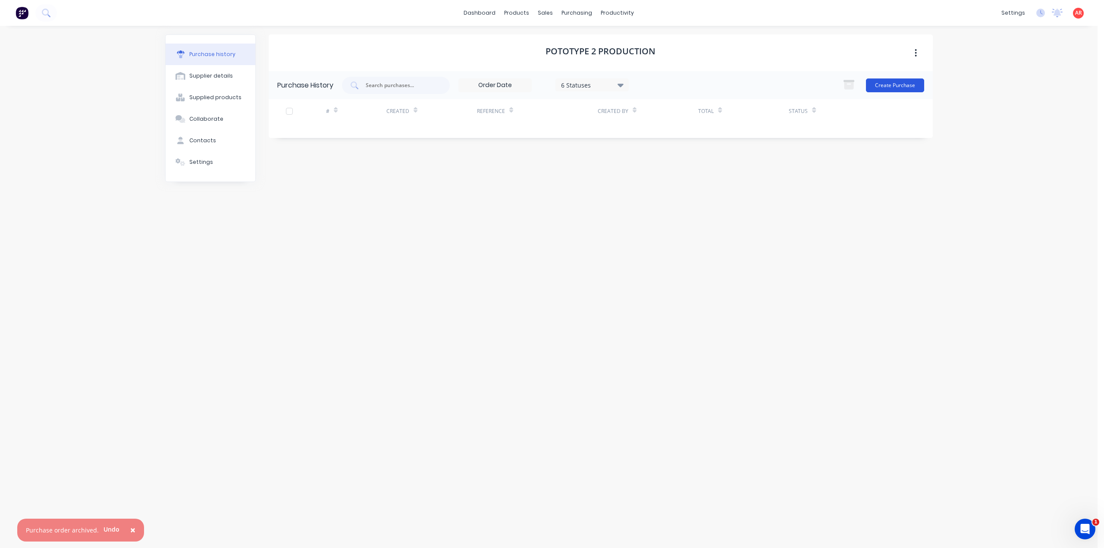
click at [890, 86] on button "Create Purchase" at bounding box center [895, 86] width 58 height 14
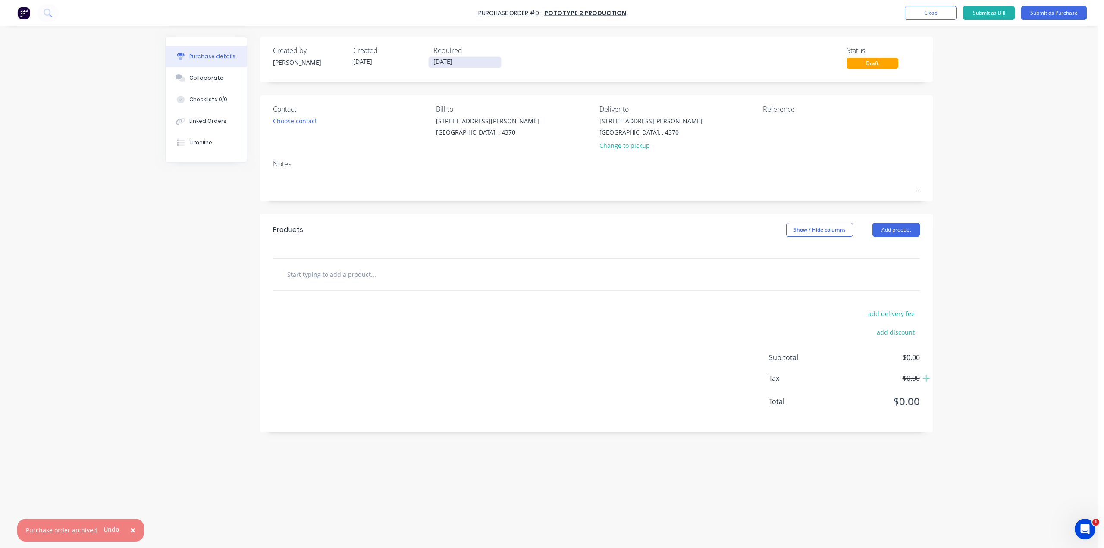
click at [466, 62] on input "[DATE]" at bounding box center [465, 62] width 72 height 11
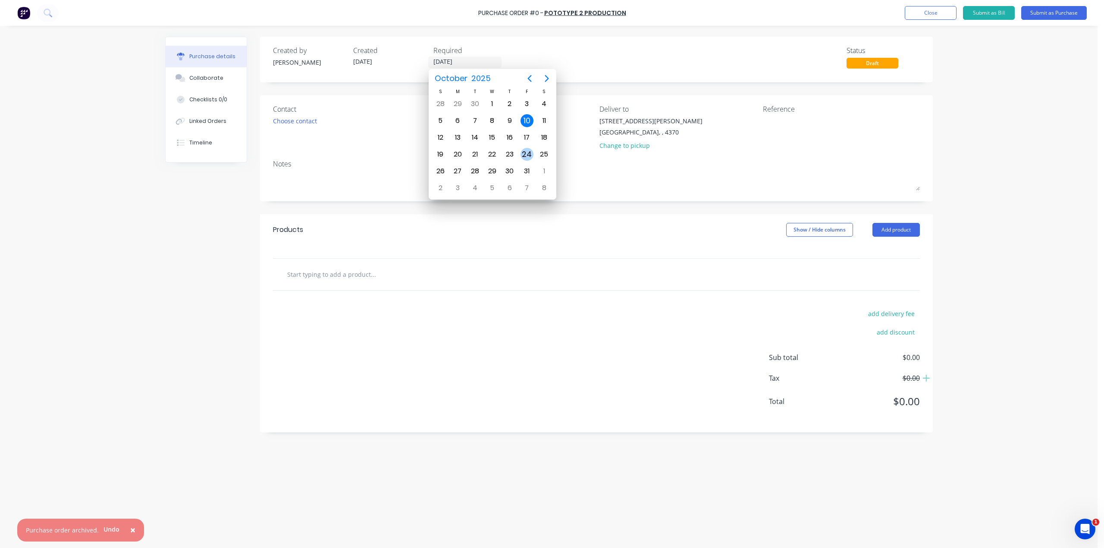
click at [522, 155] on div "24" at bounding box center [527, 154] width 13 height 13
type input "[DATE]"
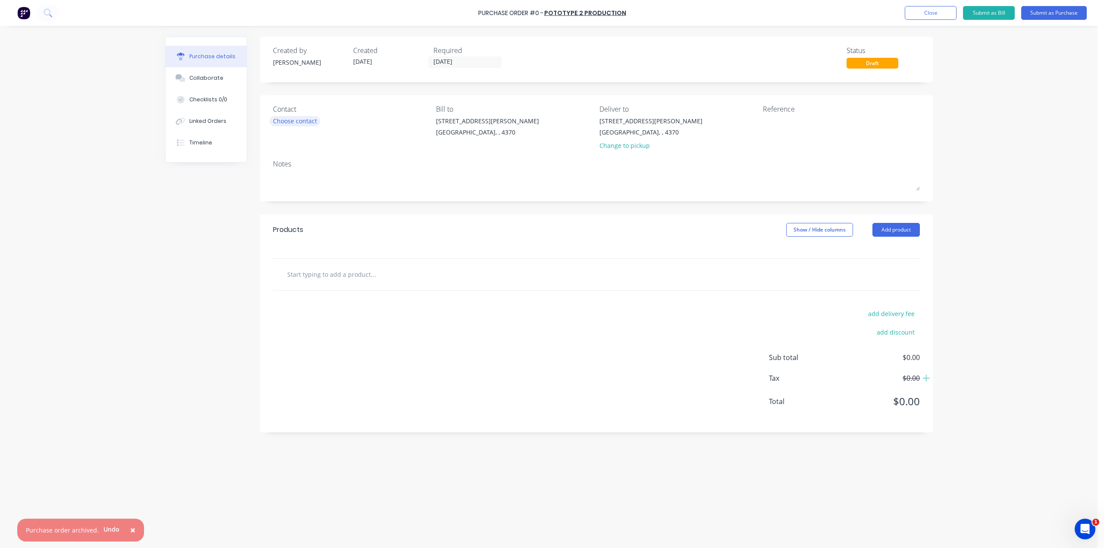
click at [295, 118] on div "Choose contact" at bounding box center [295, 120] width 44 height 9
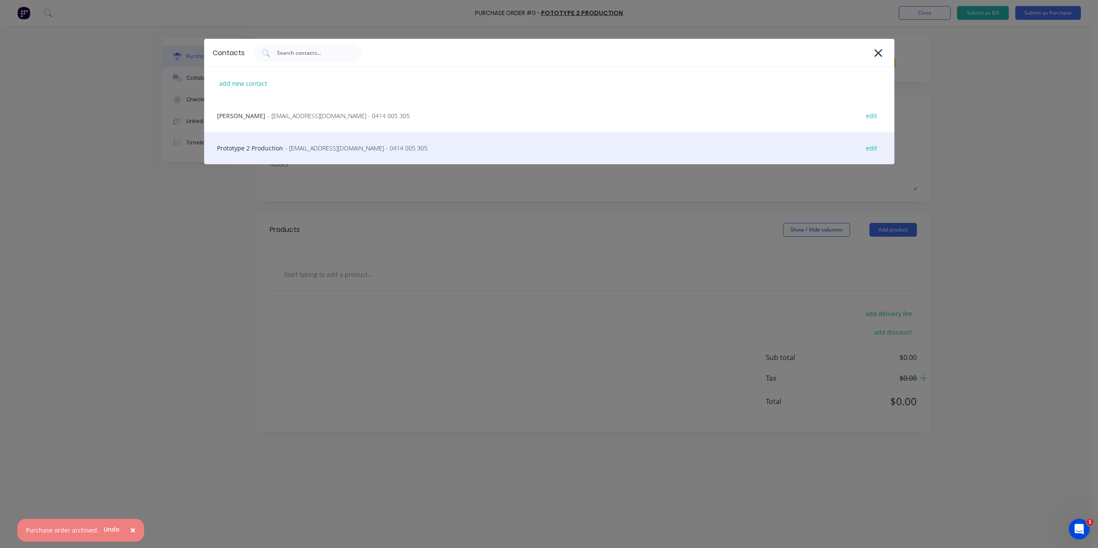
click at [305, 152] on div "Prototype 2 Production - [EMAIL_ADDRESS][DOMAIN_NAME] - 0414 005 305 edit" at bounding box center [549, 148] width 690 height 32
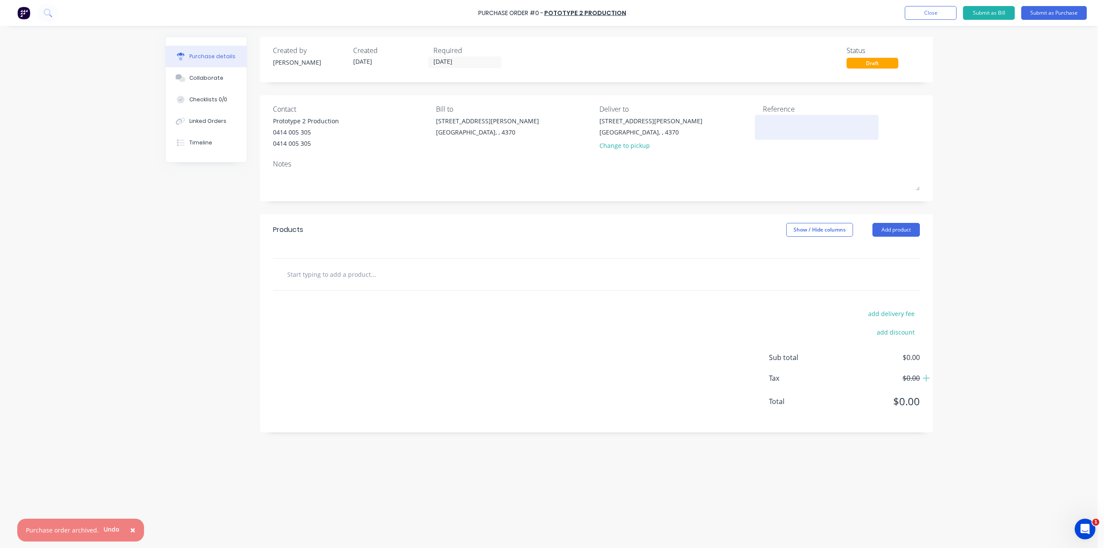
click at [800, 127] on textarea at bounding box center [817, 125] width 108 height 19
type textarea "2"
type textarea "1221 Blacks Tray Sensors"
type textarea "x"
type textarea "1221 Blacks Tray Sensors"
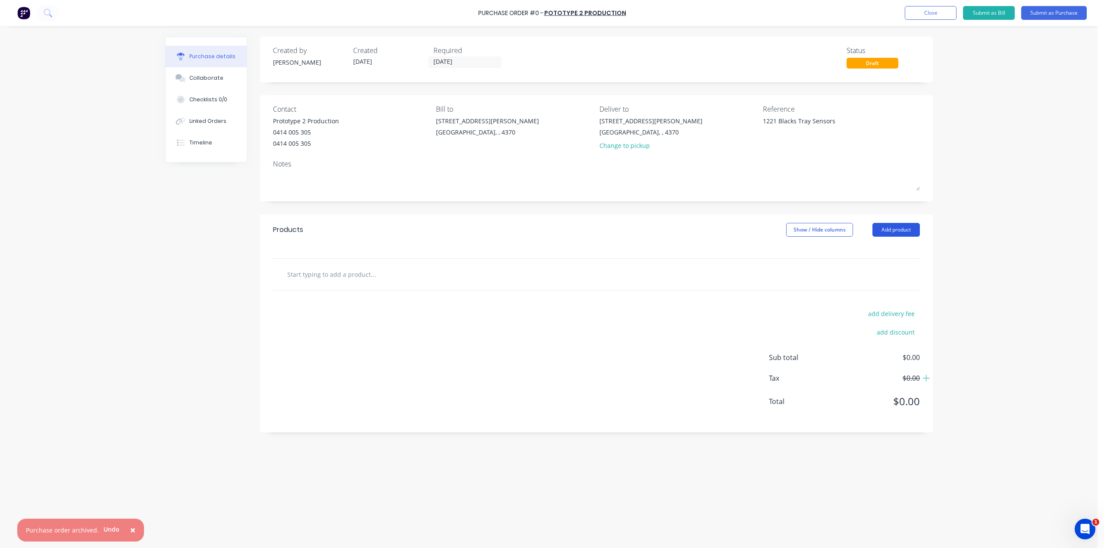
click at [908, 233] on button "Add product" at bounding box center [896, 230] width 47 height 14
click at [882, 252] on div "Product catalogue" at bounding box center [879, 252] width 66 height 13
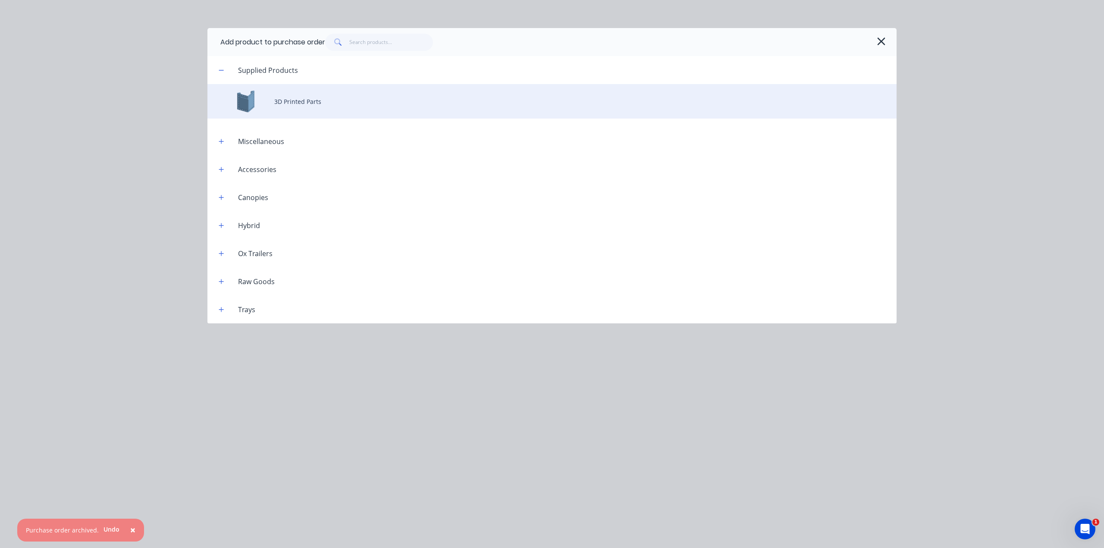
click at [306, 102] on div "3D Printed Parts" at bounding box center [551, 101] width 689 height 35
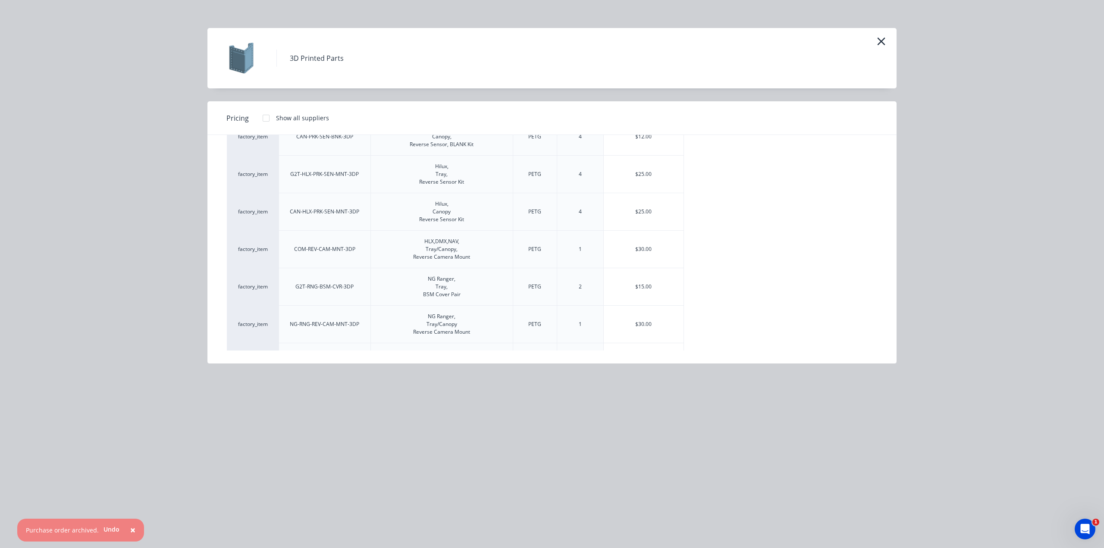
scroll to position [261, 0]
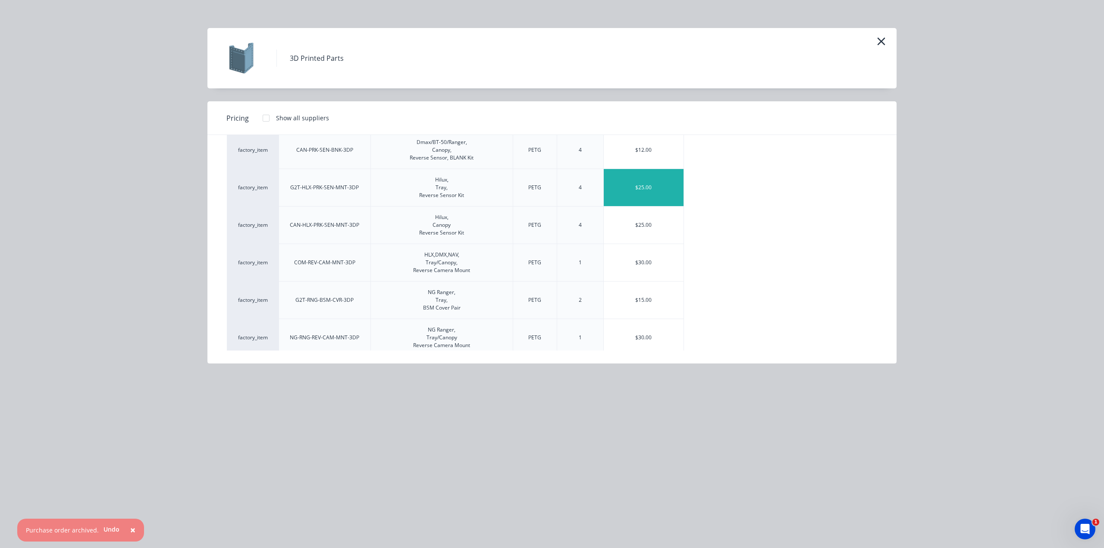
click at [630, 195] on div "$25.00" at bounding box center [644, 187] width 80 height 37
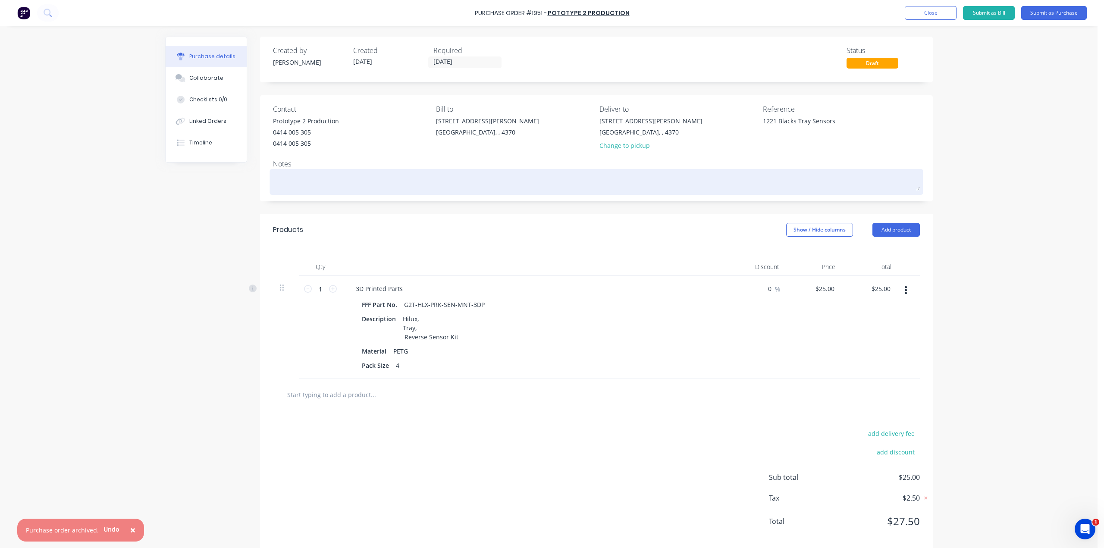
click at [294, 183] on textarea at bounding box center [596, 180] width 647 height 19
type textarea "x"
type textarea "R"
type textarea "x"
type textarea "RE"
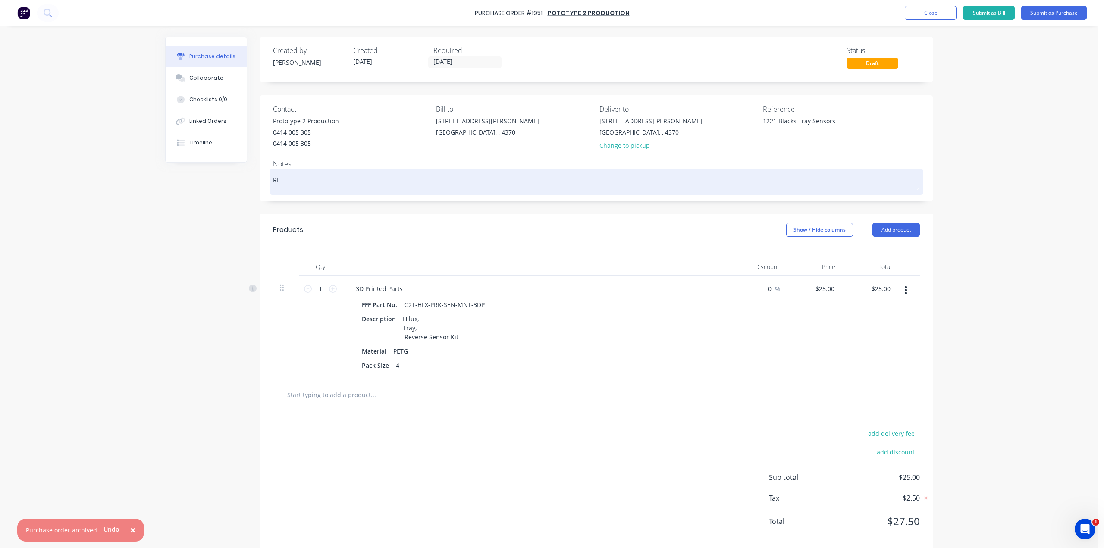
type textarea "x"
type textarea "REv"
type textarea "x"
type textarea "REve"
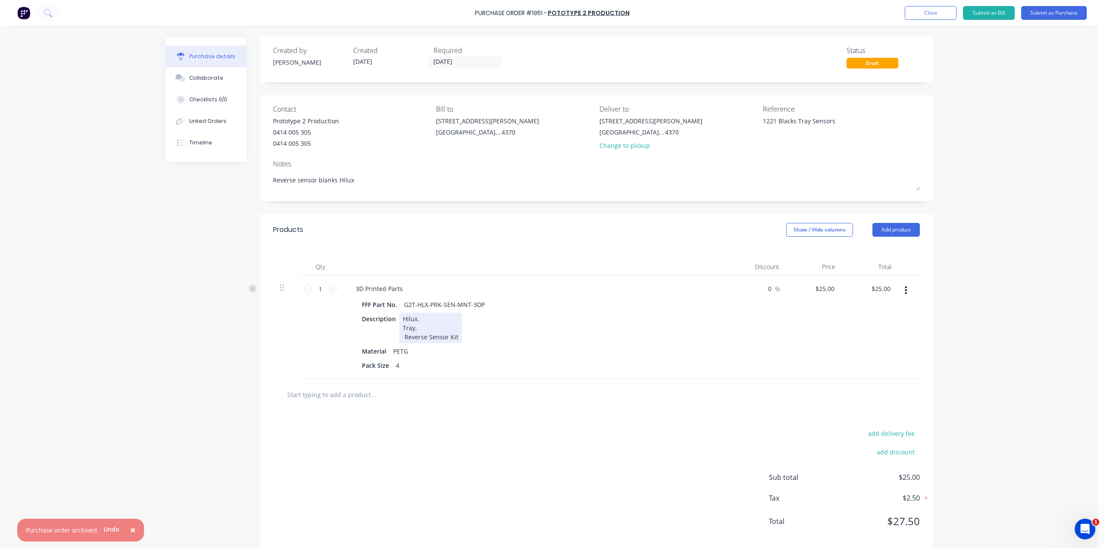
click at [452, 339] on div "Hilux, Tray, Reverse Sensor Kit" at bounding box center [430, 328] width 63 height 31
click at [906, 231] on button "Add product" at bounding box center [896, 230] width 47 height 14
click at [902, 244] on button "Product catalogue" at bounding box center [879, 251] width 82 height 17
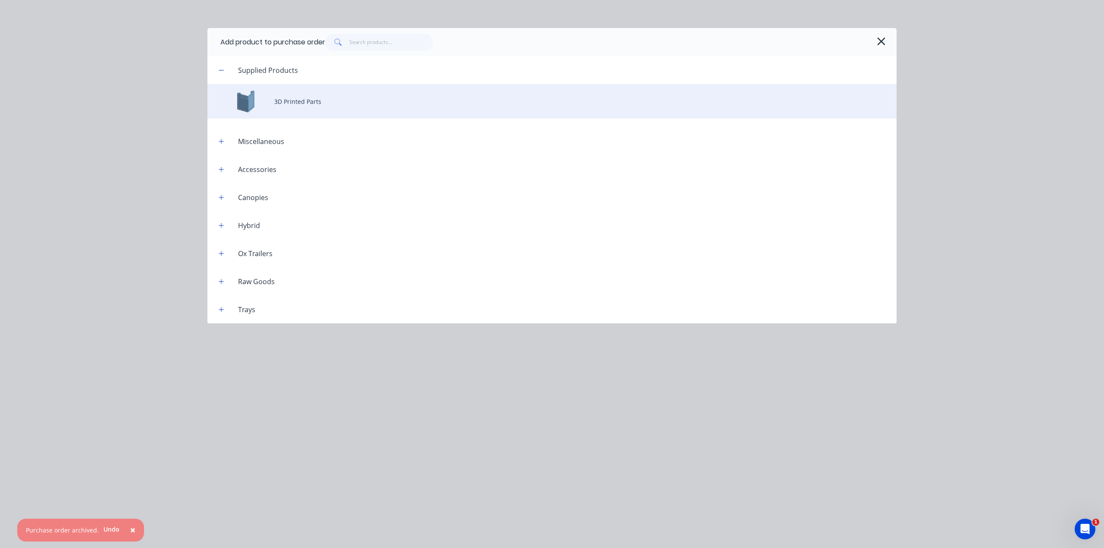
click at [314, 101] on div "3D Printed Parts" at bounding box center [551, 101] width 689 height 35
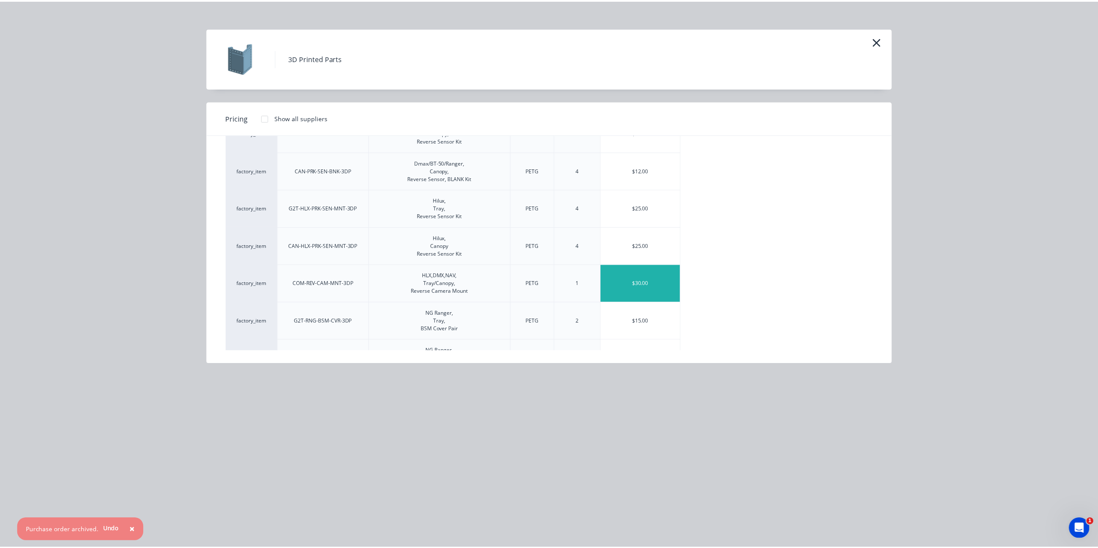
scroll to position [259, 0]
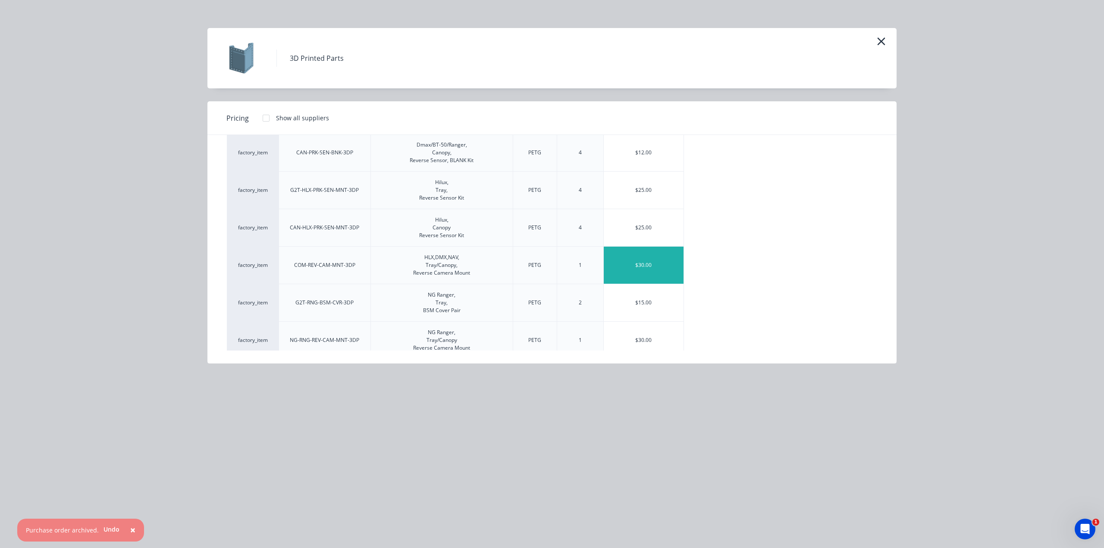
click at [650, 270] on div "$30.00" at bounding box center [644, 265] width 80 height 37
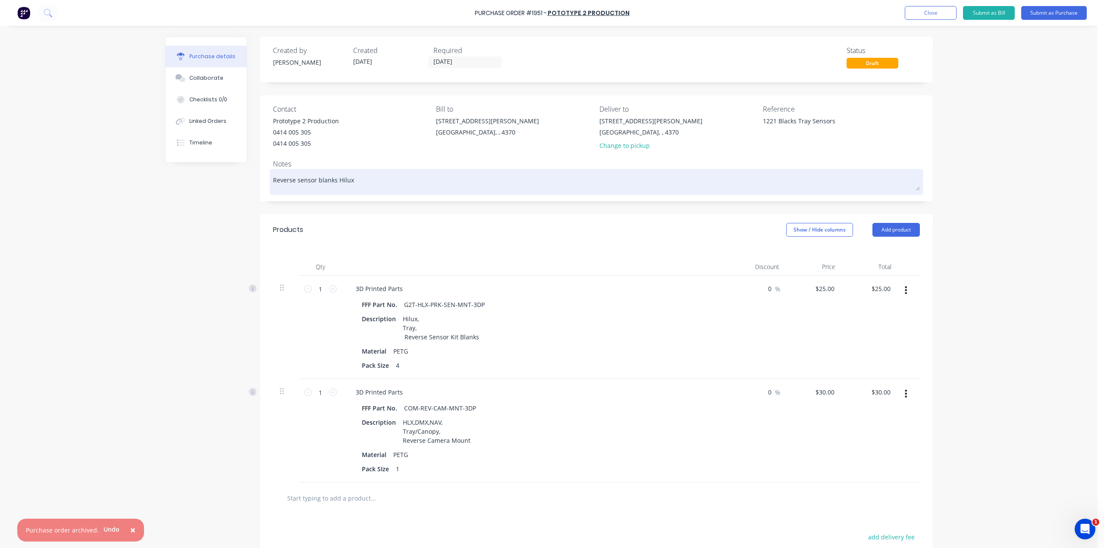
click at [371, 185] on textarea "Reverse sensor blanks Hilux" at bounding box center [596, 180] width 647 height 19
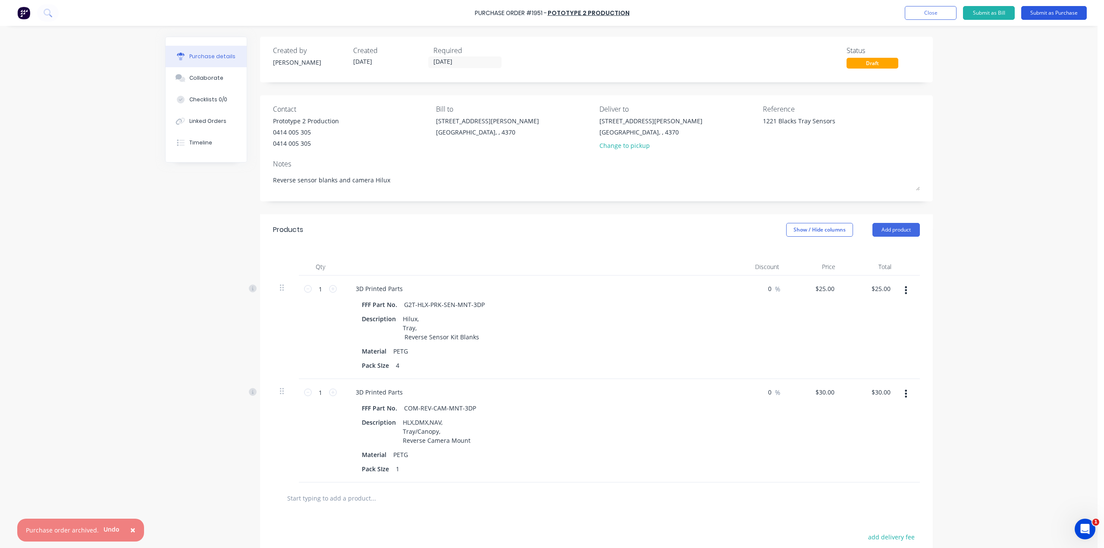
click at [1050, 8] on button "Submit as Purchase" at bounding box center [1055, 13] width 66 height 14
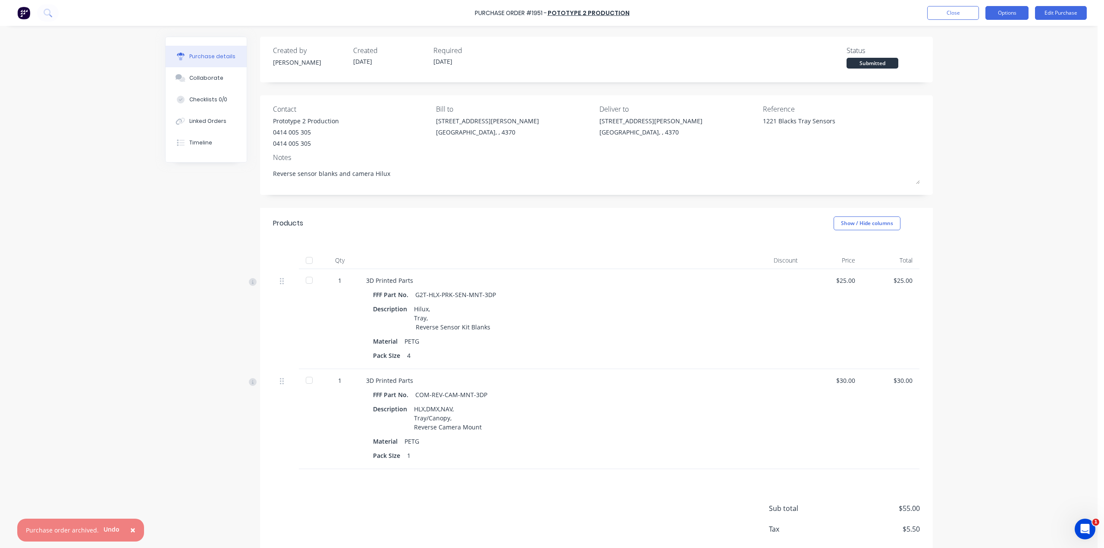
click at [1010, 7] on button "Options" at bounding box center [1007, 13] width 43 height 14
click at [1000, 31] on div "Print / Email" at bounding box center [988, 35] width 66 height 13
click at [994, 49] on div "With pricing" at bounding box center [988, 52] width 66 height 13
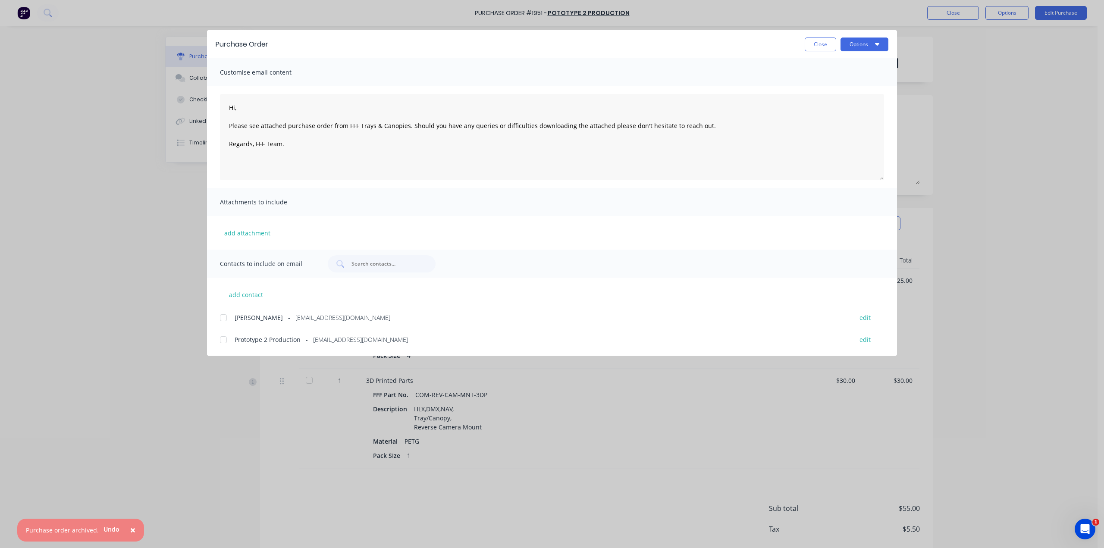
click at [221, 343] on div at bounding box center [223, 339] width 17 height 17
click at [223, 317] on div at bounding box center [223, 317] width 17 height 17
drag, startPoint x: 221, startPoint y: 116, endPoint x: 219, endPoint y: 107, distance: 8.8
click at [219, 107] on div "Hi, Please see attached purchase order from FFF Trays & Canopies. Should you ha…" at bounding box center [552, 137] width 690 height 102
click at [615, 123] on textarea "Good morning, This is for 1221 blacks/riverdrift. I believe it doesn't have sen…" at bounding box center [552, 137] width 664 height 86
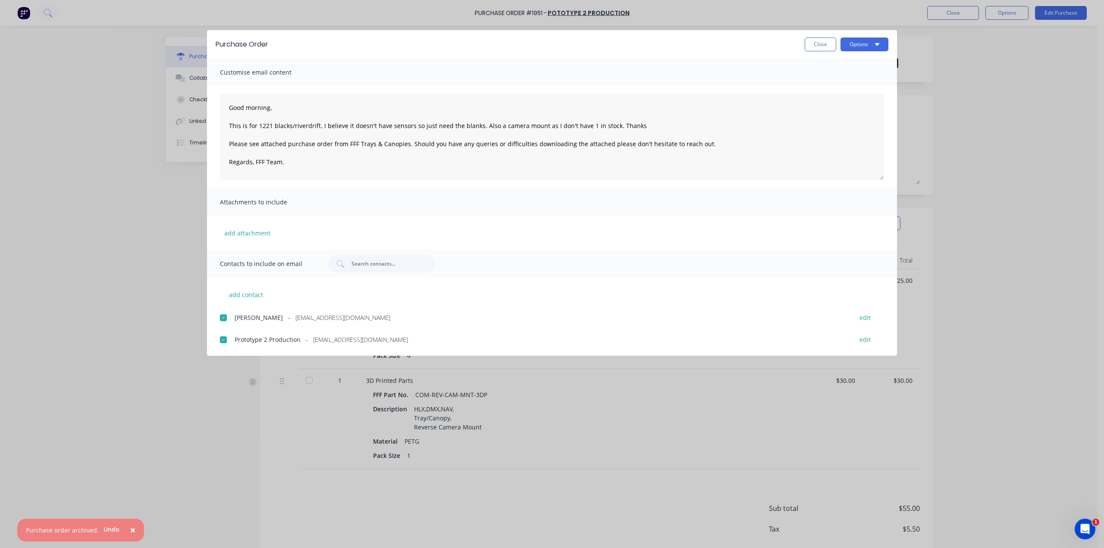
drag, startPoint x: 852, startPoint y: 48, endPoint x: 853, endPoint y: 52, distance: 4.5
click at [852, 48] on button "Options" at bounding box center [865, 45] width 48 height 14
click at [839, 101] on div "Email" at bounding box center [847, 100] width 66 height 13
click at [817, 44] on button "Close" at bounding box center [820, 45] width 31 height 14
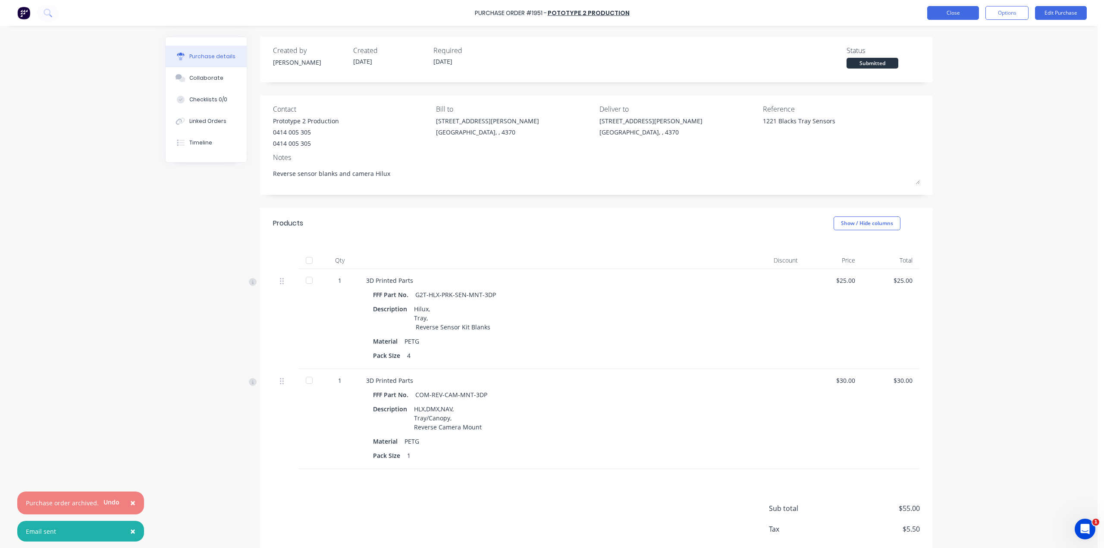
click at [940, 19] on button "Close" at bounding box center [953, 13] width 52 height 14
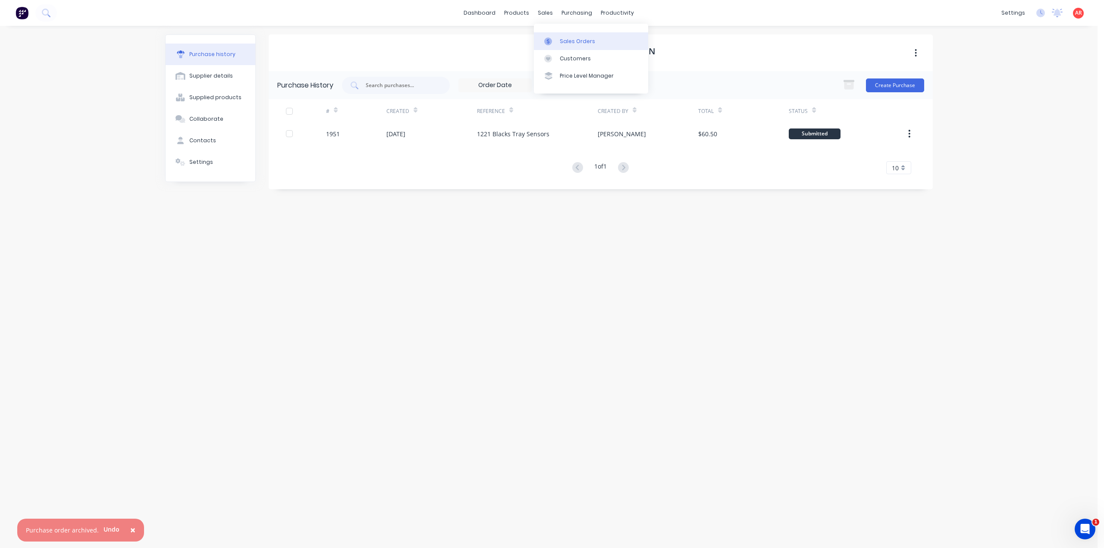
click at [557, 43] on link "Sales Orders" at bounding box center [591, 40] width 114 height 17
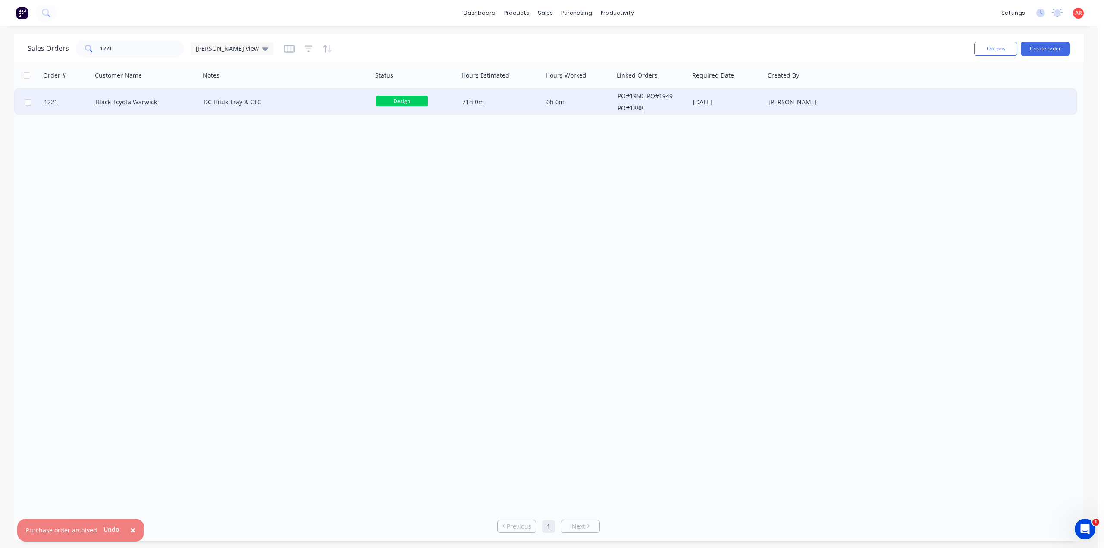
click at [260, 113] on div "DC Hilux Tray & CTC" at bounding box center [286, 102] width 173 height 26
click at [181, 107] on div "Black Toyota Warwick" at bounding box center [146, 102] width 108 height 26
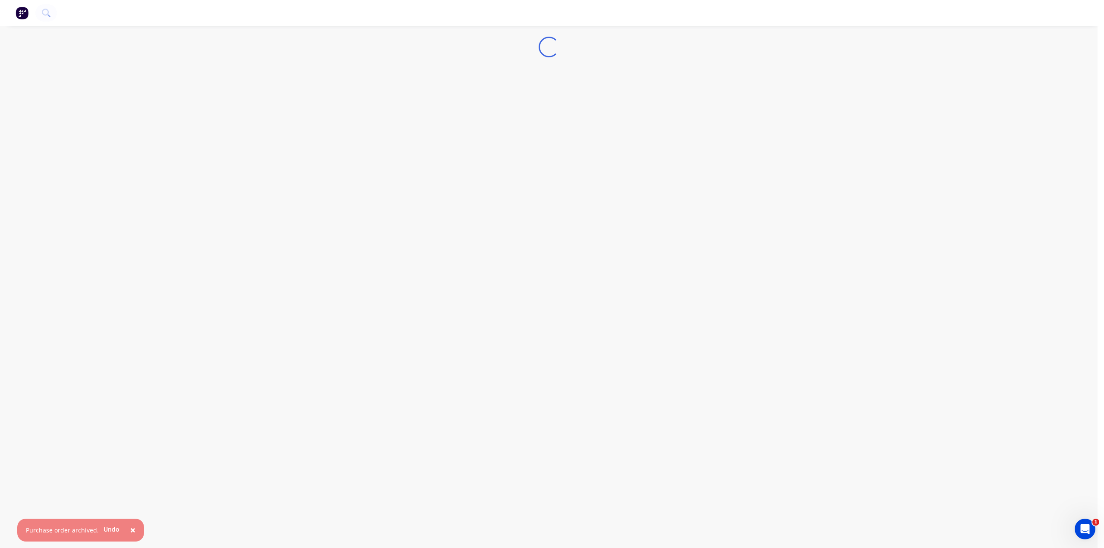
click at [126, 529] on button "×" at bounding box center [133, 530] width 22 height 21
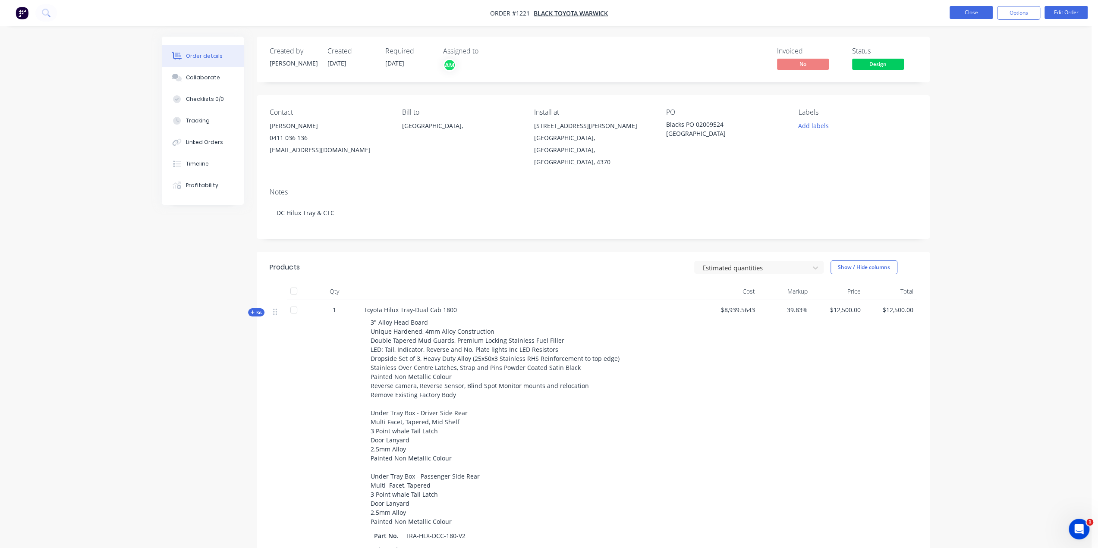
click at [959, 6] on button "Close" at bounding box center [970, 12] width 43 height 13
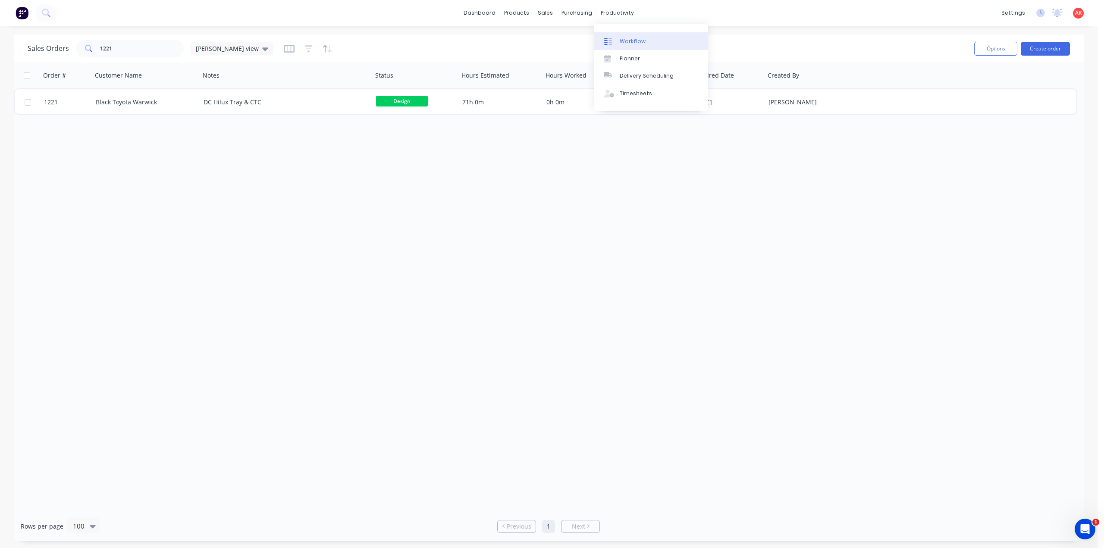
click at [614, 33] on link "Workflow" at bounding box center [651, 40] width 114 height 17
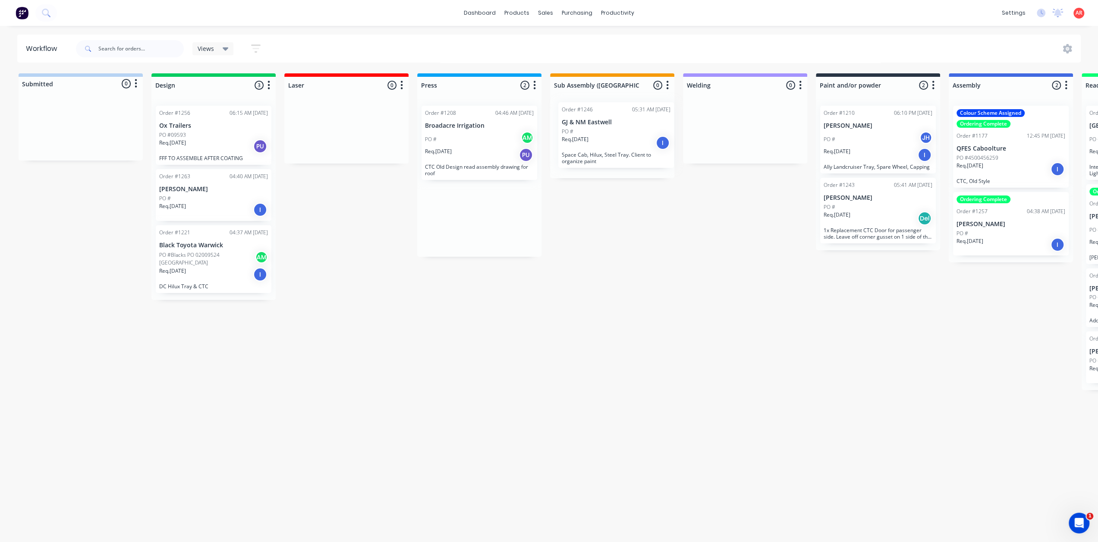
drag, startPoint x: 462, startPoint y: 233, endPoint x: 600, endPoint y: 153, distance: 160.6
click at [600, 153] on div "Submitted 0 Status colour #B7D3F3 hex #B7D3F3 Save Cancel Summaries Total order…" at bounding box center [838, 305] width 1689 height 464
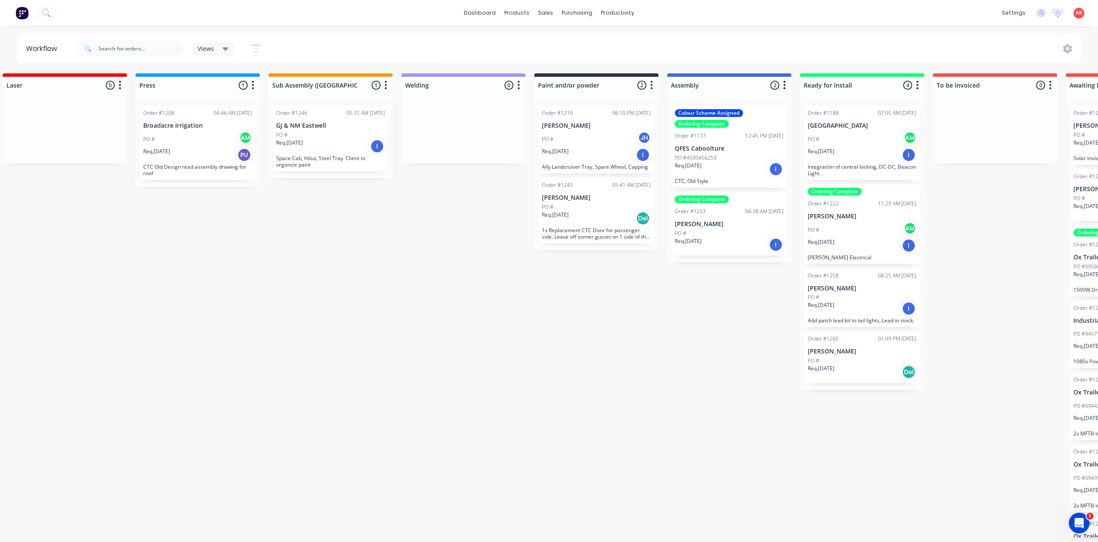
scroll to position [0, 292]
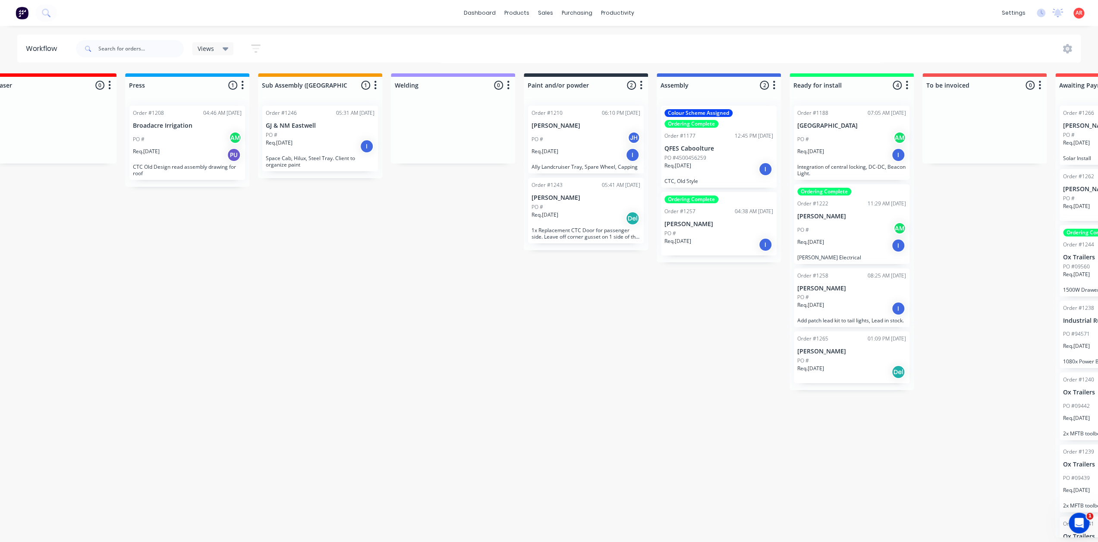
click at [577, 154] on div "Req. [DATE] I" at bounding box center [585, 155] width 109 height 15
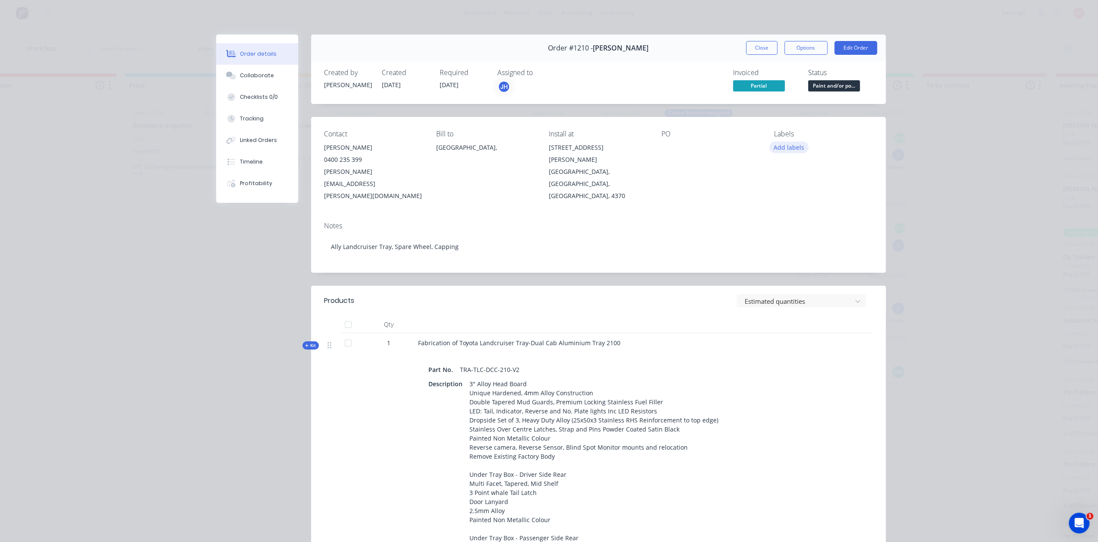
click at [786, 147] on button "Add labels" at bounding box center [789, 147] width 40 height 12
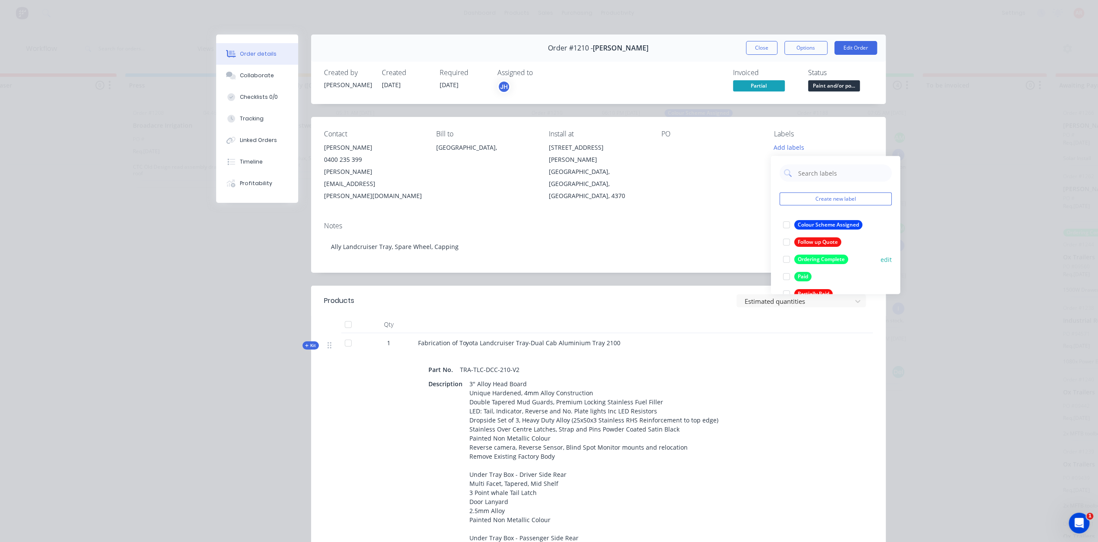
click at [786, 261] on div at bounding box center [785, 259] width 17 height 17
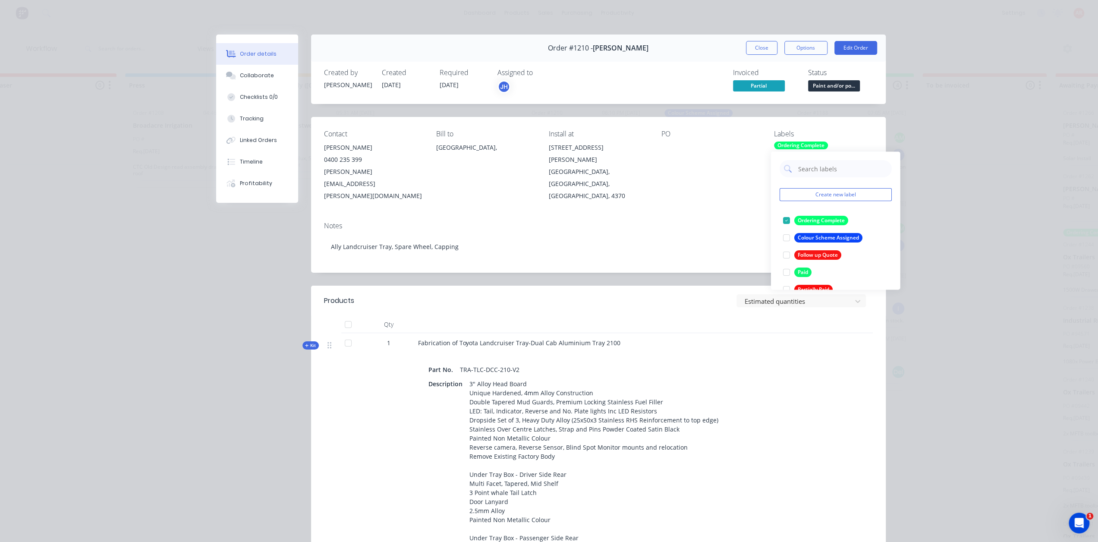
click at [944, 246] on div "Order details Collaborate Checklists 0/0 Tracking Linked Orders Timeline Profit…" at bounding box center [549, 271] width 1098 height 542
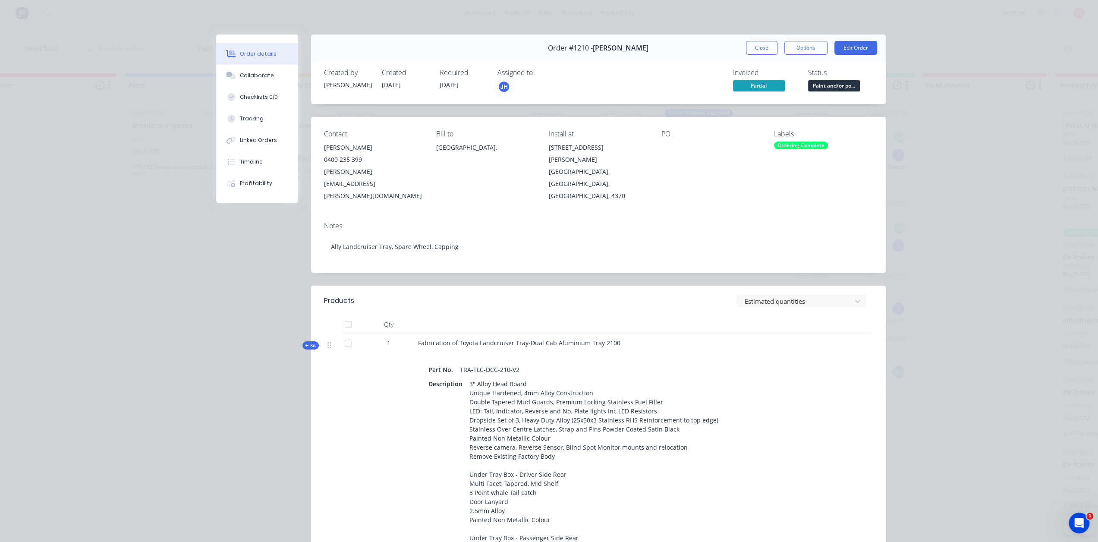
click at [777, 146] on div "Ordering Complete" at bounding box center [801, 145] width 54 height 8
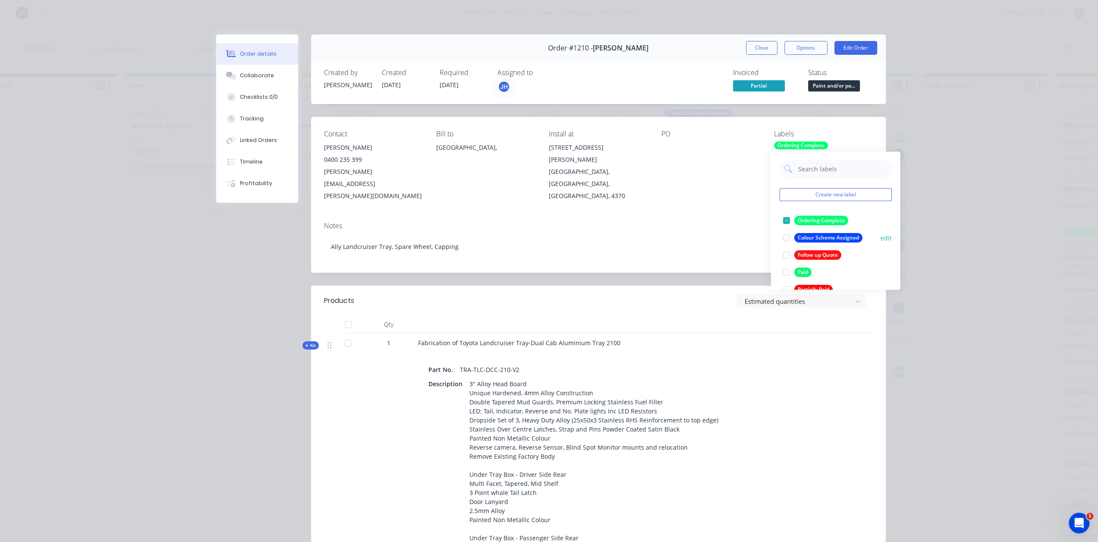
click at [787, 236] on div at bounding box center [785, 237] width 17 height 17
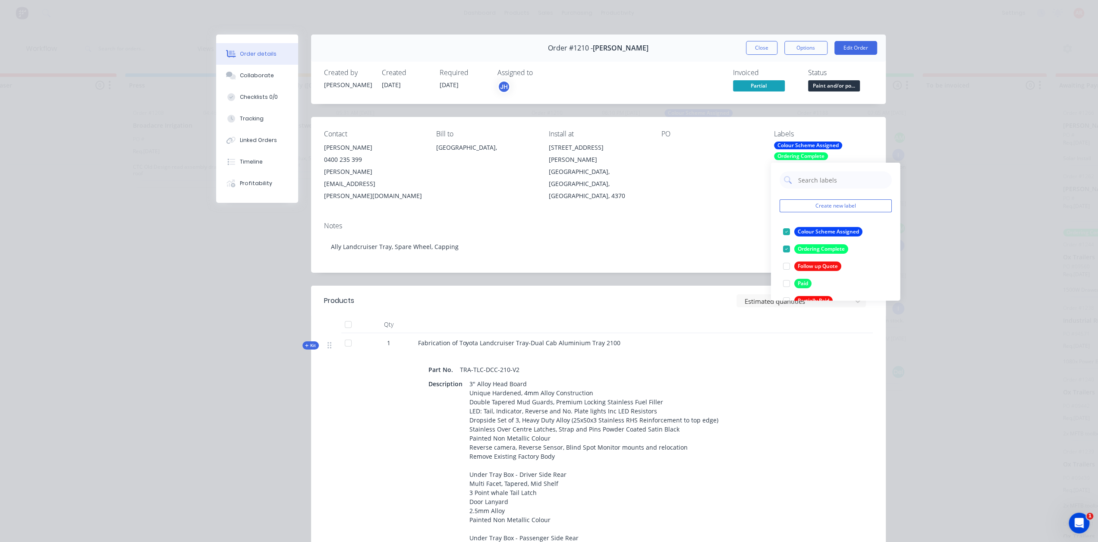
click at [902, 117] on div "Order details Collaborate Checklists 0/0 Tracking Linked Orders Timeline Profit…" at bounding box center [549, 271] width 1098 height 542
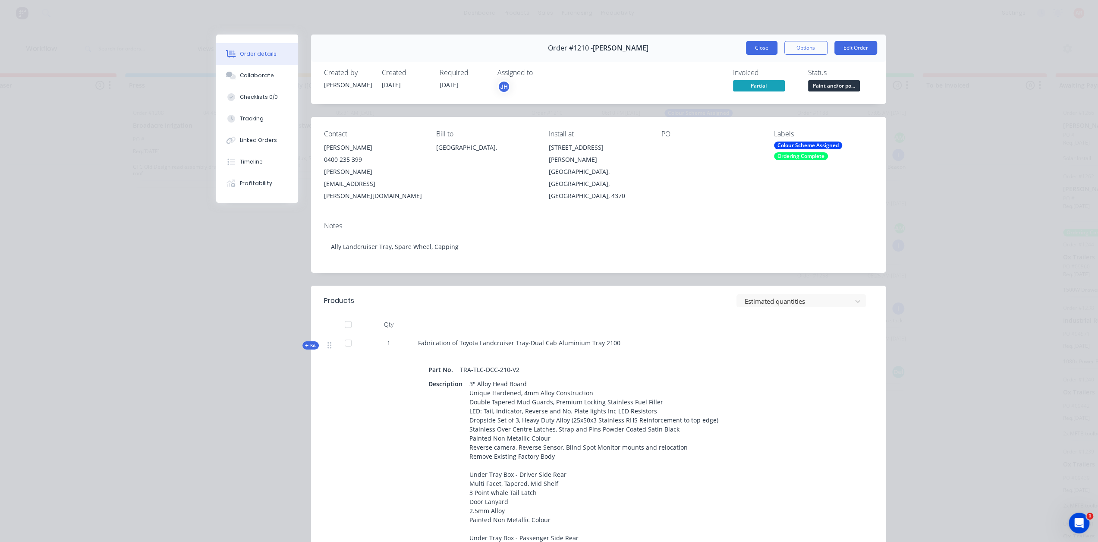
click at [764, 53] on button "Close" at bounding box center [761, 48] width 31 height 14
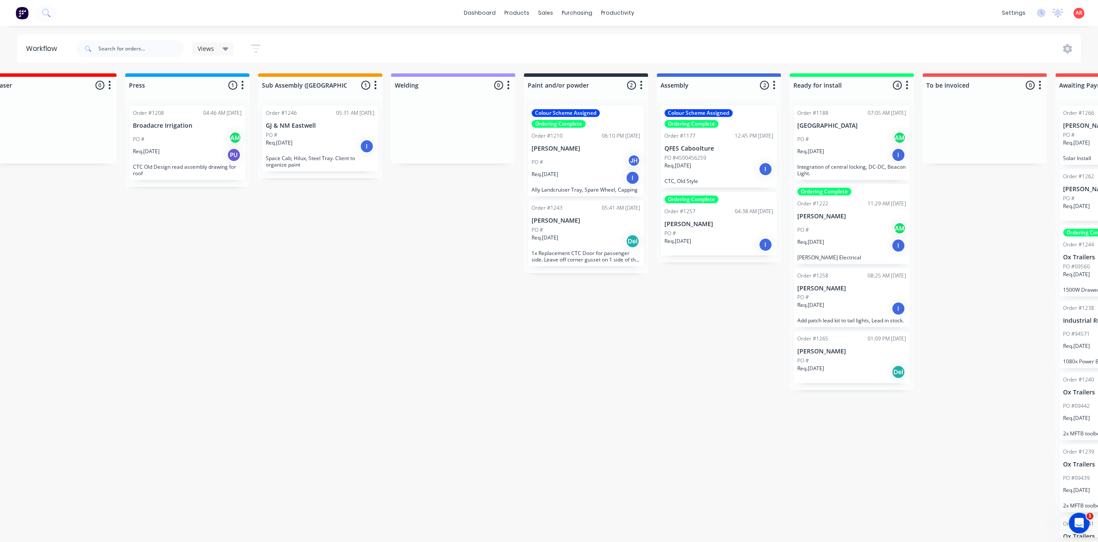
click at [327, 146] on div "Req. [DATE] I" at bounding box center [320, 146] width 109 height 15
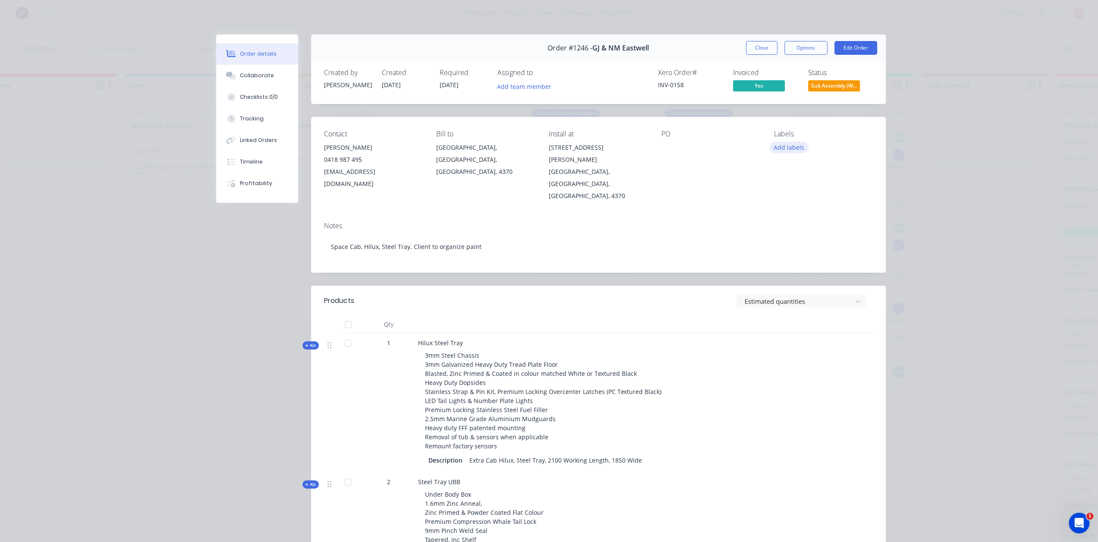
click at [787, 151] on button "Add labels" at bounding box center [789, 147] width 40 height 12
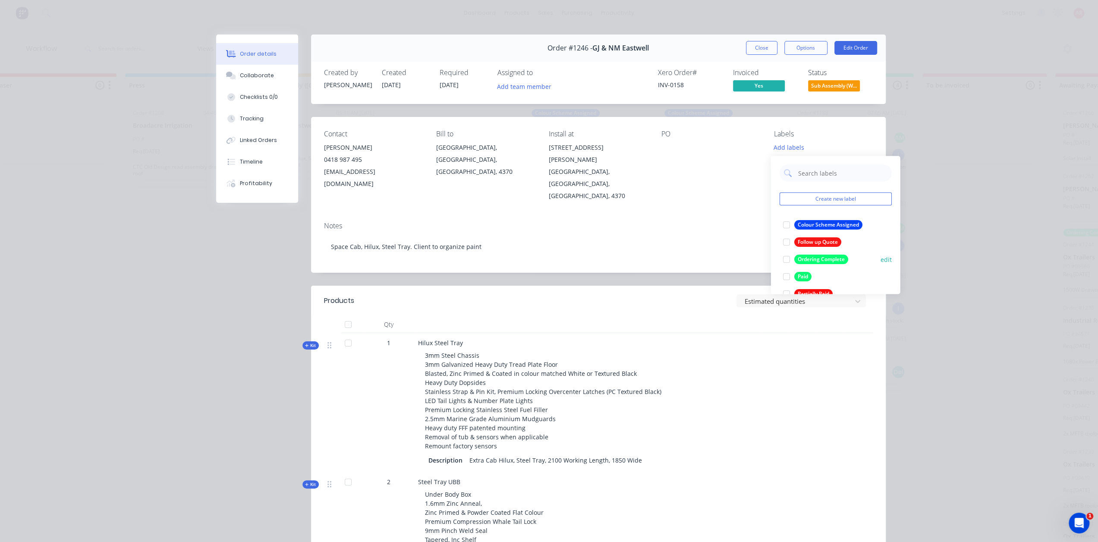
click at [786, 259] on div at bounding box center [785, 259] width 17 height 17
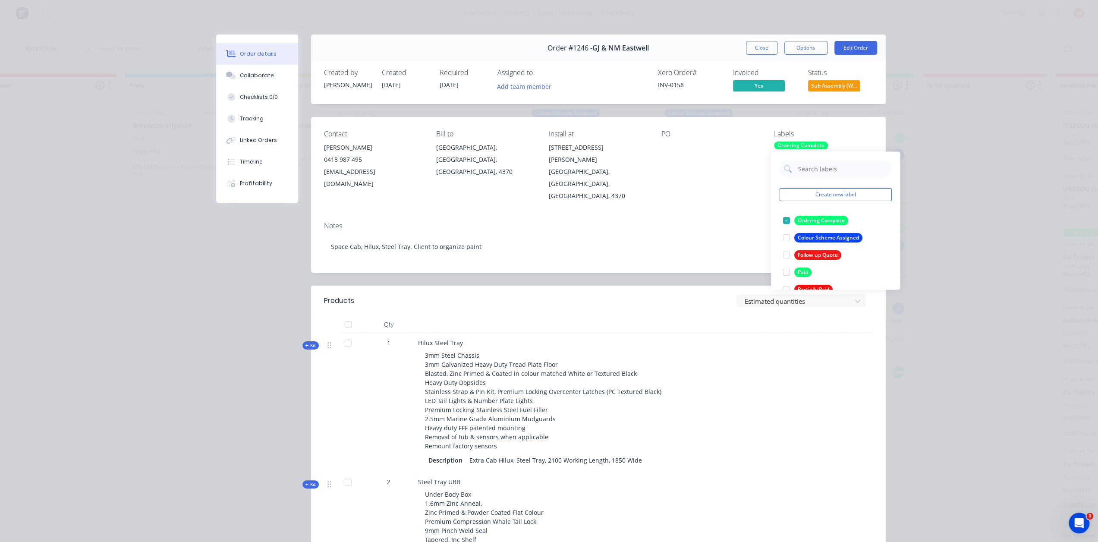
click at [940, 182] on div "Order details Collaborate Checklists 0/0 Tracking Linked Orders Timeline Profit…" at bounding box center [549, 271] width 1098 height 542
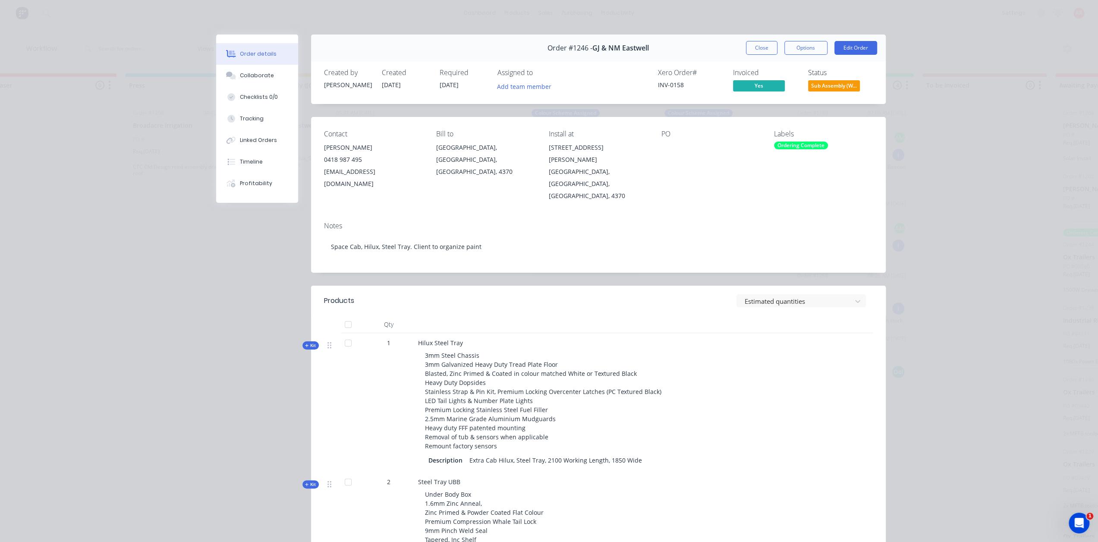
click at [760, 57] on div "Order #1246 - GJ & NM Eastwell Close Options Edit Order" at bounding box center [598, 48] width 575 height 27
click at [760, 53] on button "Close" at bounding box center [761, 48] width 31 height 14
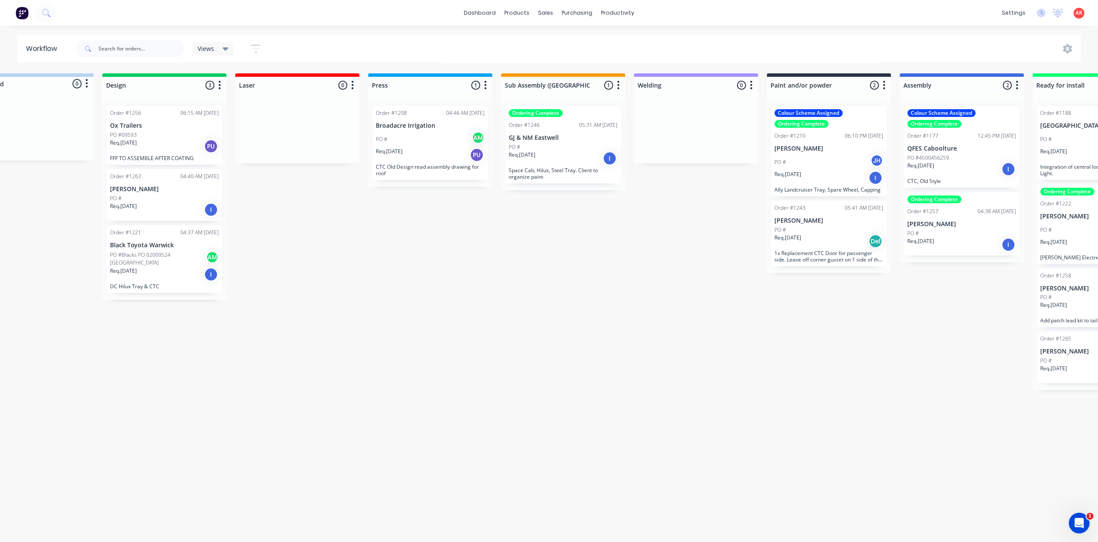
scroll to position [0, 37]
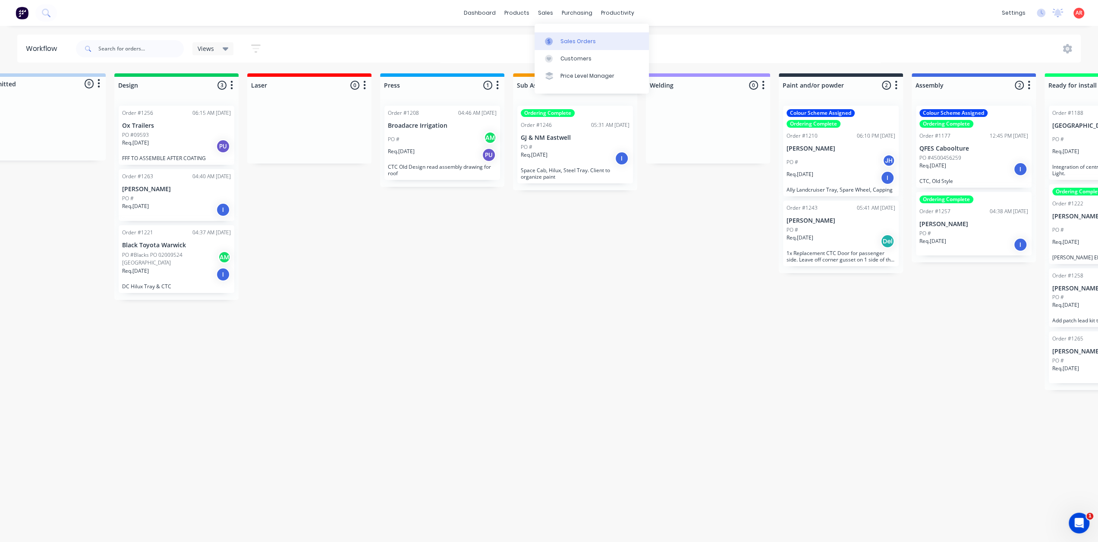
click at [551, 40] on icon at bounding box center [549, 42] width 8 height 8
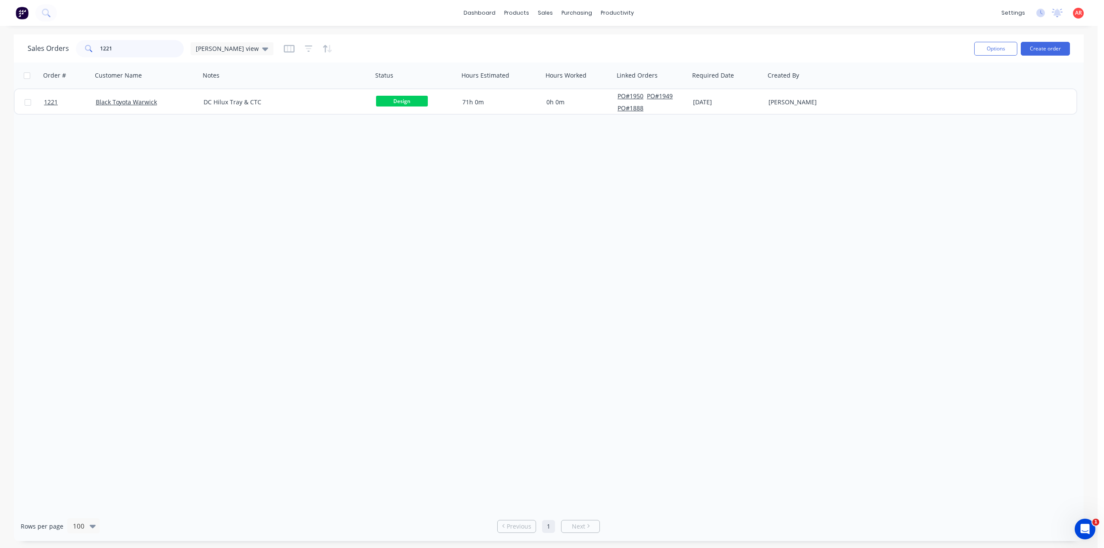
click at [121, 52] on input "1221" at bounding box center [142, 48] width 84 height 17
click at [122, 34] on div "dashboard products sales purchasing productivity dashboard products Product Cat…" at bounding box center [549, 274] width 1098 height 548
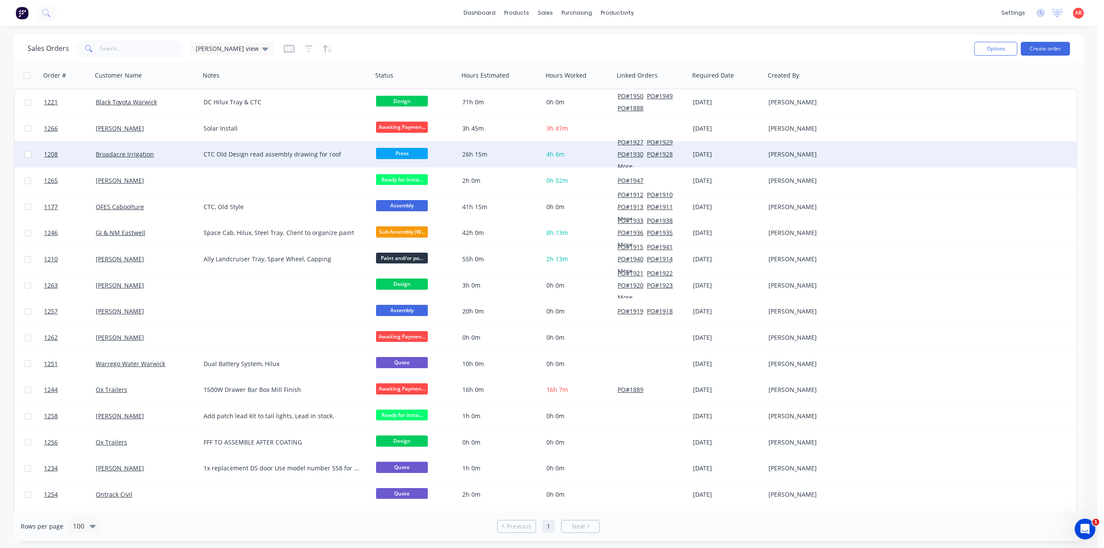
click at [169, 159] on div "Broadacre Irrigation" at bounding box center [144, 154] width 96 height 9
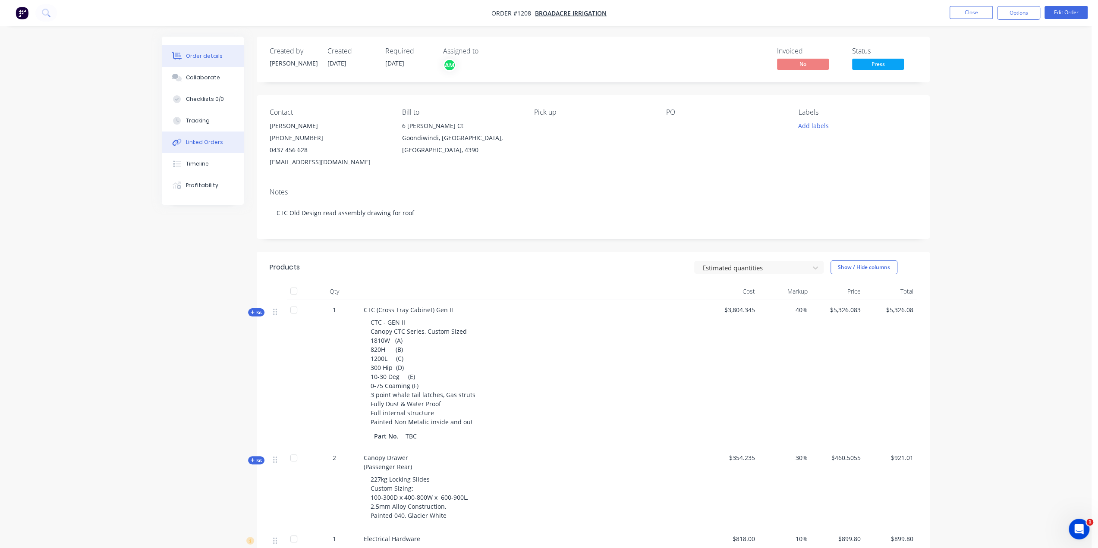
click at [212, 143] on div "Linked Orders" at bounding box center [204, 142] width 37 height 8
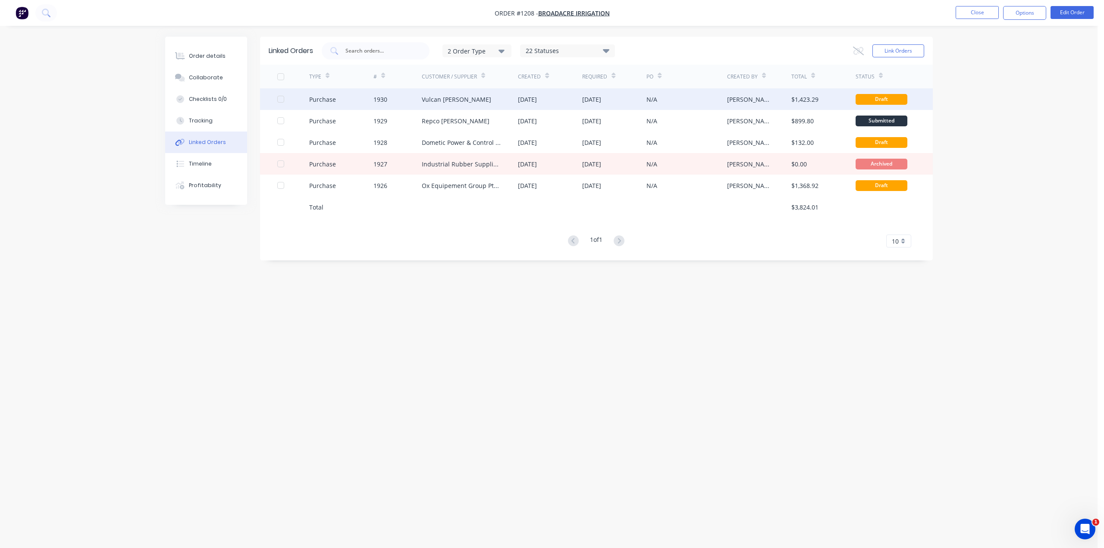
click at [446, 107] on div "Vulcan [PERSON_NAME]" at bounding box center [470, 99] width 97 height 22
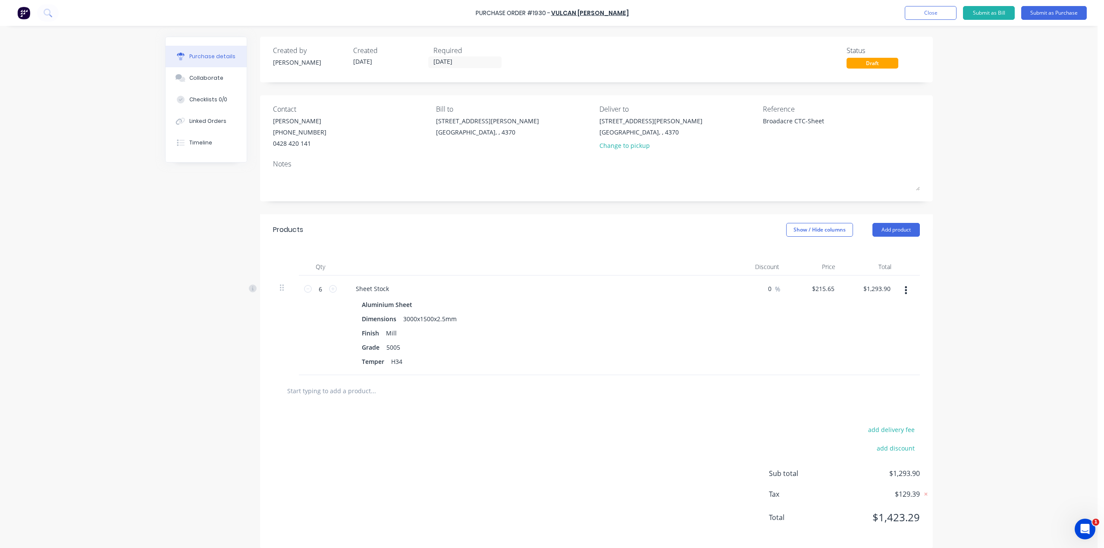
click at [884, 63] on div "Draft" at bounding box center [873, 63] width 52 height 11
click at [876, 63] on div "Draft" at bounding box center [873, 63] width 52 height 11
click at [929, 15] on button "Close" at bounding box center [931, 13] width 52 height 14
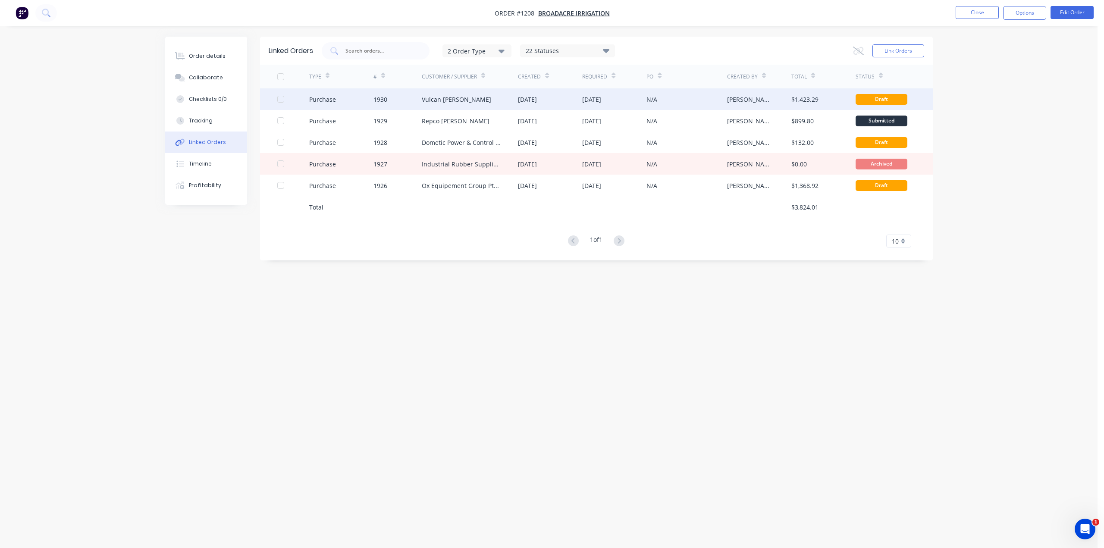
click at [499, 94] on div "Vulcan [PERSON_NAME]" at bounding box center [470, 99] width 97 height 22
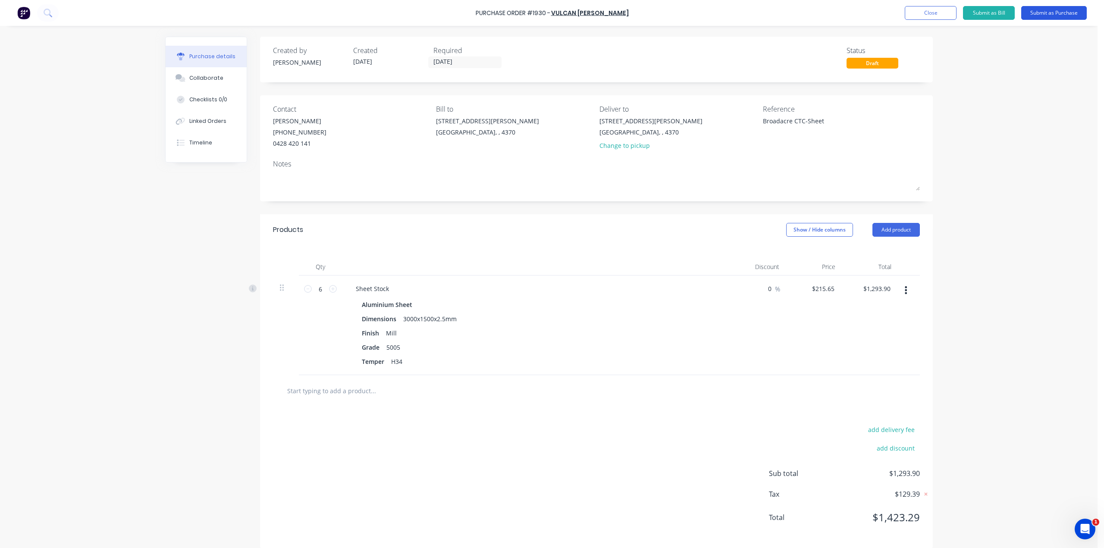
click at [1054, 19] on button "Submit as Purchase" at bounding box center [1055, 13] width 66 height 14
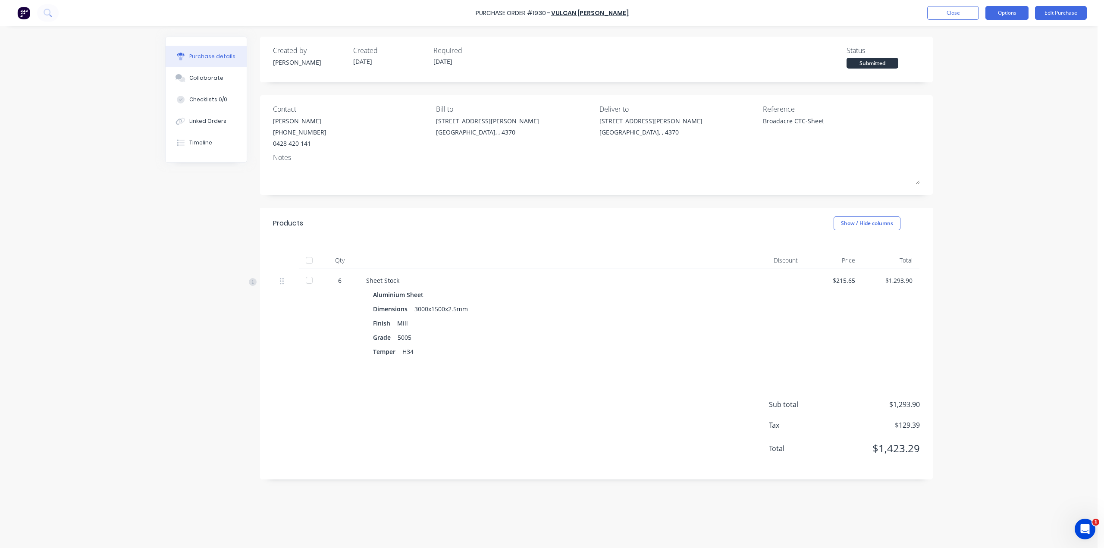
click at [1016, 13] on button "Options" at bounding box center [1007, 13] width 43 height 14
click at [1000, 119] on div "Archive" at bounding box center [988, 121] width 66 height 13
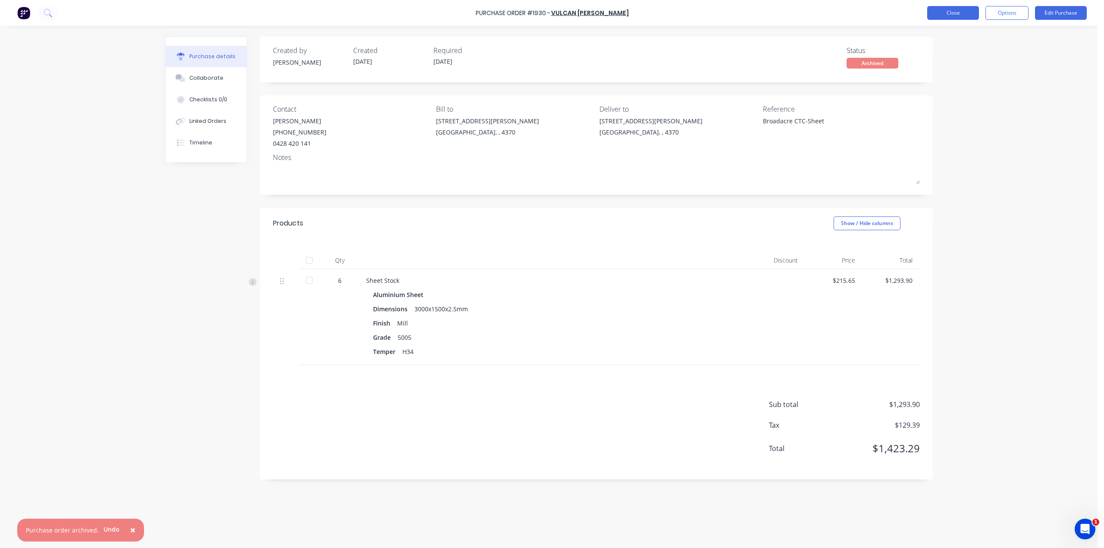
click at [941, 11] on button "Close" at bounding box center [953, 13] width 52 height 14
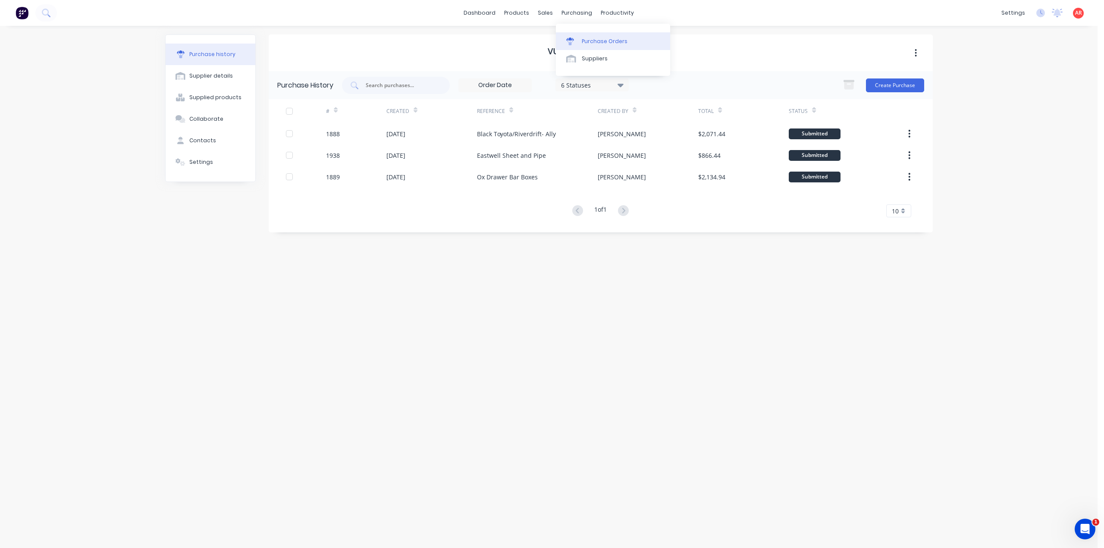
click at [590, 38] on div "Purchase Orders" at bounding box center [605, 42] width 46 height 8
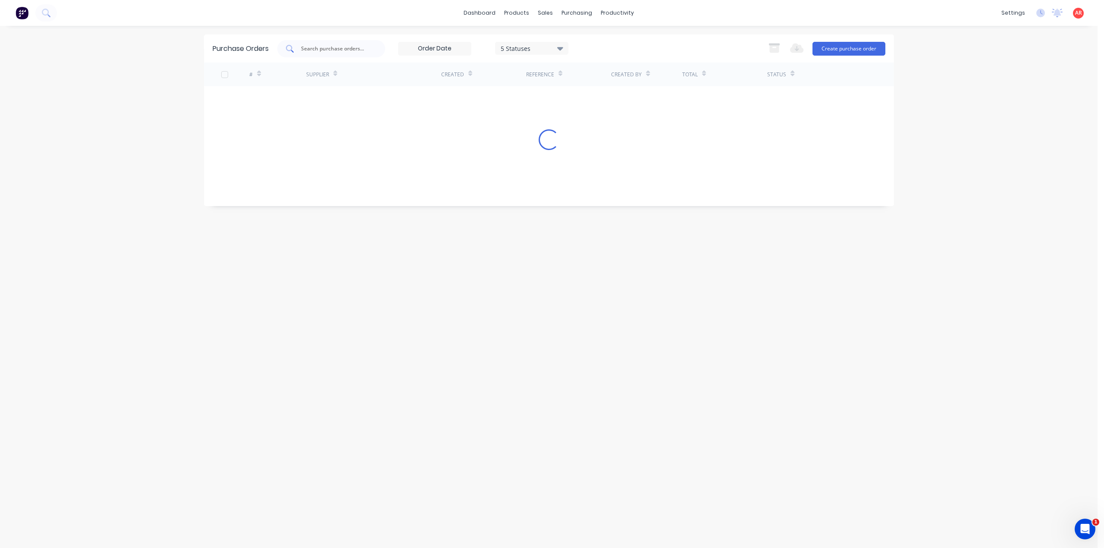
click at [320, 50] on input "text" at bounding box center [336, 48] width 72 height 9
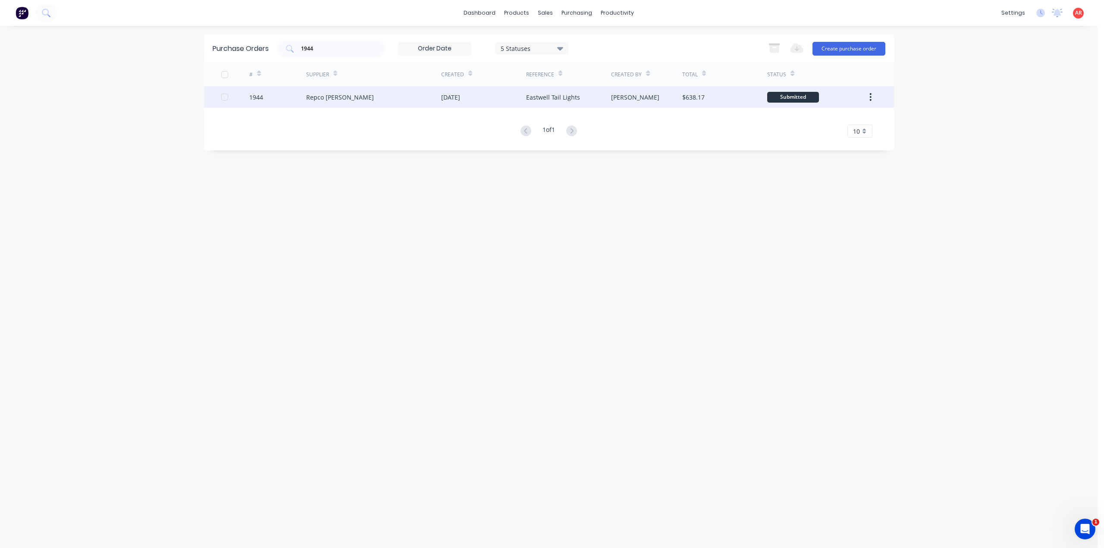
click at [350, 94] on div "Repco [PERSON_NAME]" at bounding box center [373, 97] width 135 height 22
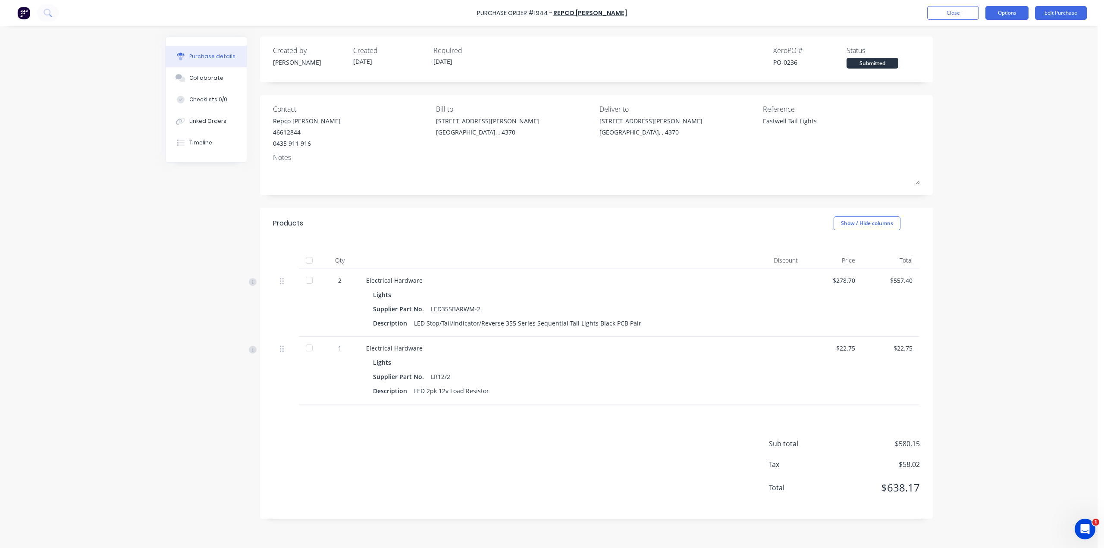
click at [1007, 15] on button "Options" at bounding box center [1007, 13] width 43 height 14
click at [986, 121] on div "Archive" at bounding box center [988, 121] width 66 height 13
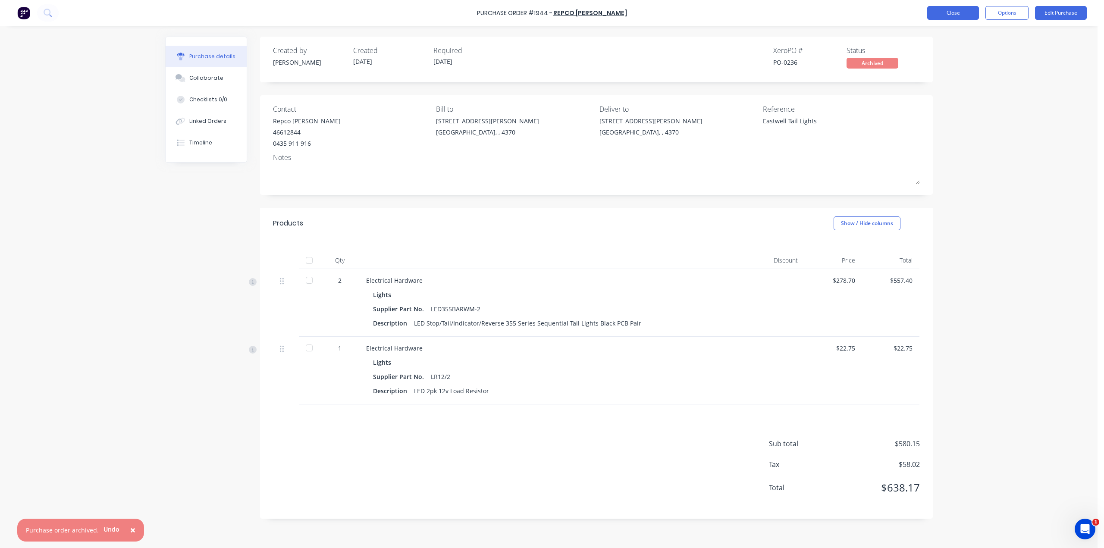
click at [957, 19] on button "Close" at bounding box center [953, 13] width 52 height 14
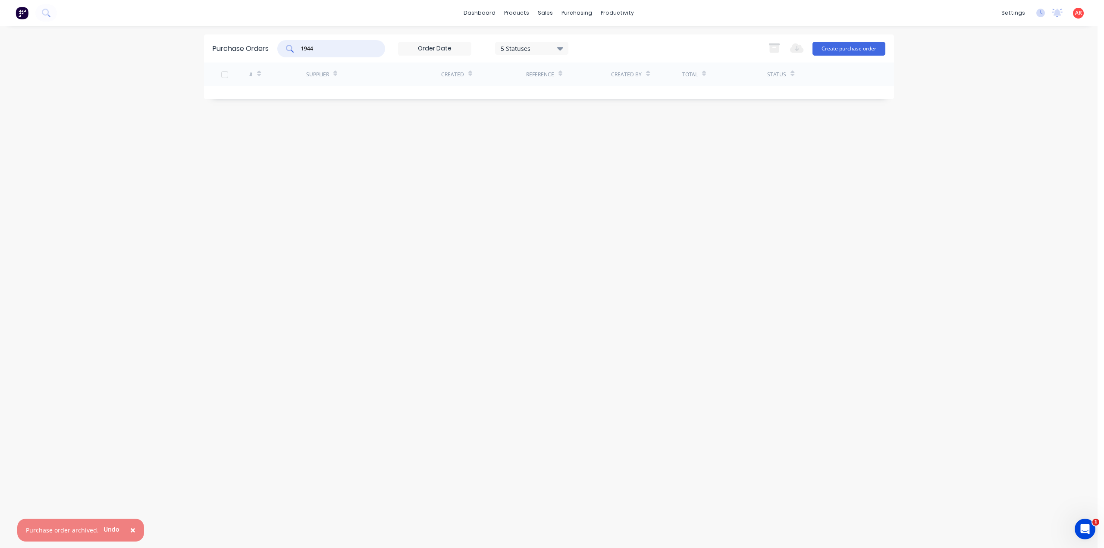
click at [349, 50] on input "1944" at bounding box center [336, 48] width 72 height 9
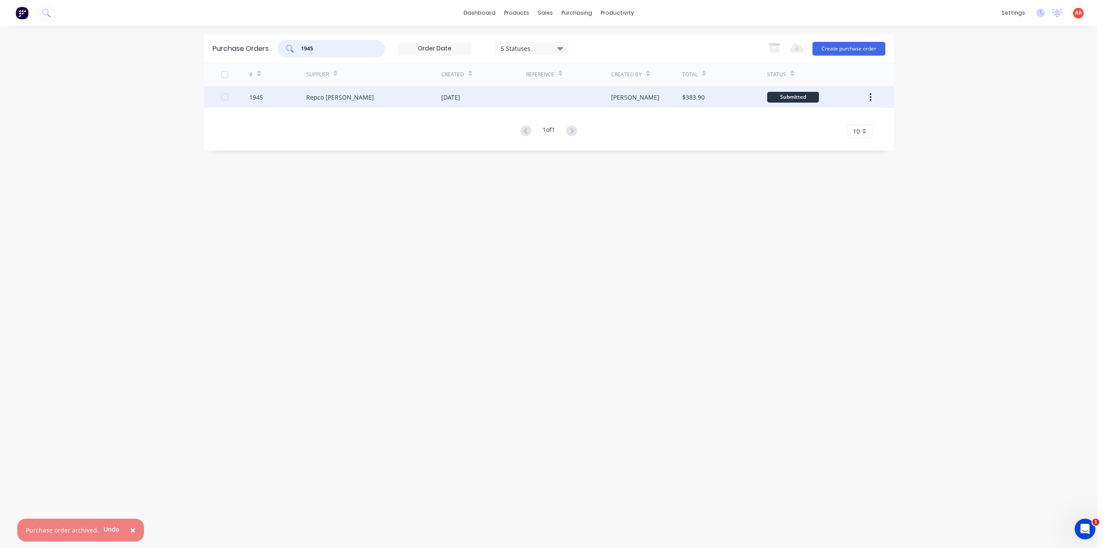
click at [365, 95] on div "Repco [PERSON_NAME]" at bounding box center [373, 97] width 135 height 22
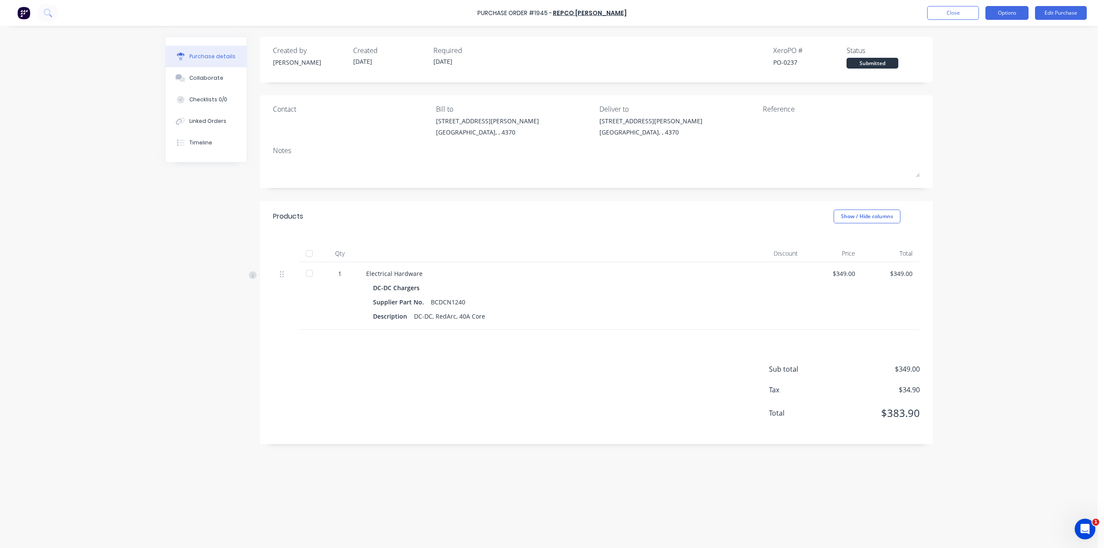
click at [1003, 8] on button "Options" at bounding box center [1007, 13] width 43 height 14
click at [982, 116] on div "Archive" at bounding box center [988, 121] width 66 height 13
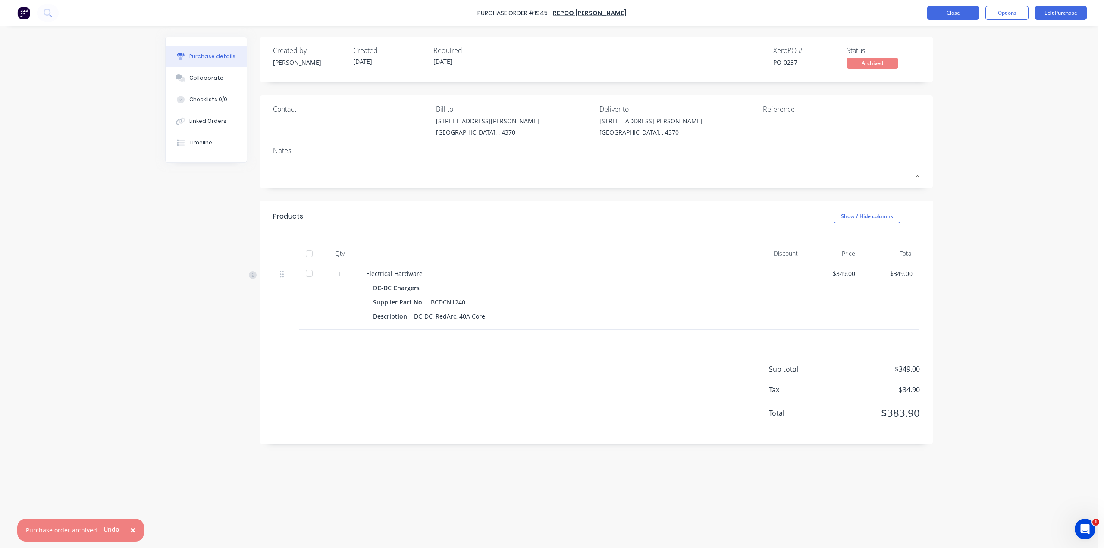
click at [963, 15] on button "Close" at bounding box center [953, 13] width 52 height 14
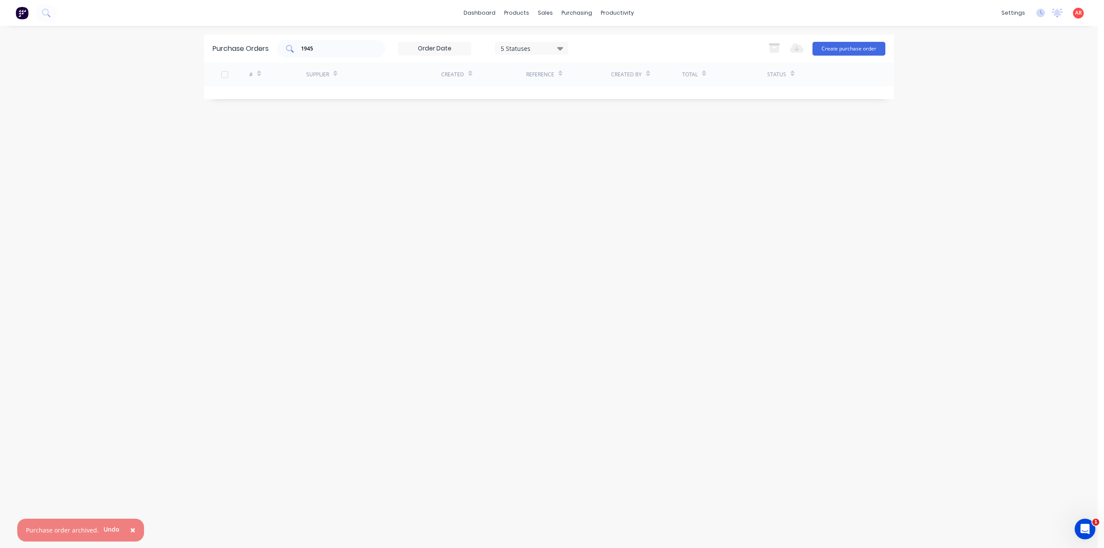
click at [342, 56] on div "1945" at bounding box center [331, 48] width 108 height 17
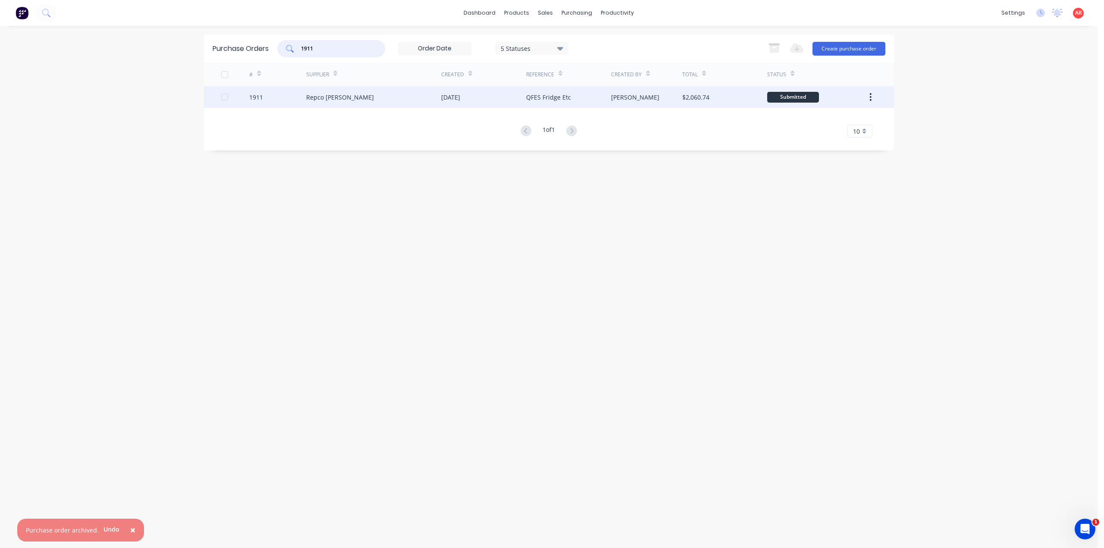
click at [377, 105] on div "Repco [PERSON_NAME]" at bounding box center [373, 97] width 135 height 22
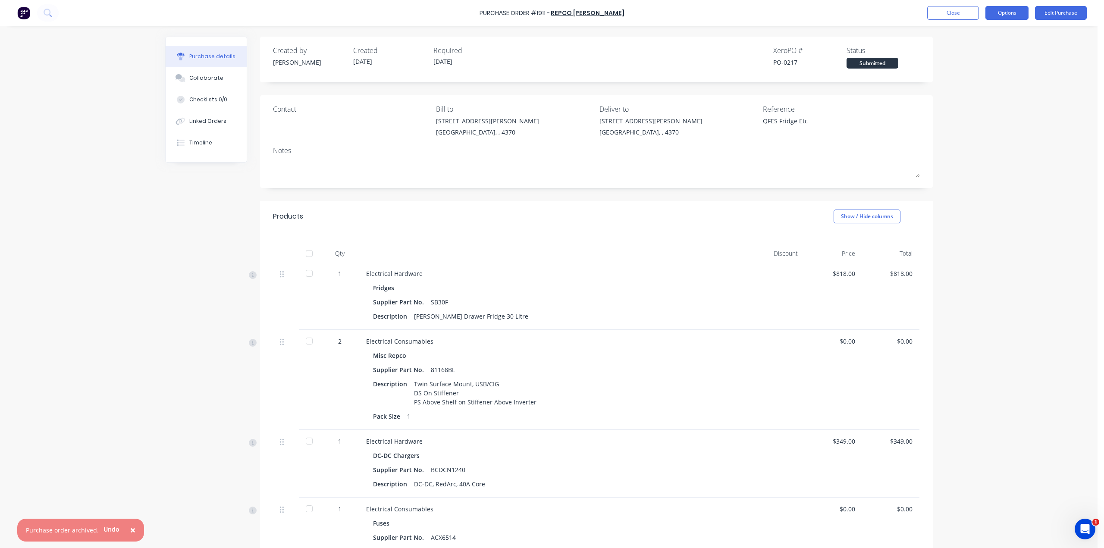
click at [1003, 14] on button "Options" at bounding box center [1007, 13] width 43 height 14
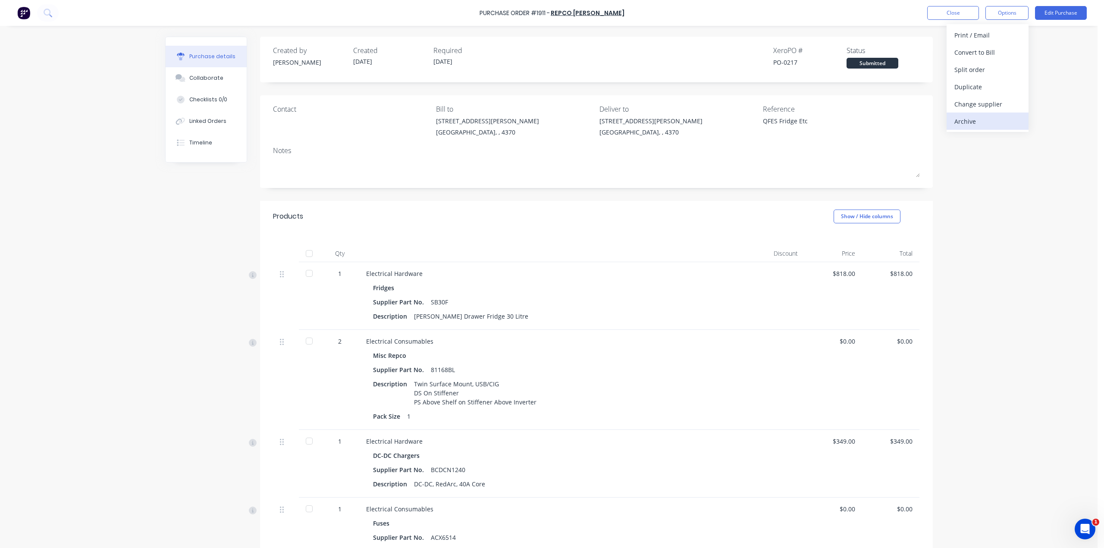
click at [980, 120] on div "Archive" at bounding box center [988, 121] width 66 height 13
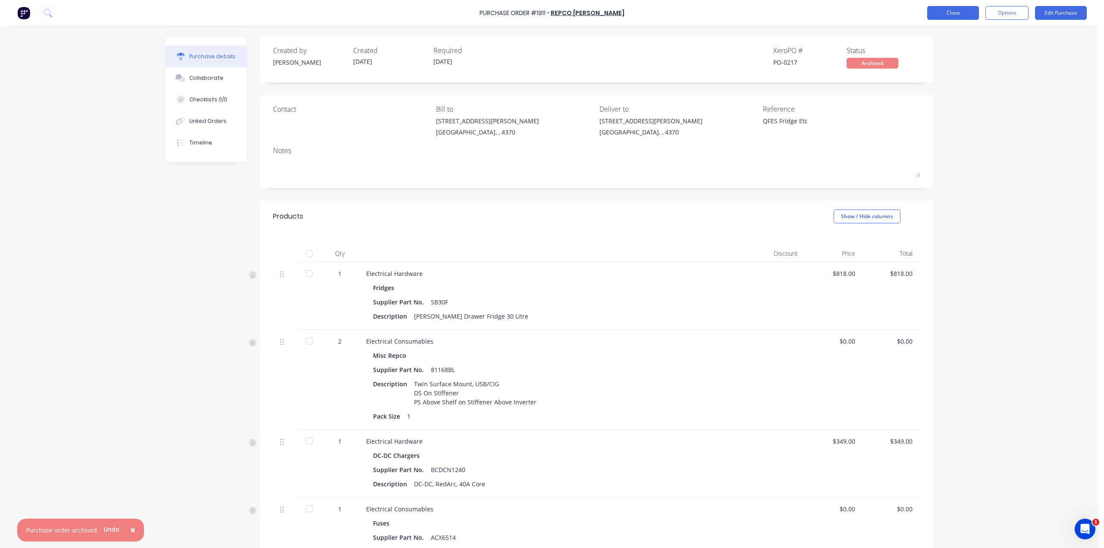
click at [957, 14] on button "Close" at bounding box center [953, 13] width 52 height 14
